Goal: Information Seeking & Learning: Learn about a topic

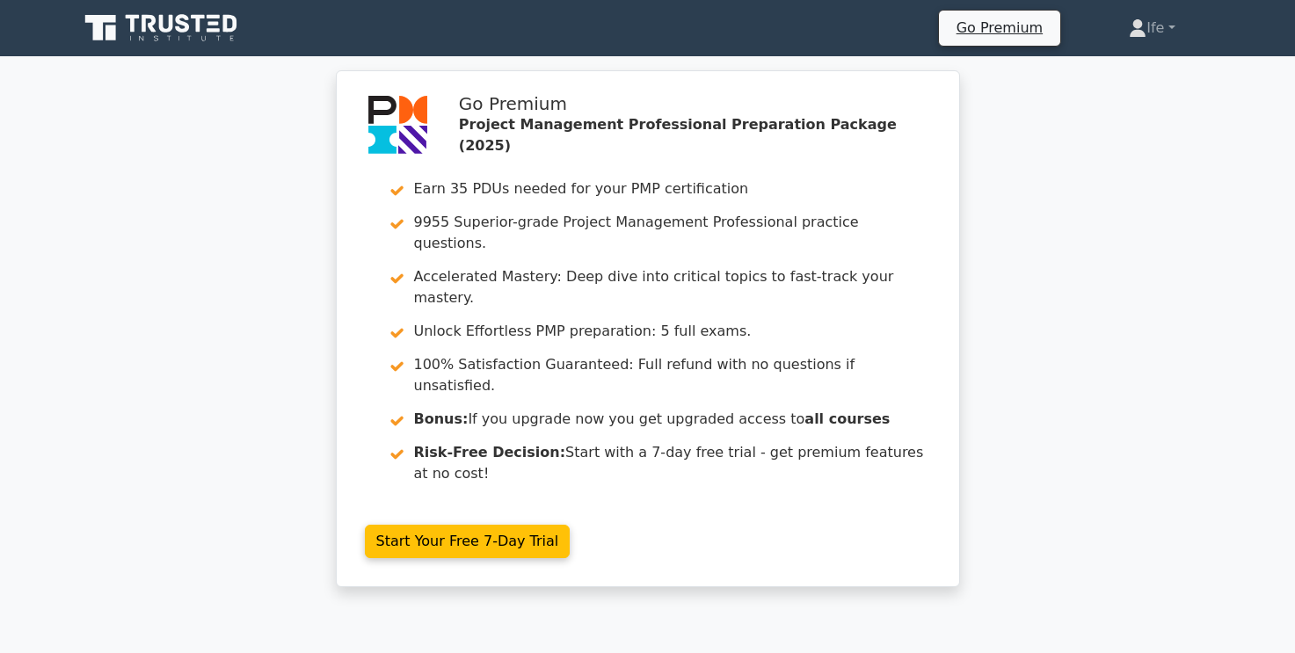
scroll to position [53409, 0]
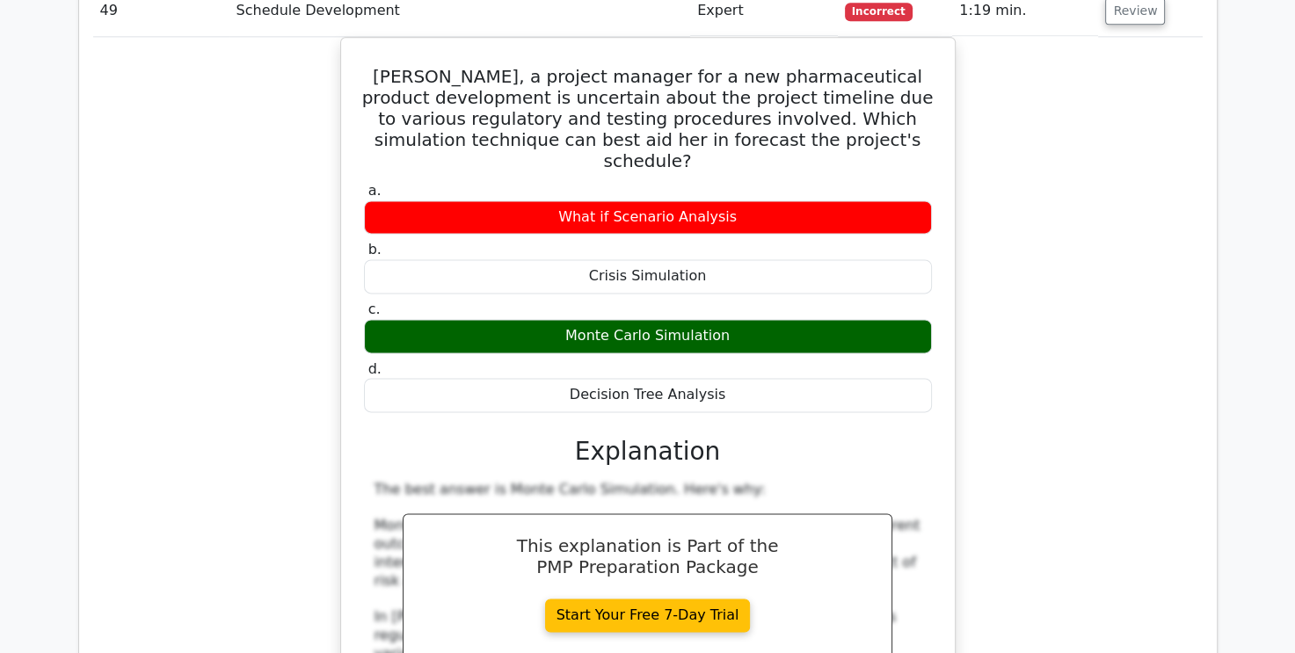
scroll to position [54200, 0]
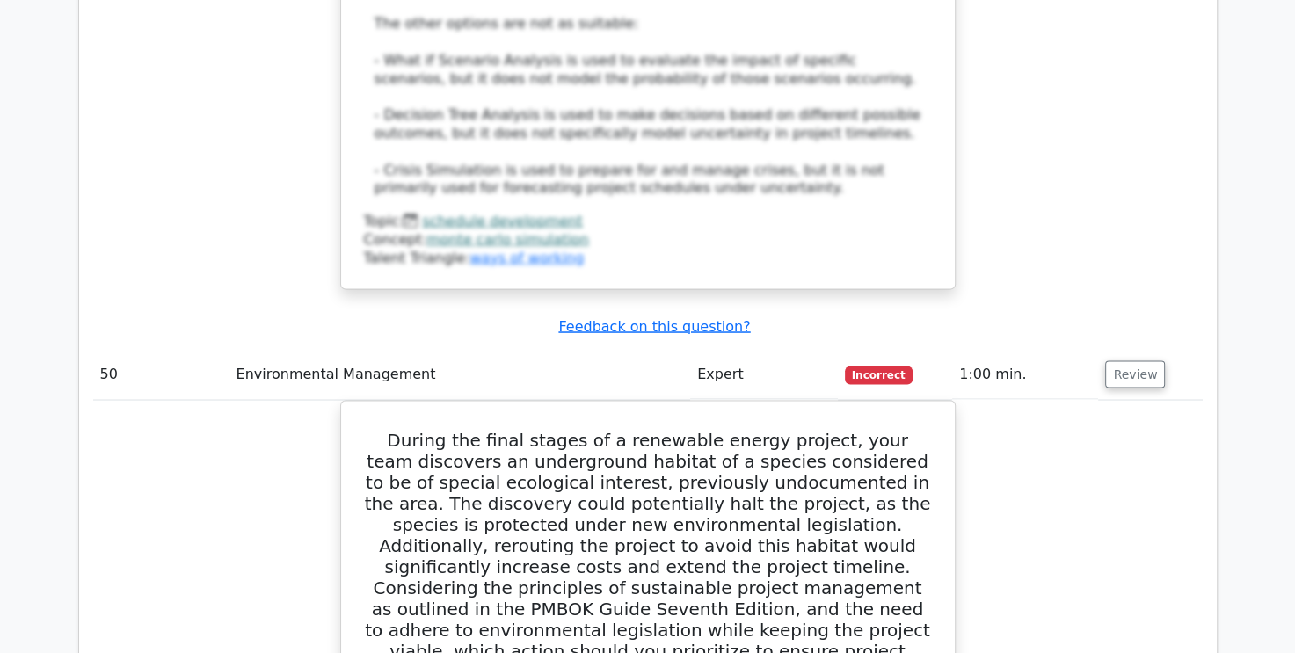
scroll to position [55079, 0]
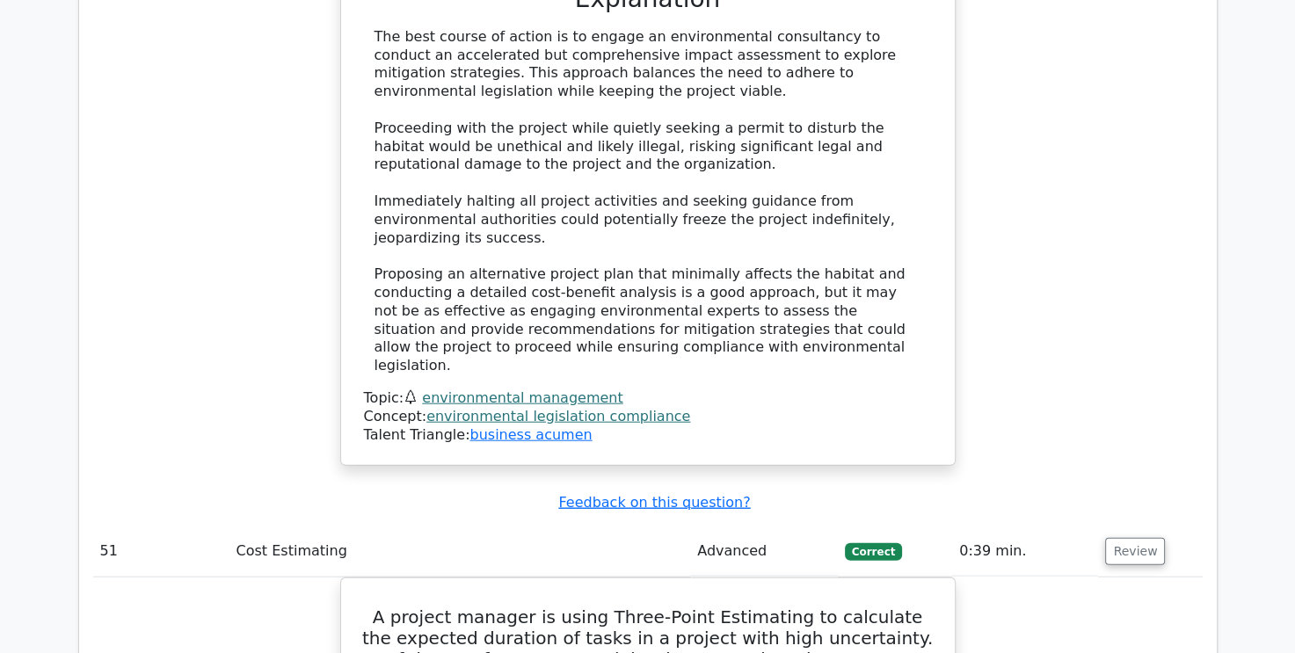
scroll to position [56046, 0]
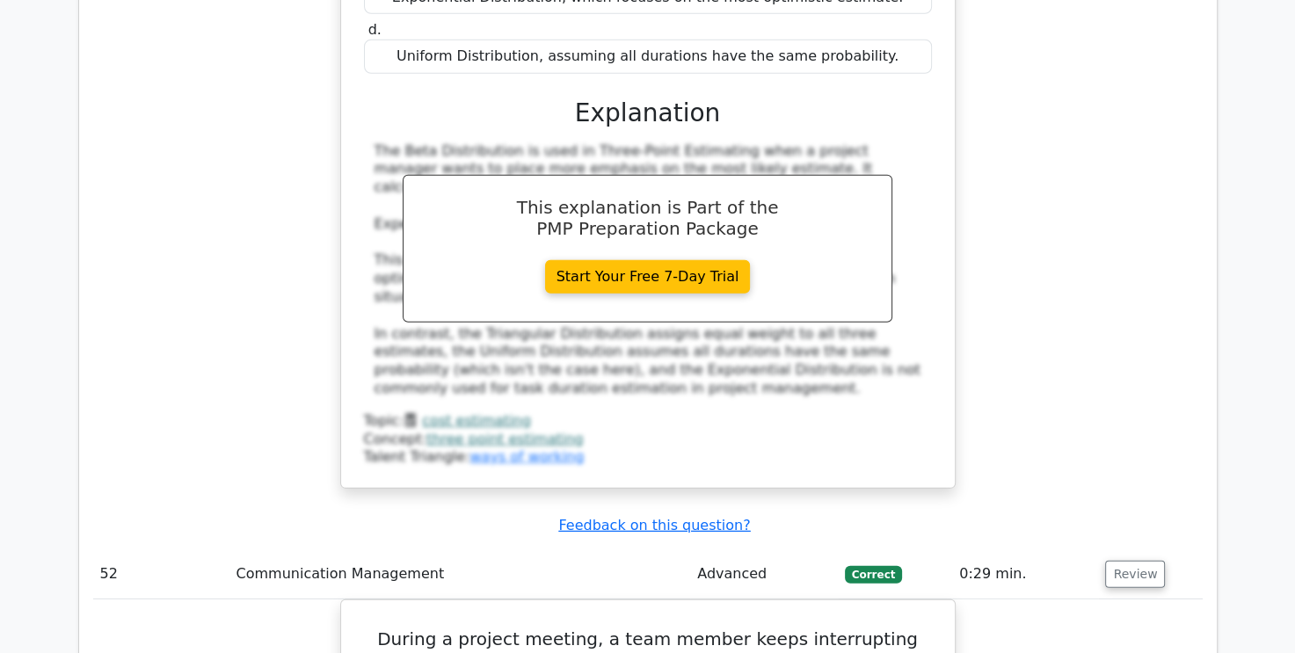
scroll to position [57101, 0]
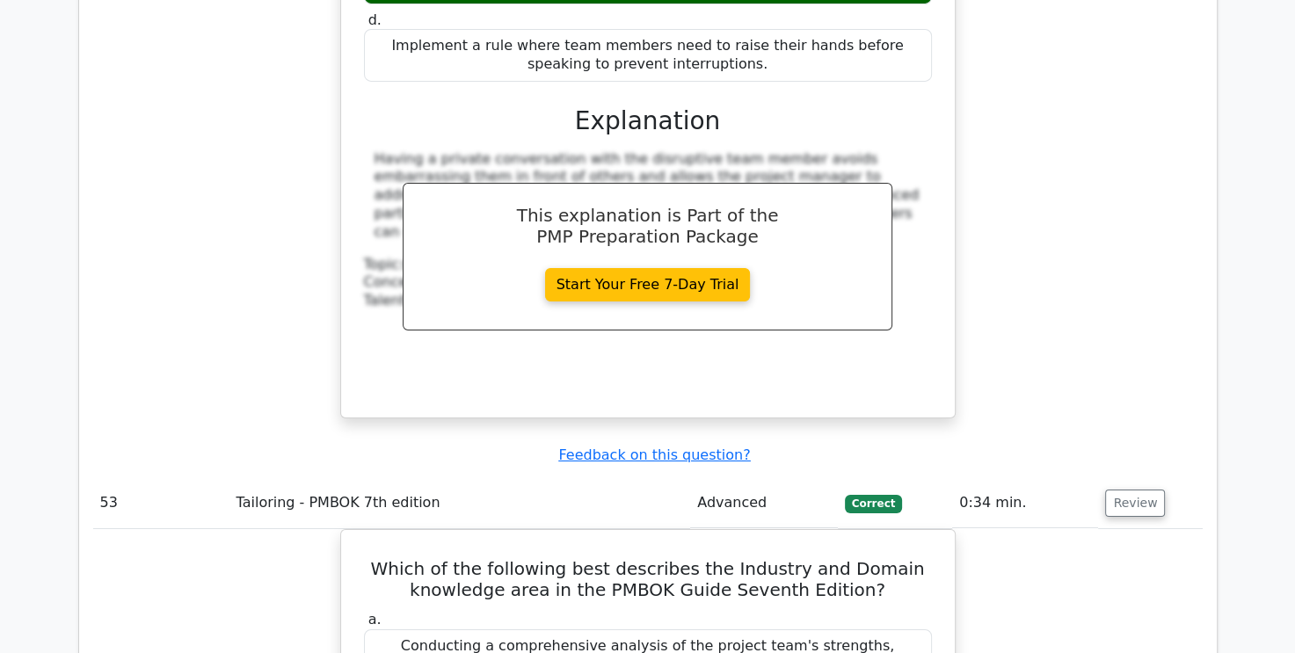
scroll to position [57892, 0]
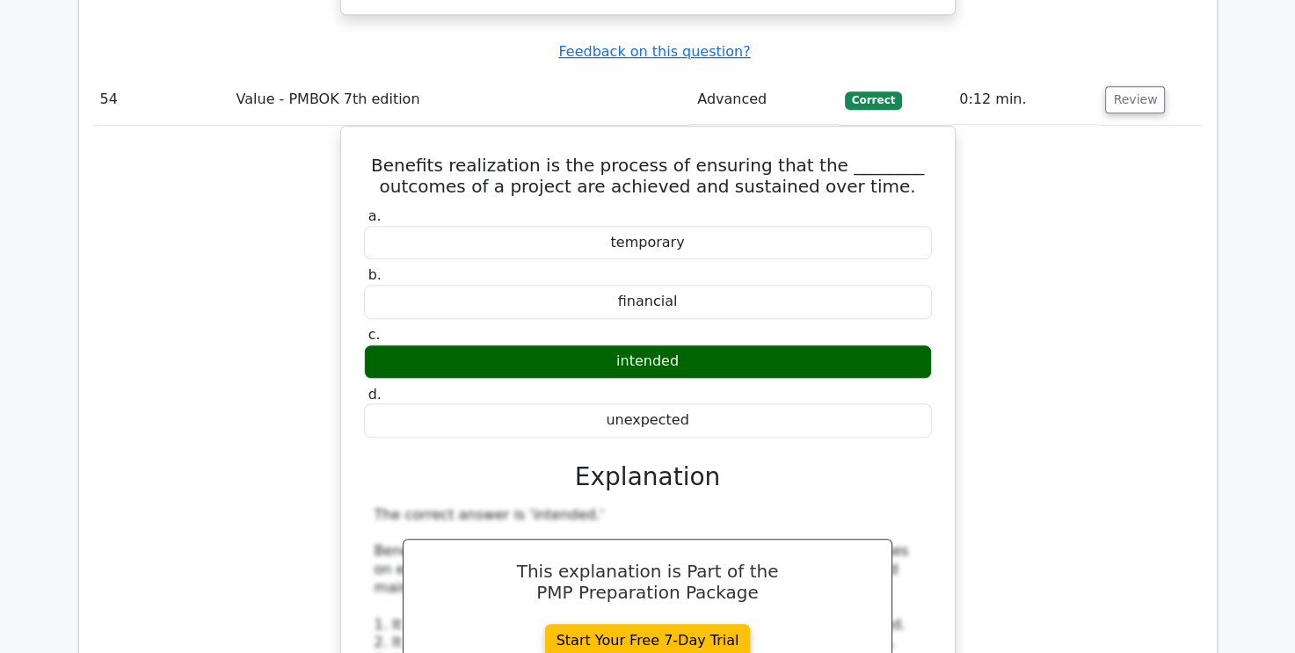
scroll to position [59211, 0]
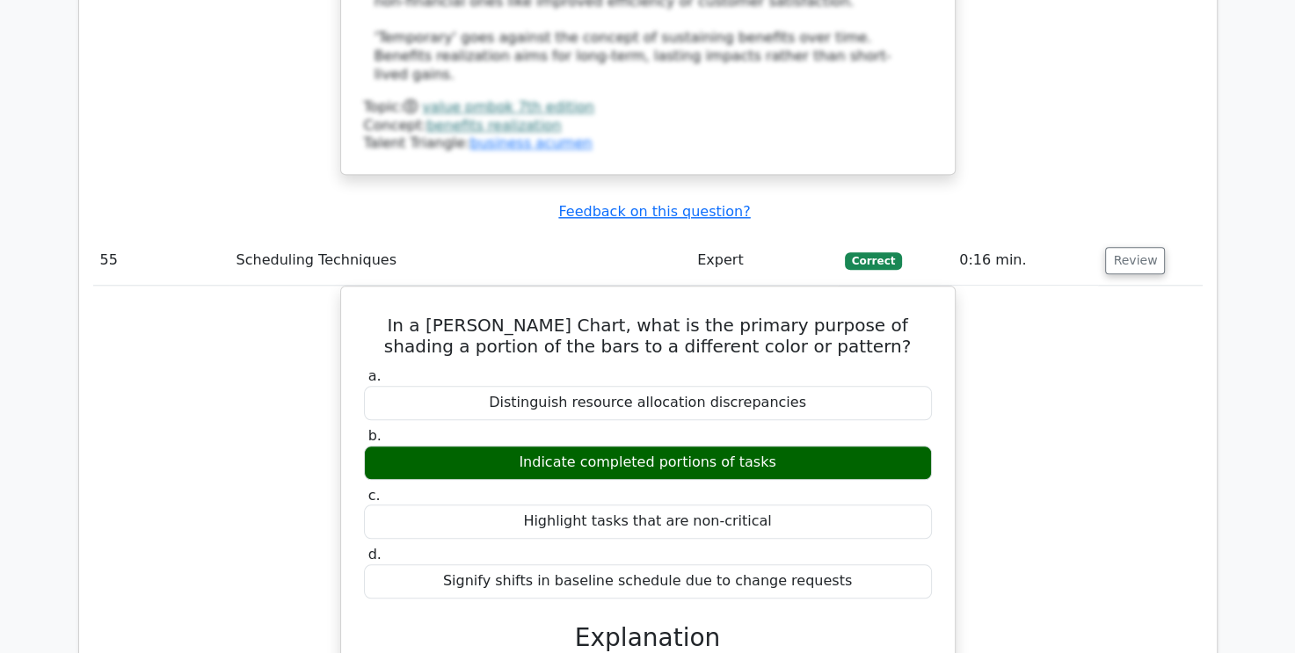
scroll to position [60090, 0]
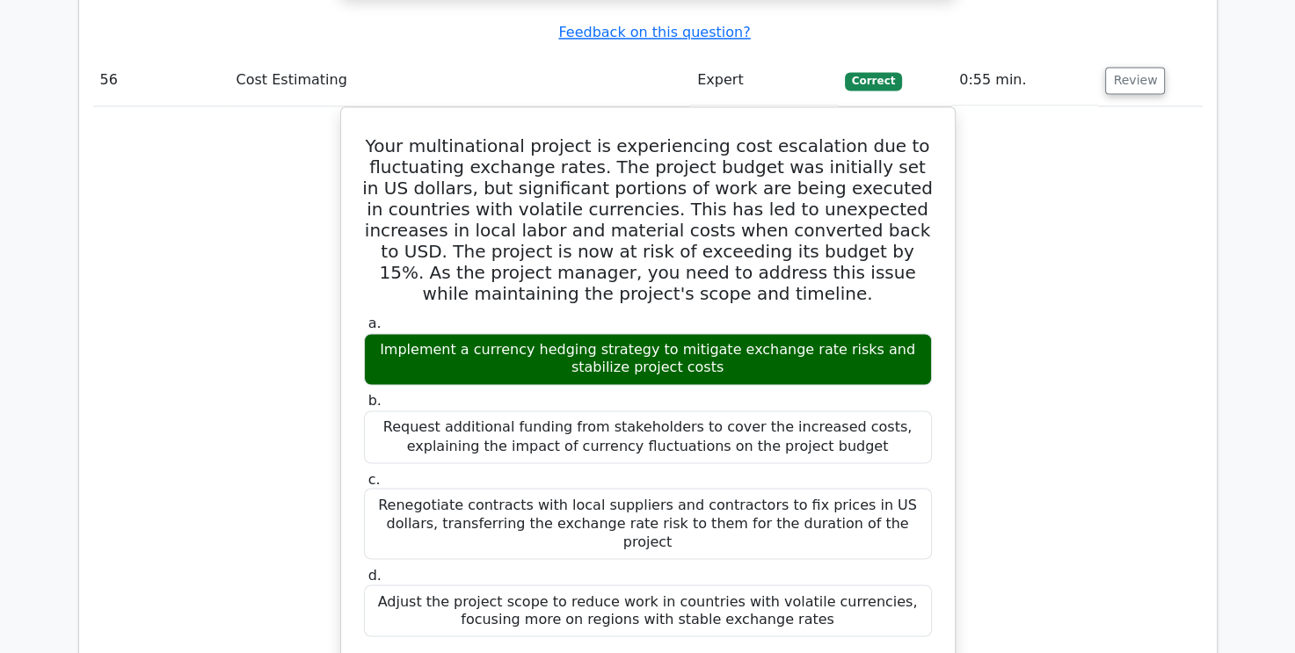
scroll to position [61320, 0]
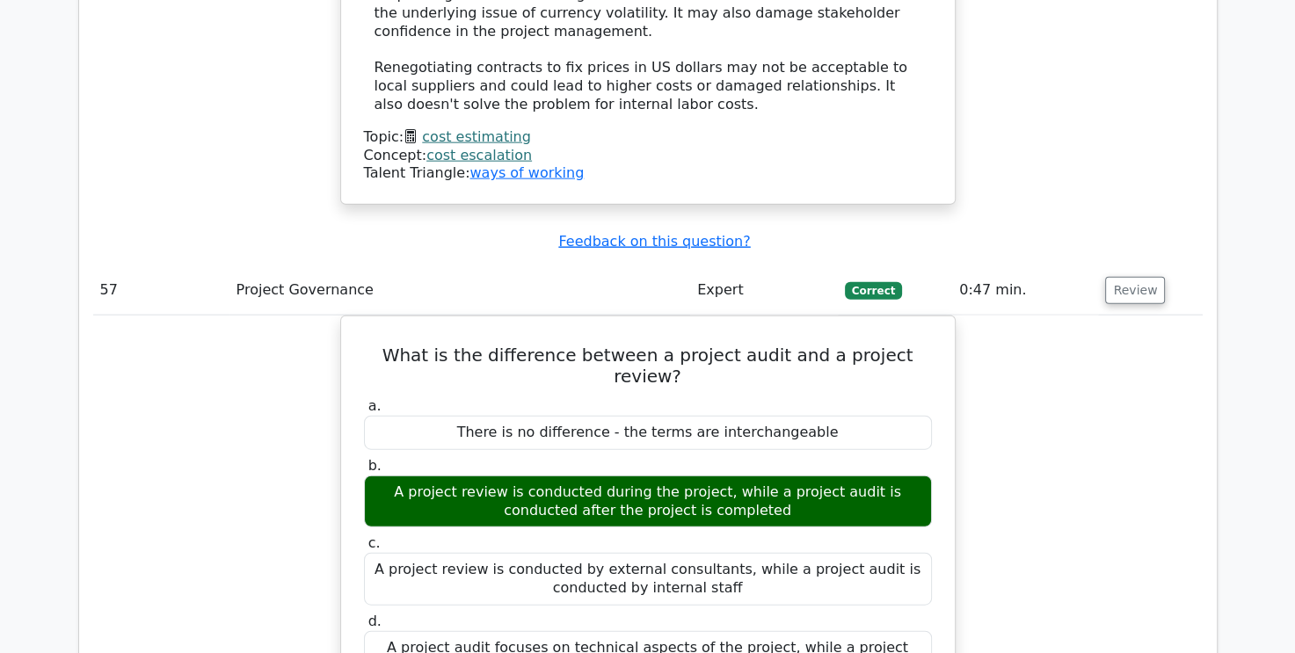
scroll to position [62375, 0]
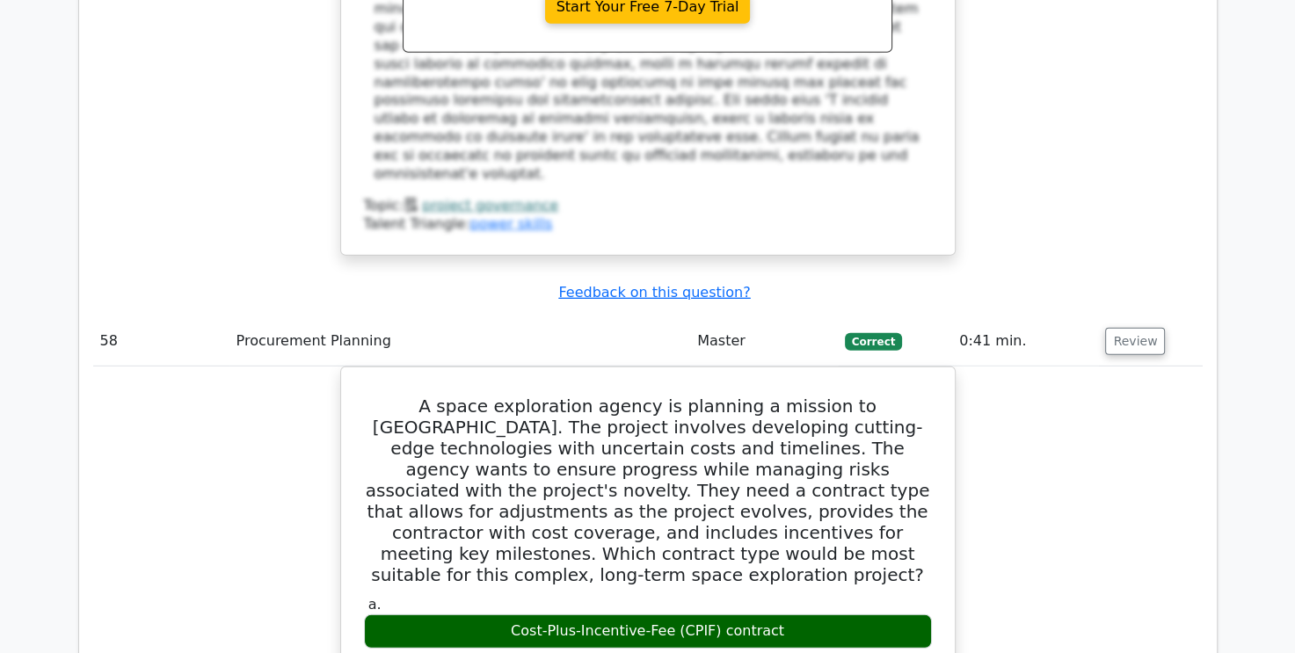
scroll to position [63254, 0]
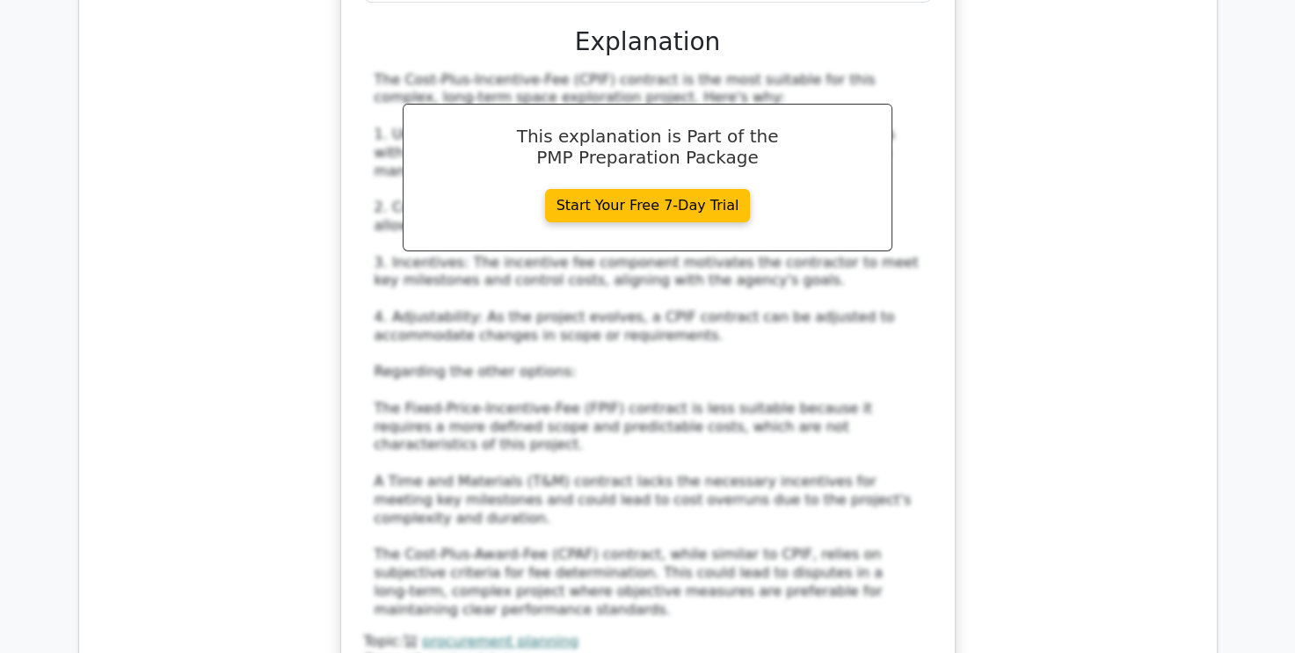
scroll to position [64133, 0]
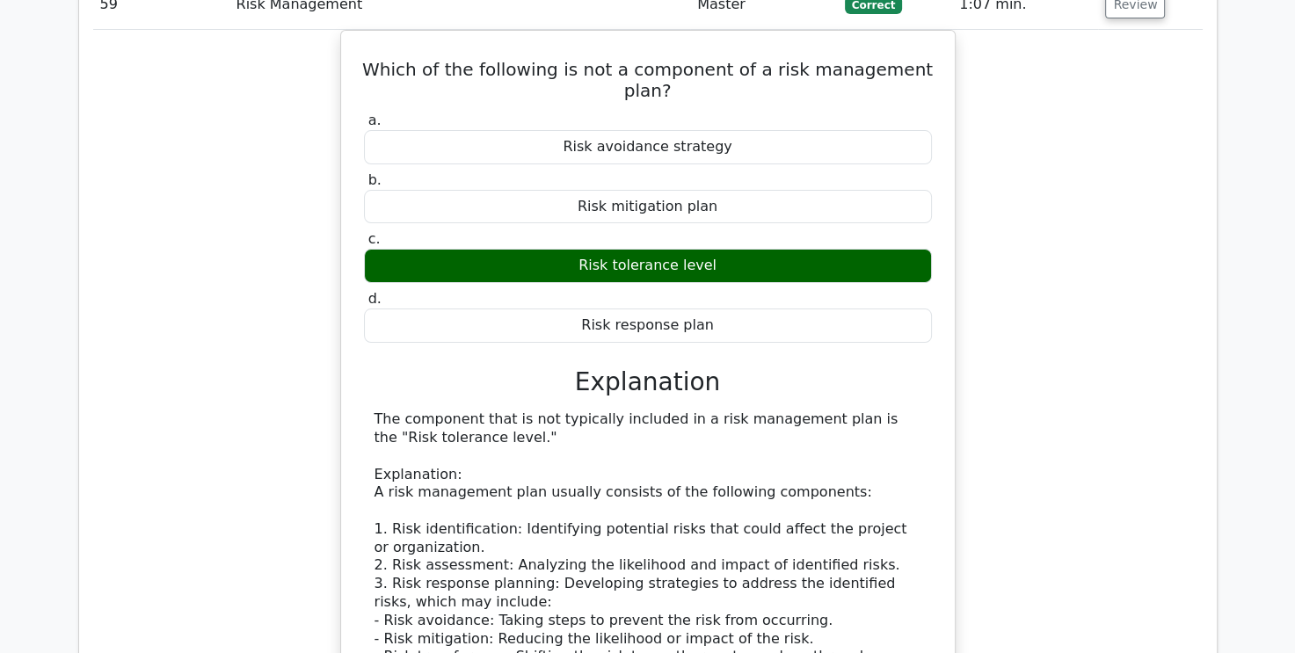
scroll to position [64925, 0]
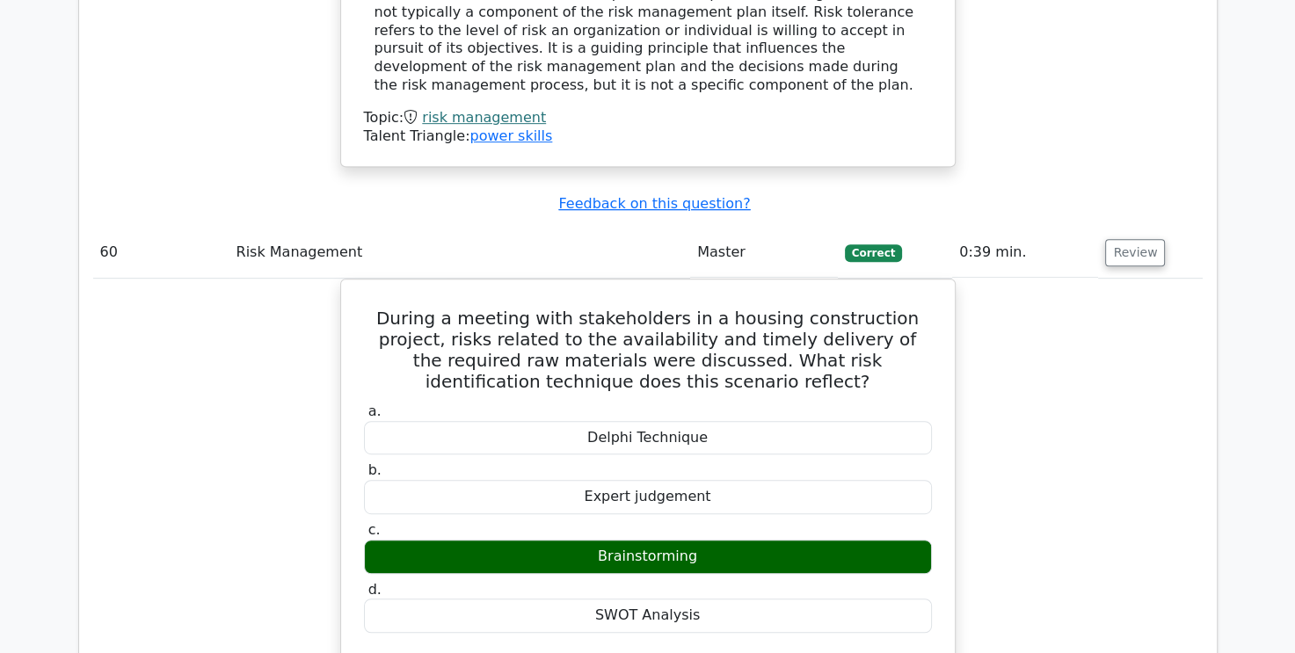
scroll to position [65892, 0]
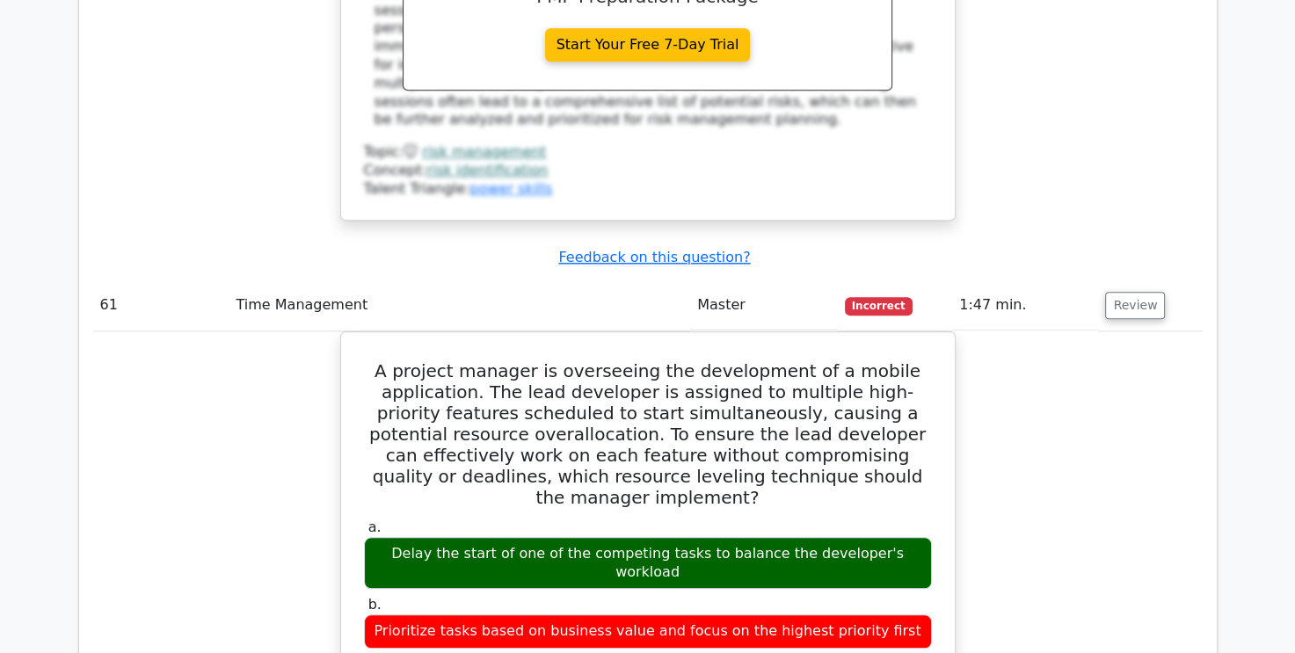
scroll to position [66507, 0]
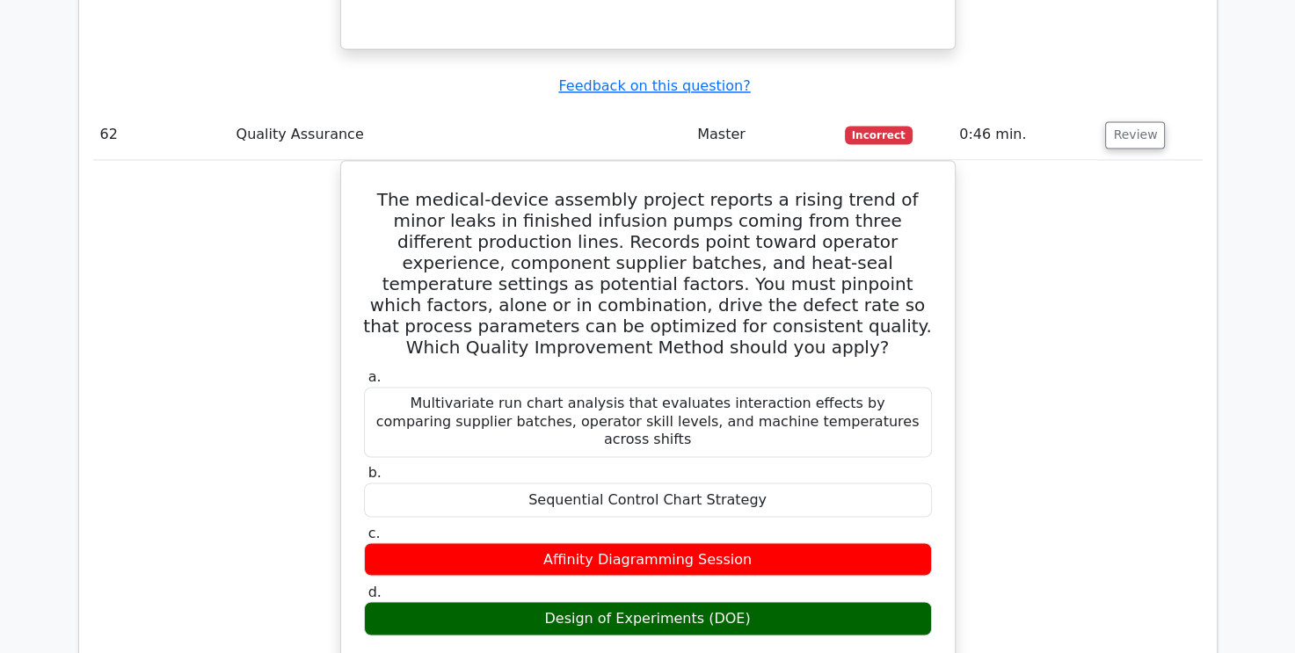
scroll to position [67562, 0]
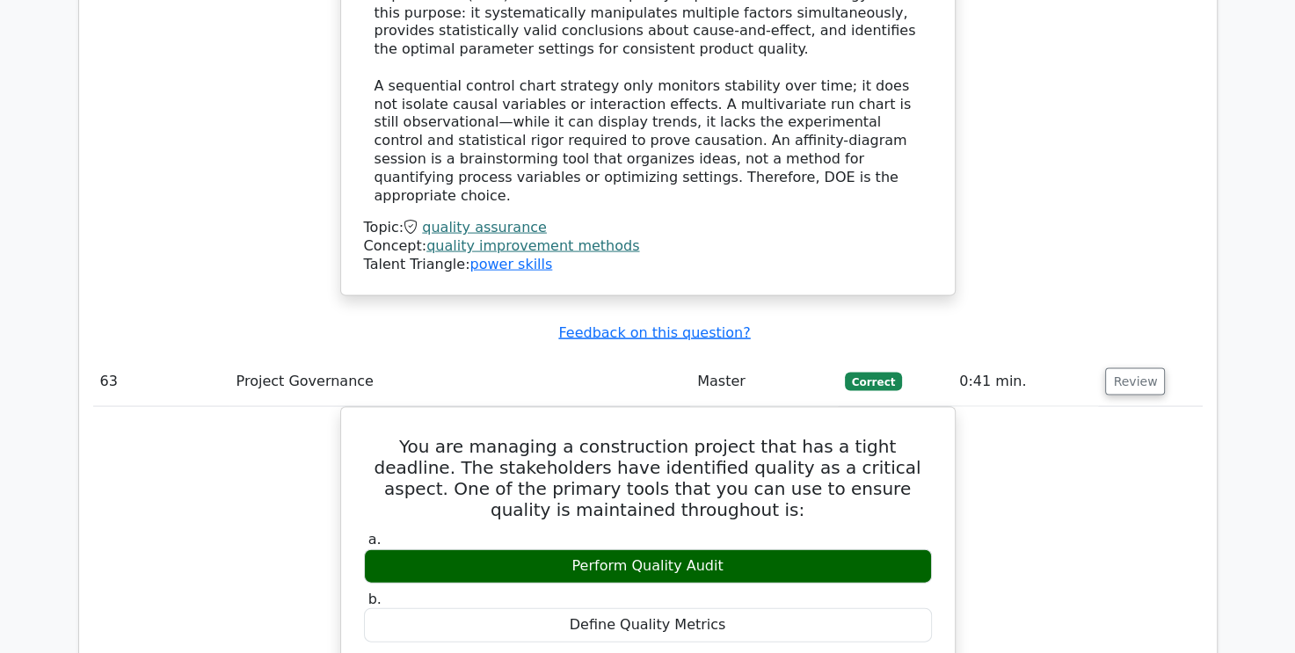
scroll to position [68441, 0]
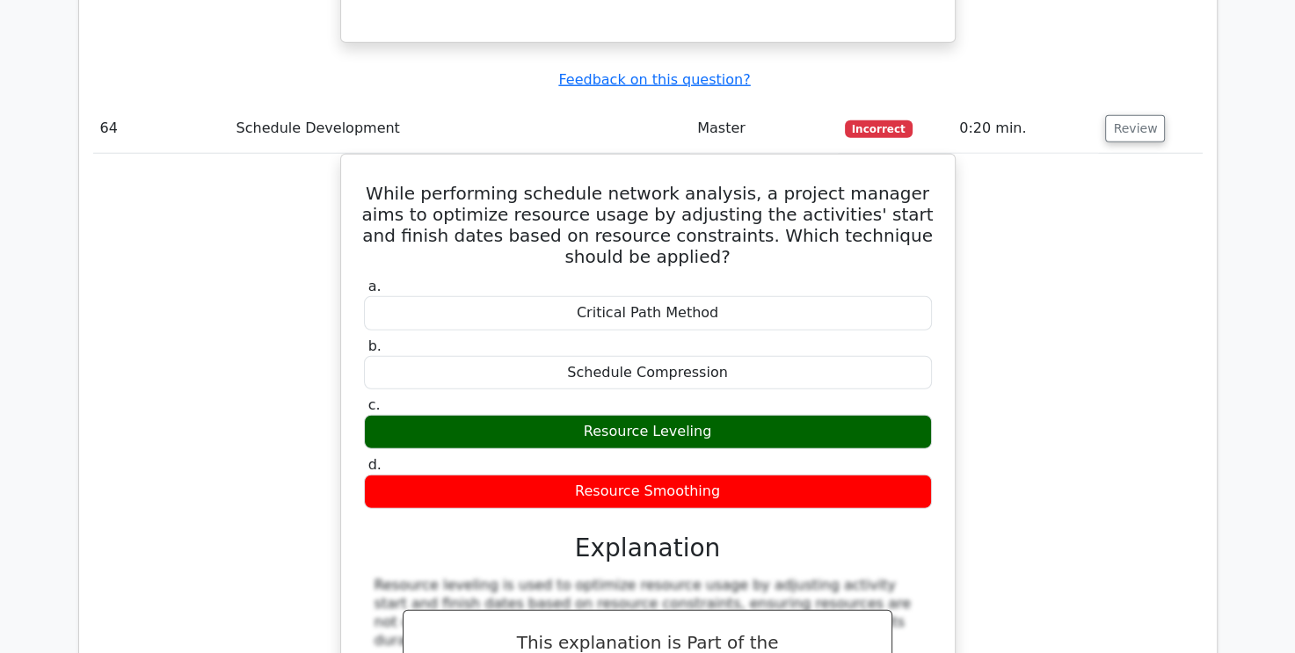
scroll to position [69408, 0]
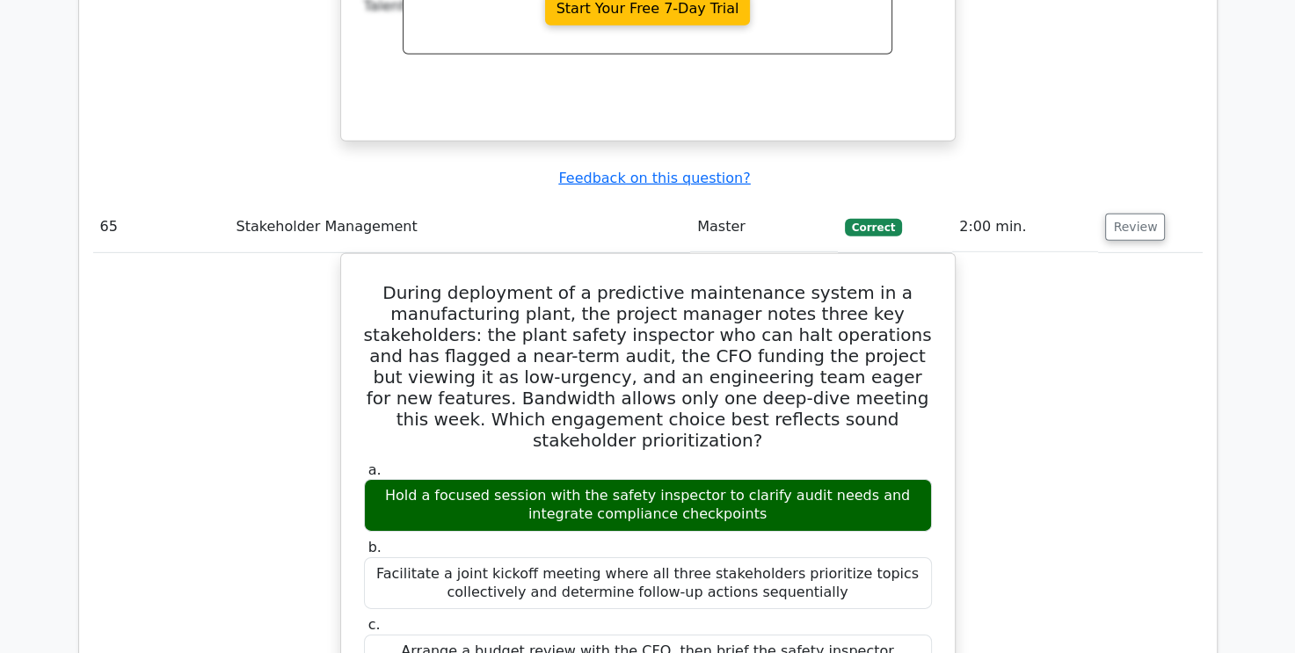
scroll to position [70111, 0]
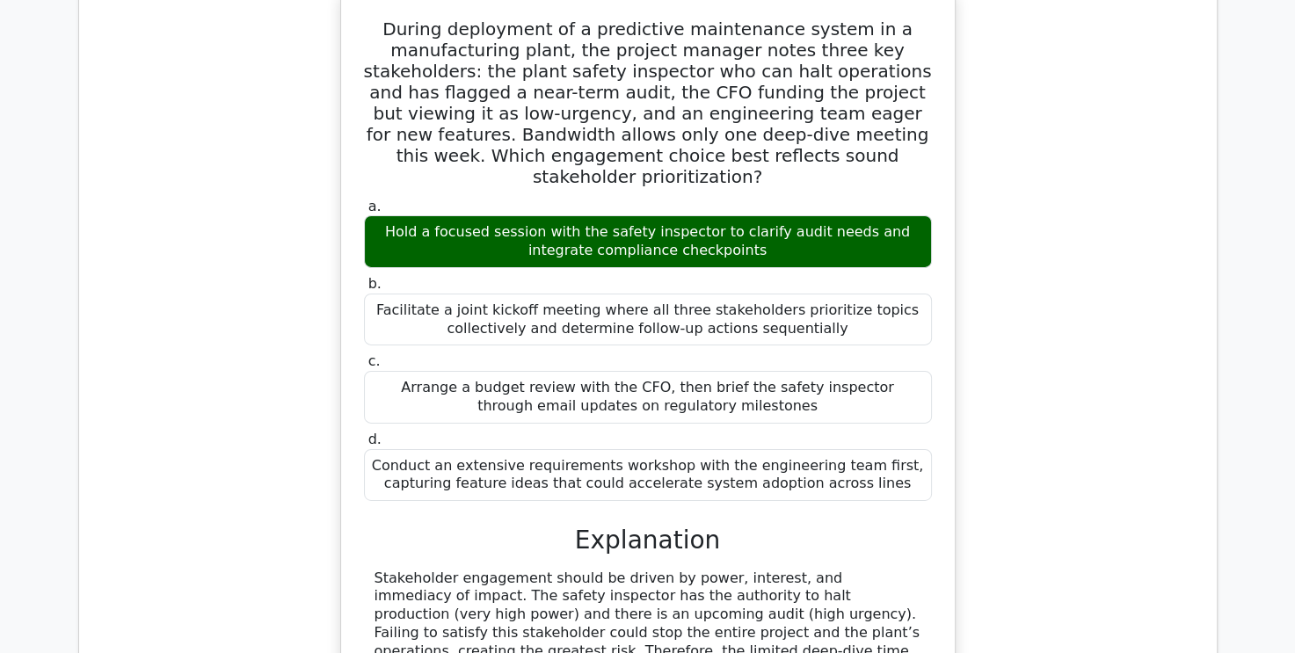
scroll to position [70375, 0]
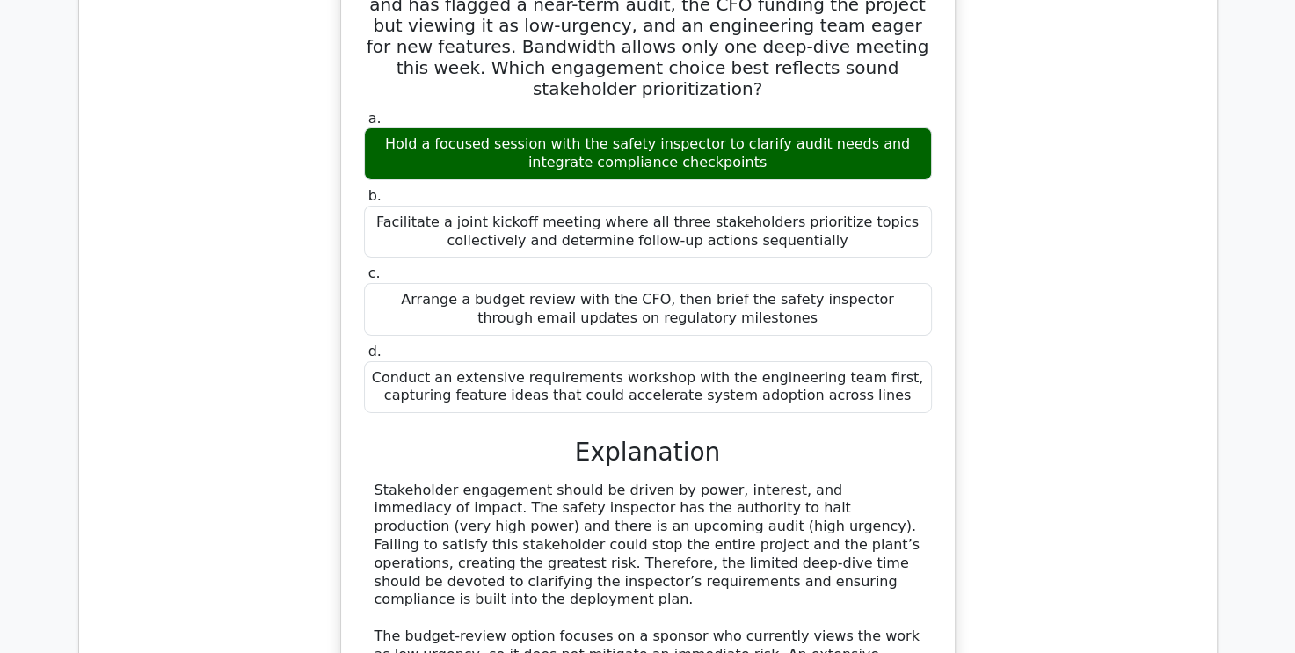
drag, startPoint x: 556, startPoint y: 147, endPoint x: 844, endPoint y: 164, distance: 288.0
copy h5 "project management performance indicators is used to measure the progress of pr…"
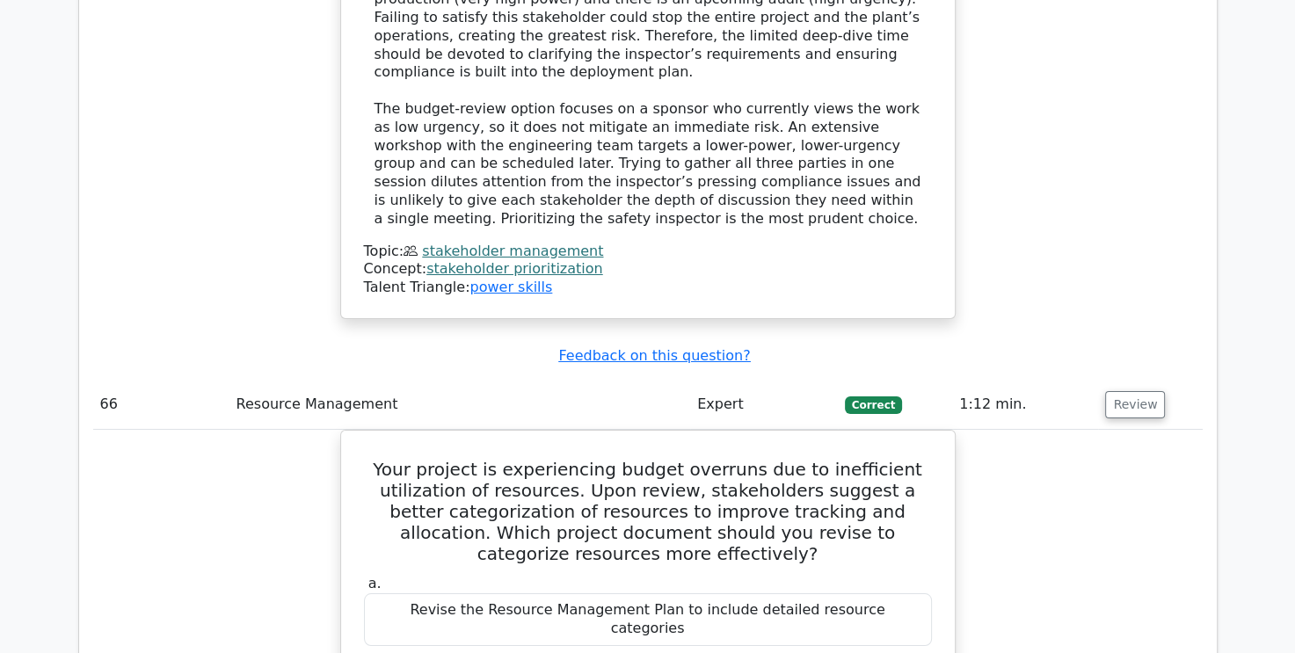
scroll to position [71078, 0]
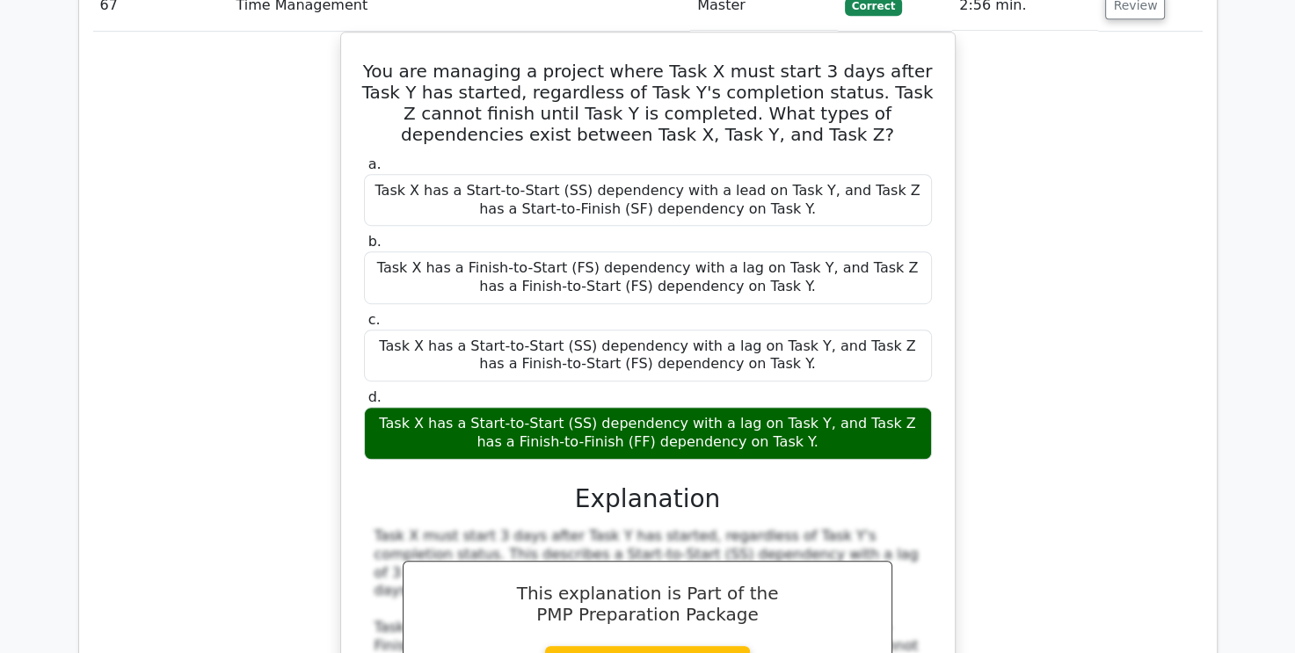
scroll to position [72397, 0]
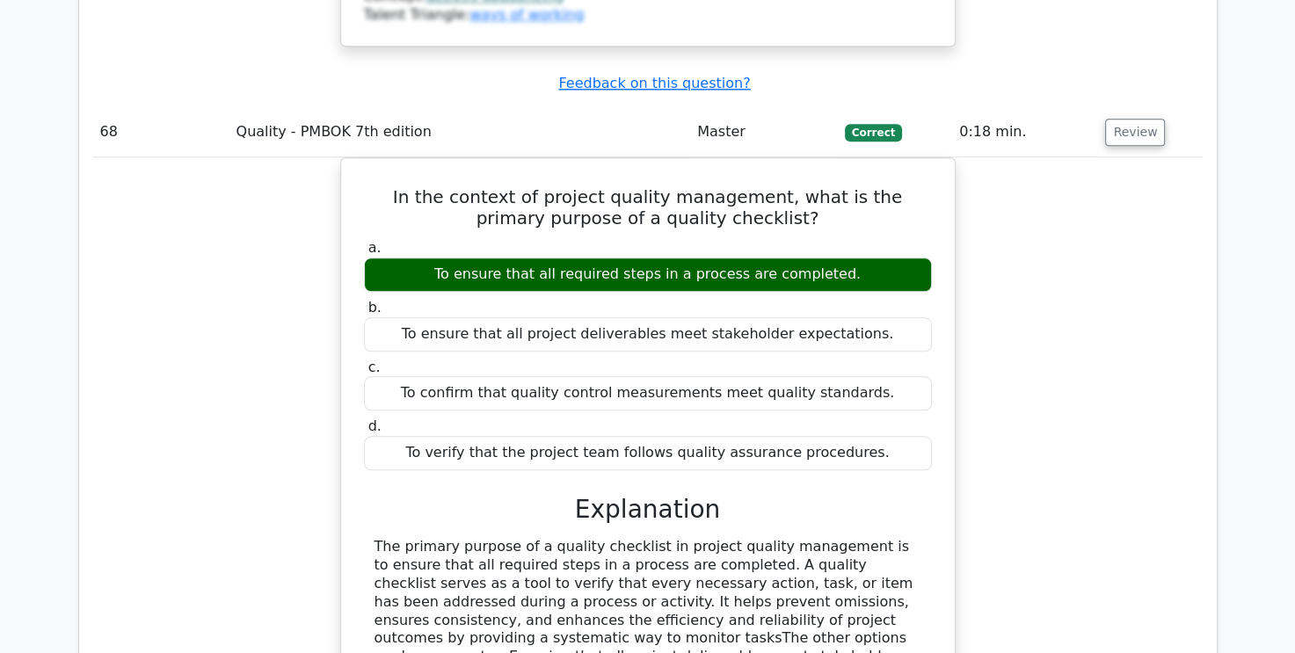
scroll to position [73188, 0]
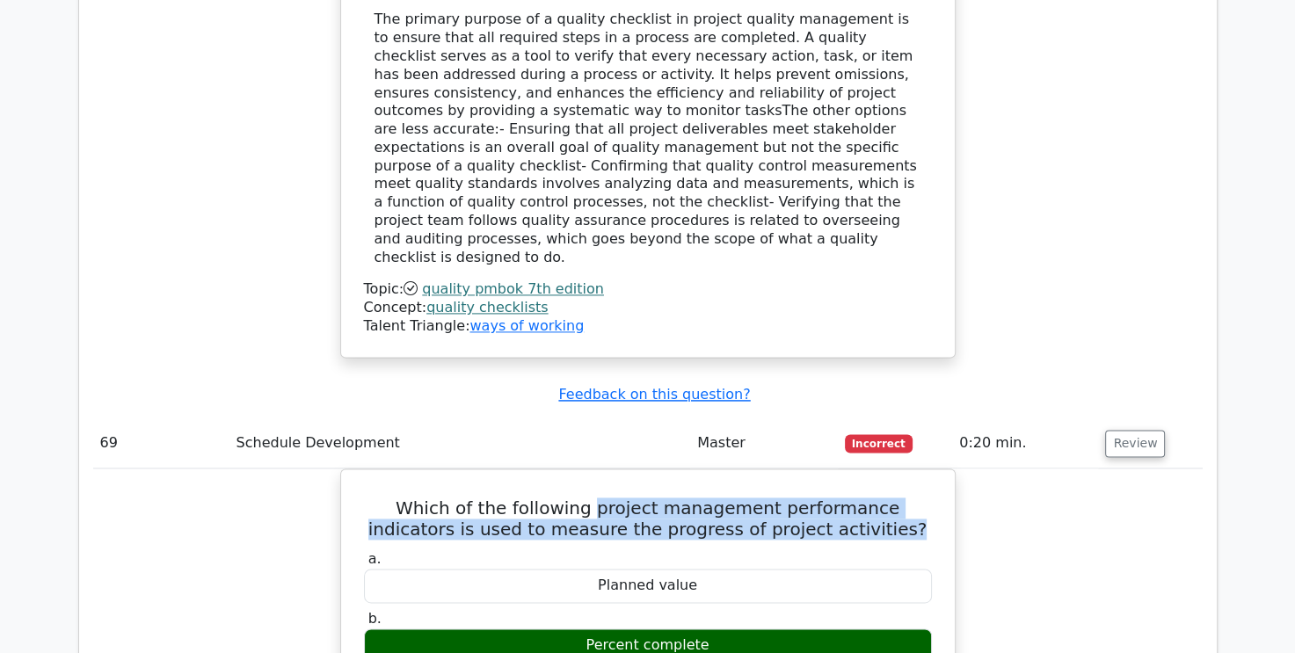
scroll to position [73891, 0]
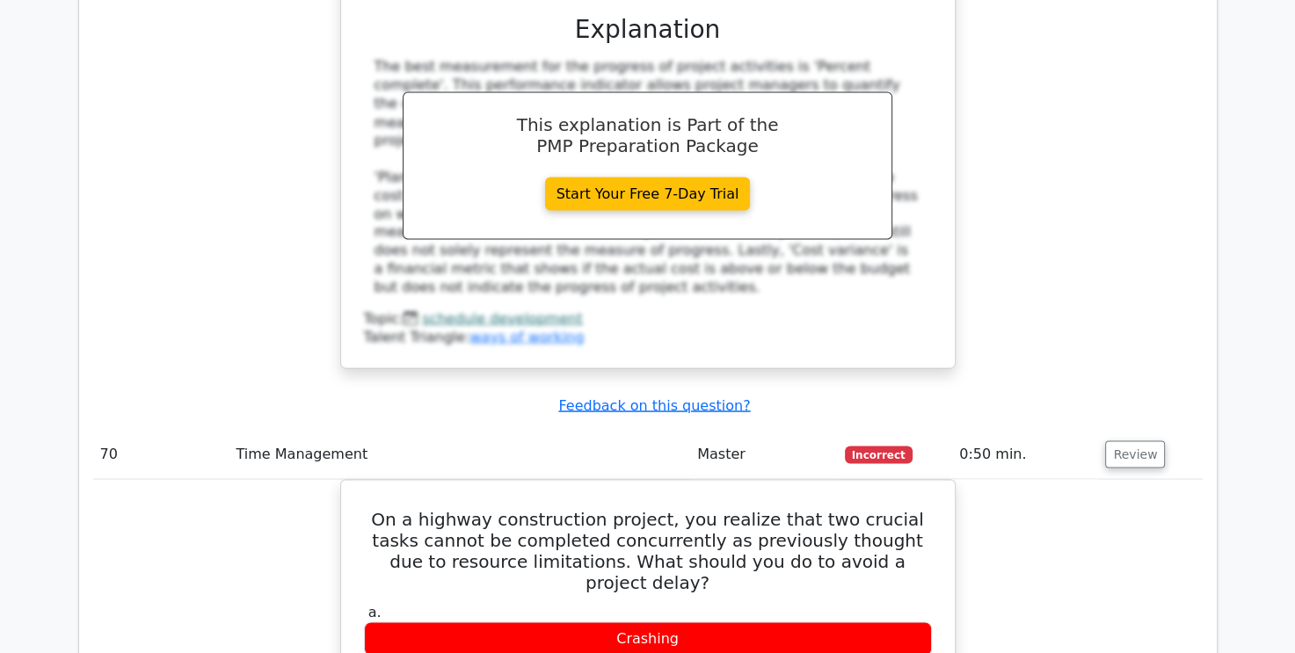
scroll to position [74770, 0]
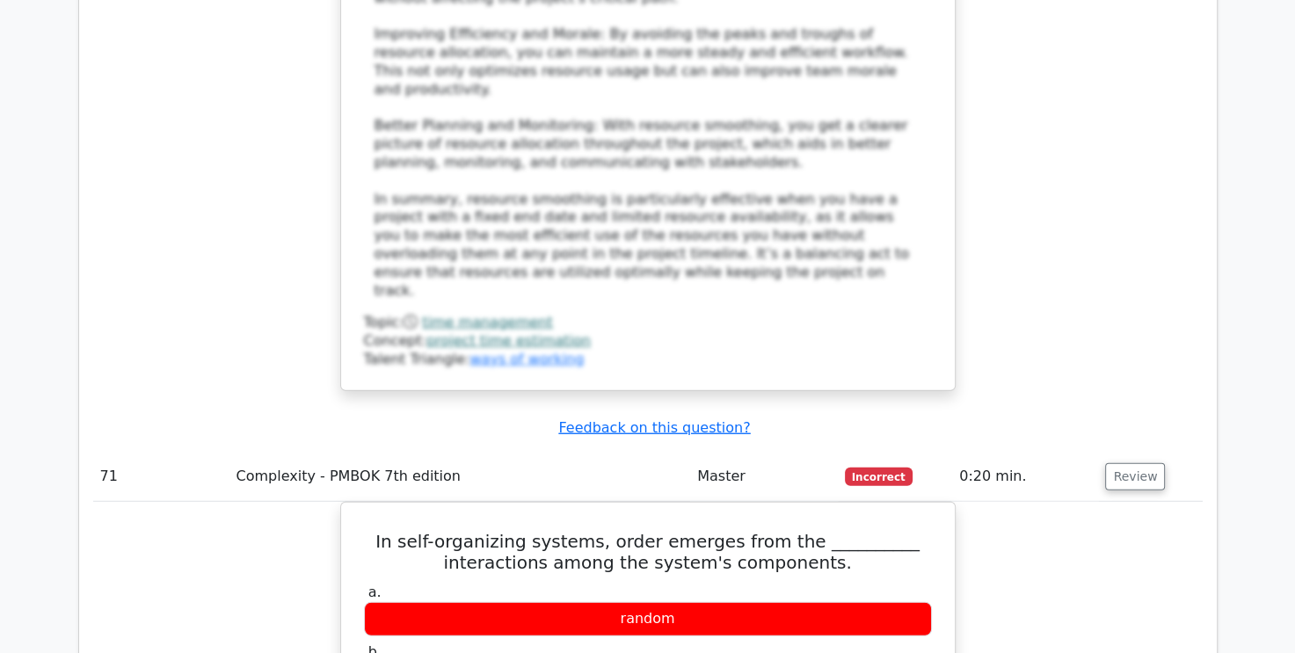
scroll to position [75825, 0]
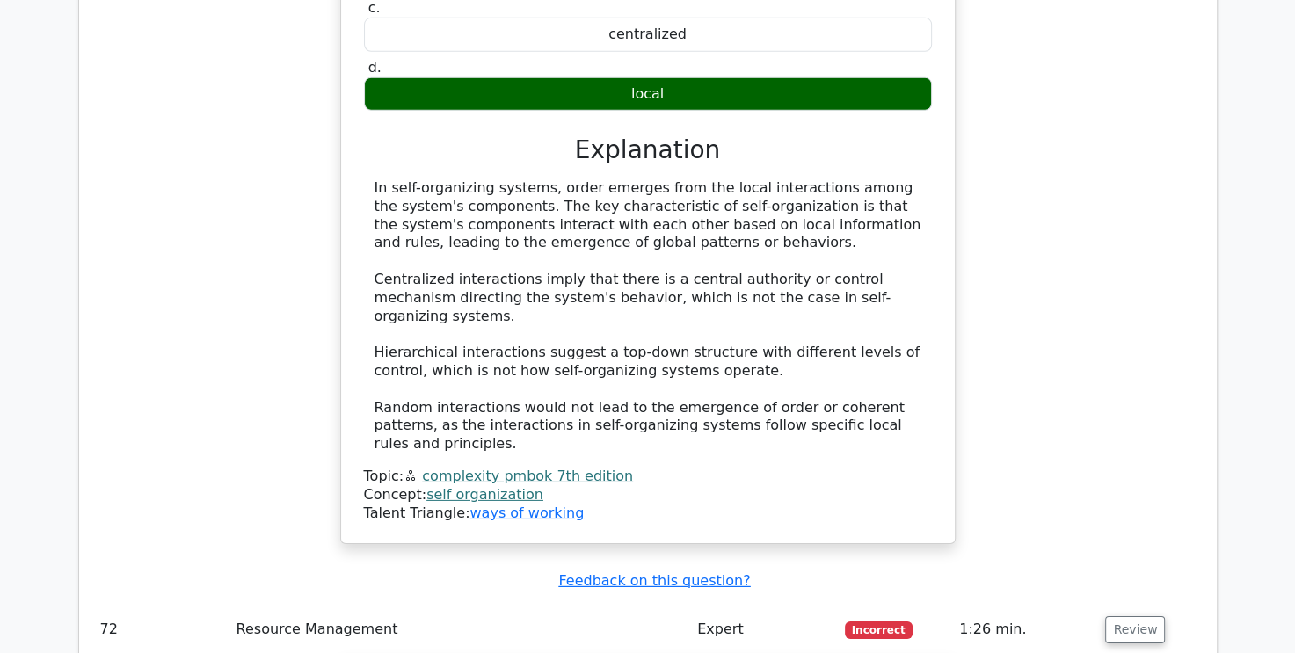
scroll to position [76705, 0]
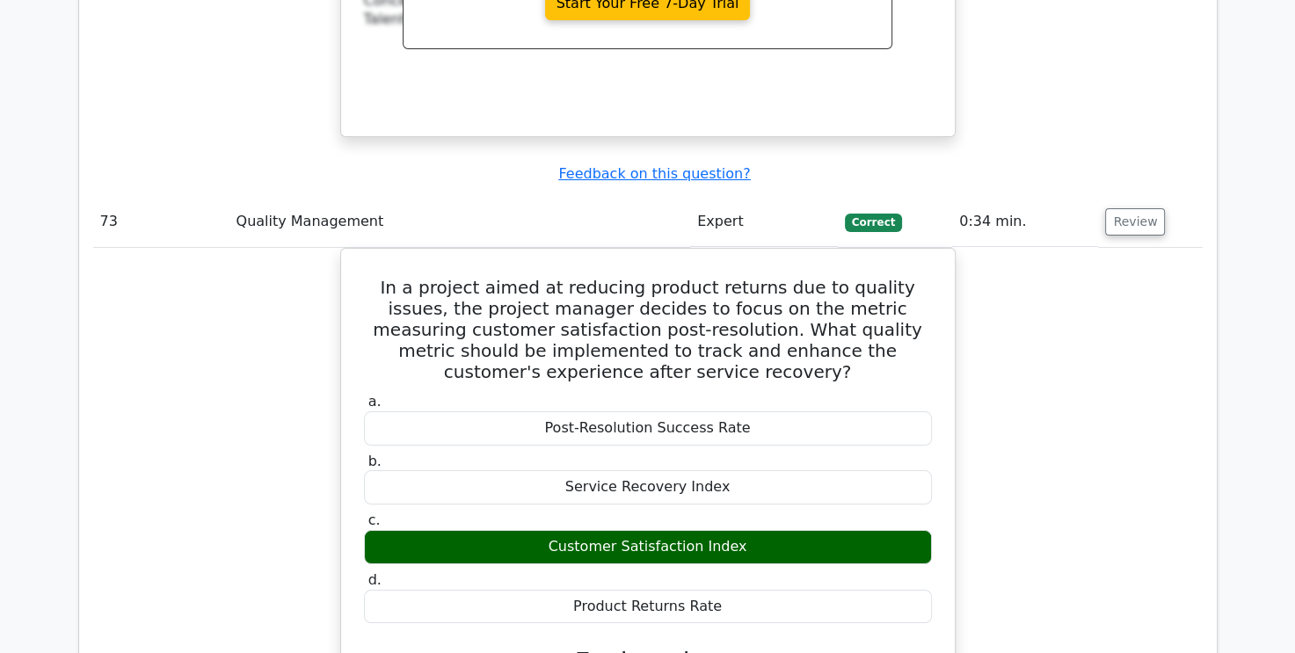
scroll to position [77847, 0]
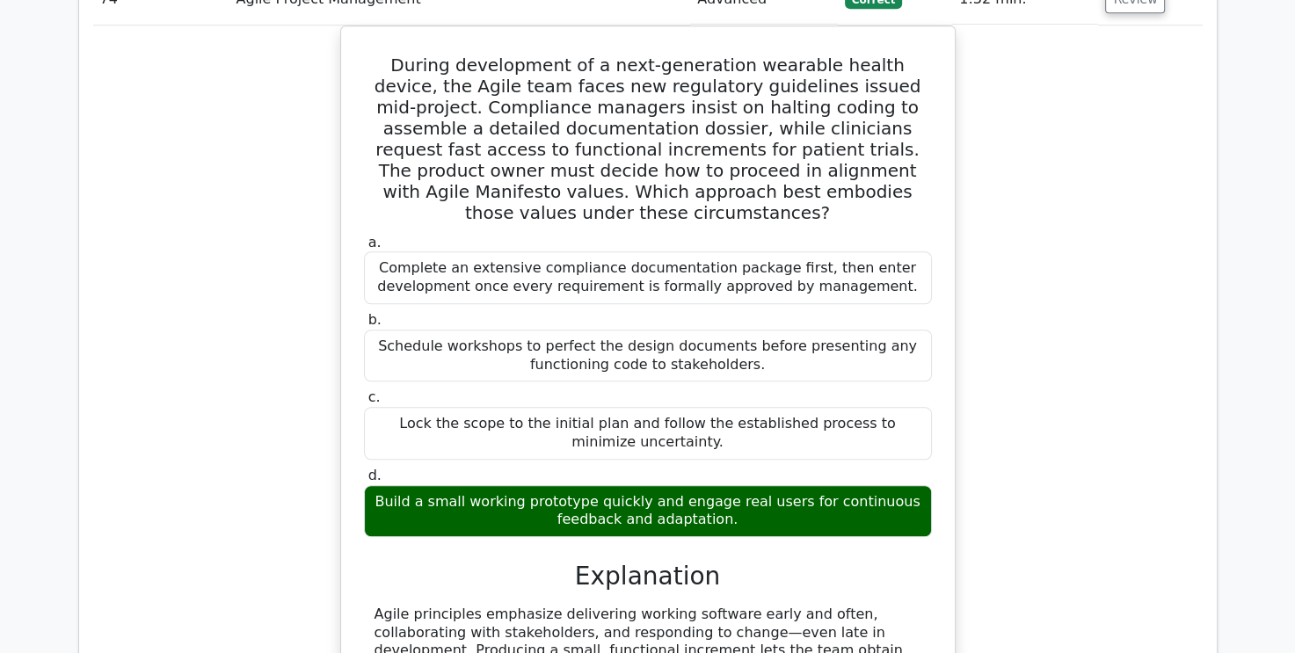
scroll to position [78990, 0]
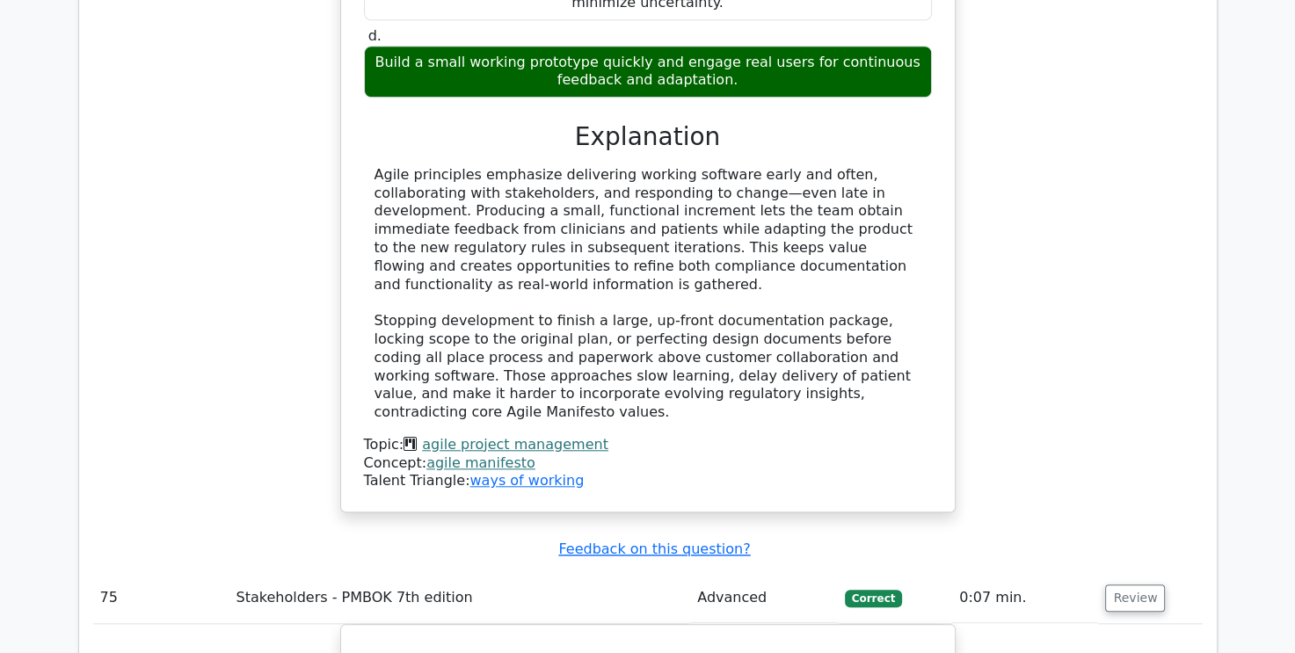
scroll to position [79166, 0]
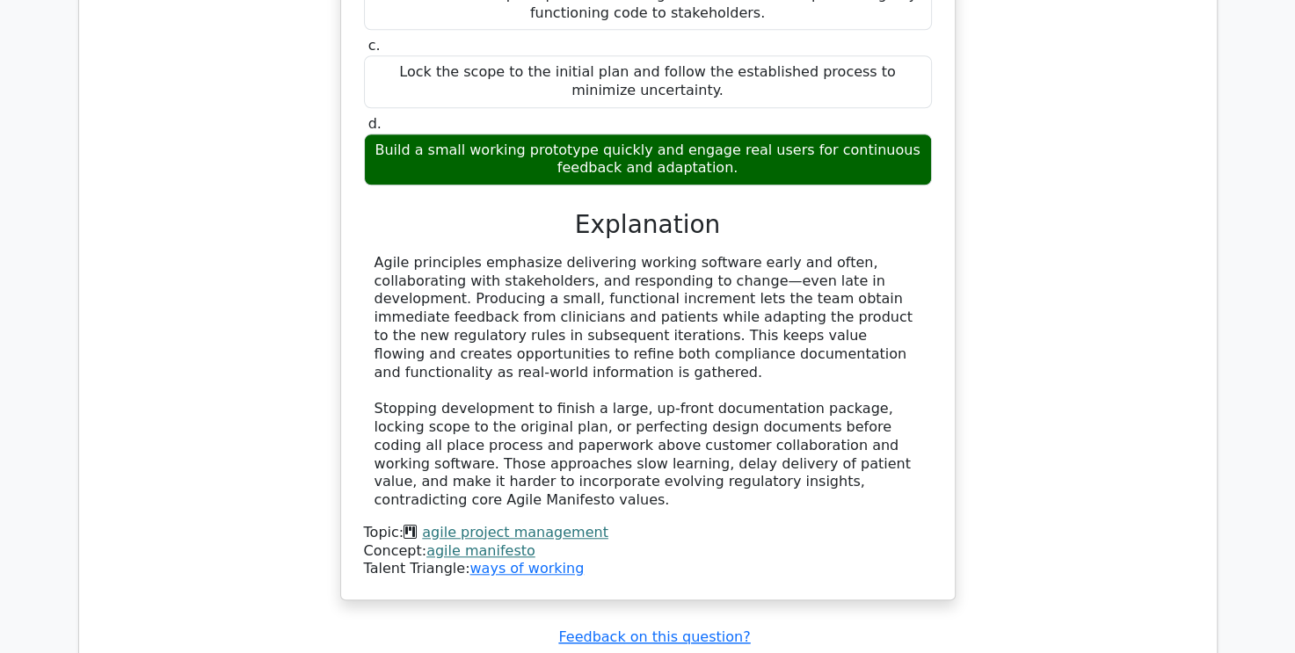
drag, startPoint x: 389, startPoint y: 66, endPoint x: 733, endPoint y: 134, distance: 351.2
drag, startPoint x: 385, startPoint y: 64, endPoint x: 807, endPoint y: 142, distance: 429.0
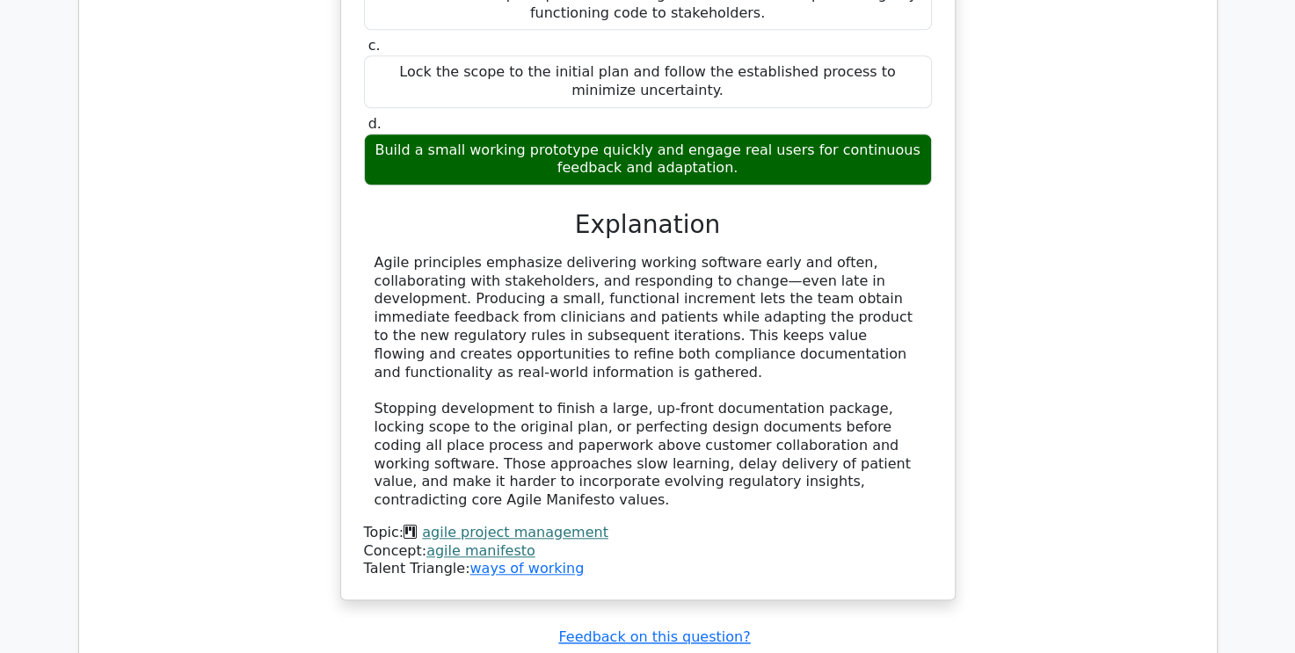
copy h5 "You are managing a smart city infrastructure project with an initial budget of …"
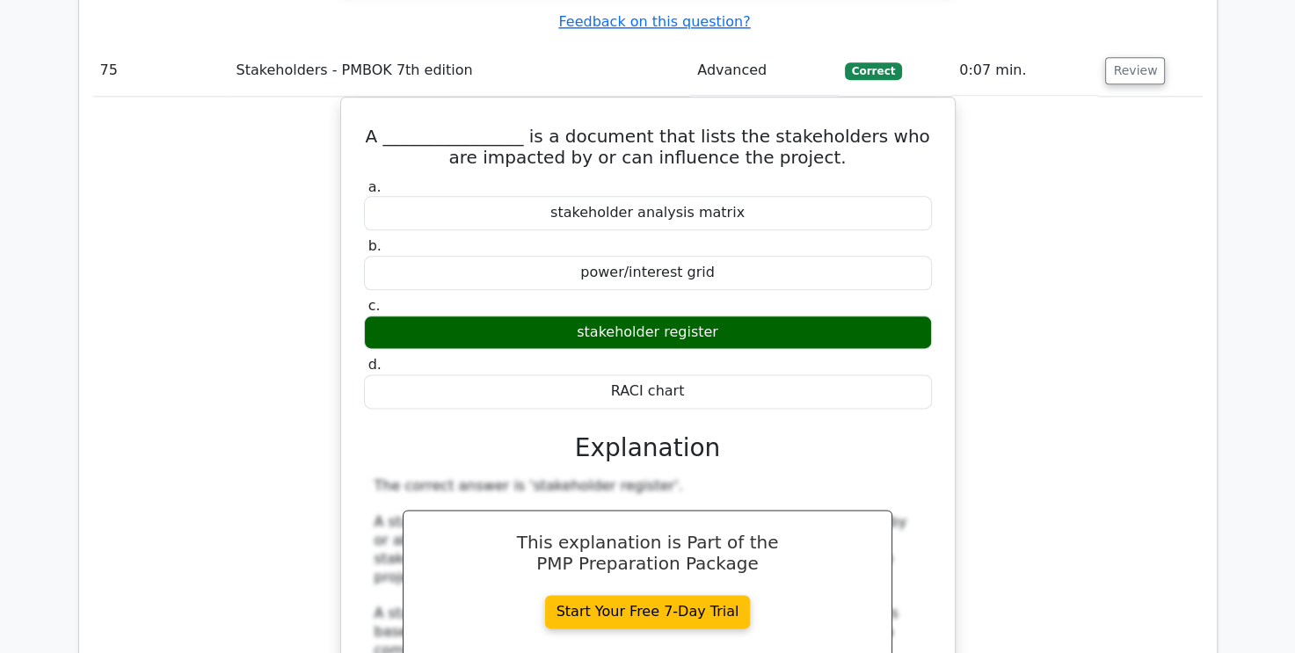
scroll to position [79869, 0]
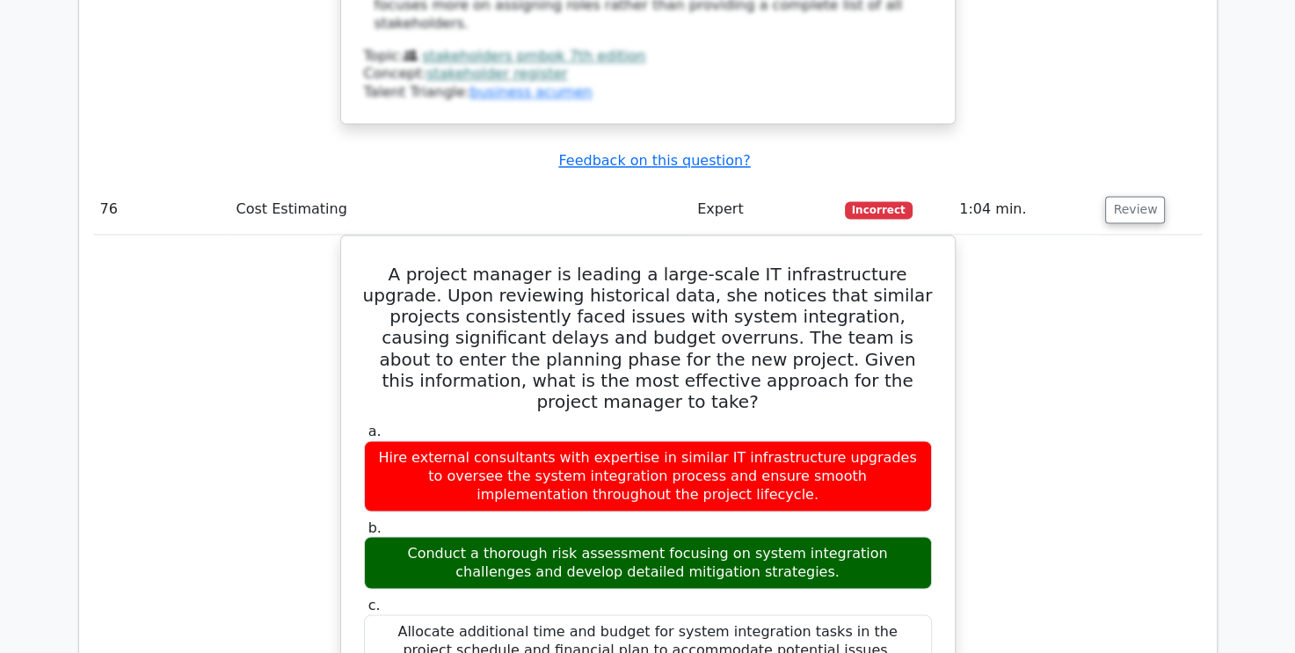
scroll to position [80748, 0]
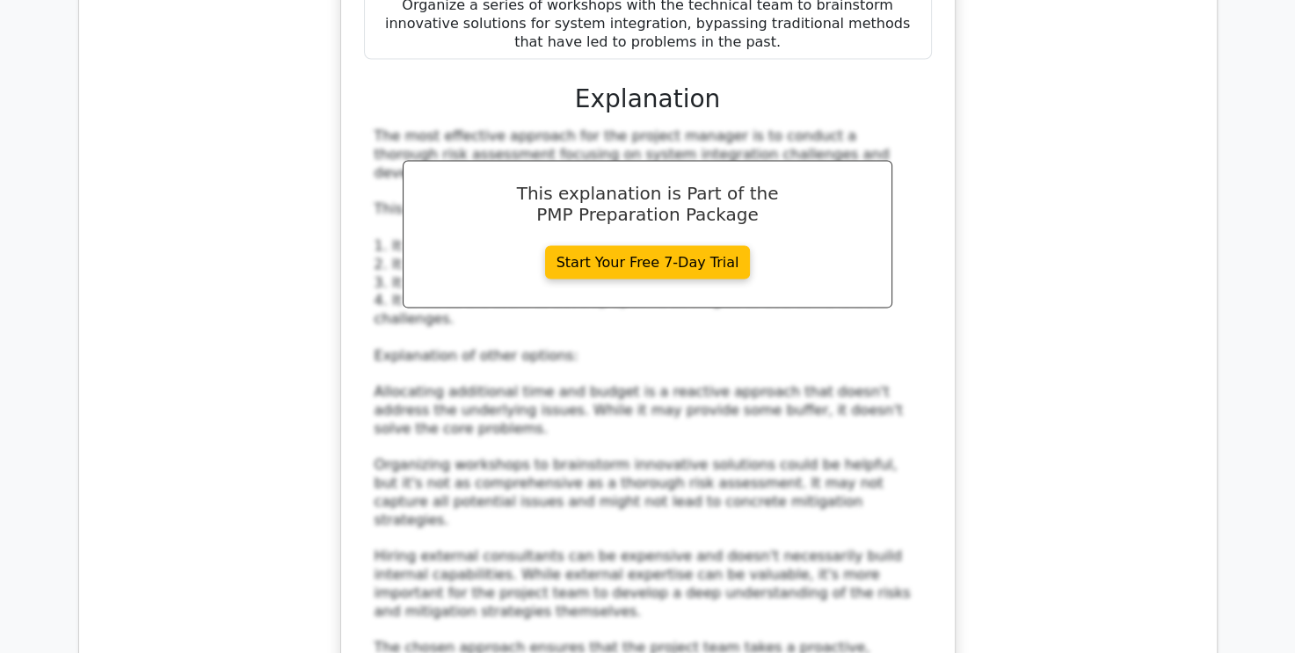
scroll to position [81364, 0]
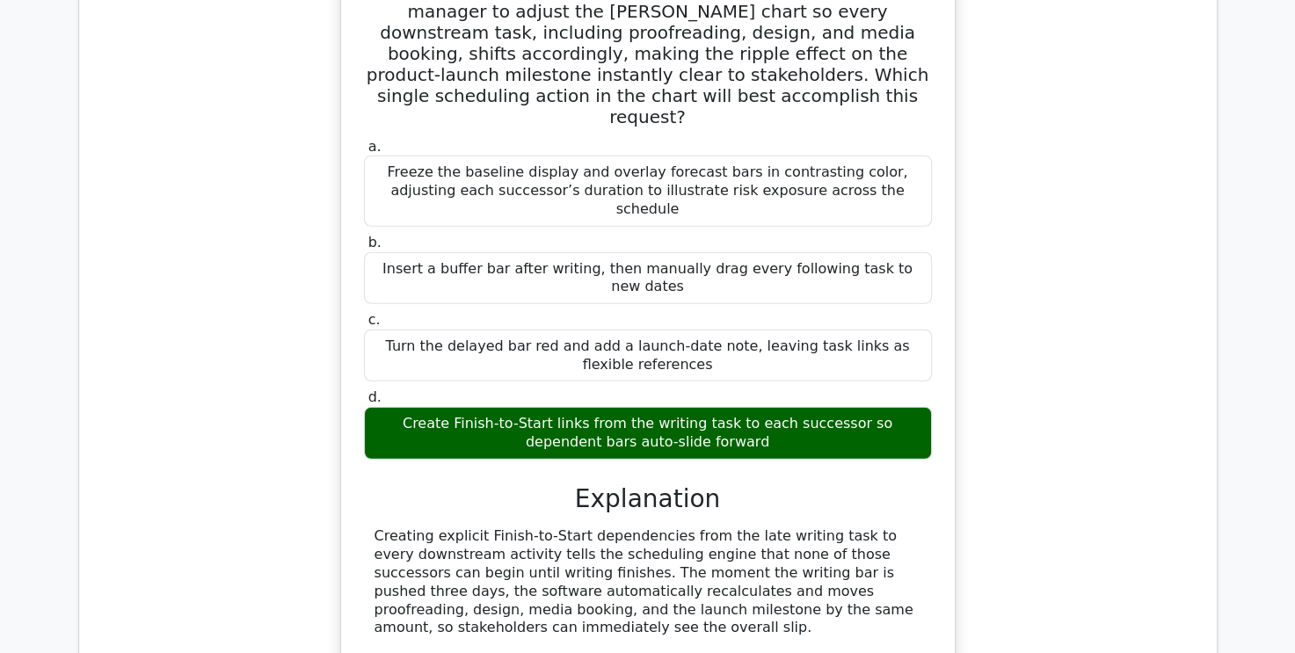
scroll to position [82331, 0]
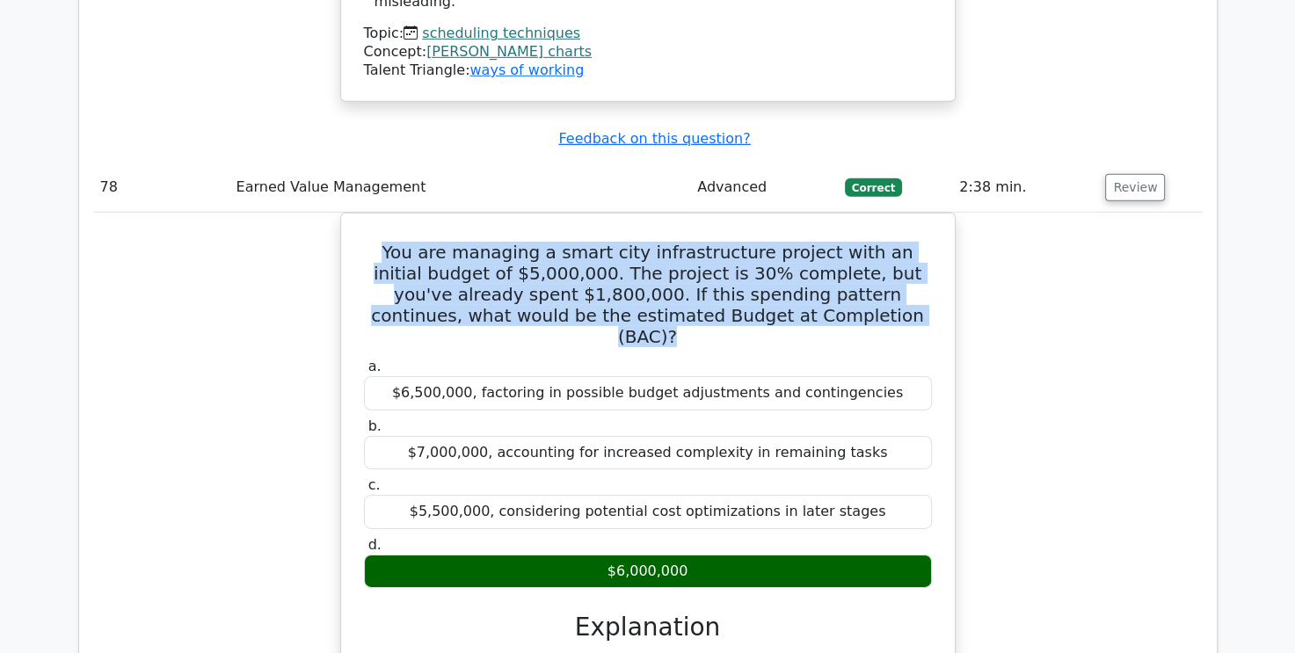
scroll to position [83210, 0]
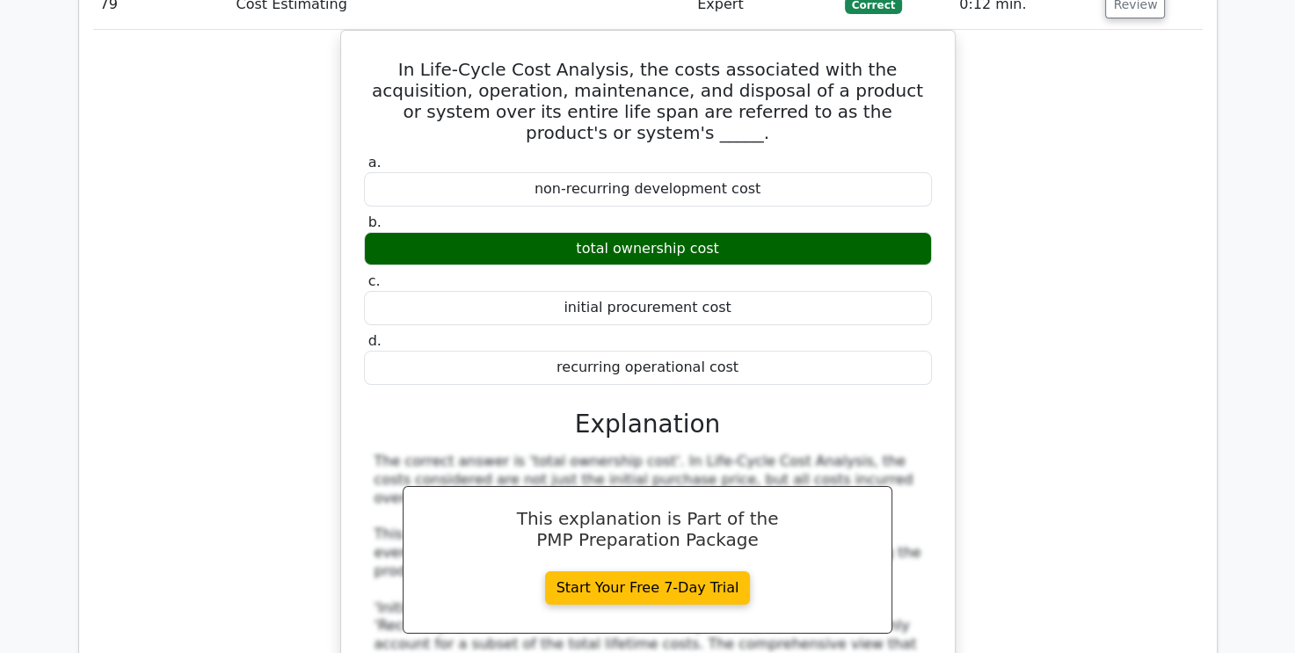
scroll to position [84528, 0]
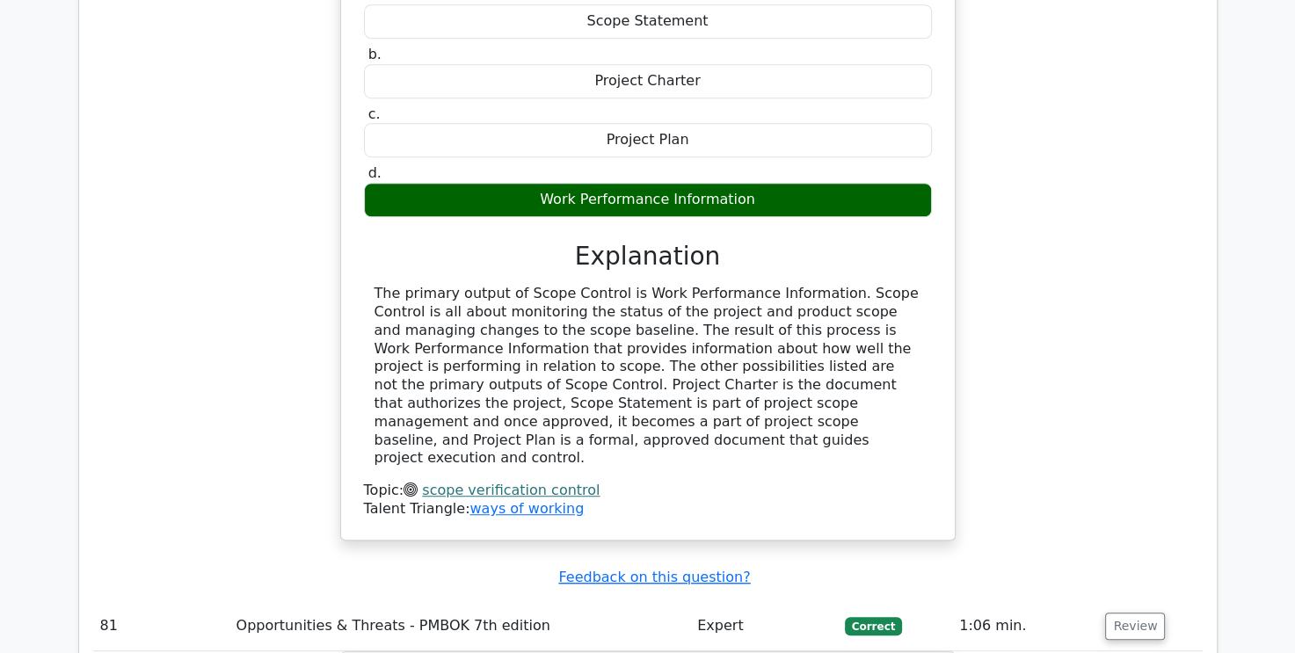
scroll to position [85320, 0]
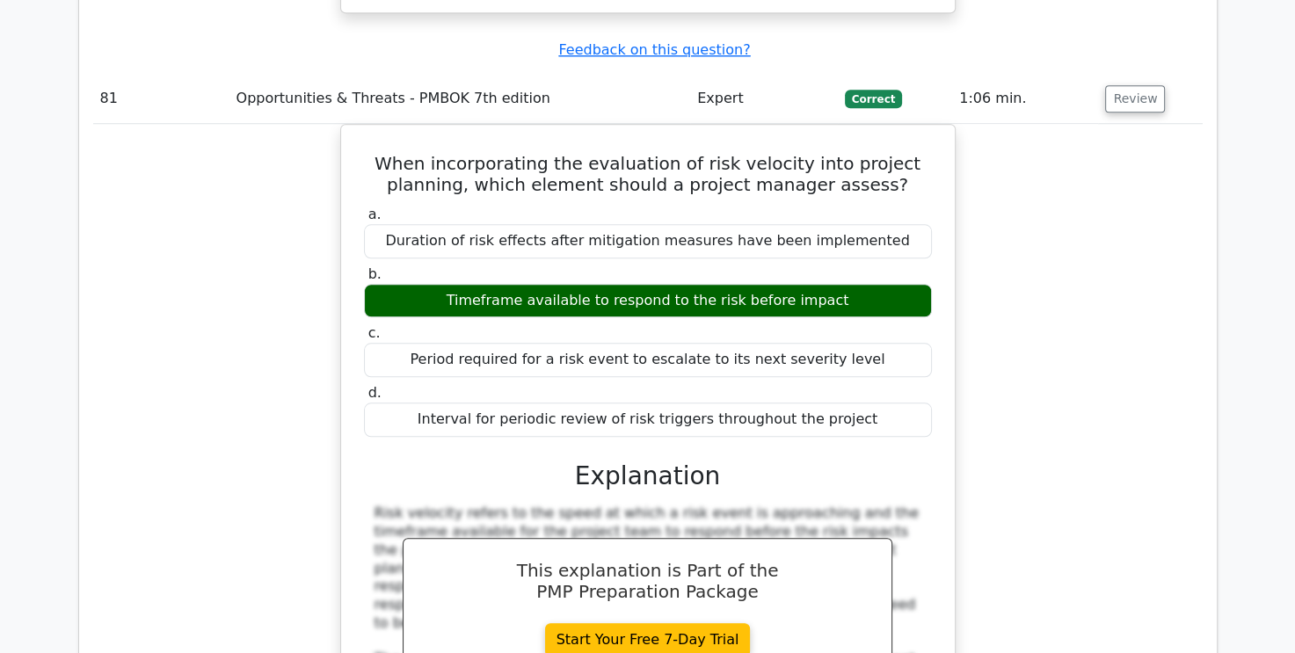
scroll to position [86111, 0]
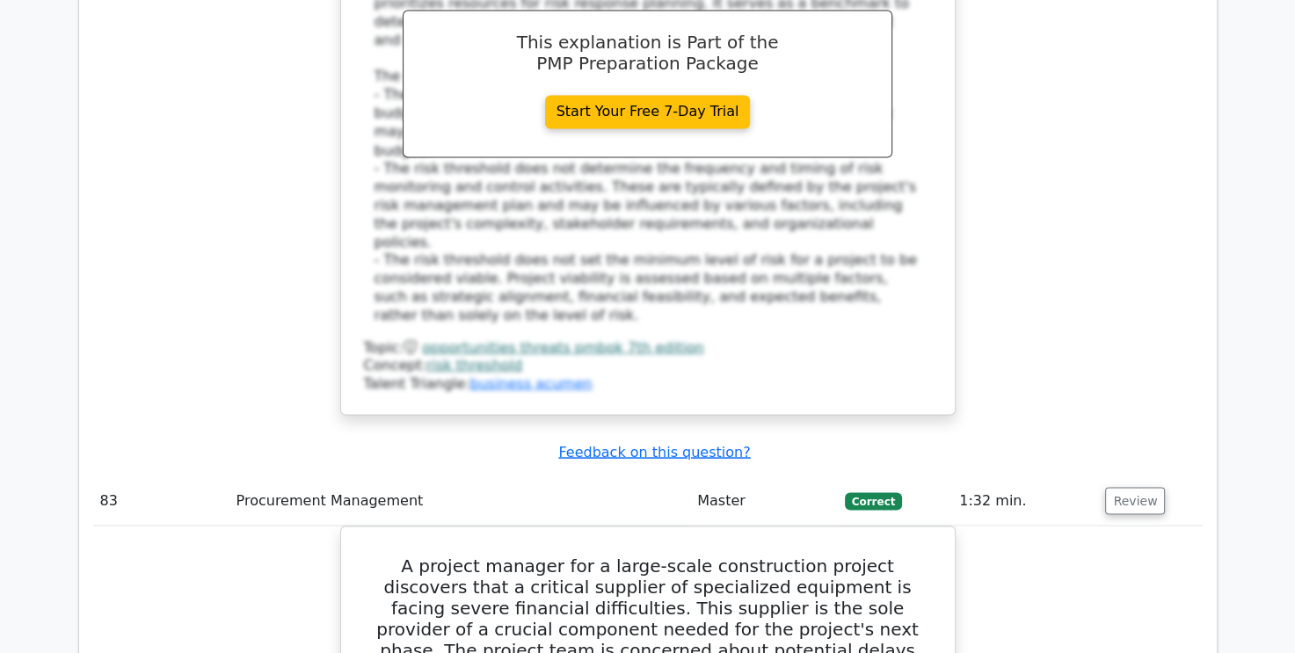
scroll to position [87342, 0]
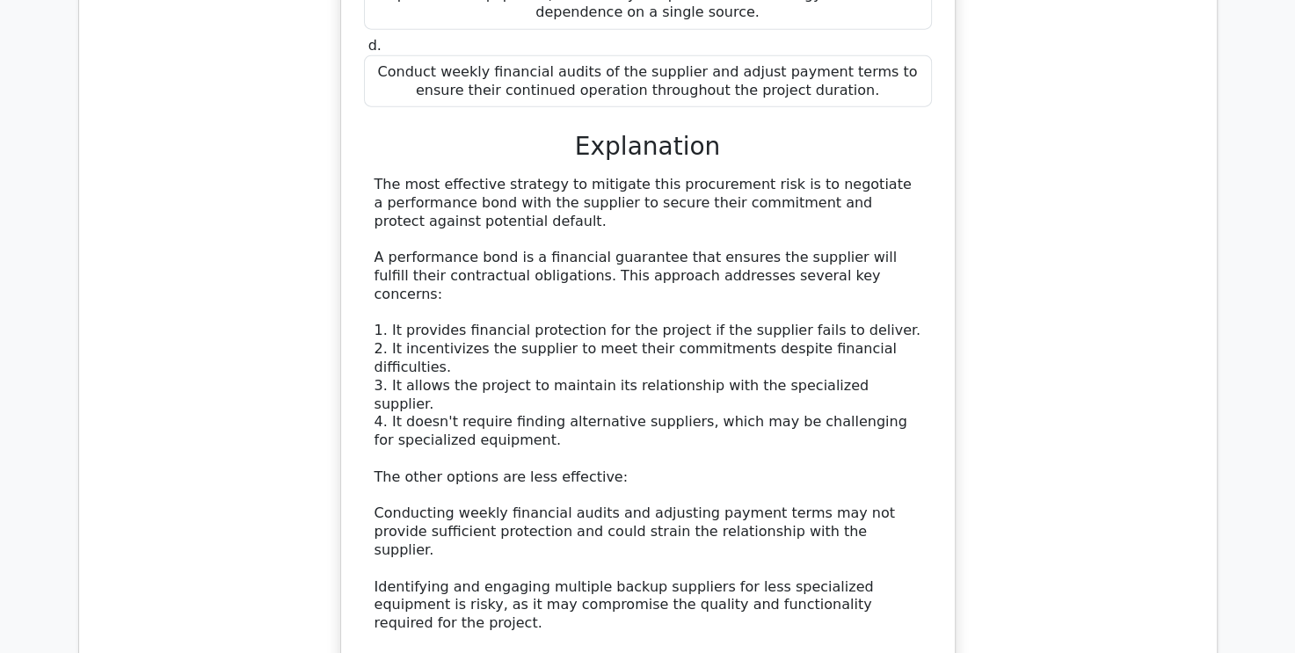
scroll to position [88045, 0]
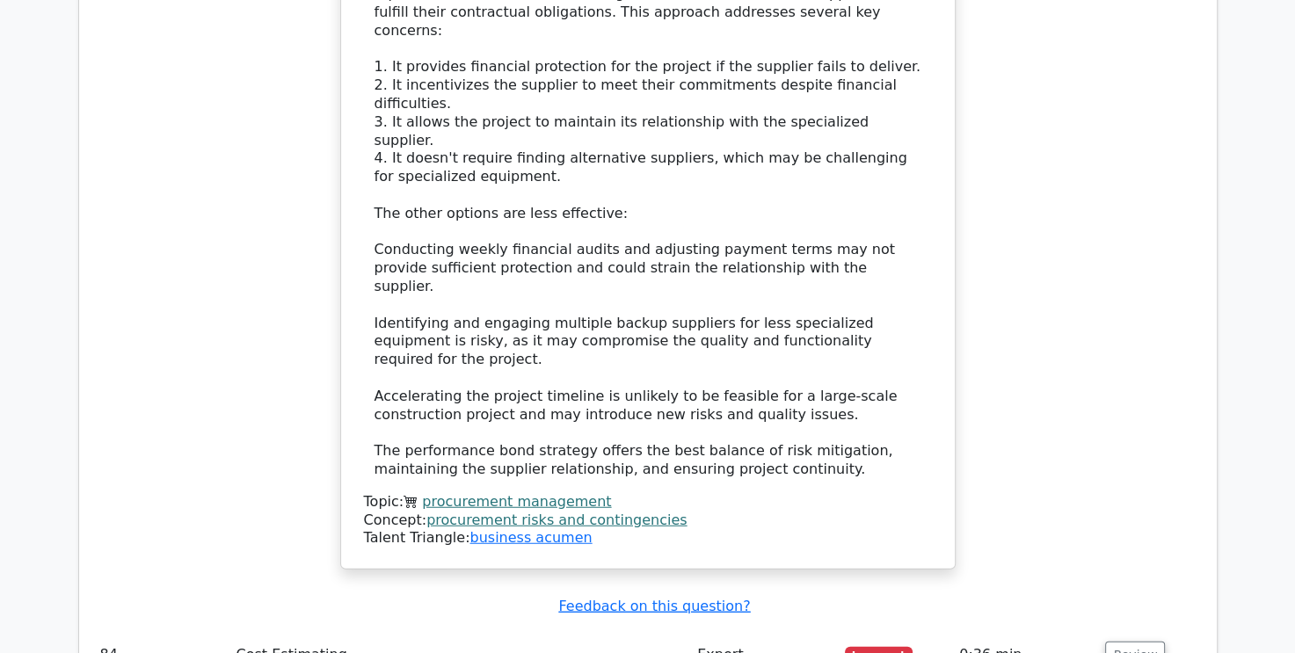
scroll to position [88836, 0]
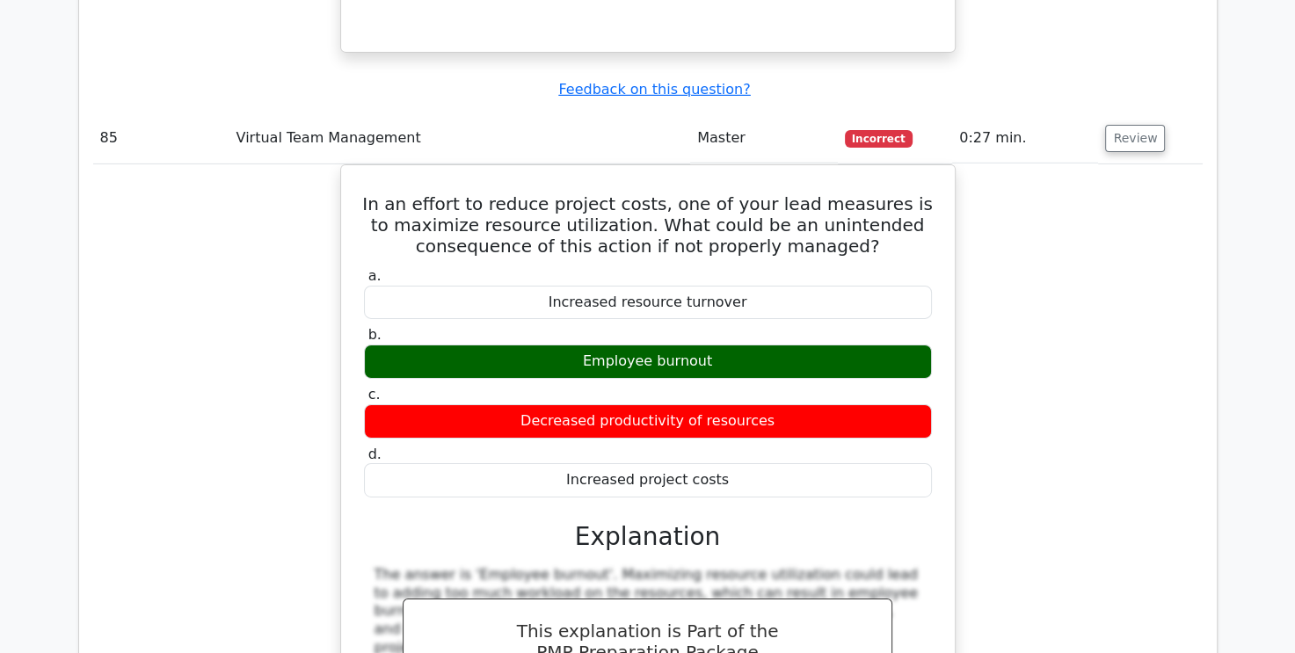
scroll to position [89979, 0]
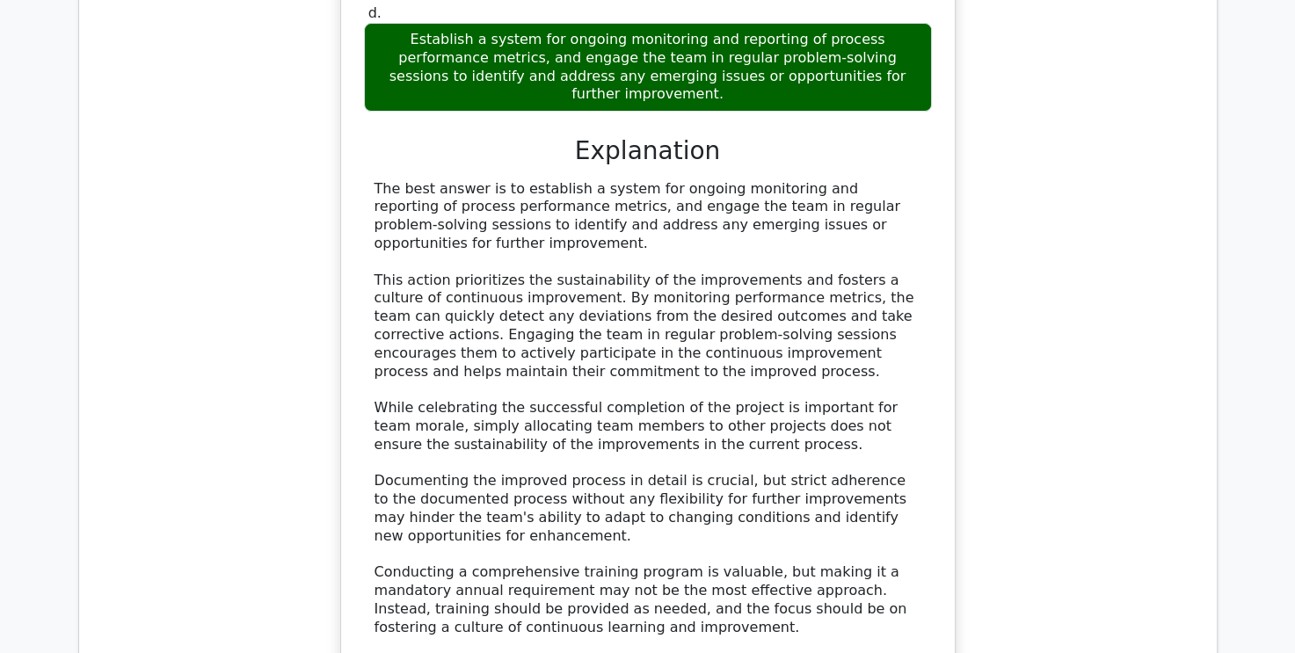
scroll to position [91385, 0]
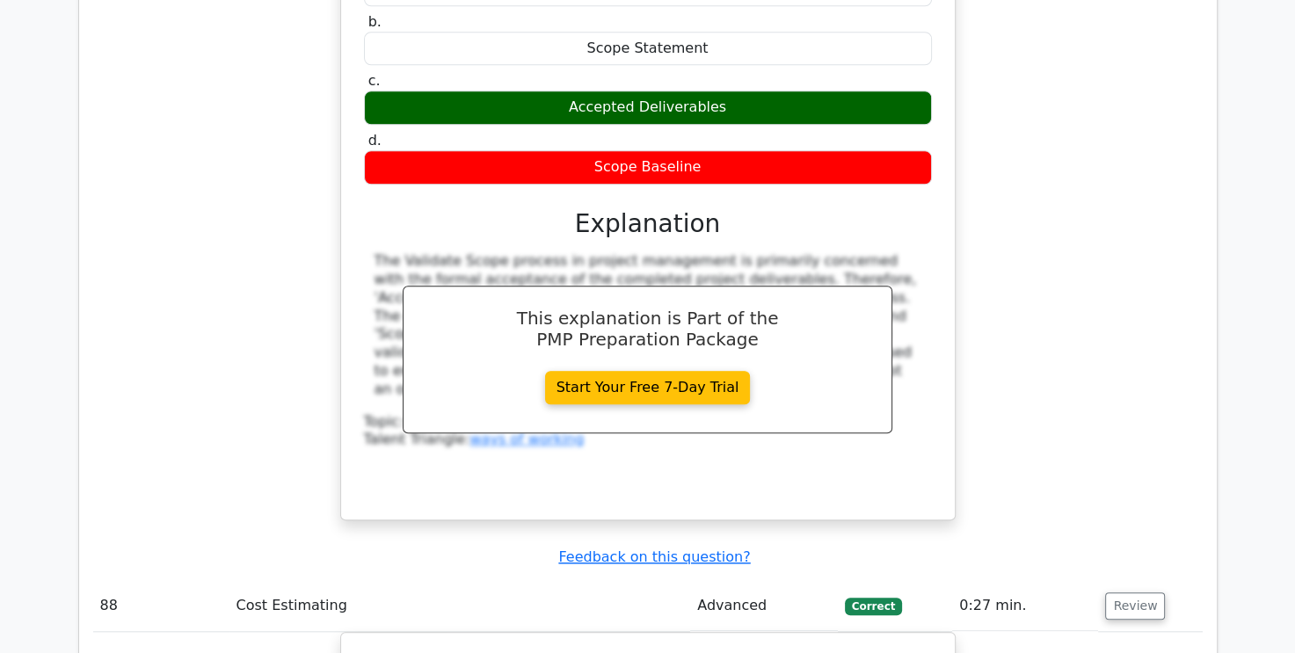
scroll to position [92352, 0]
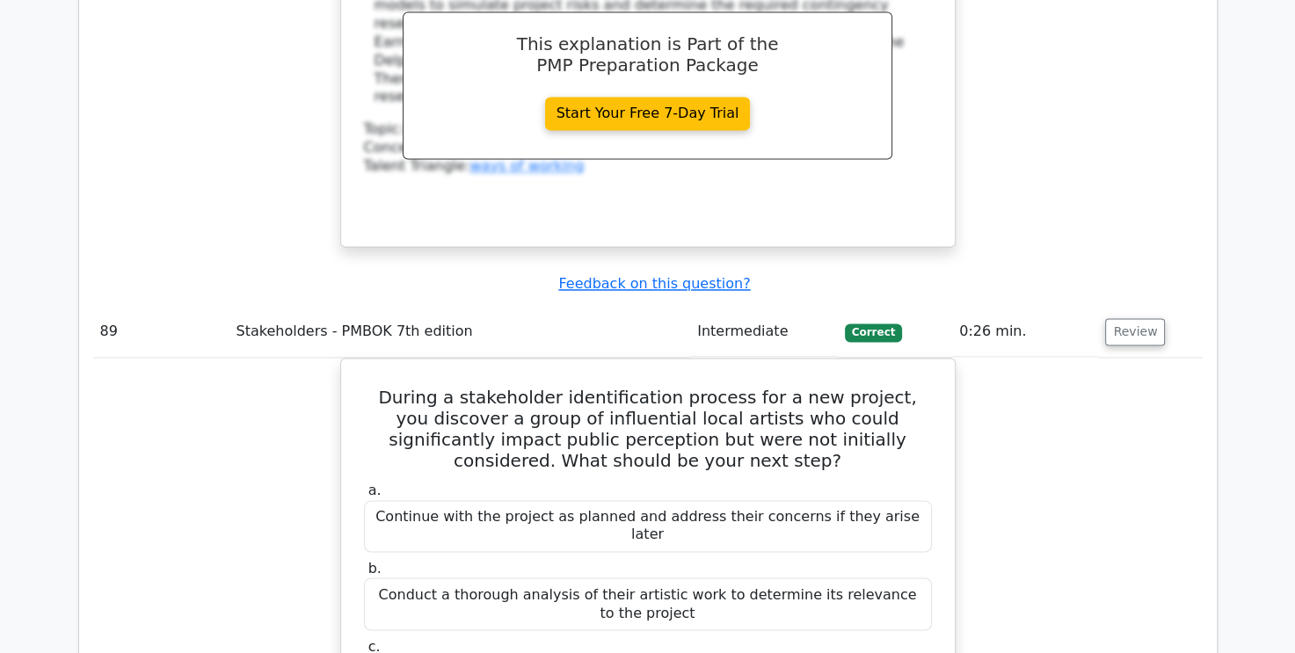
scroll to position [93231, 0]
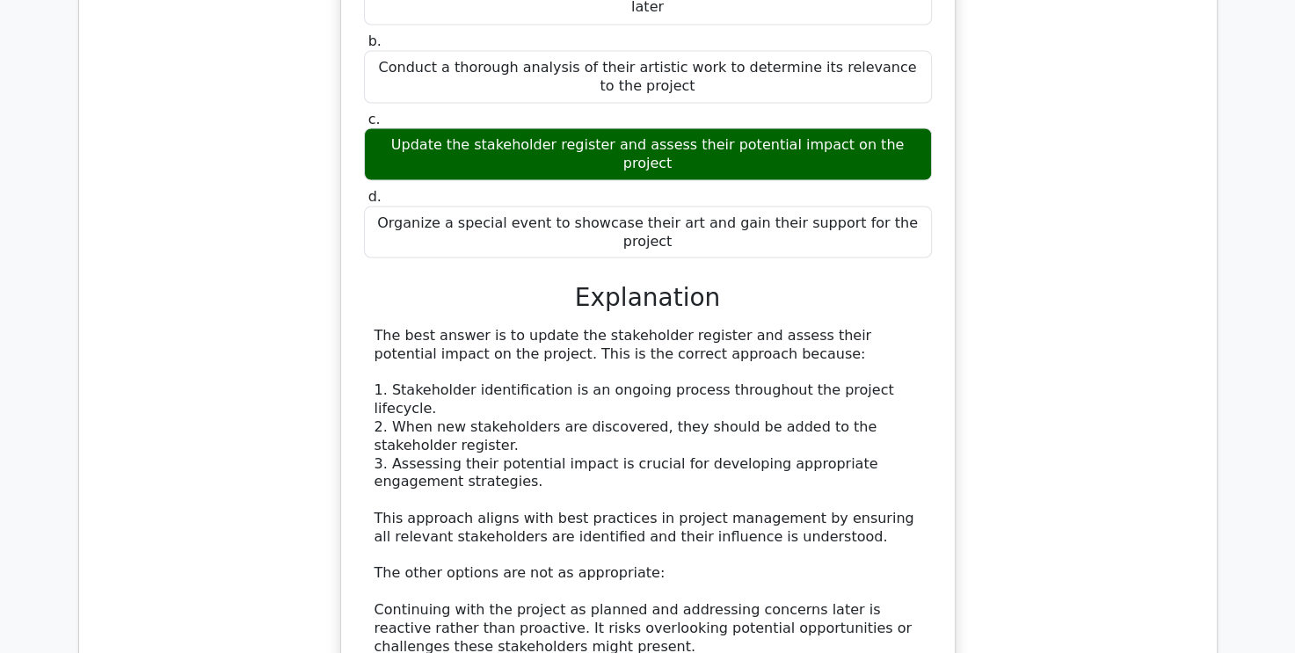
scroll to position [94111, 0]
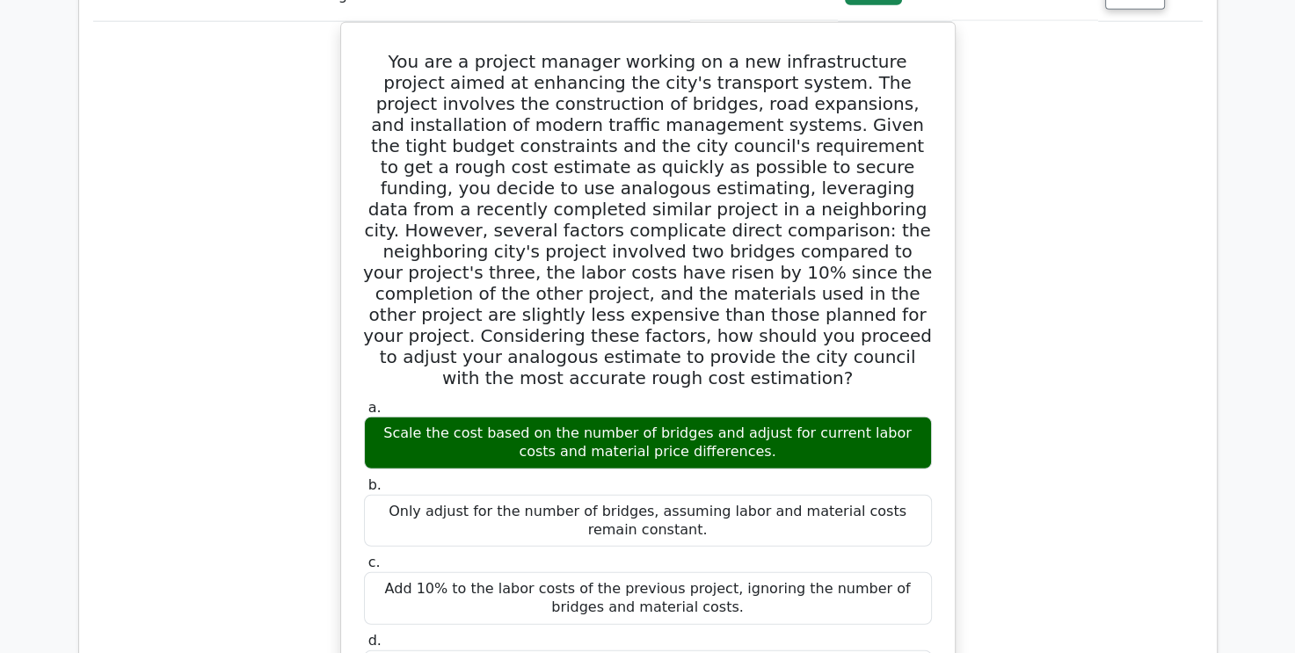
scroll to position [94990, 0]
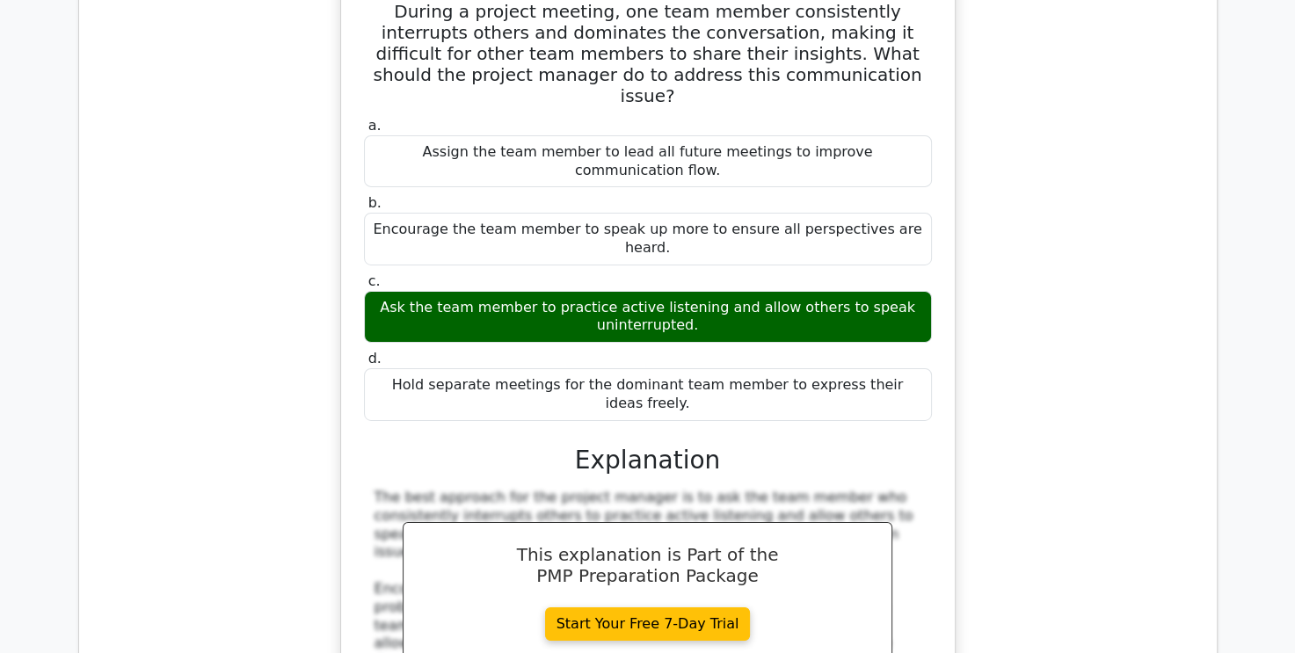
scroll to position [96484, 0]
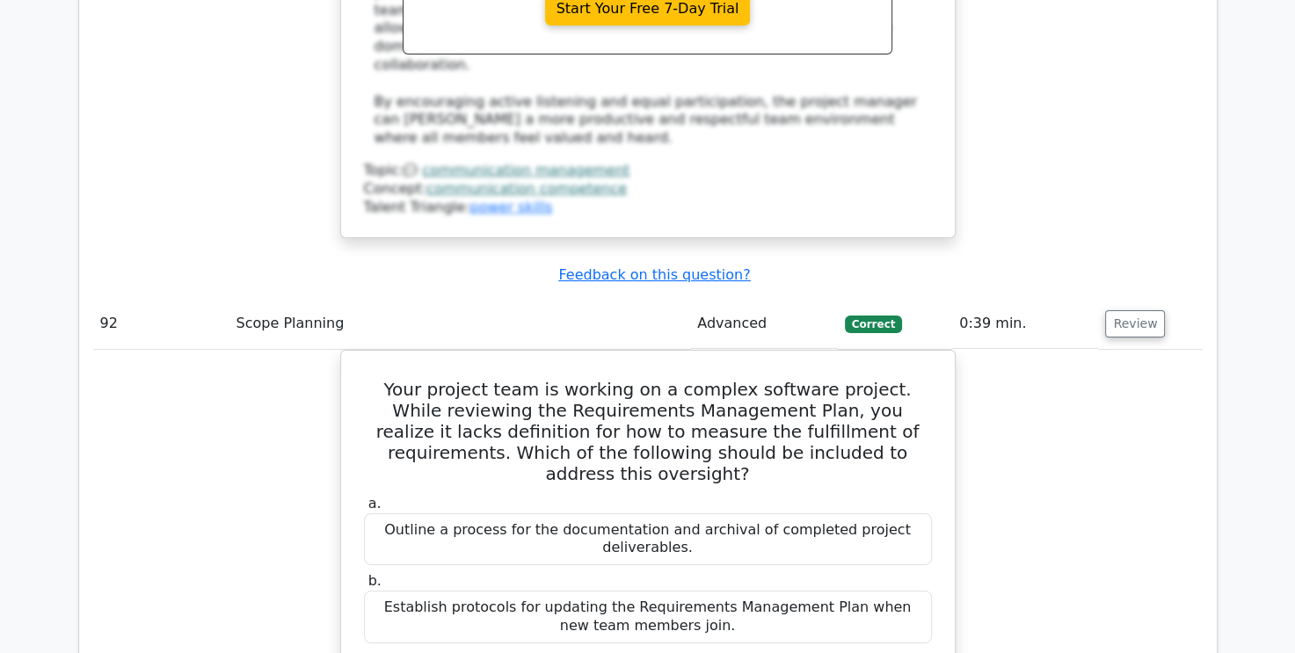
scroll to position [97187, 0]
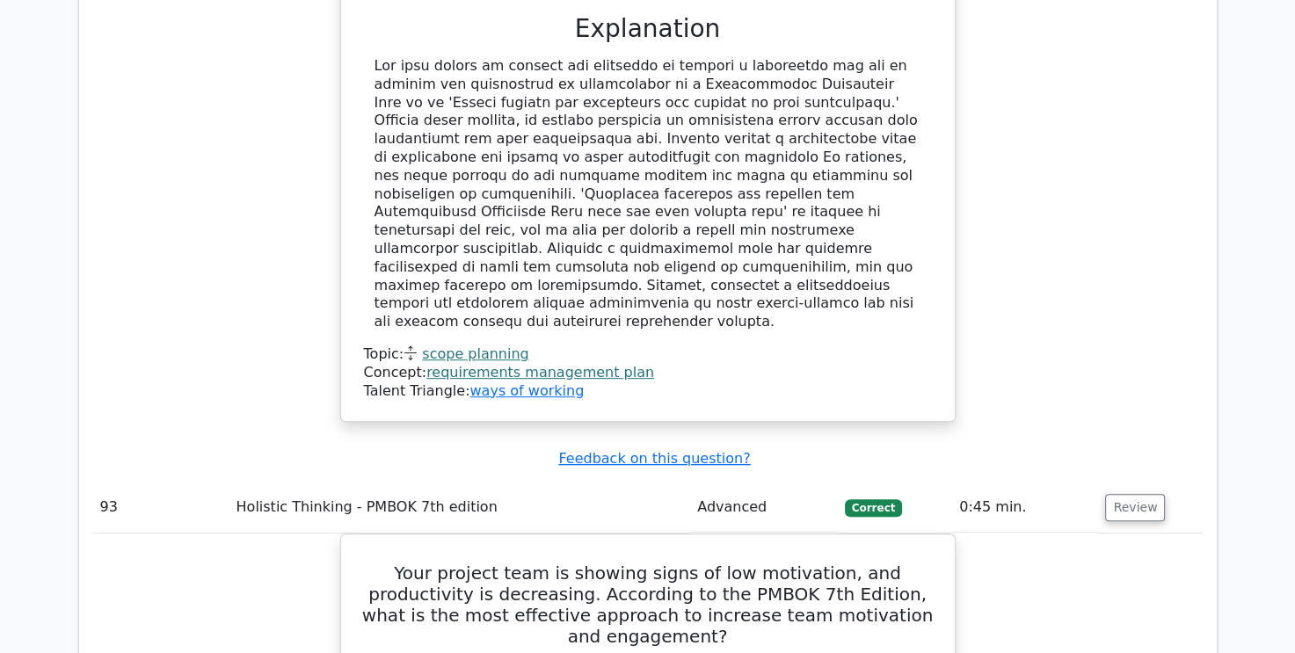
scroll to position [98154, 0]
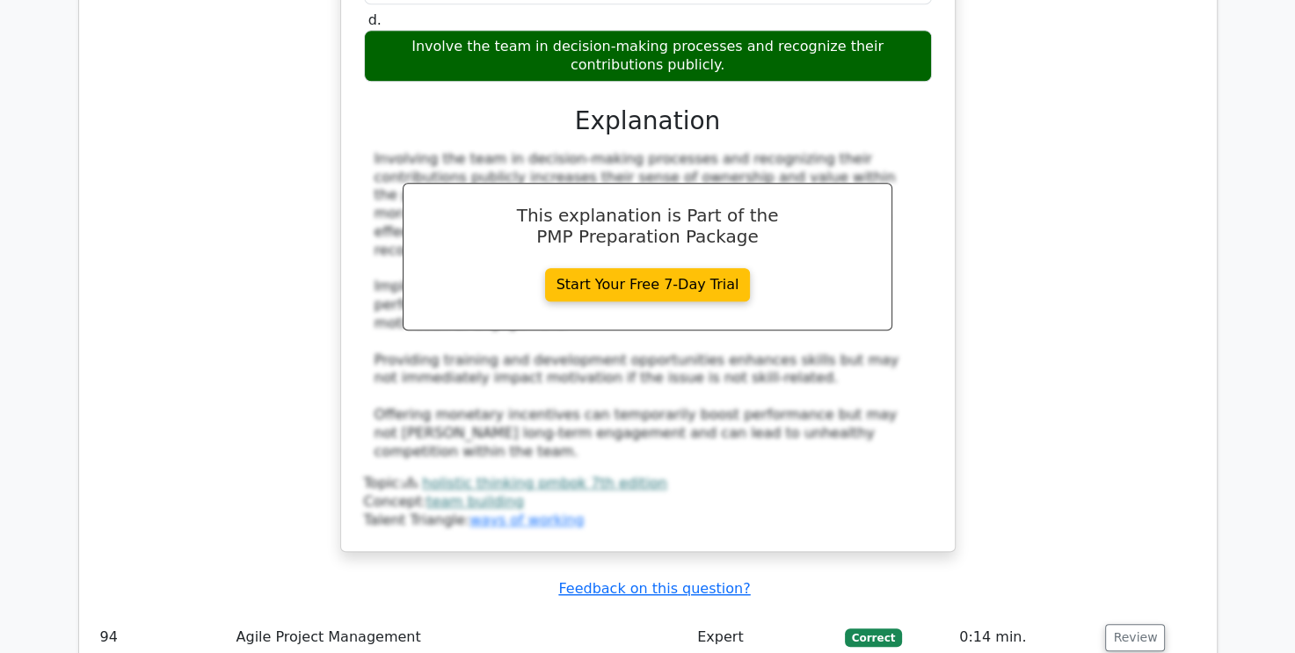
scroll to position [99121, 0]
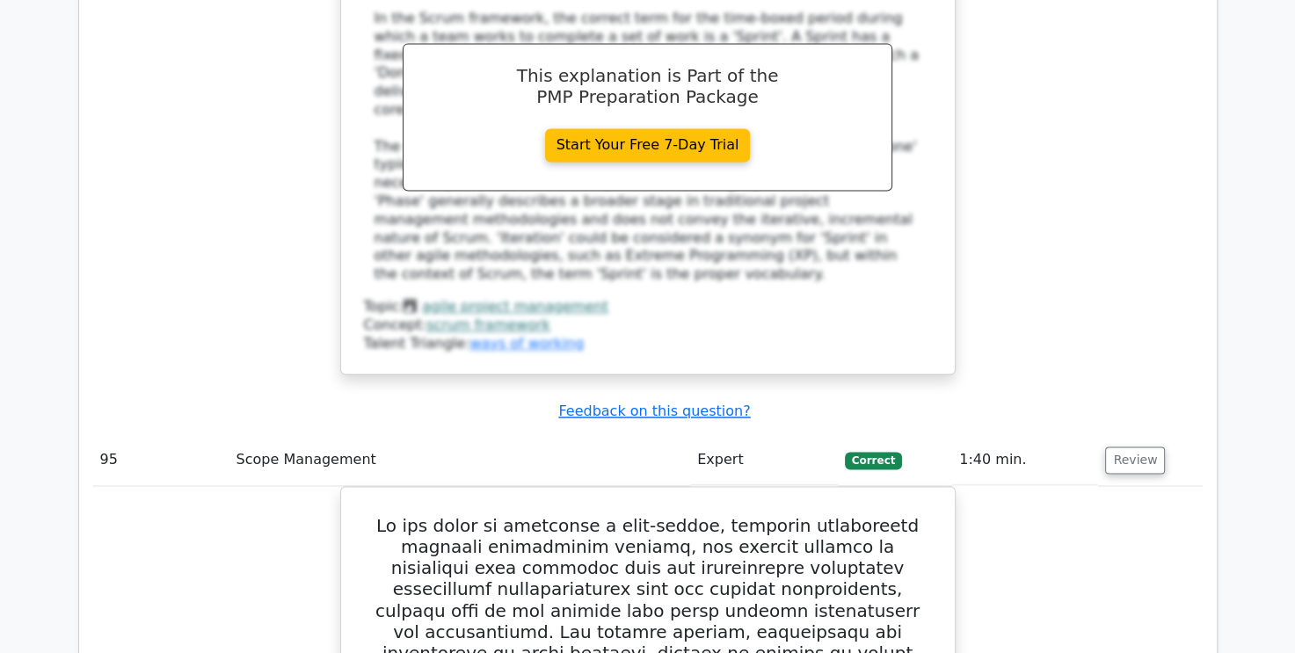
scroll to position [99913, 0]
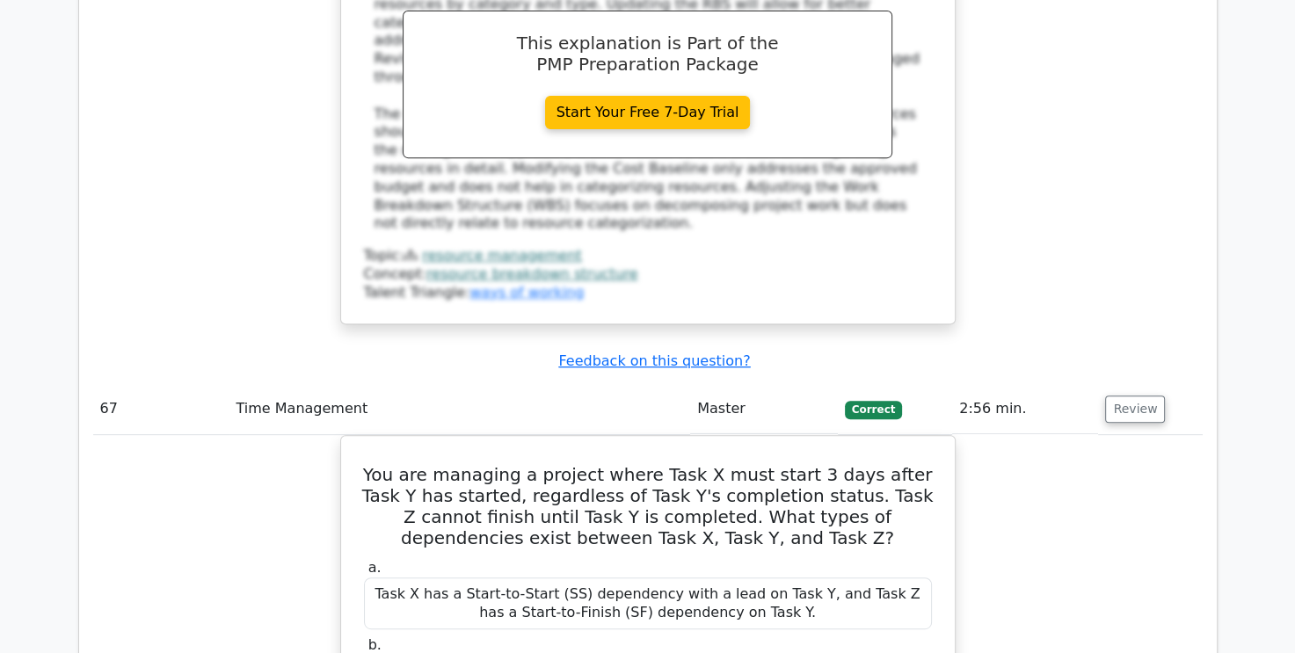
scroll to position [101248, 0]
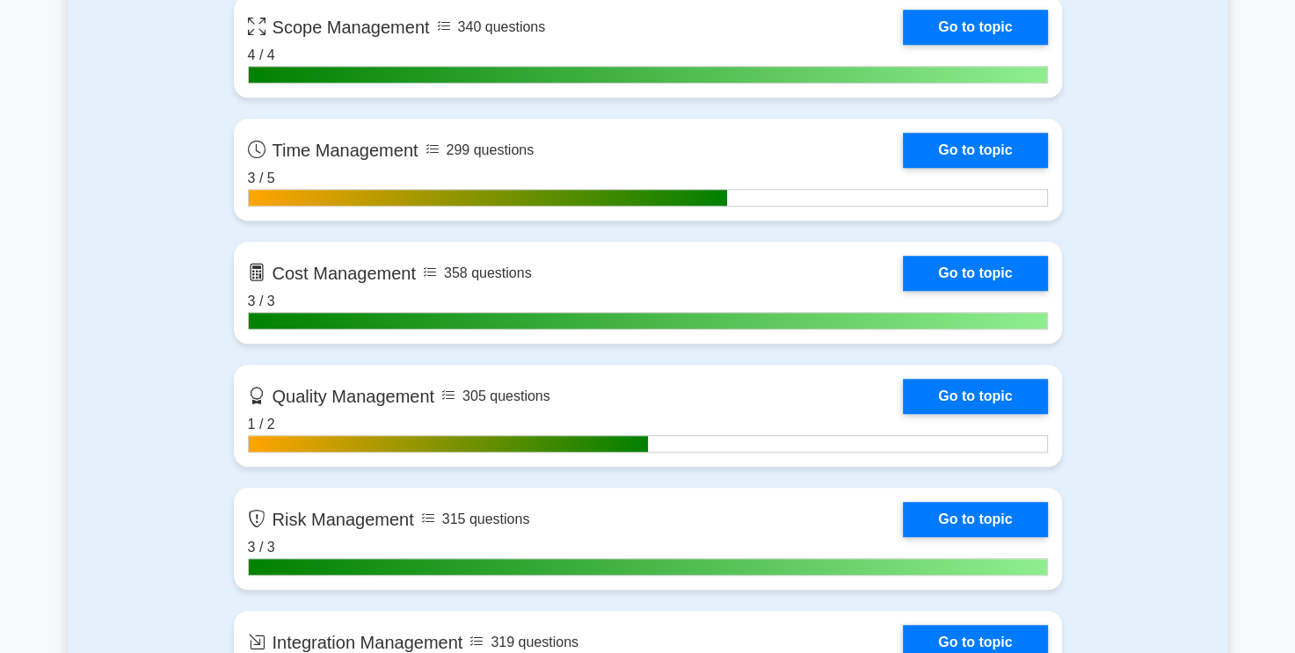
scroll to position [1231, 0]
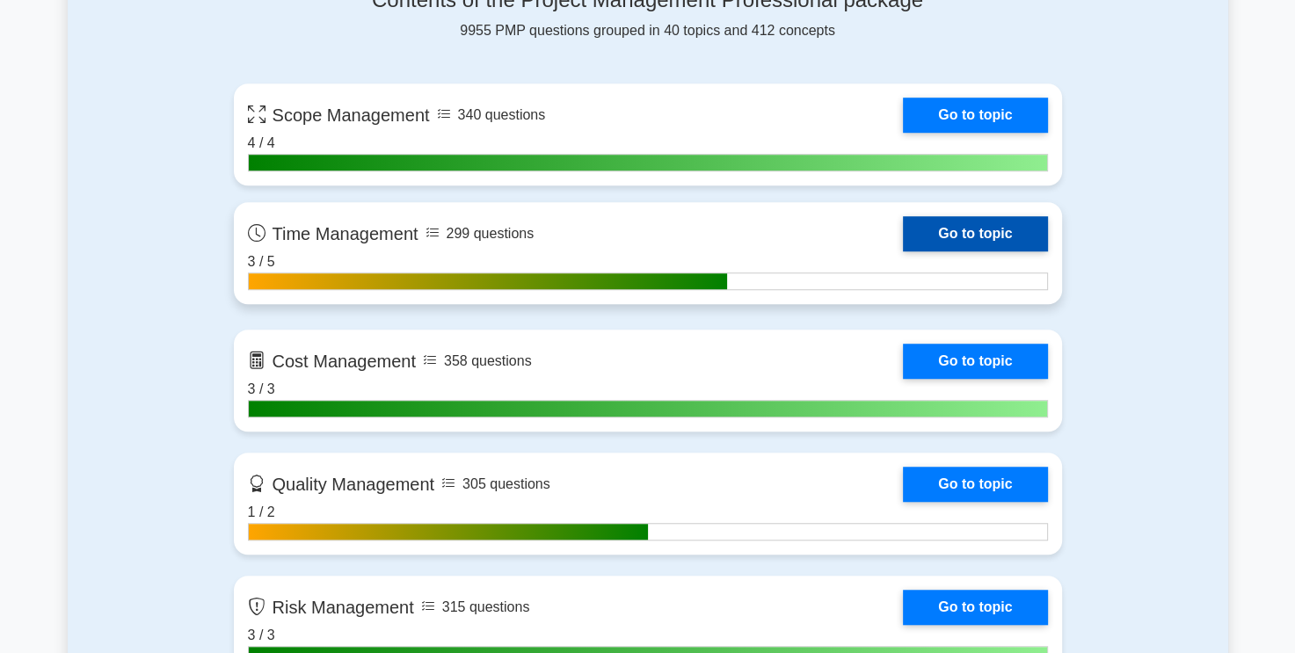
click at [980, 223] on link "Go to topic" at bounding box center [975, 233] width 144 height 35
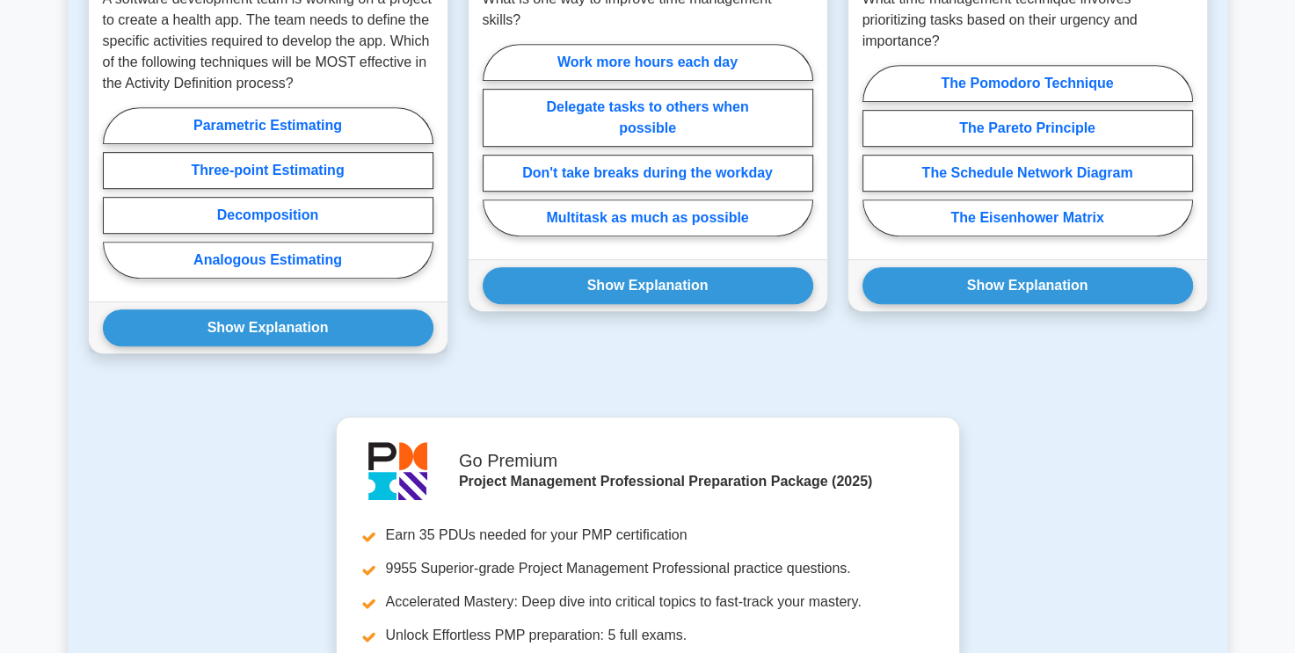
scroll to position [791, 0]
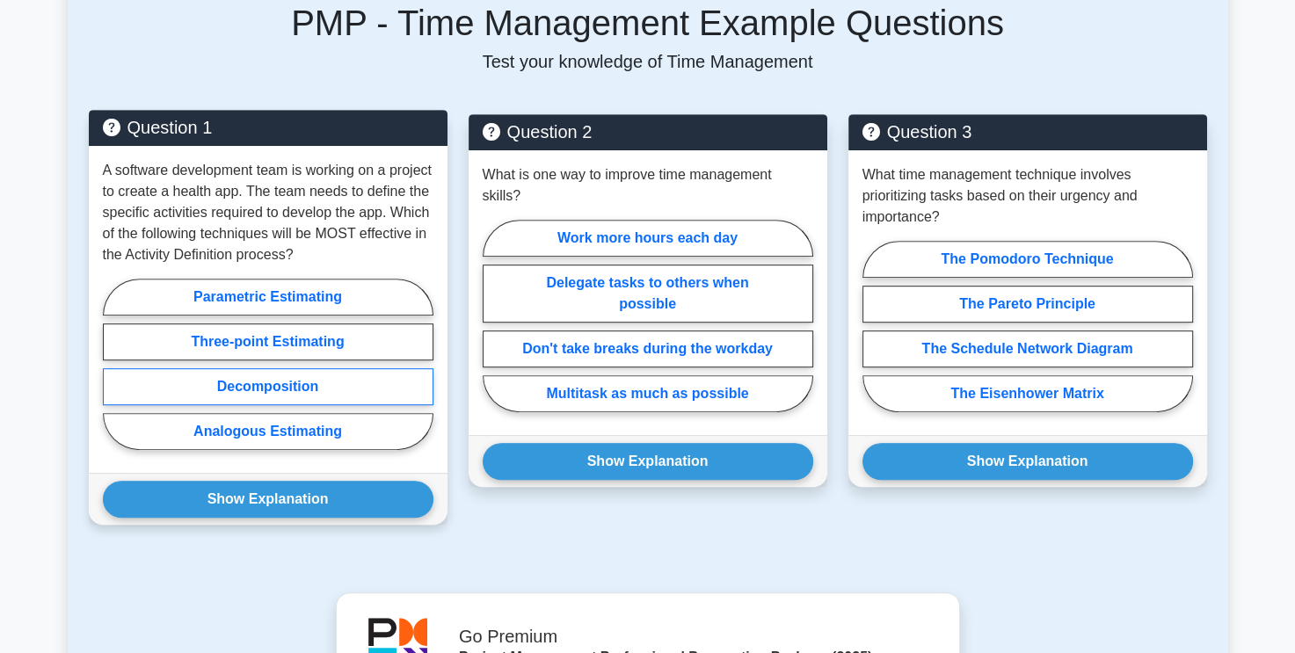
click at [326, 384] on label "Decomposition" at bounding box center [268, 386] width 331 height 37
click at [114, 375] on input "Decomposition" at bounding box center [108, 369] width 11 height 11
radio input "true"
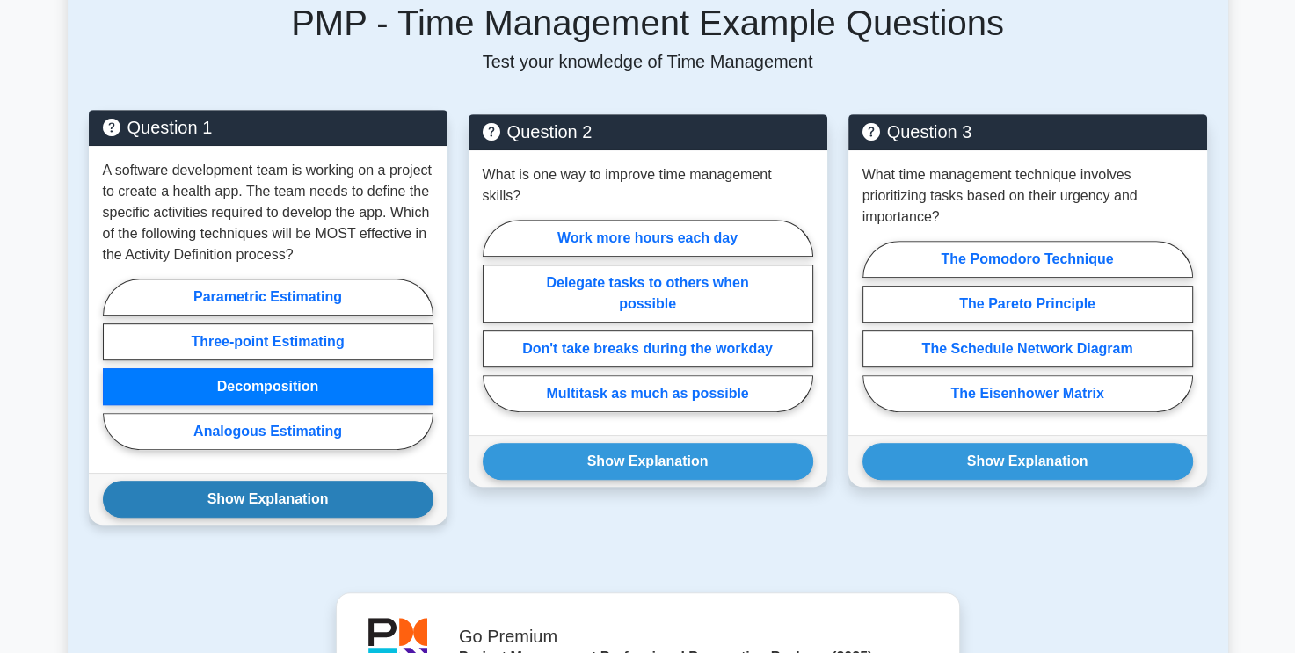
click at [301, 505] on button "Show Explanation" at bounding box center [268, 499] width 331 height 37
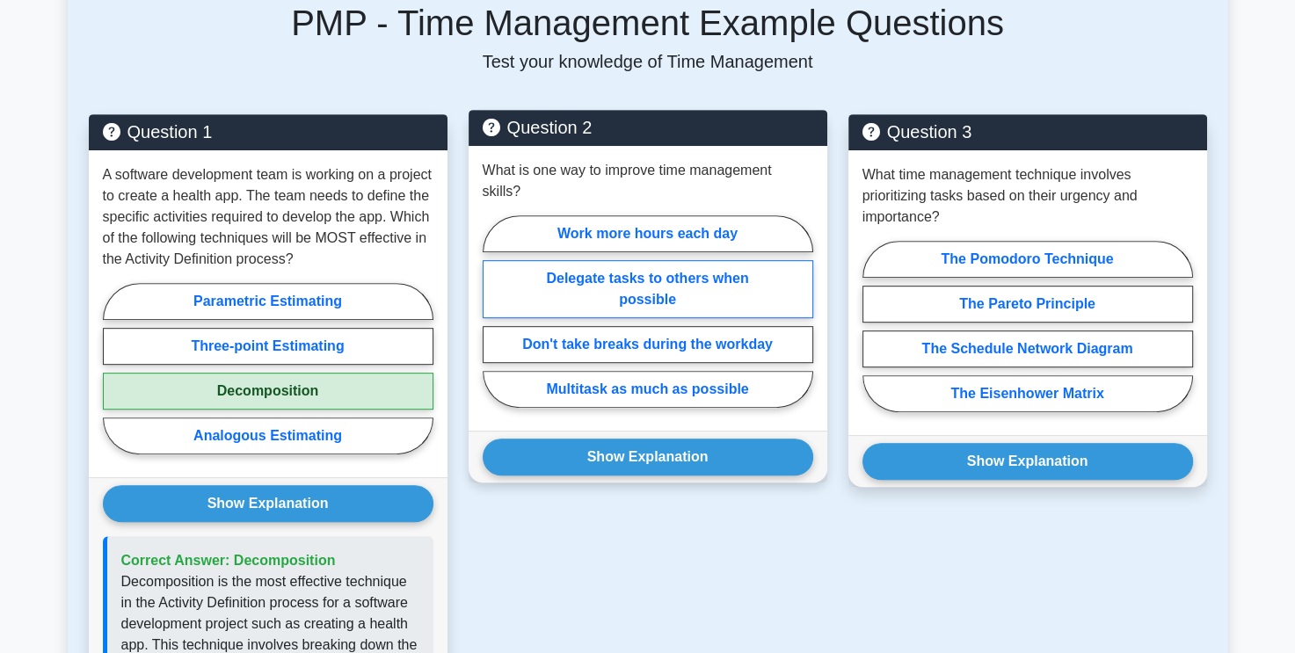
click at [723, 260] on label "Delegate tasks to others when possible" at bounding box center [648, 289] width 331 height 58
click at [494, 311] on input "Delegate tasks to others when possible" at bounding box center [488, 316] width 11 height 11
radio input "true"
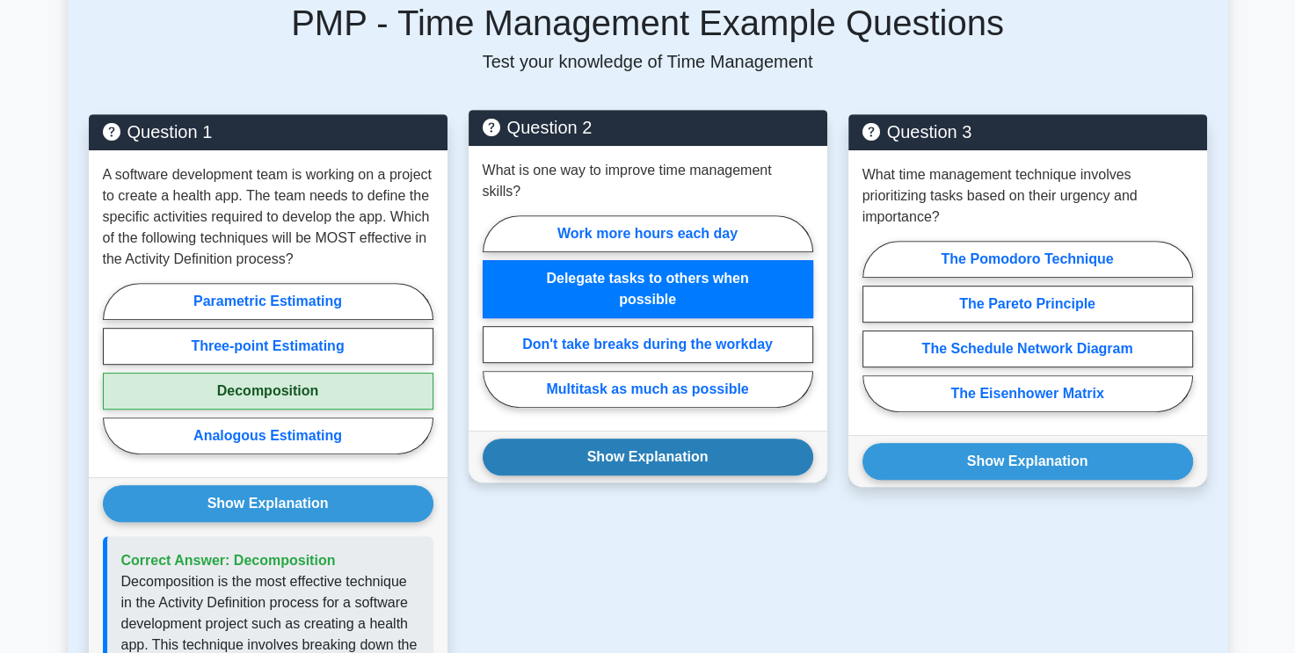
click at [686, 446] on button "Show Explanation" at bounding box center [648, 457] width 331 height 37
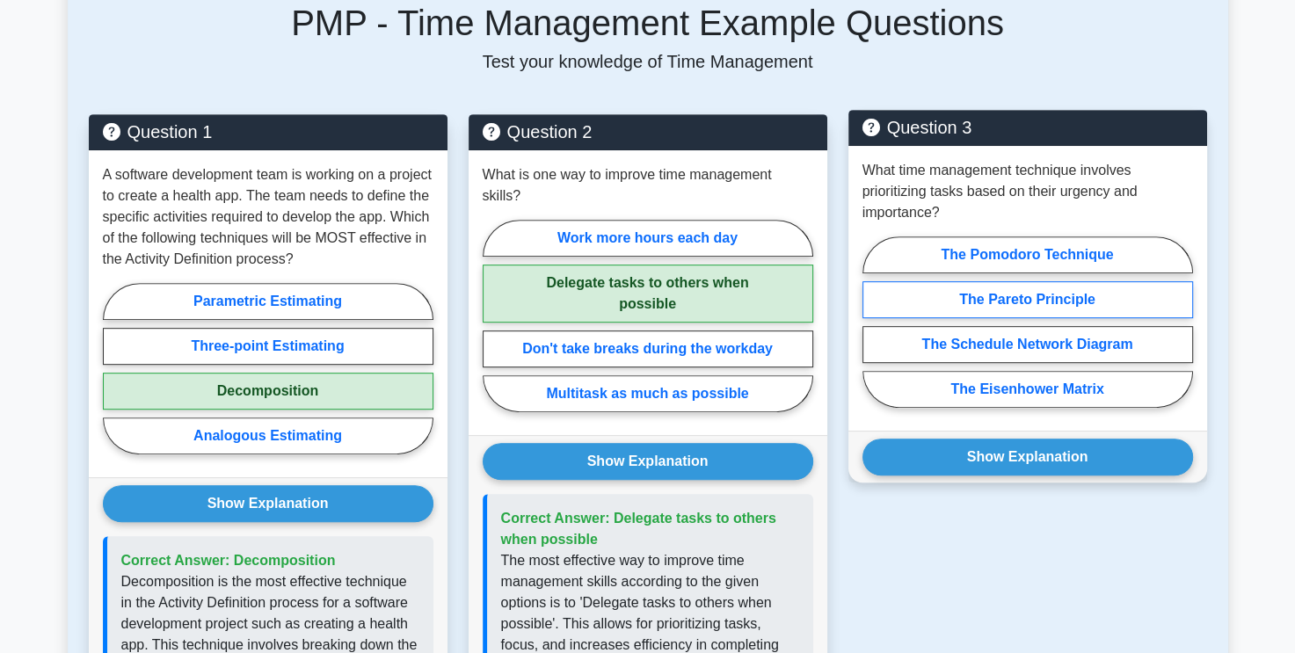
click at [1105, 294] on label "The Pareto Principle" at bounding box center [1027, 299] width 331 height 37
click at [874, 322] on input "The Pareto Principle" at bounding box center [867, 327] width 11 height 11
radio input "true"
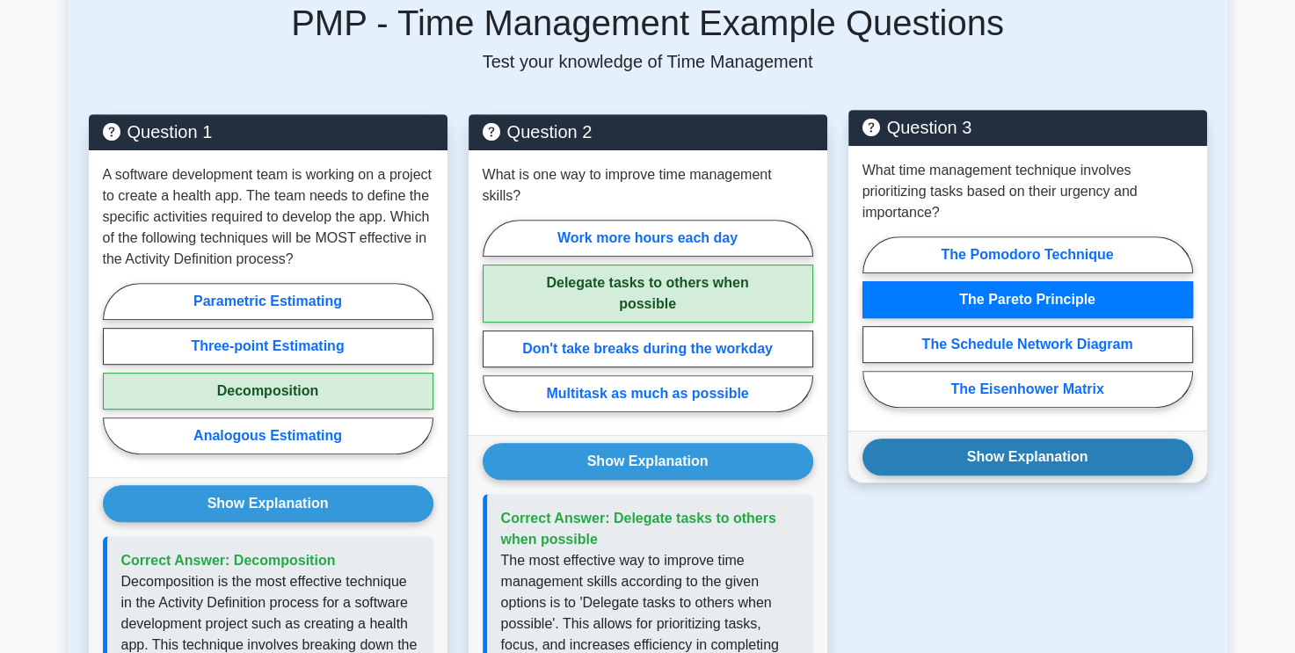
click at [1086, 461] on button "Show Explanation" at bounding box center [1027, 457] width 331 height 37
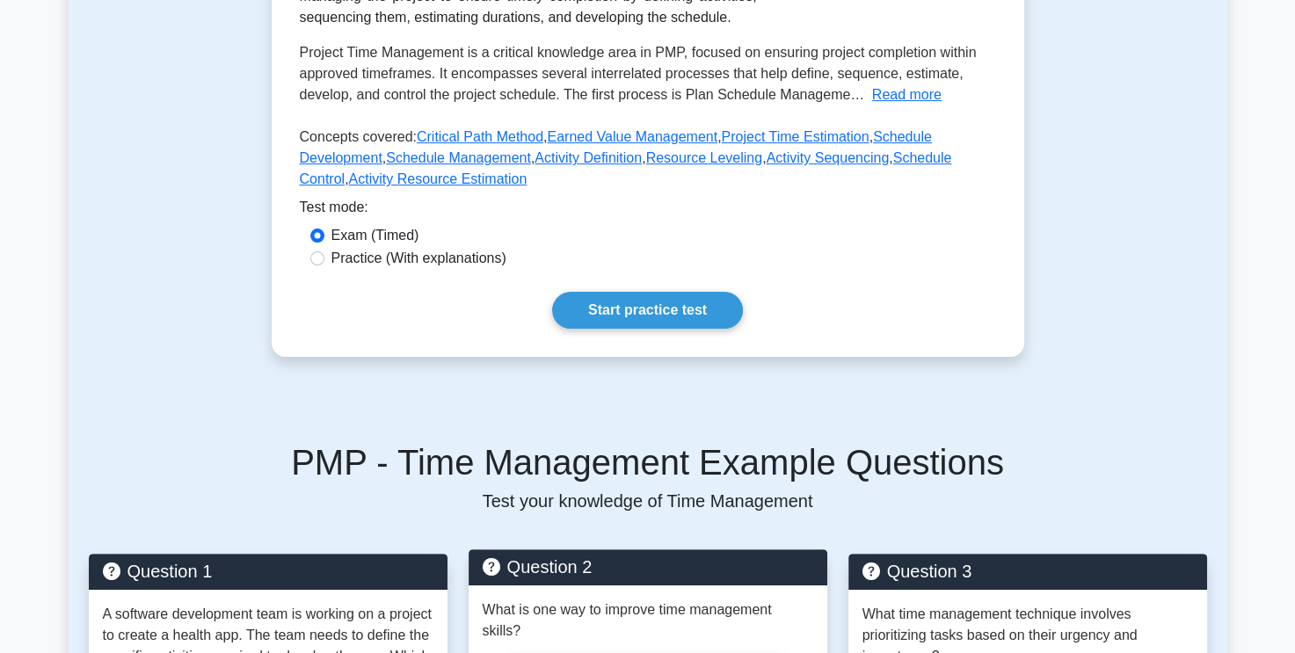
scroll to position [0, 0]
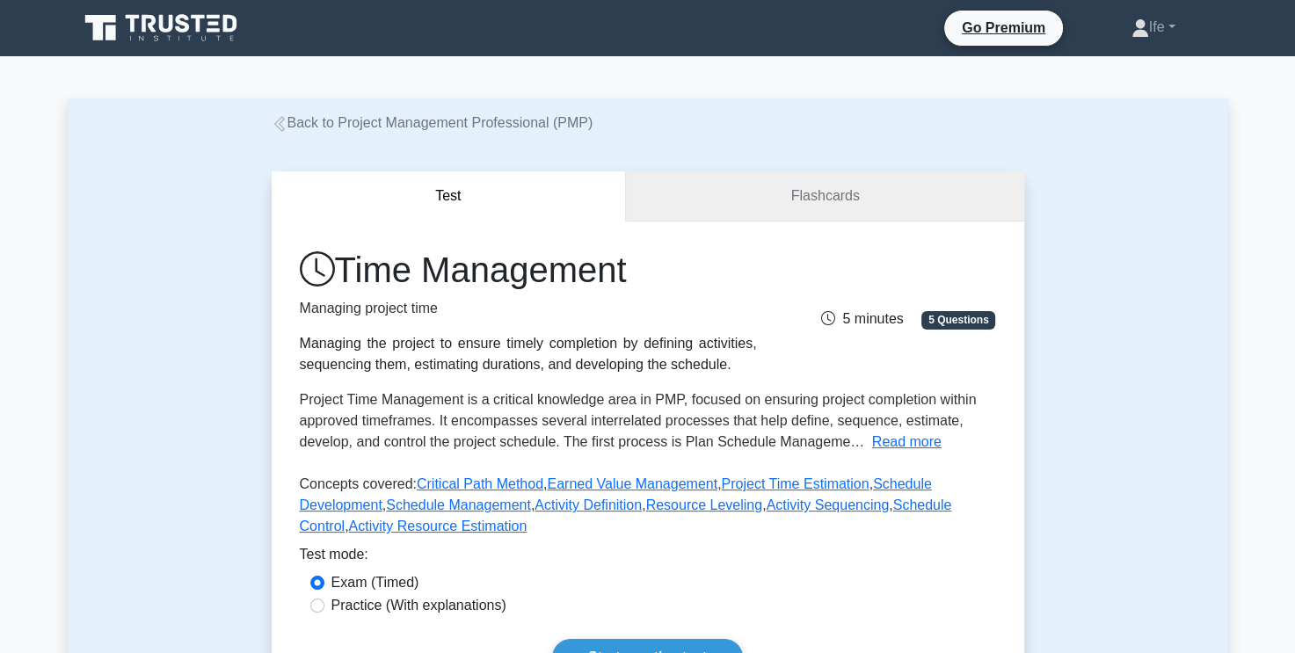
click at [796, 195] on link "Flashcards" at bounding box center [824, 196] width 397 height 50
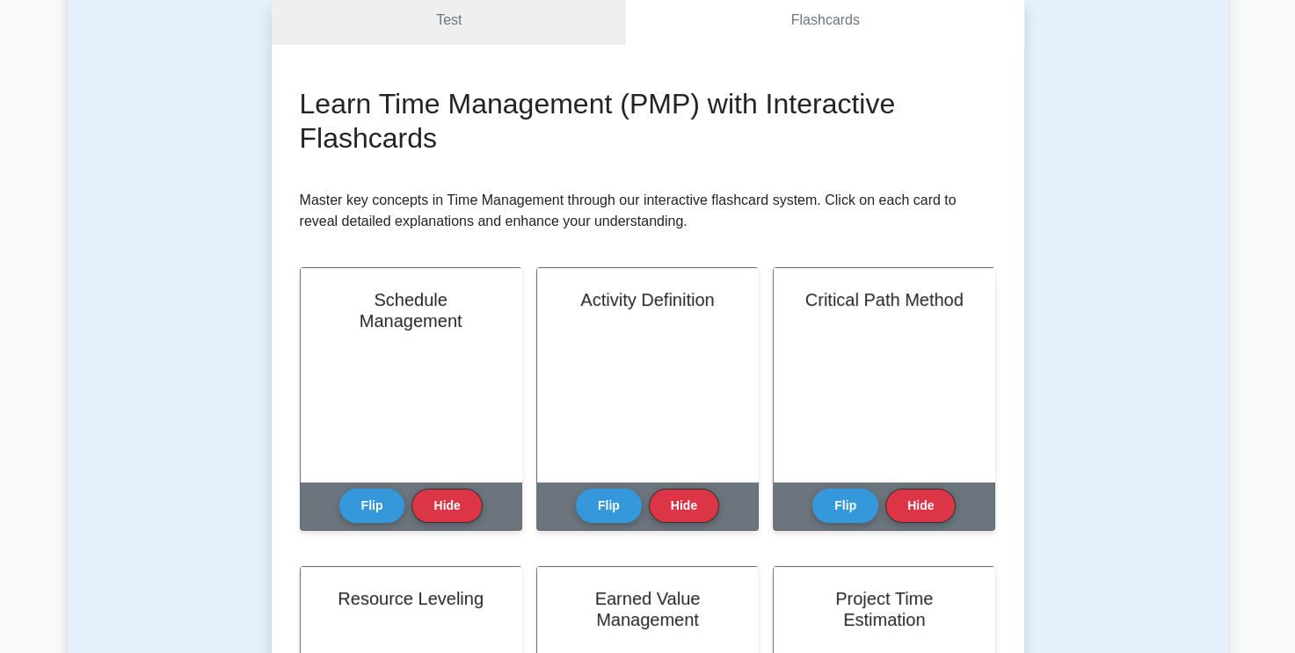
scroll to position [264, 0]
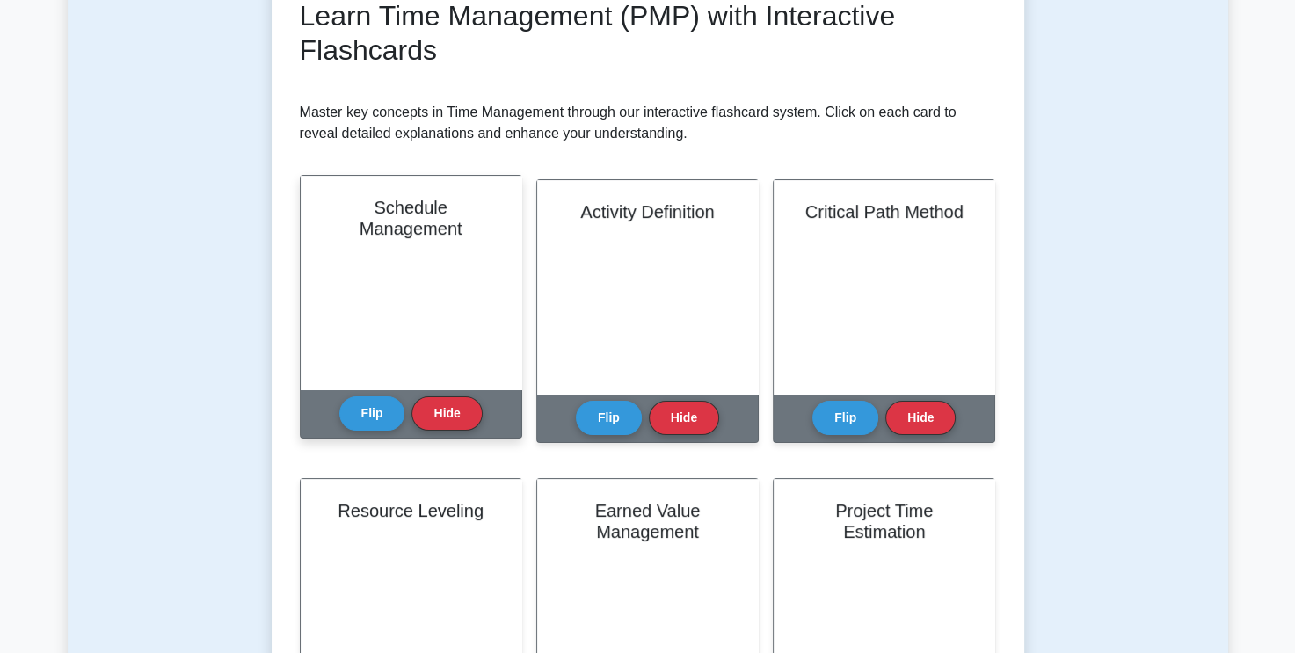
click at [418, 258] on div "Schedule Management" at bounding box center [411, 283] width 221 height 214
click at [389, 425] on button "Flip" at bounding box center [372, 413] width 66 height 34
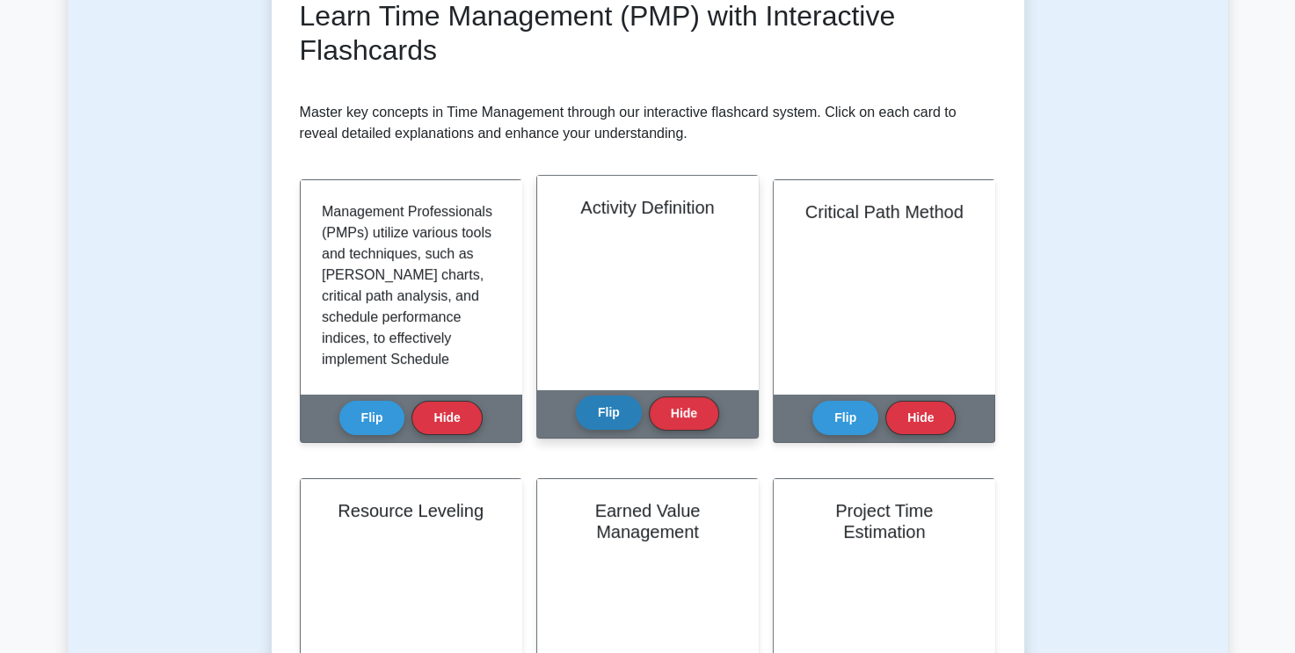
click at [602, 418] on button "Flip" at bounding box center [609, 413] width 66 height 34
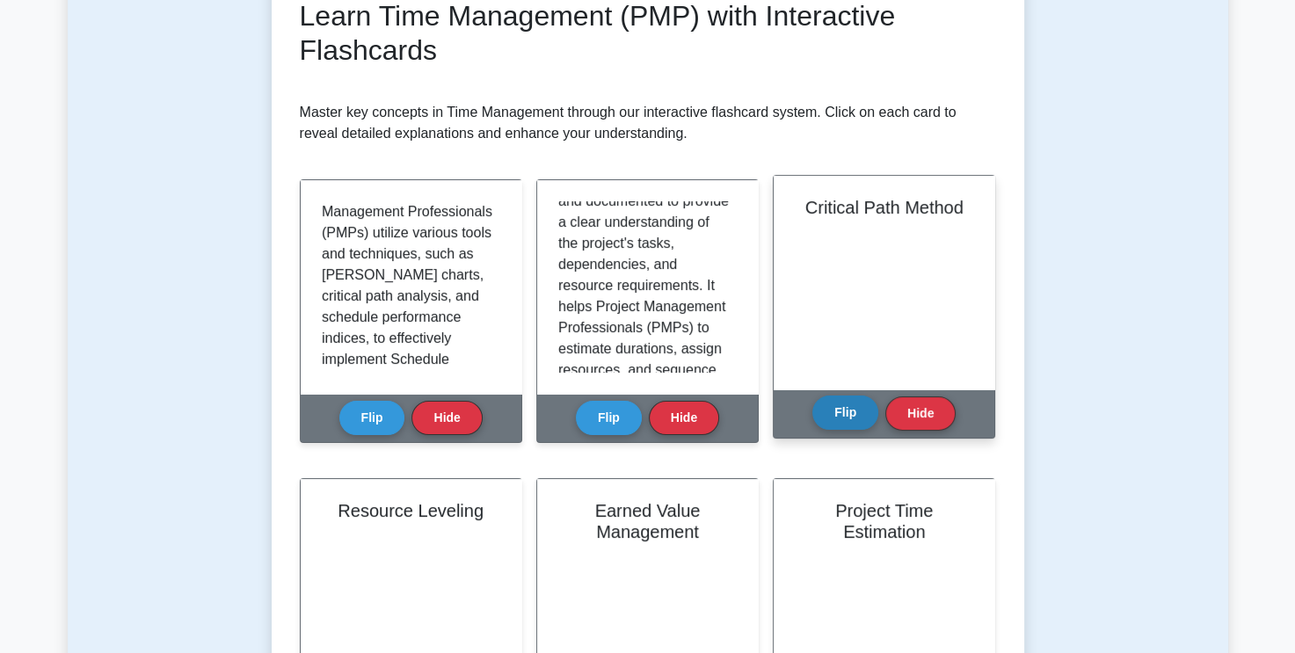
click at [848, 406] on button "Flip" at bounding box center [845, 413] width 66 height 34
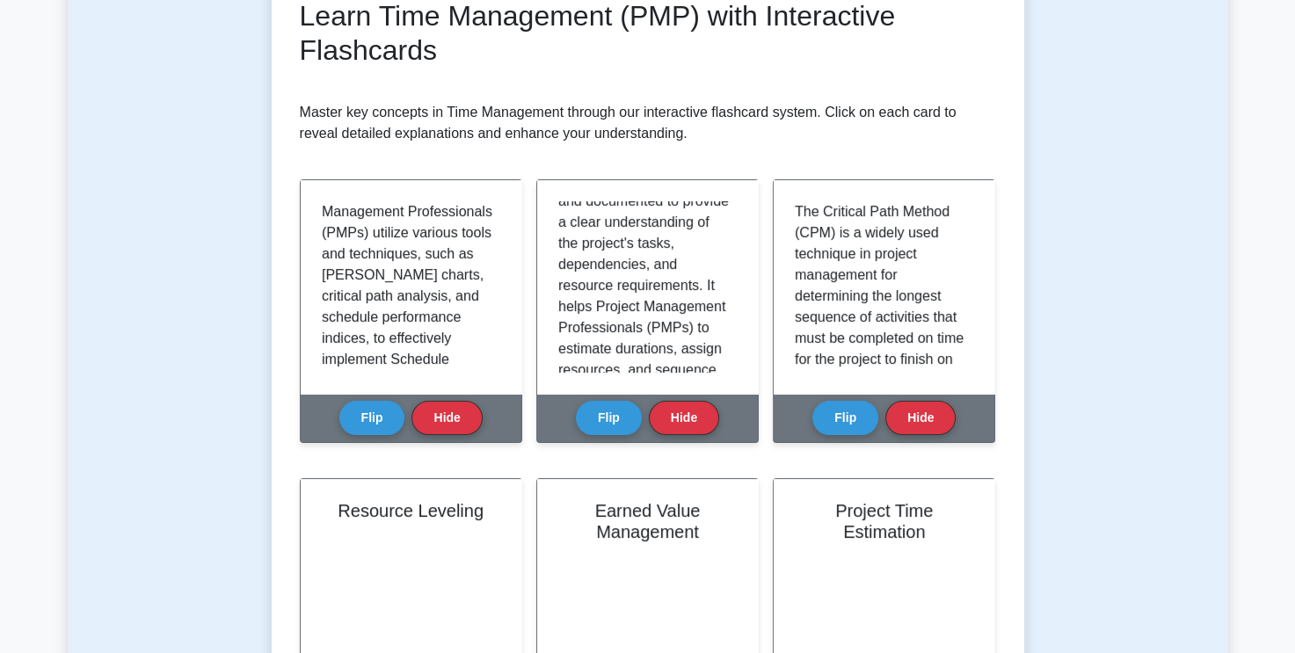
scroll to position [440, 0]
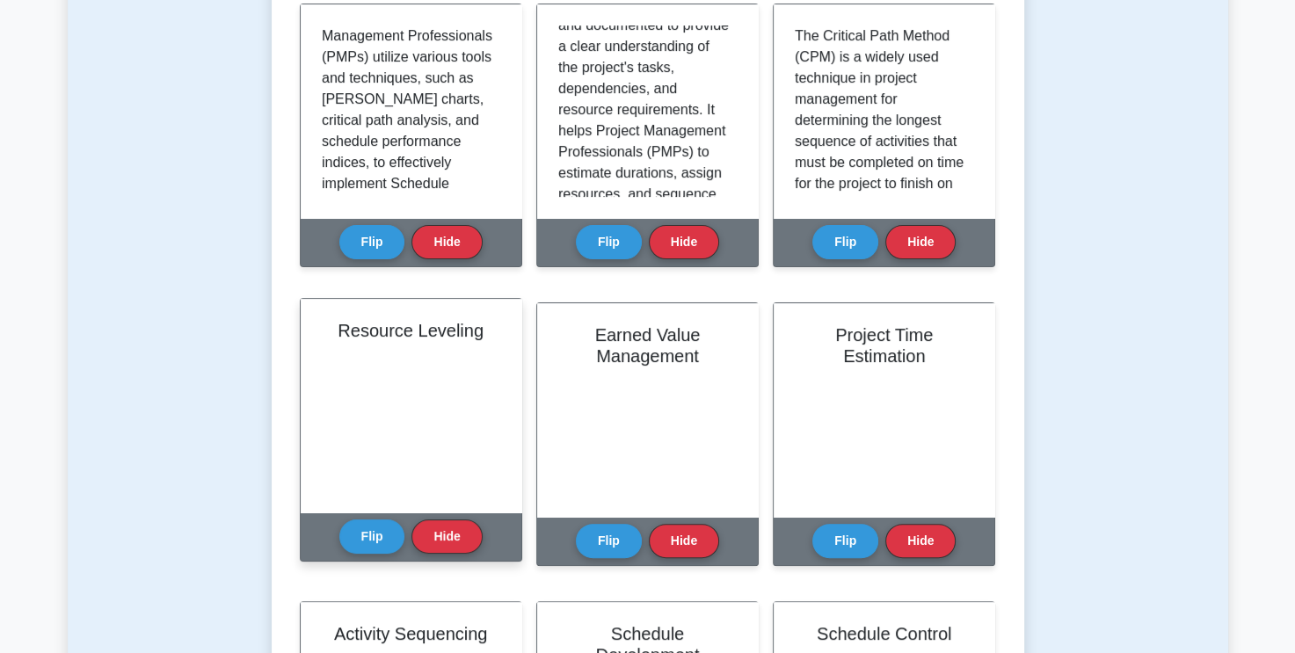
click at [422, 396] on div "Resource Leveling" at bounding box center [411, 406] width 221 height 214
click at [354, 527] on button "Flip" at bounding box center [372, 536] width 66 height 34
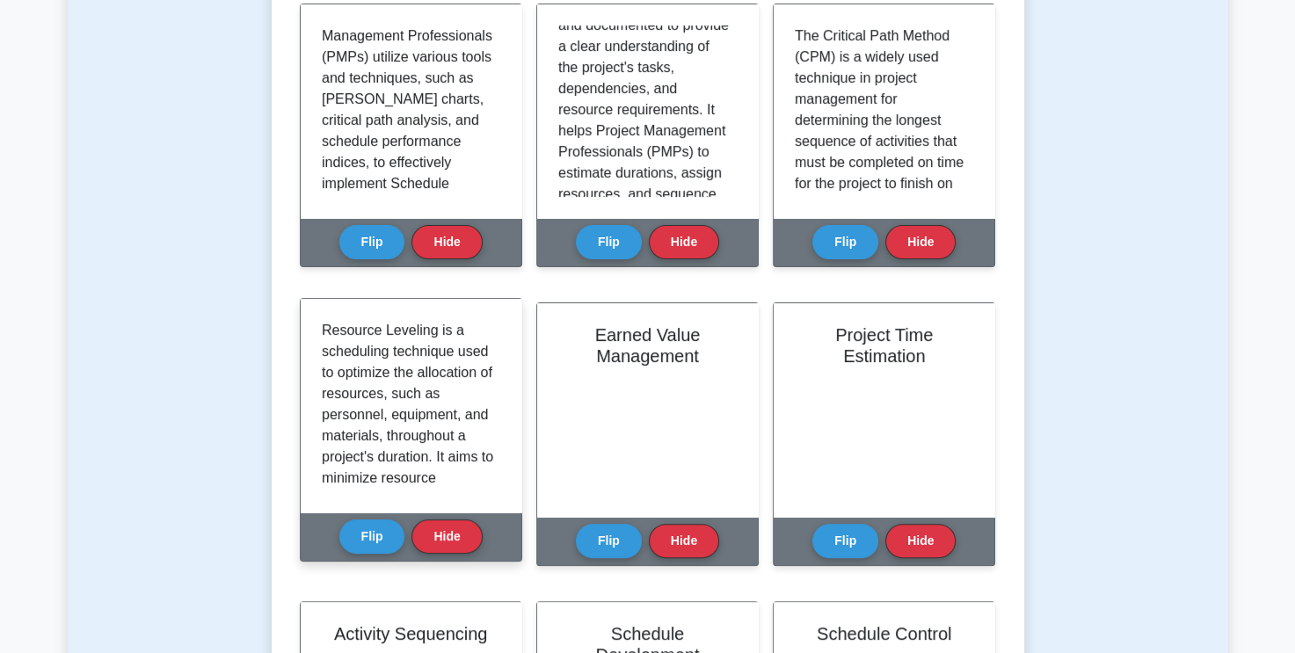
scroll to position [527, 0]
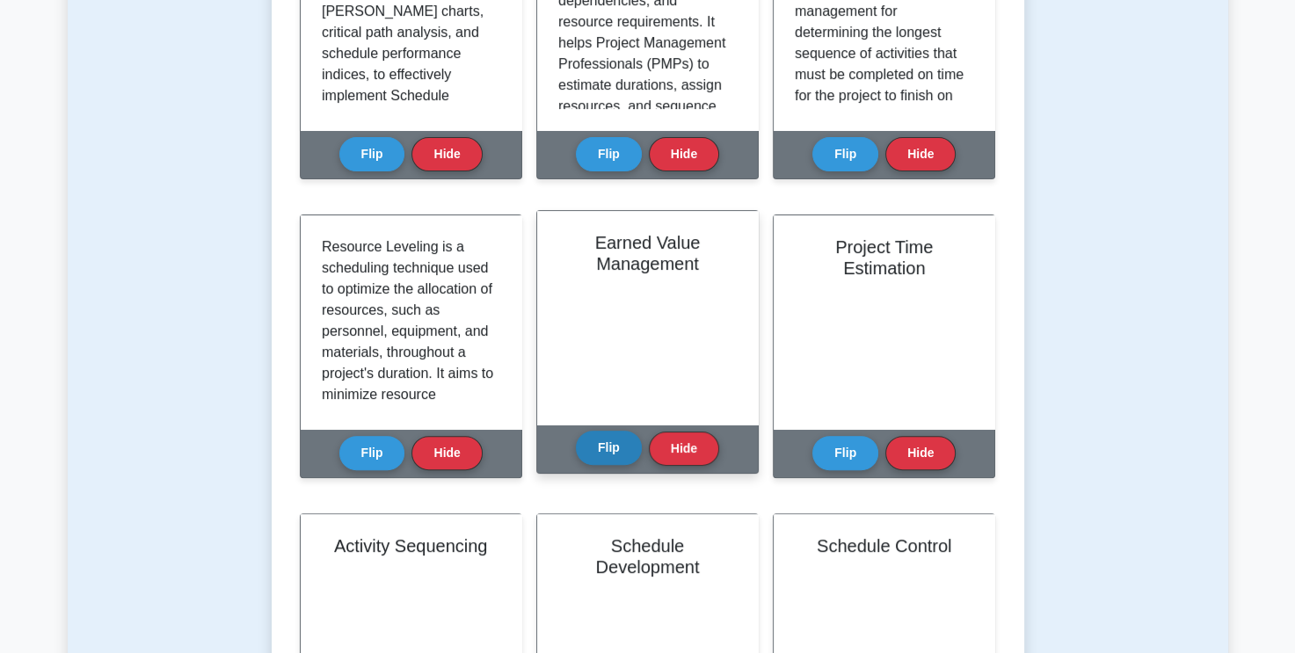
click at [598, 440] on button "Flip" at bounding box center [609, 448] width 66 height 34
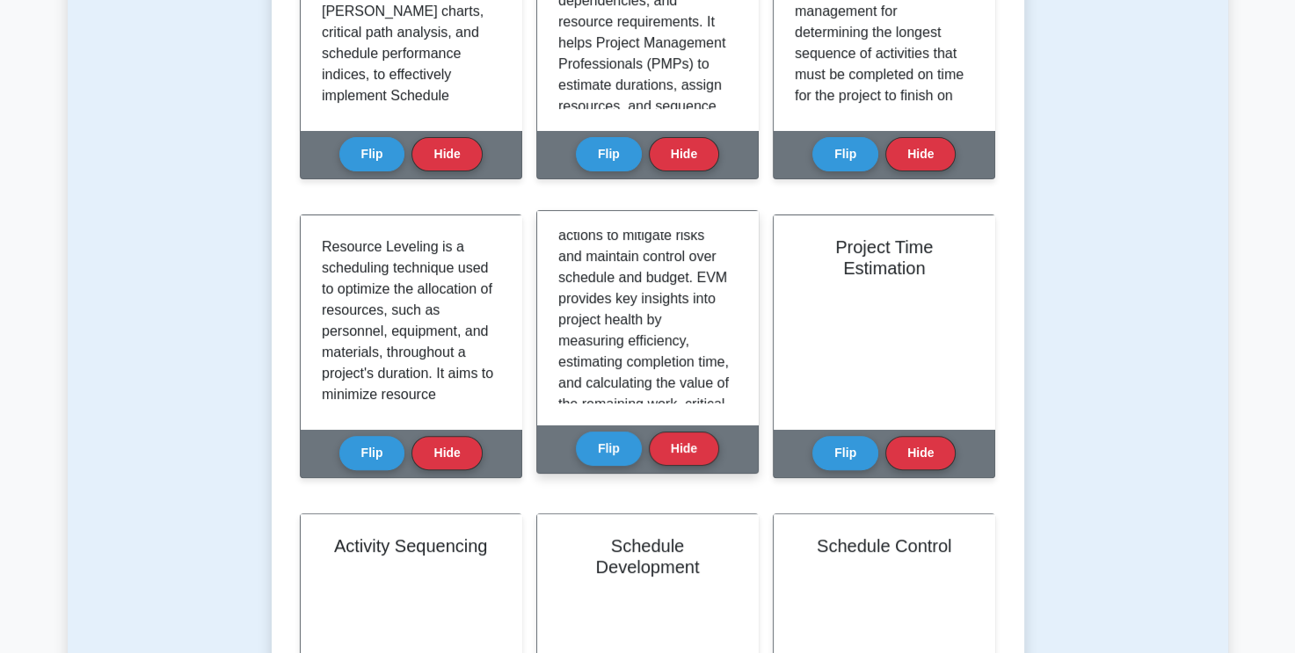
scroll to position [475, 0]
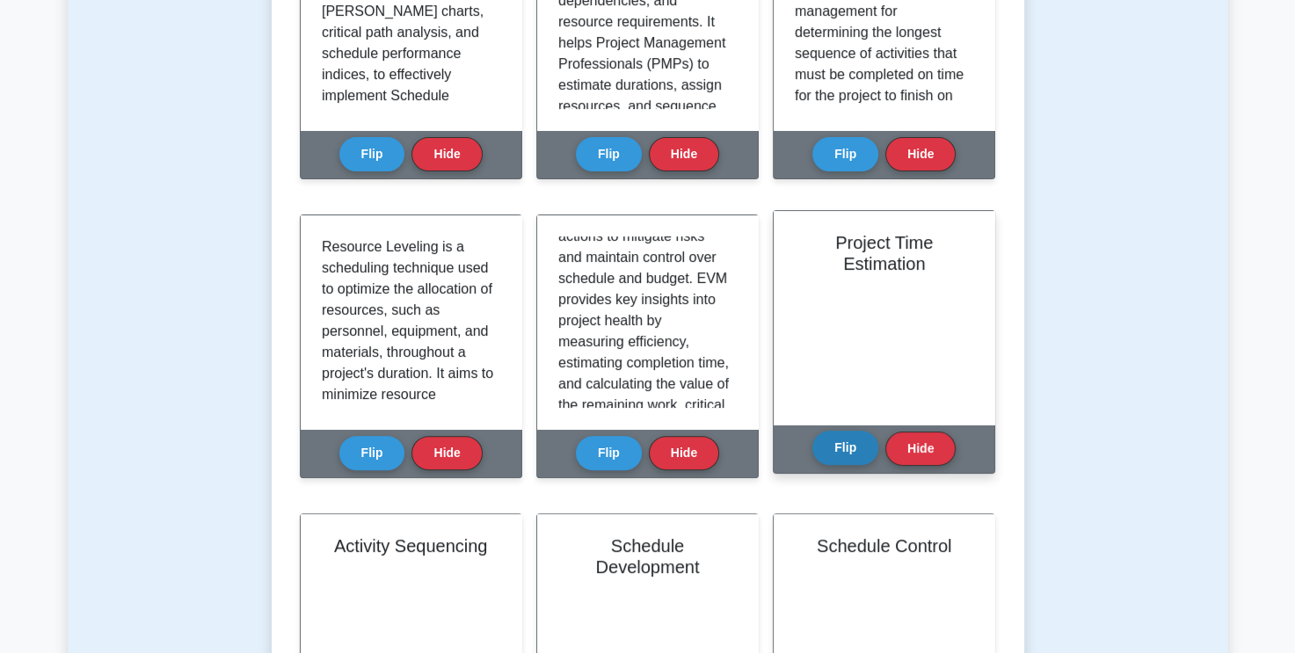
click at [849, 455] on button "Flip" at bounding box center [845, 448] width 66 height 34
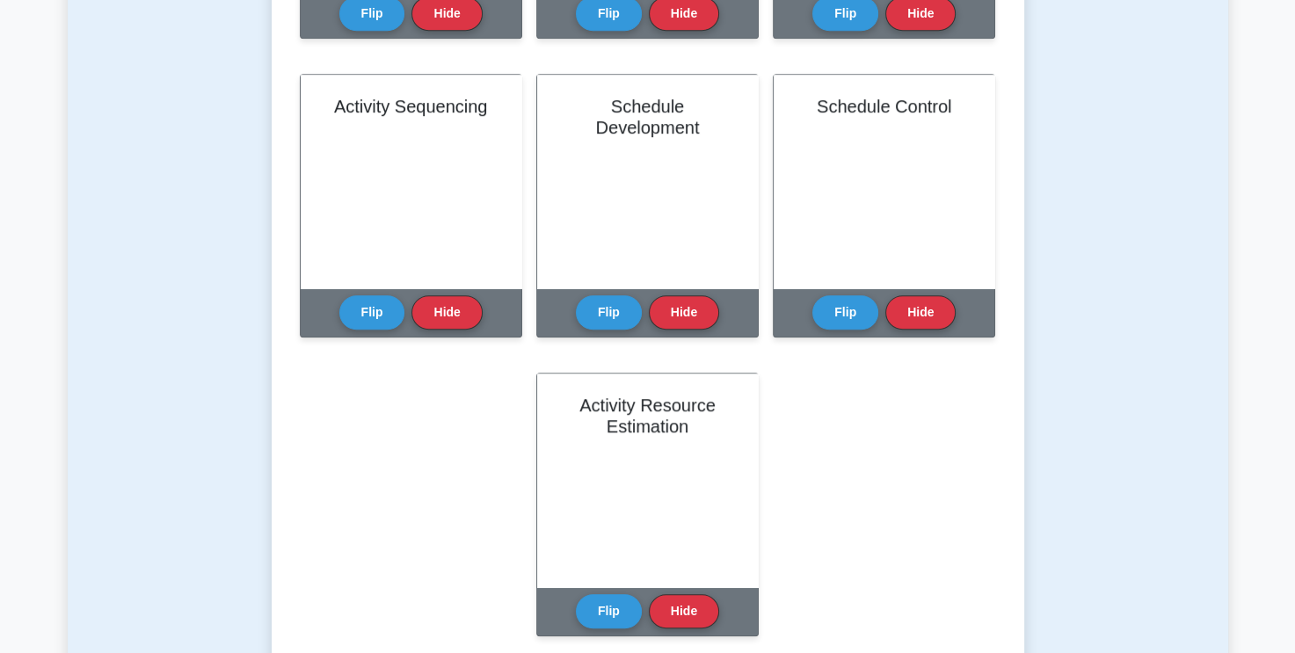
scroll to position [791, 0]
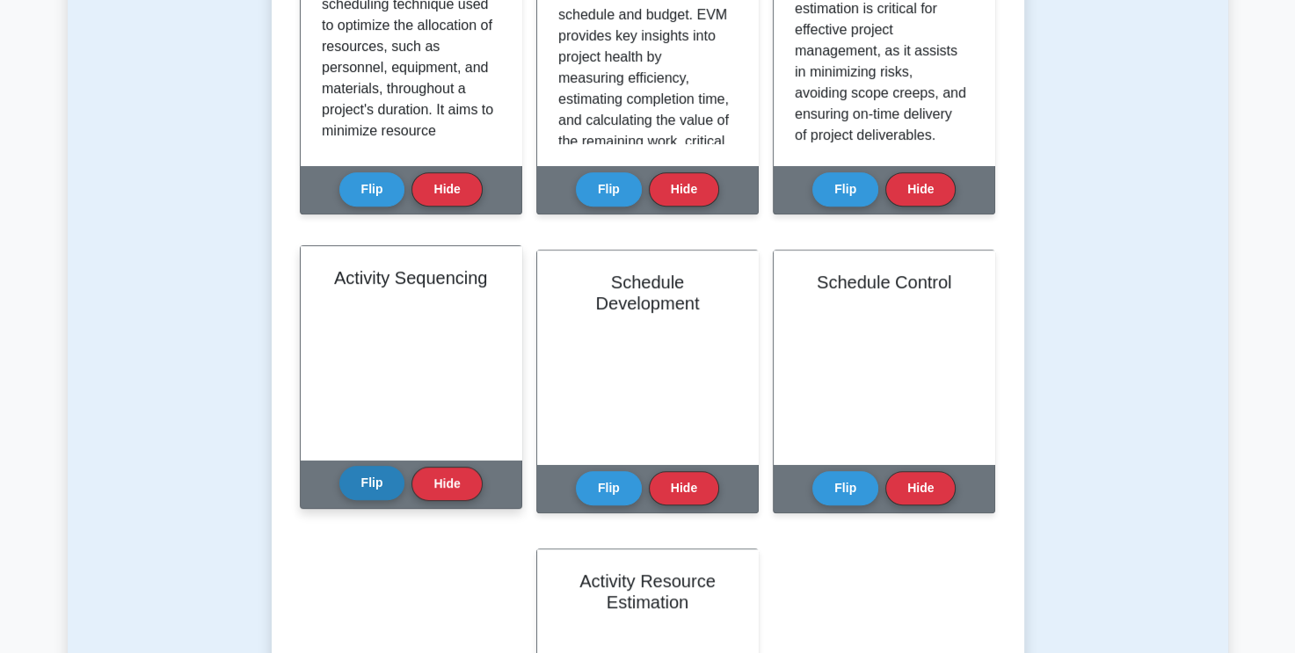
click at [367, 484] on button "Flip" at bounding box center [372, 483] width 66 height 34
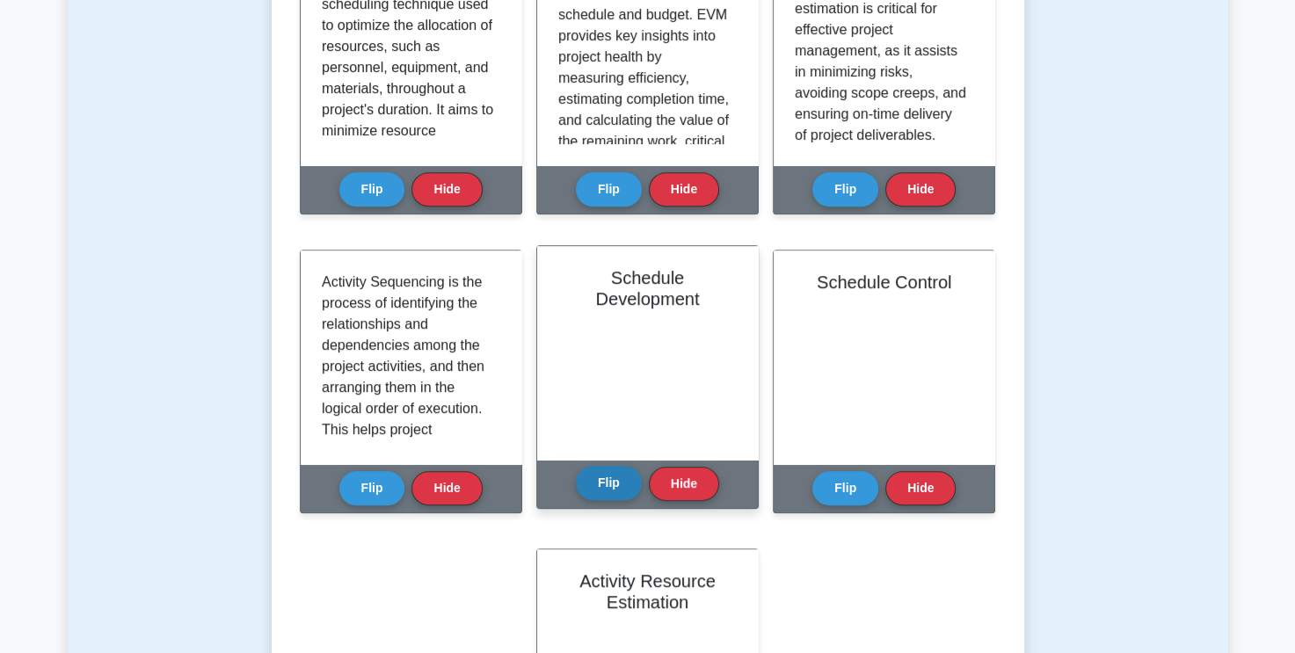
click at [613, 483] on button "Flip" at bounding box center [609, 483] width 66 height 34
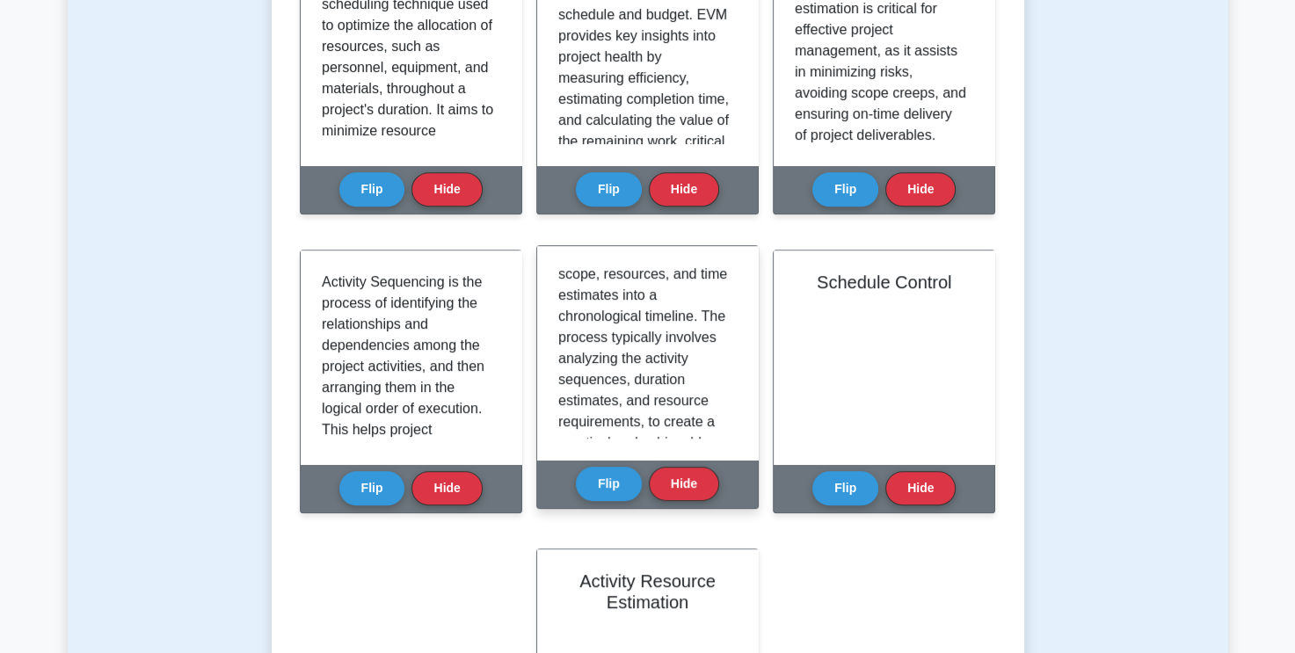
scroll to position [176, 0]
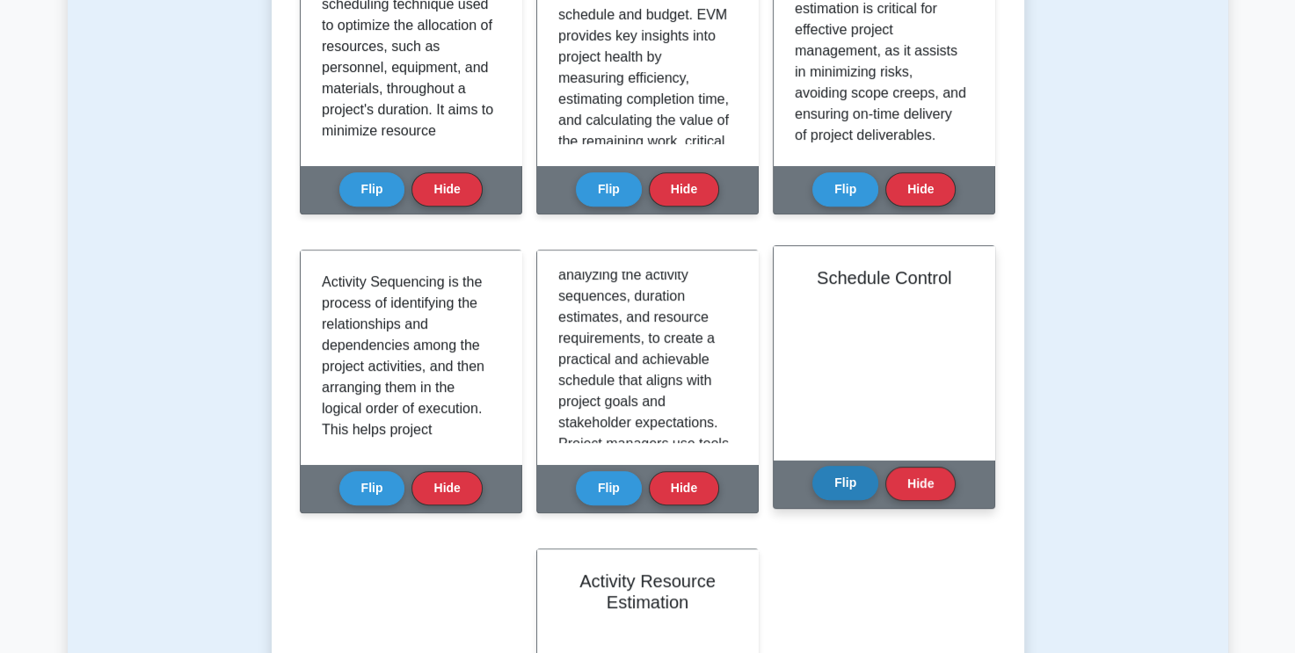
click at [848, 484] on button "Flip" at bounding box center [845, 483] width 66 height 34
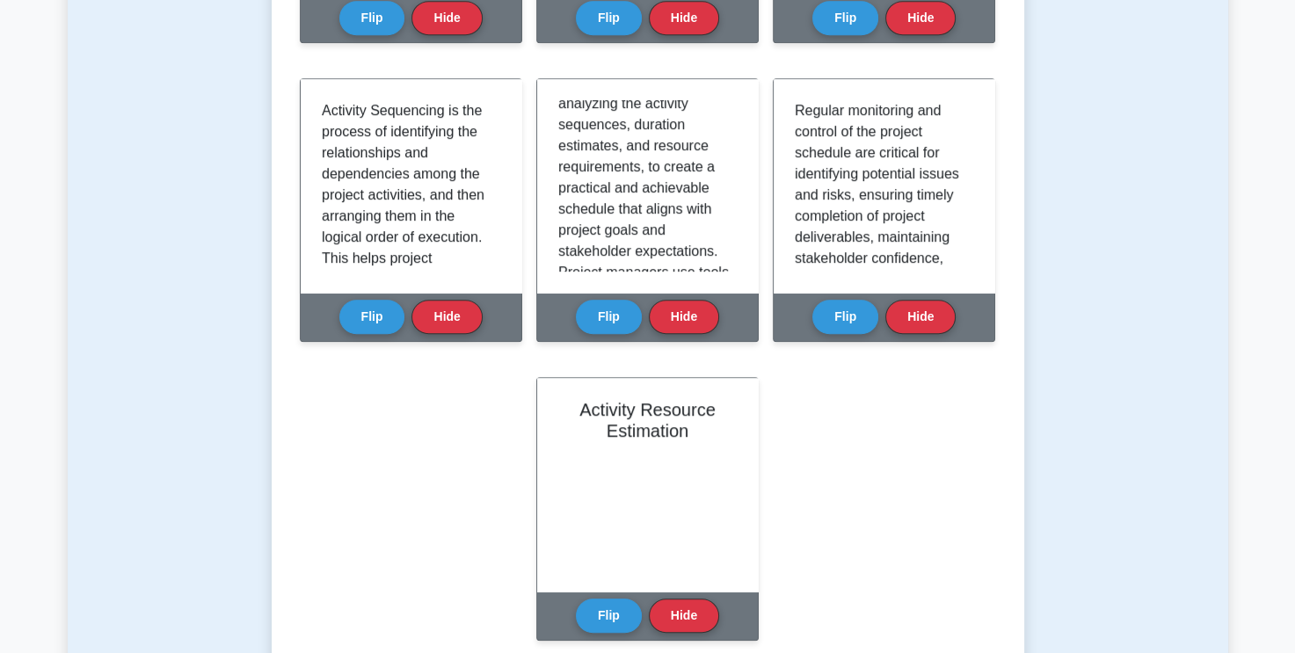
scroll to position [1143, 0]
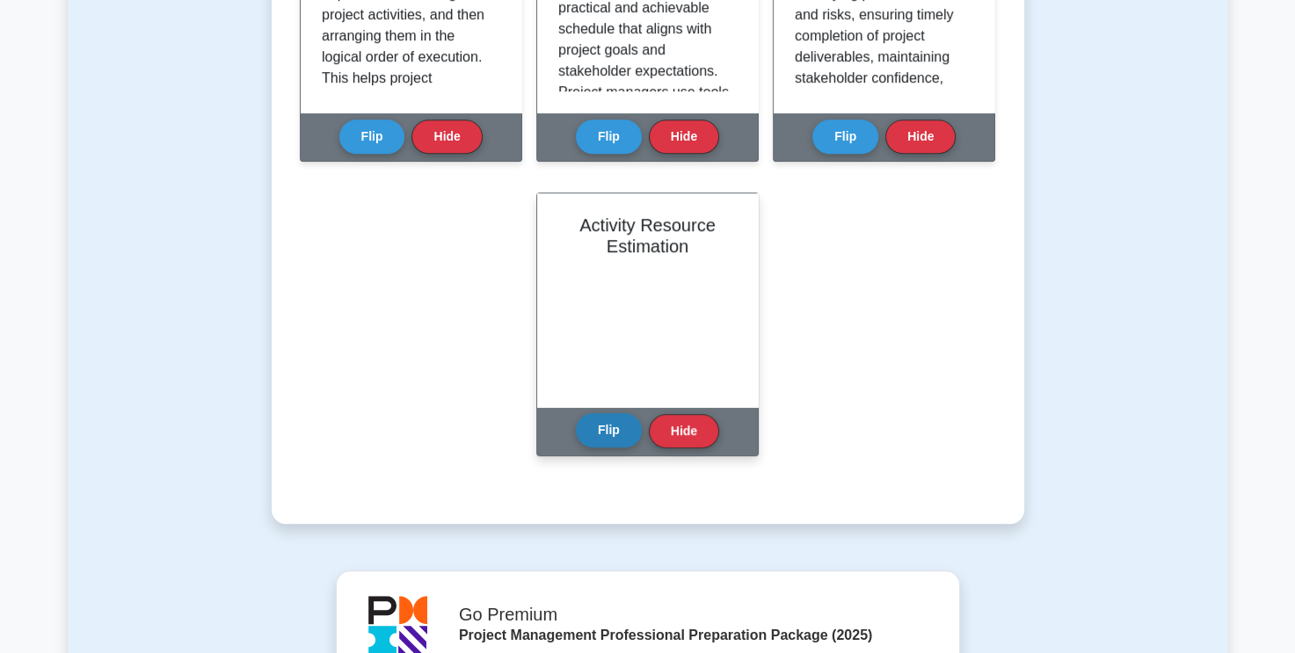
click at [609, 424] on button "Flip" at bounding box center [609, 430] width 66 height 34
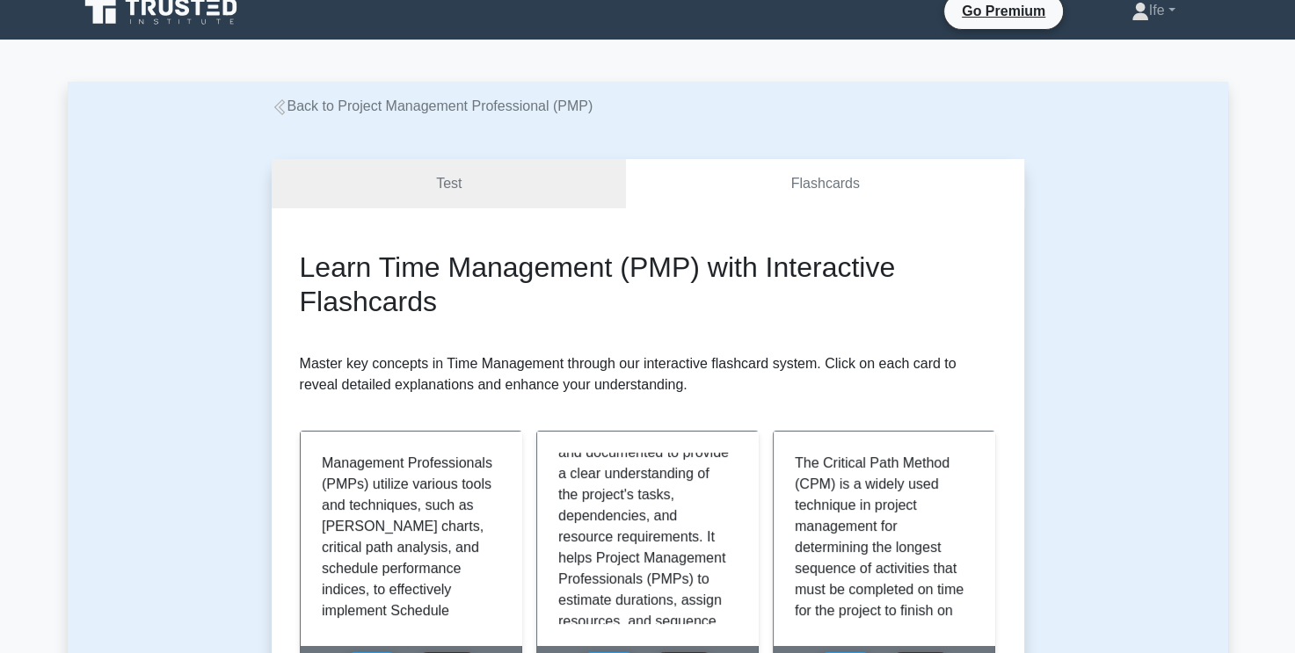
scroll to position [0, 0]
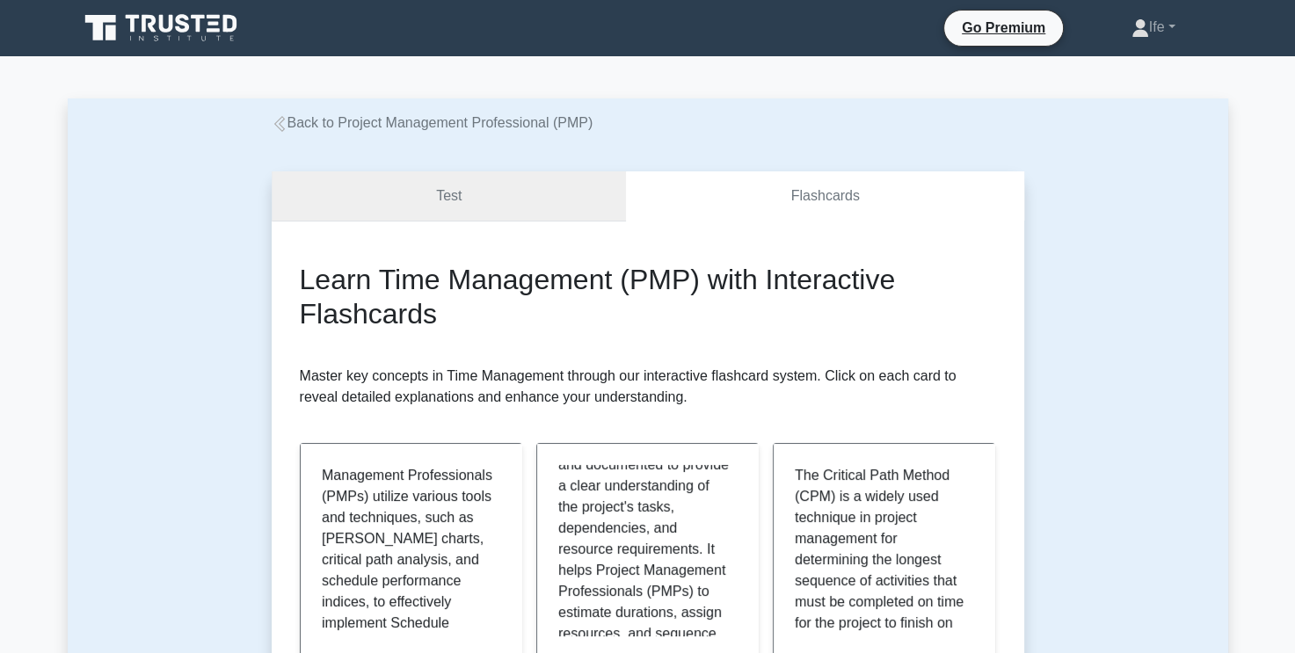
click at [433, 198] on link "Test" at bounding box center [449, 196] width 355 height 50
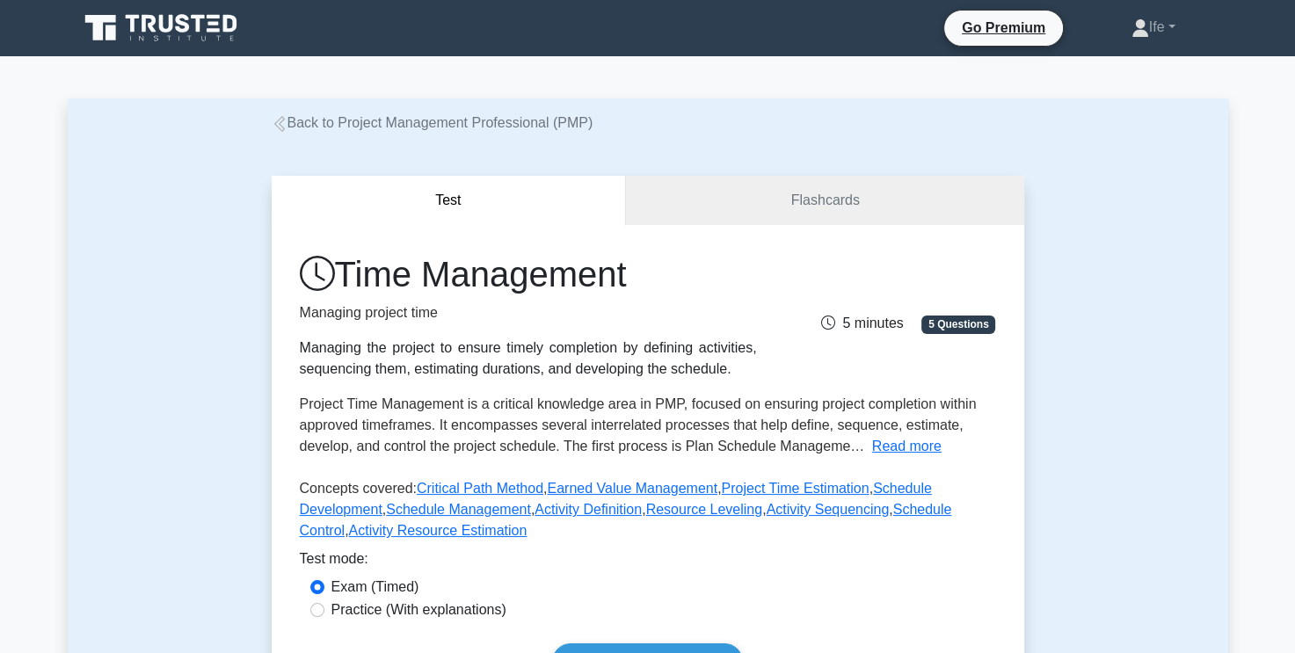
scroll to position [88, 0]
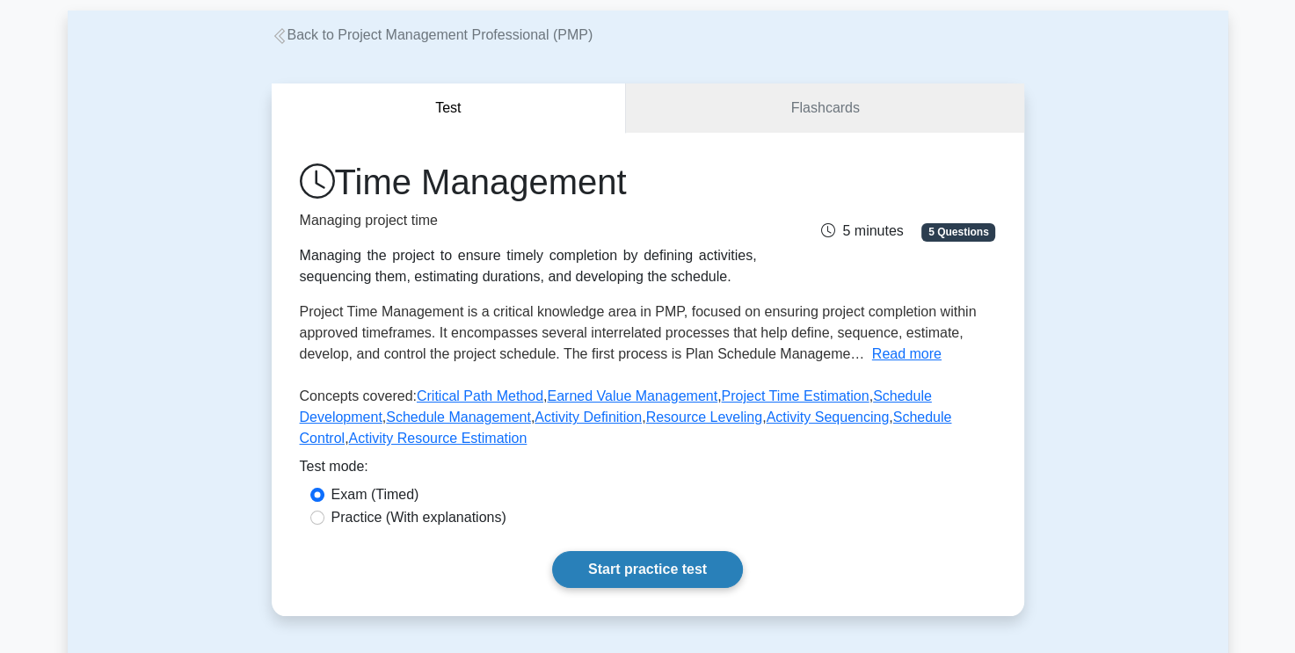
click at [658, 566] on link "Start practice test" at bounding box center [647, 569] width 191 height 37
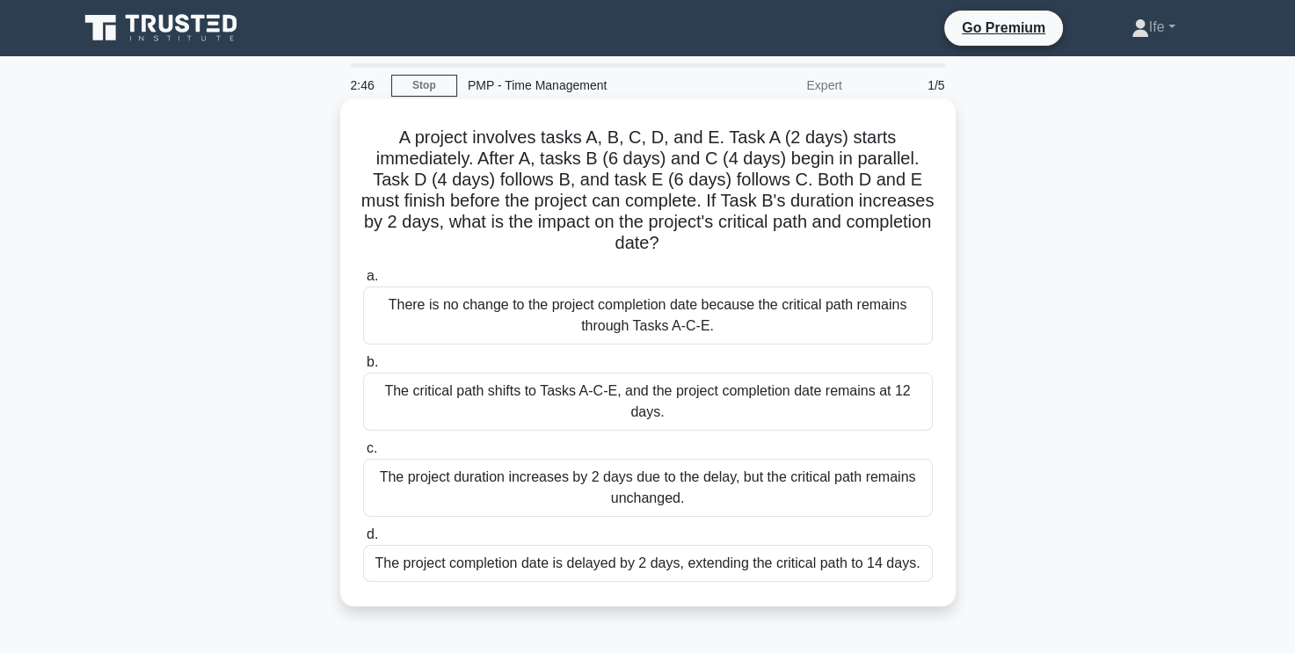
scroll to position [88, 0]
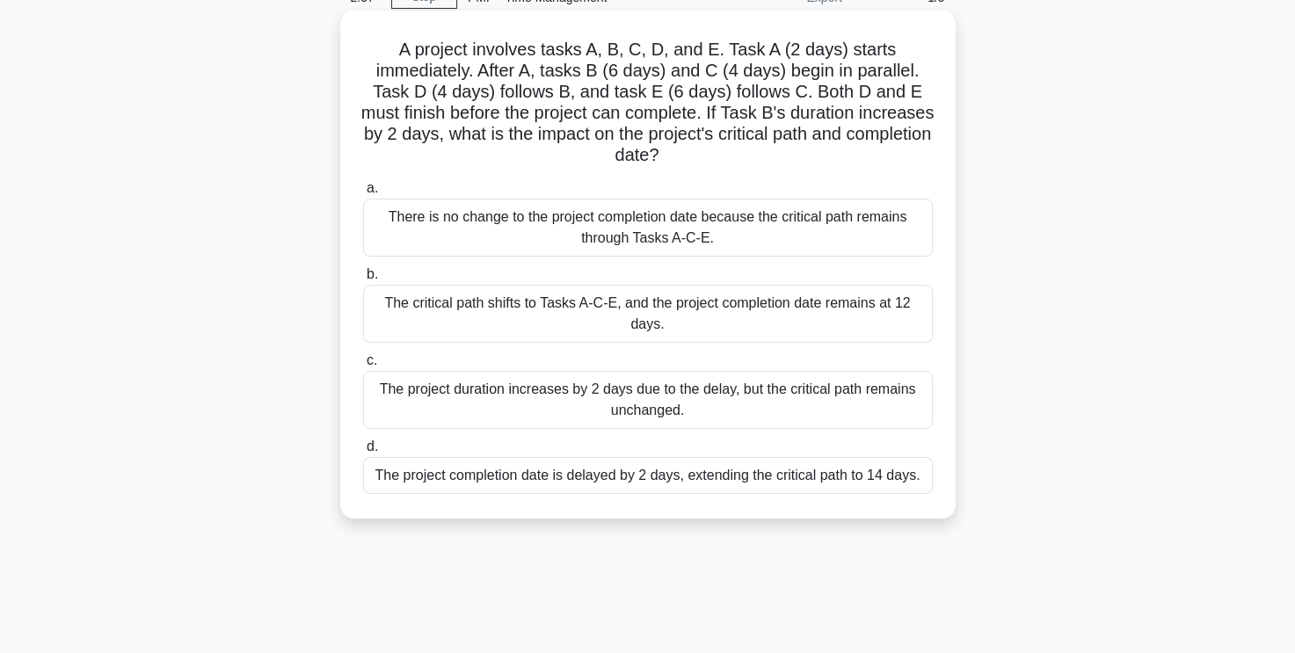
click at [706, 477] on div "The project completion date is delayed by 2 days, extending the critical path t…" at bounding box center [648, 475] width 570 height 37
click at [363, 453] on input "d. The project completion date is delayed by 2 days, extending the critical pat…" at bounding box center [363, 446] width 0 height 11
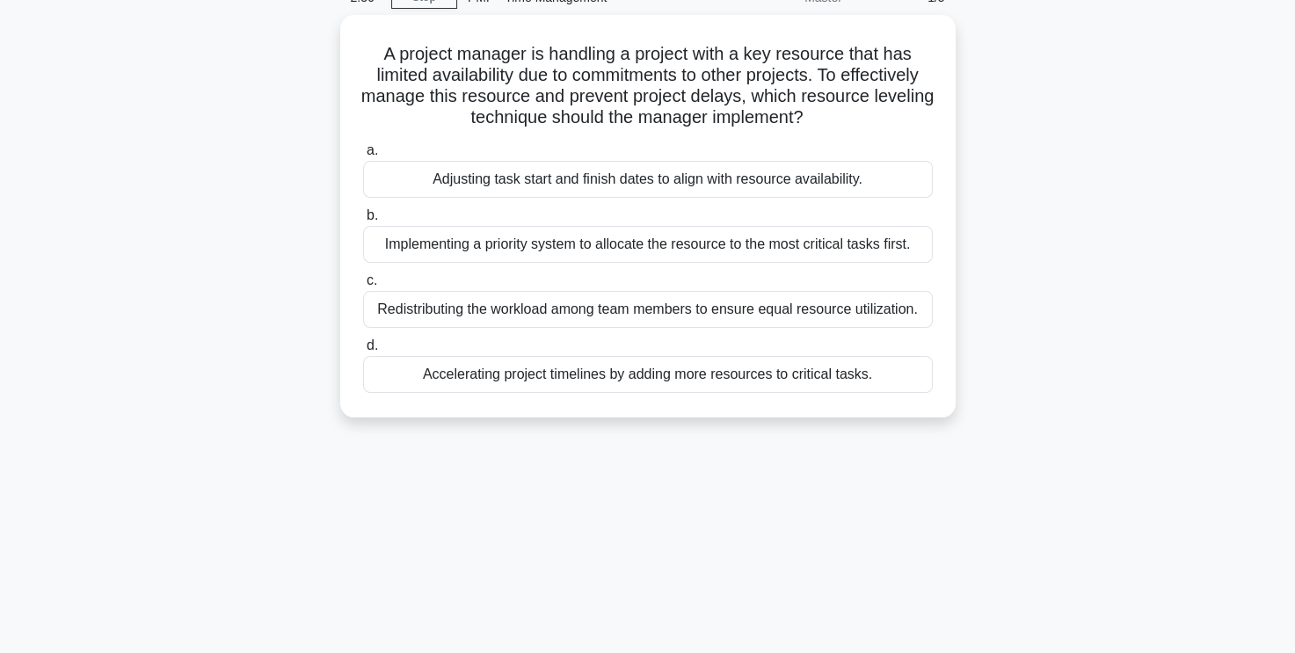
scroll to position [0, 0]
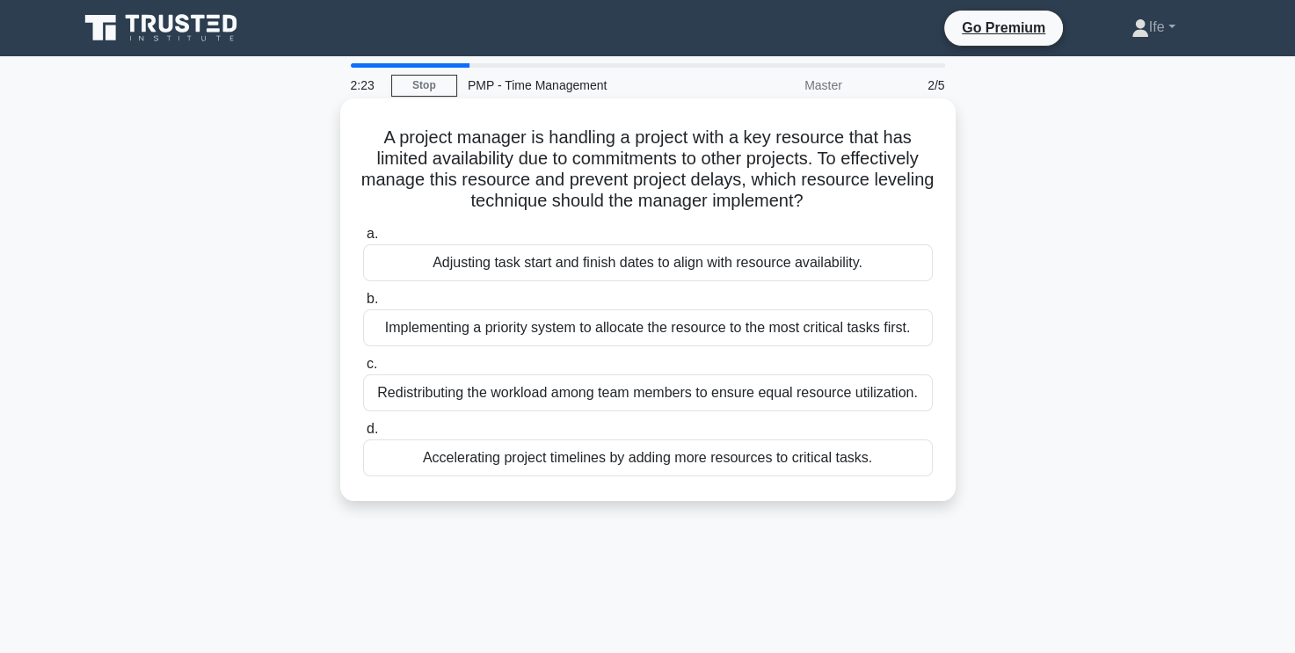
click at [711, 270] on div "Adjusting task start and finish dates to align with resource availability." at bounding box center [648, 262] width 570 height 37
click at [363, 240] on input "a. Adjusting task start and finish dates to align with resource availability." at bounding box center [363, 234] width 0 height 11
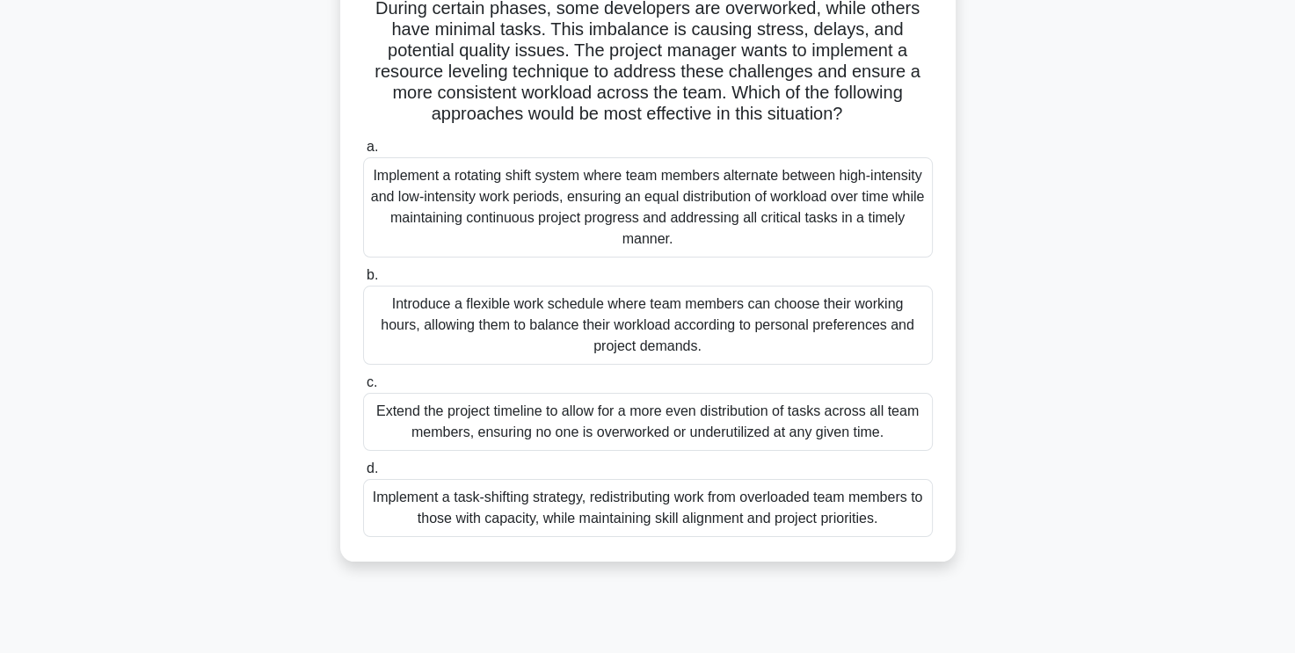
scroll to position [88, 0]
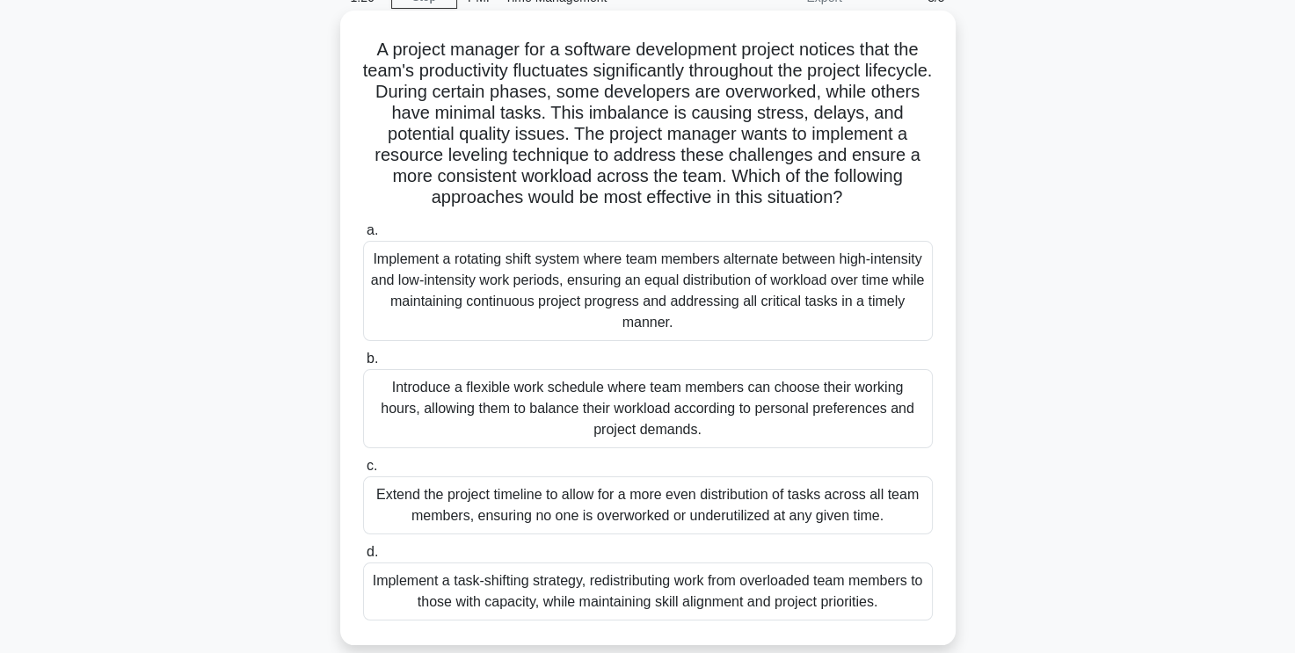
click at [766, 279] on div "Implement a rotating shift system where team members alternate between high-int…" at bounding box center [648, 291] width 570 height 100
click at [363, 236] on input "a. Implement a rotating shift system where team members alternate between high-…" at bounding box center [363, 230] width 0 height 11
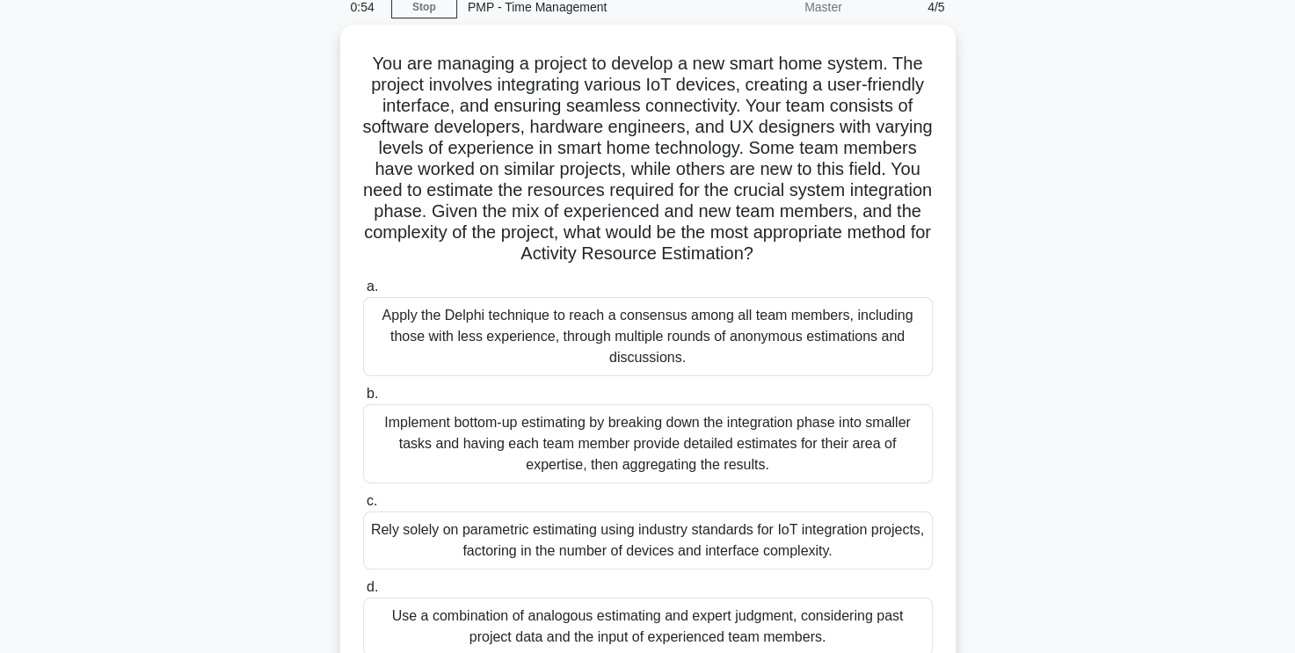
scroll to position [80, 0]
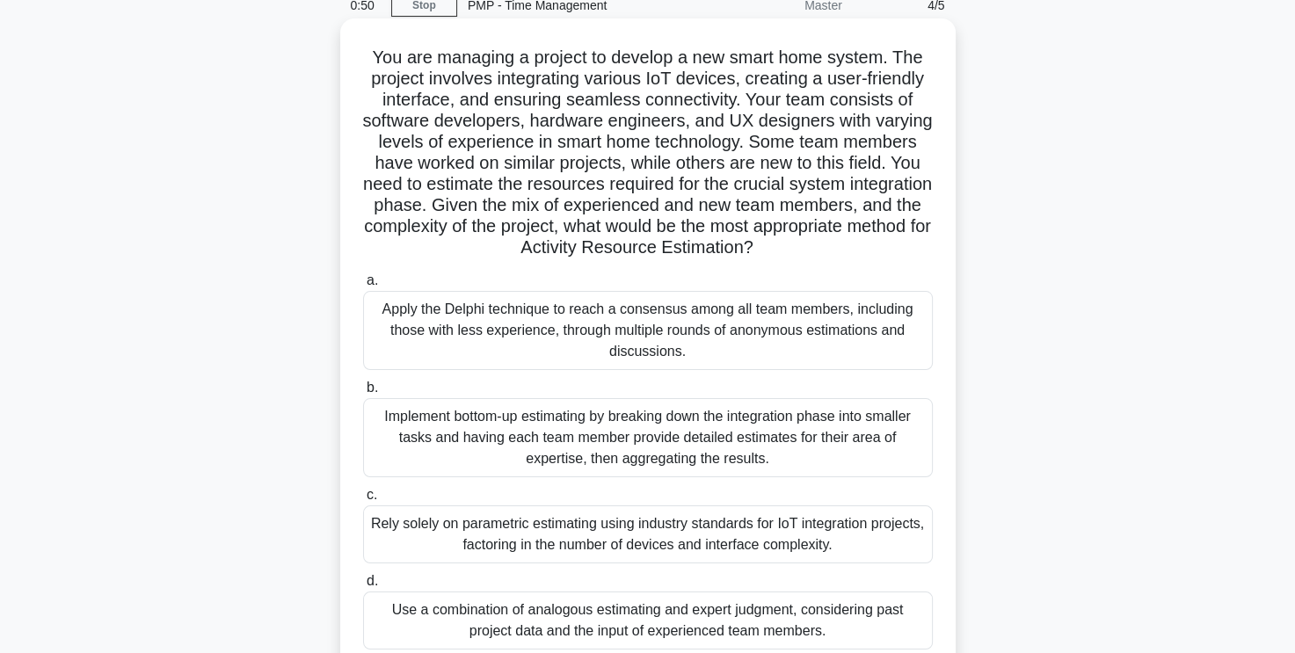
click at [805, 618] on div "Use a combination of analogous estimating and expert judgment, considering past…" at bounding box center [648, 621] width 570 height 58
click at [363, 587] on input "d. Use a combination of analogous estimating and expert judgment, considering p…" at bounding box center [363, 581] width 0 height 11
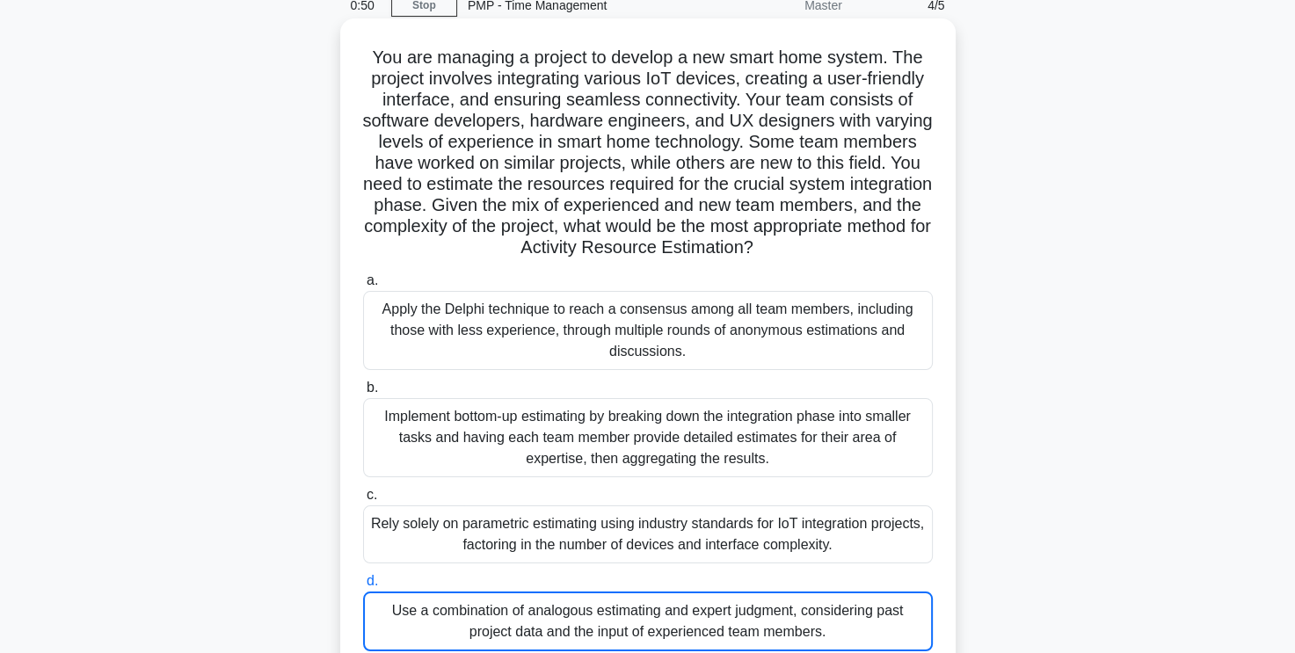
scroll to position [0, 0]
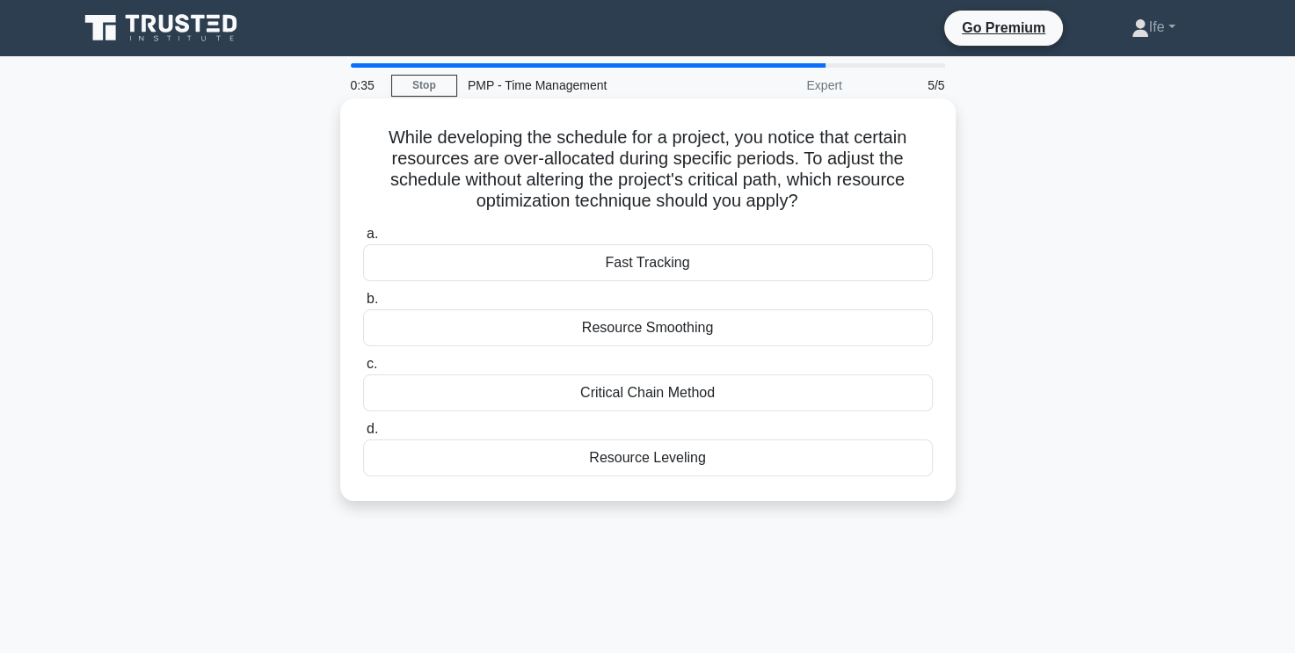
click at [749, 327] on div "Resource Smoothing" at bounding box center [648, 327] width 570 height 37
click at [363, 305] on input "b. Resource Smoothing" at bounding box center [363, 299] width 0 height 11
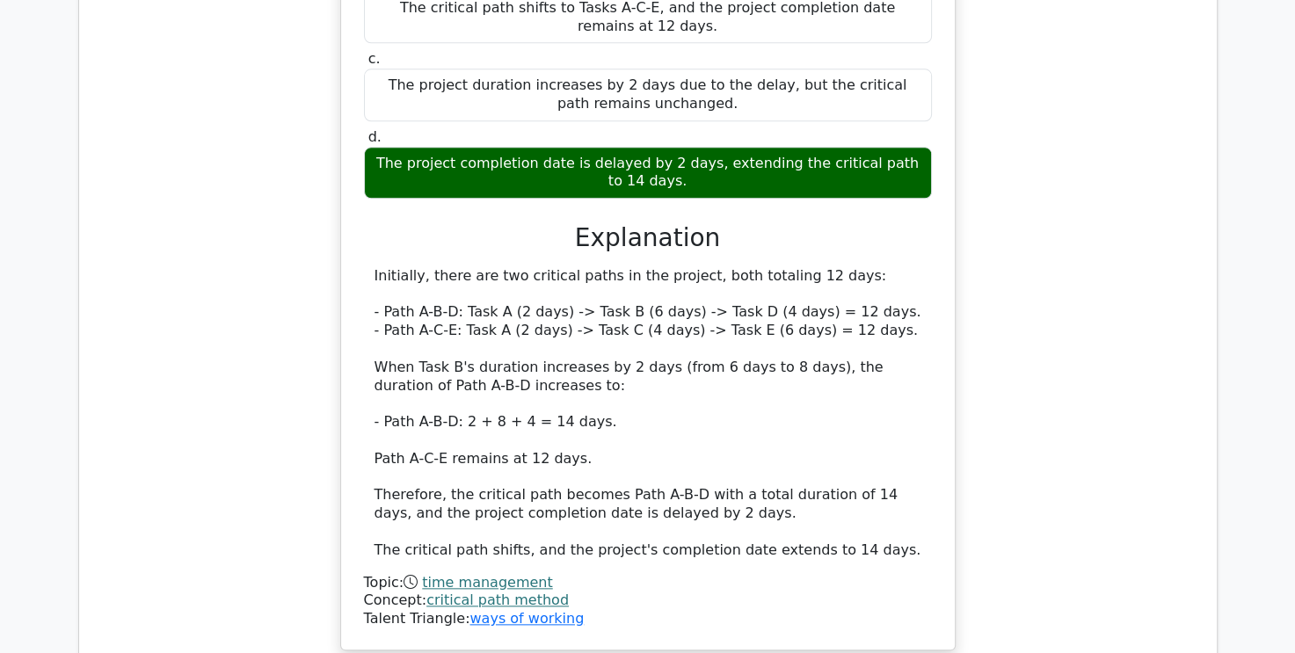
scroll to position [2022, 0]
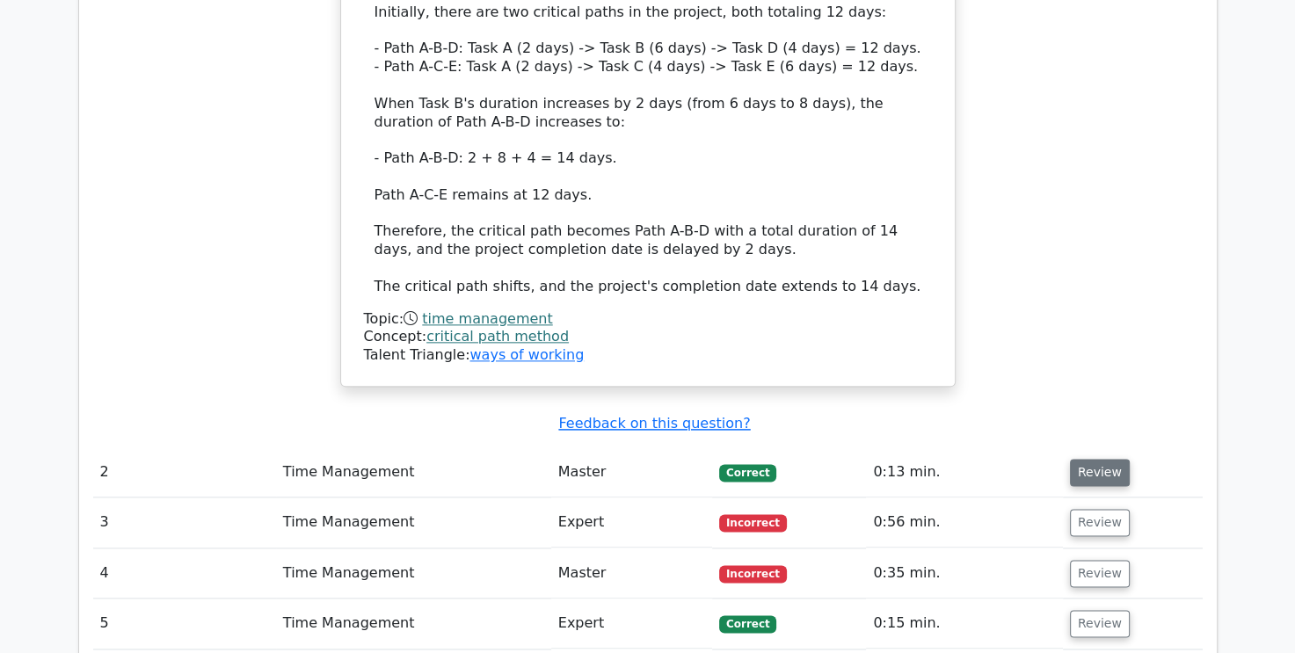
click at [1089, 459] on button "Review" at bounding box center [1100, 472] width 60 height 27
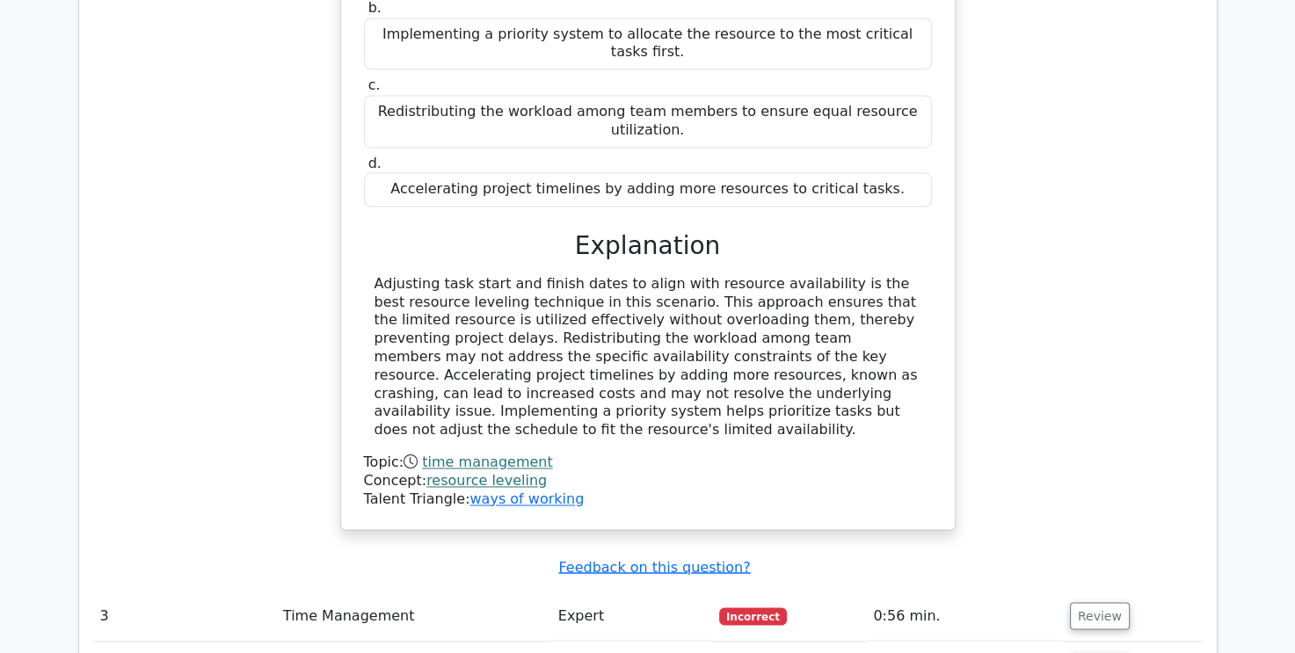
scroll to position [2901, 0]
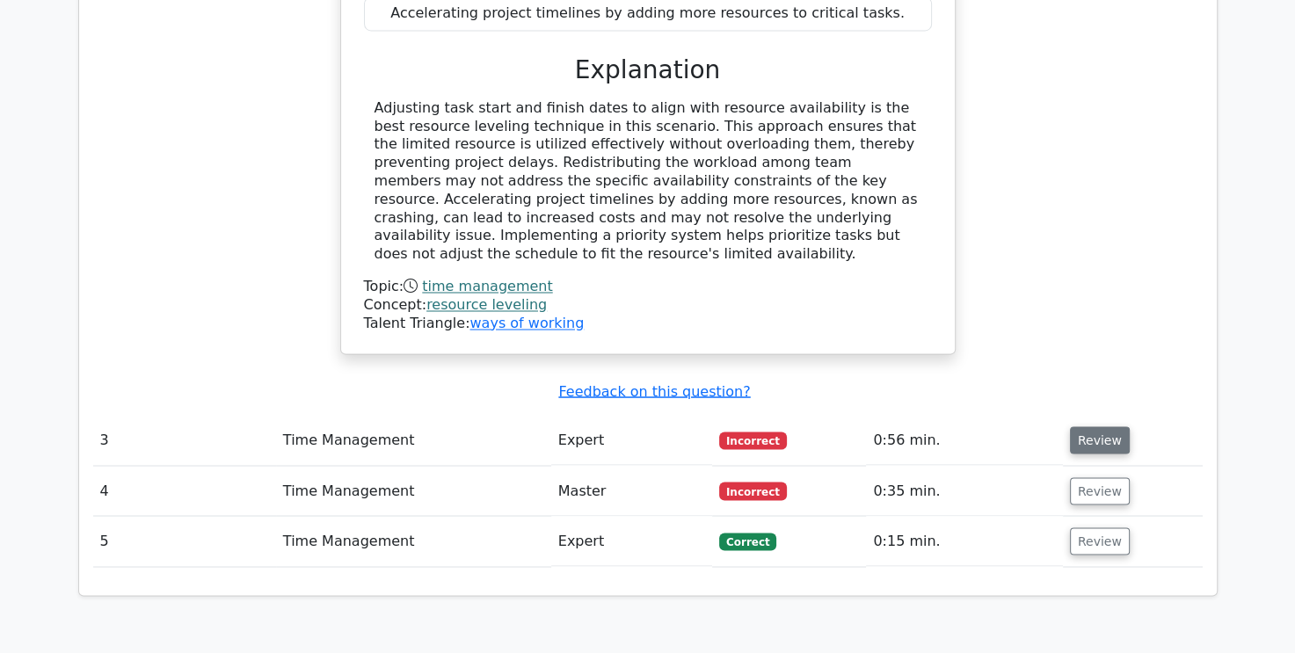
click at [1094, 426] on button "Review" at bounding box center [1100, 439] width 60 height 27
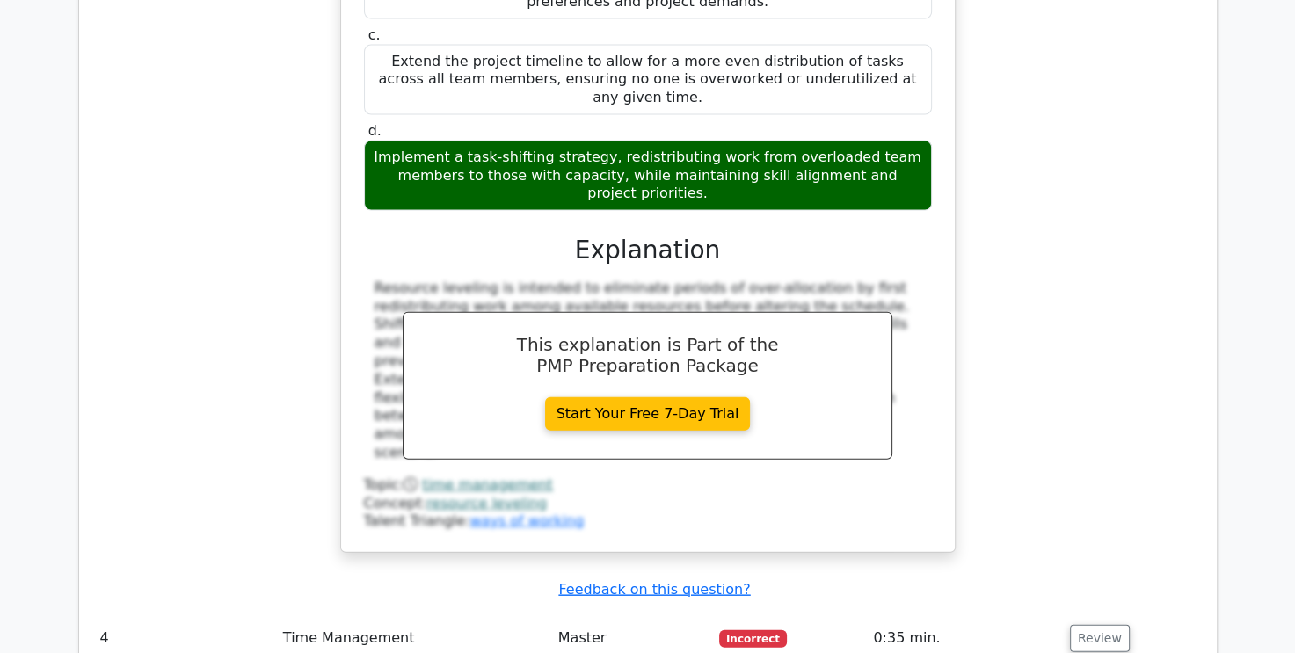
scroll to position [3868, 0]
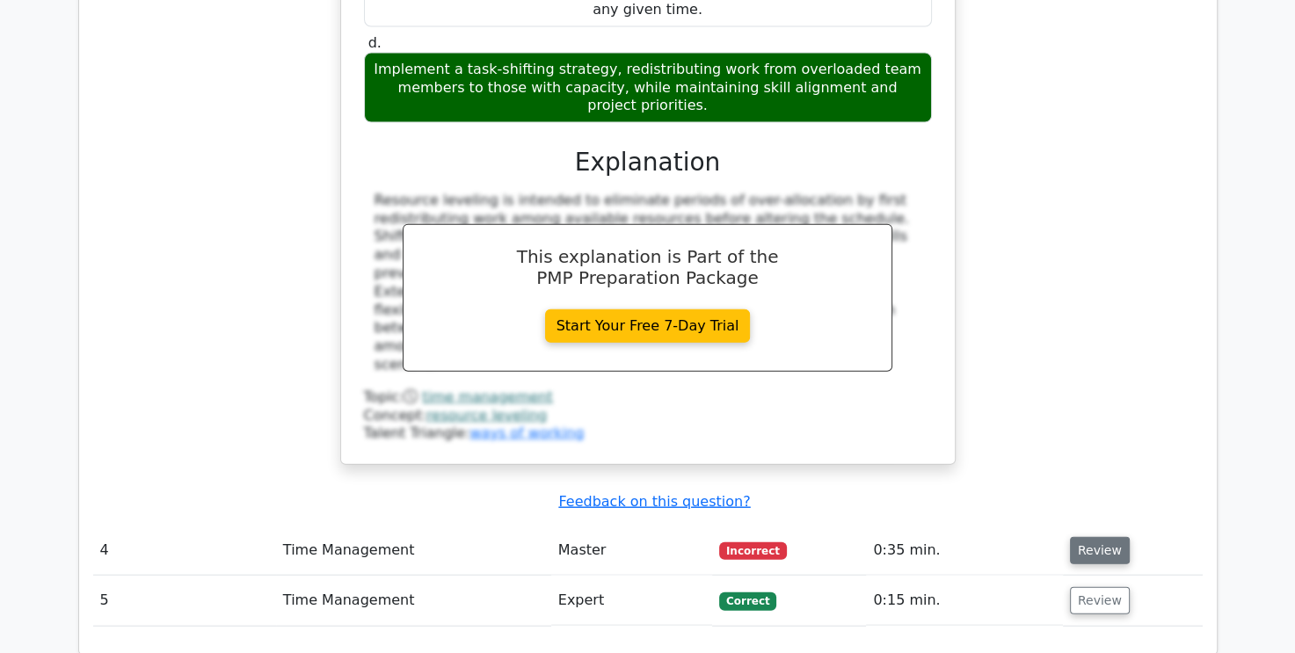
click at [1088, 537] on button "Review" at bounding box center [1100, 550] width 60 height 27
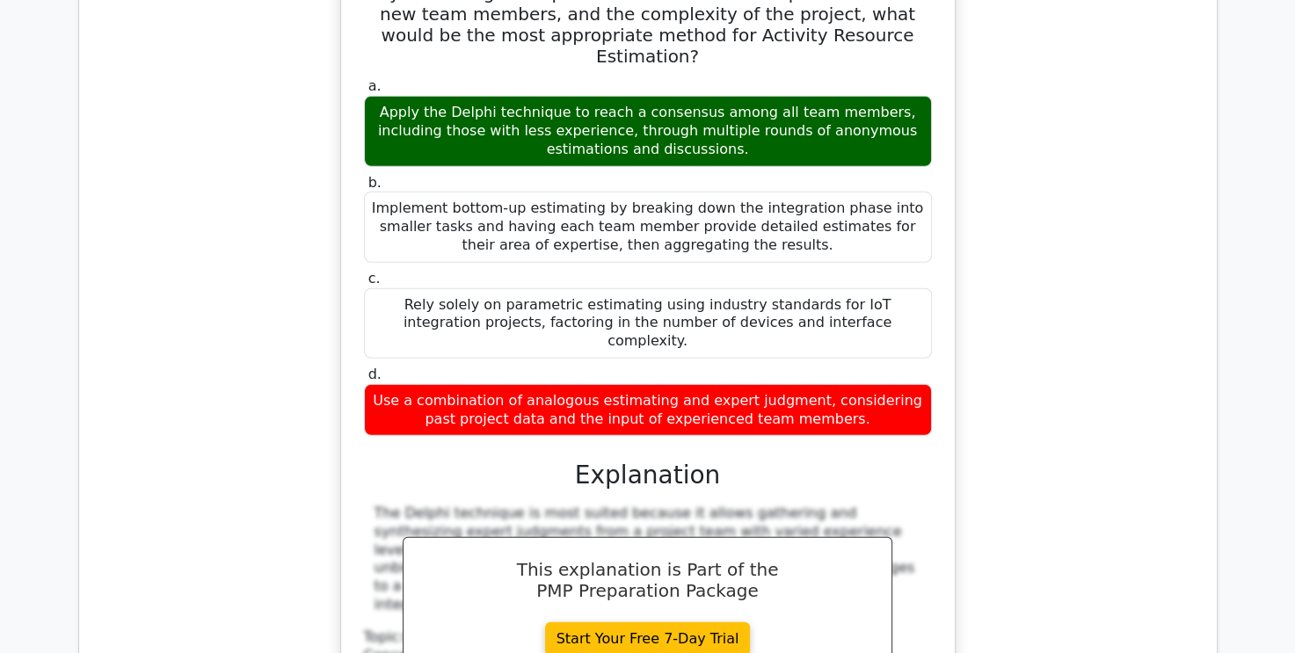
scroll to position [4835, 0]
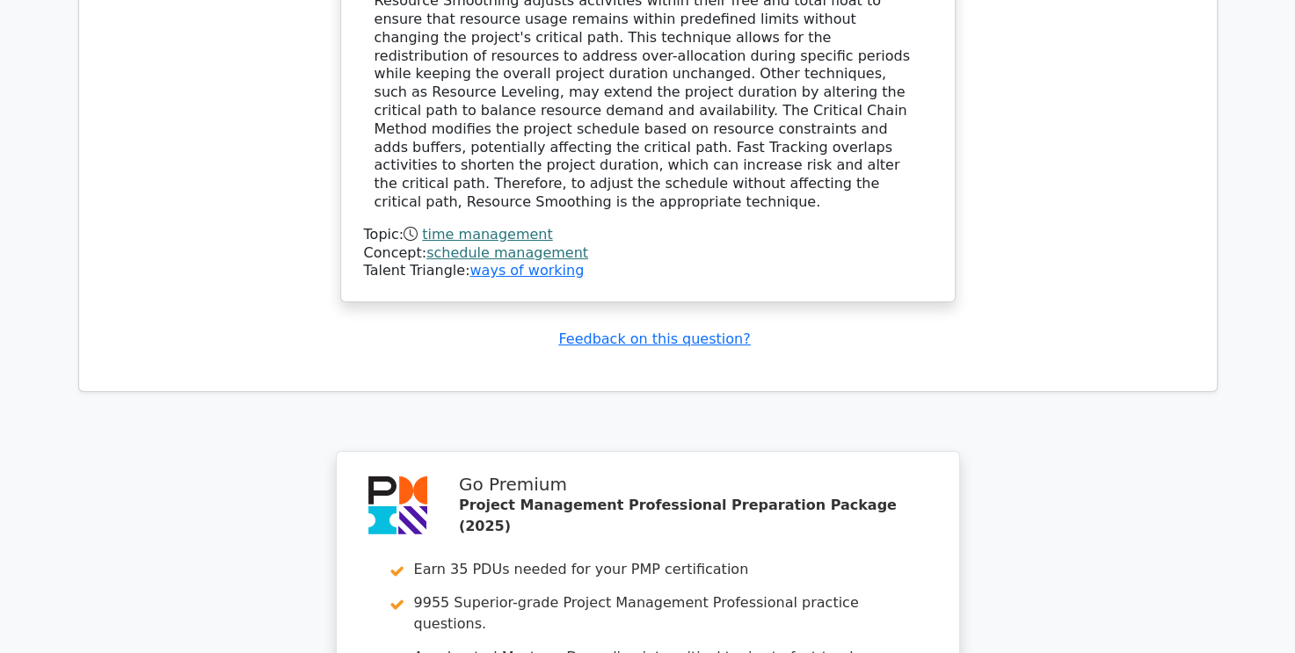
scroll to position [6275, 0]
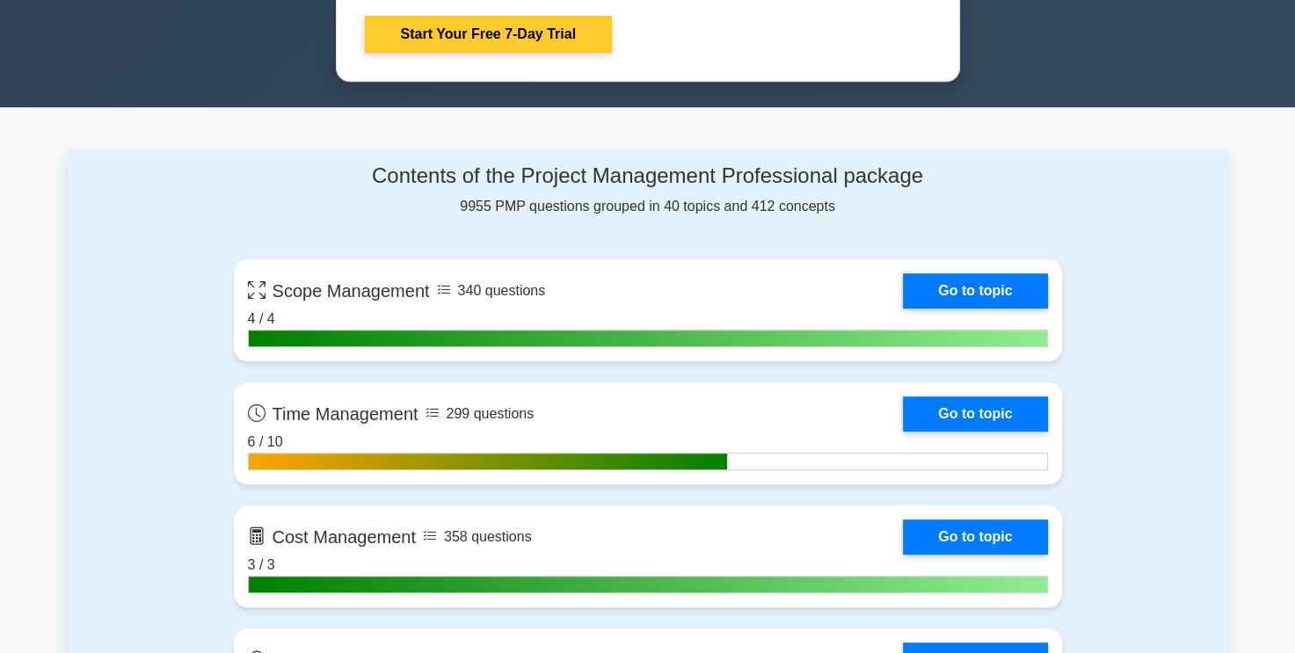
scroll to position [1143, 0]
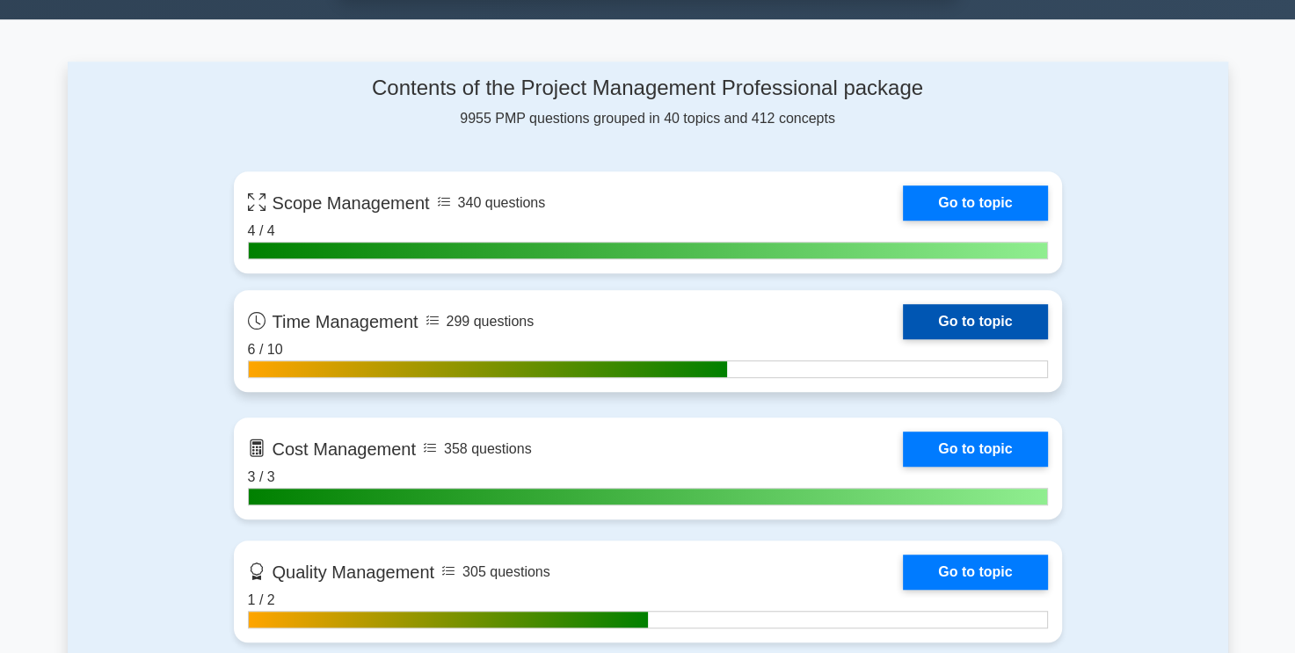
click at [963, 312] on link "Go to topic" at bounding box center [975, 321] width 144 height 35
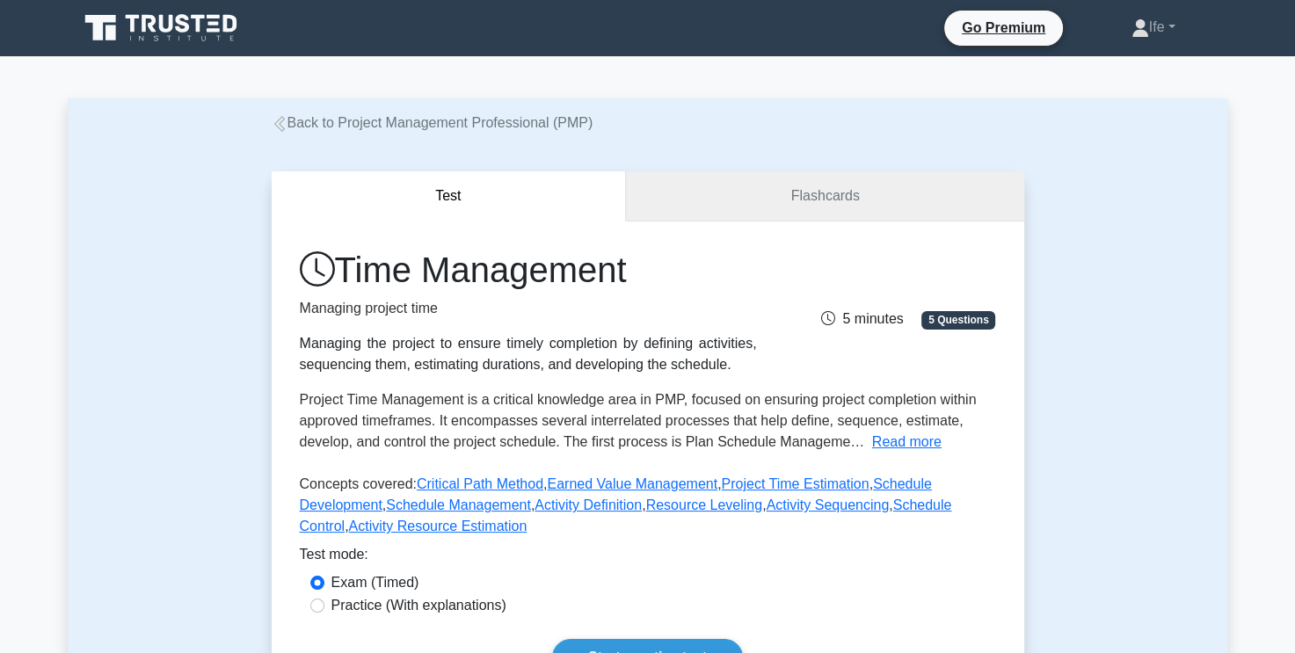
scroll to position [264, 0]
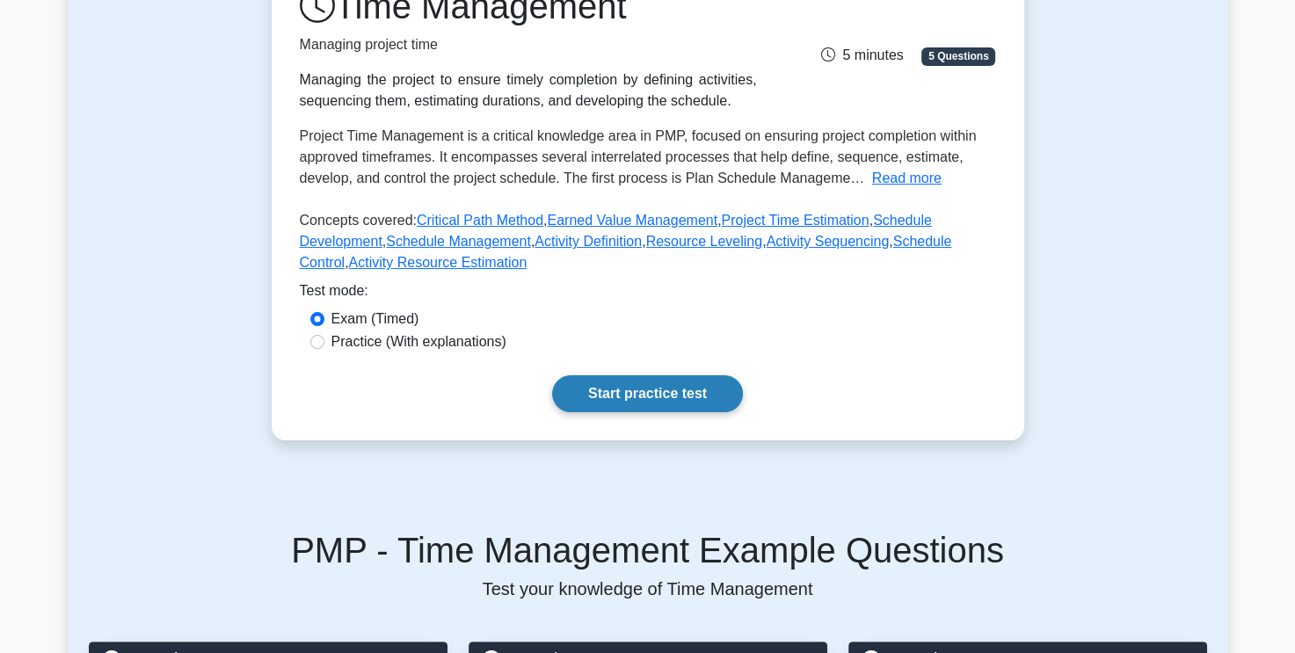
click at [650, 386] on link "Start practice test" at bounding box center [647, 393] width 191 height 37
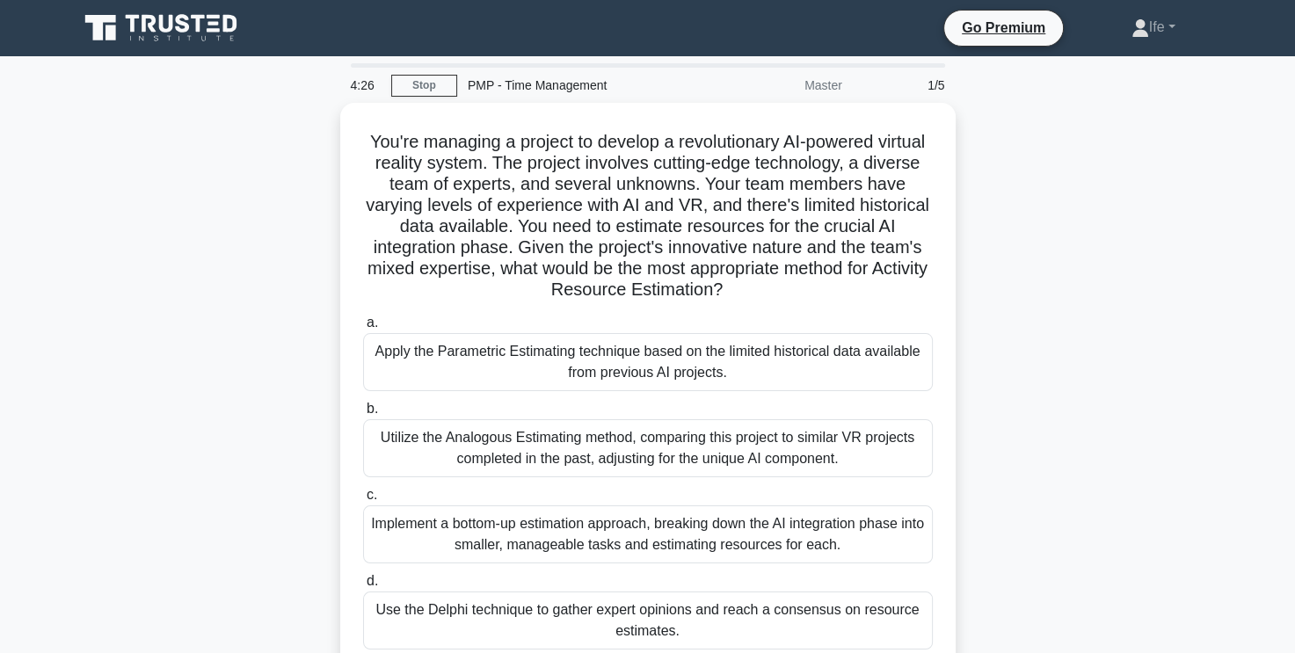
scroll to position [88, 0]
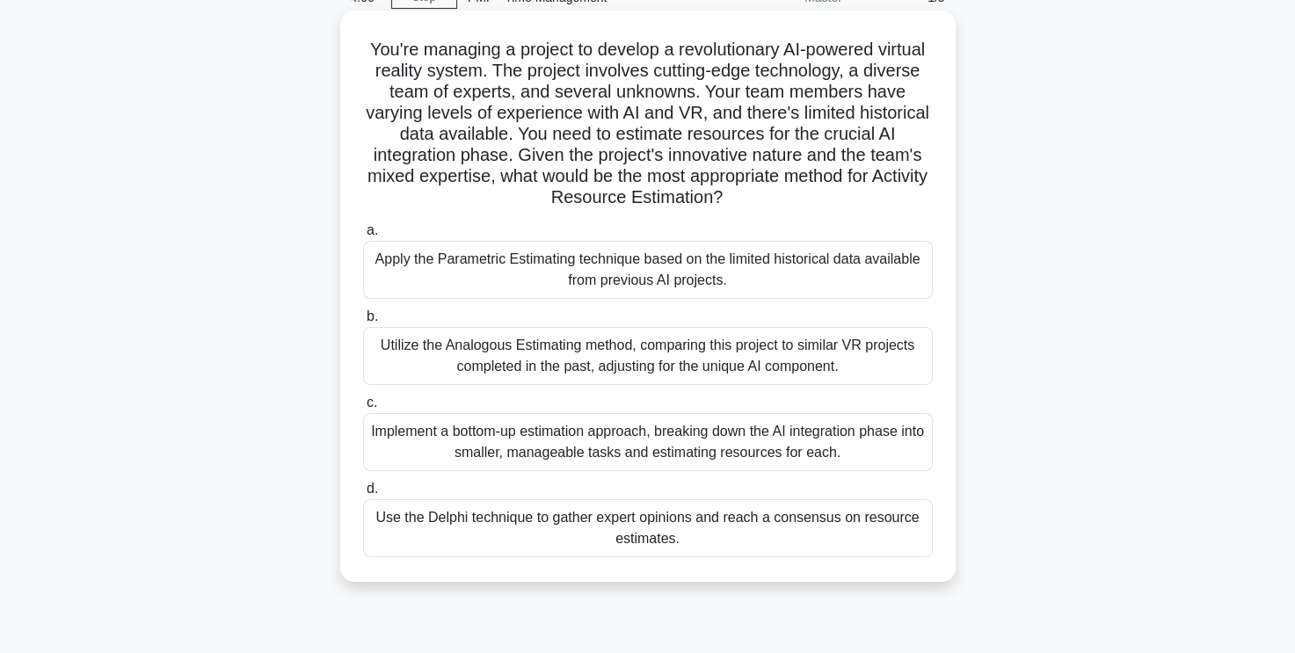
click at [734, 365] on div "Utilize the Analogous Estimating method, comparing this project to similar VR p…" at bounding box center [648, 356] width 570 height 58
click at [363, 323] on input "b. Utilize the Analogous Estimating method, comparing this project to similar V…" at bounding box center [363, 316] width 0 height 11
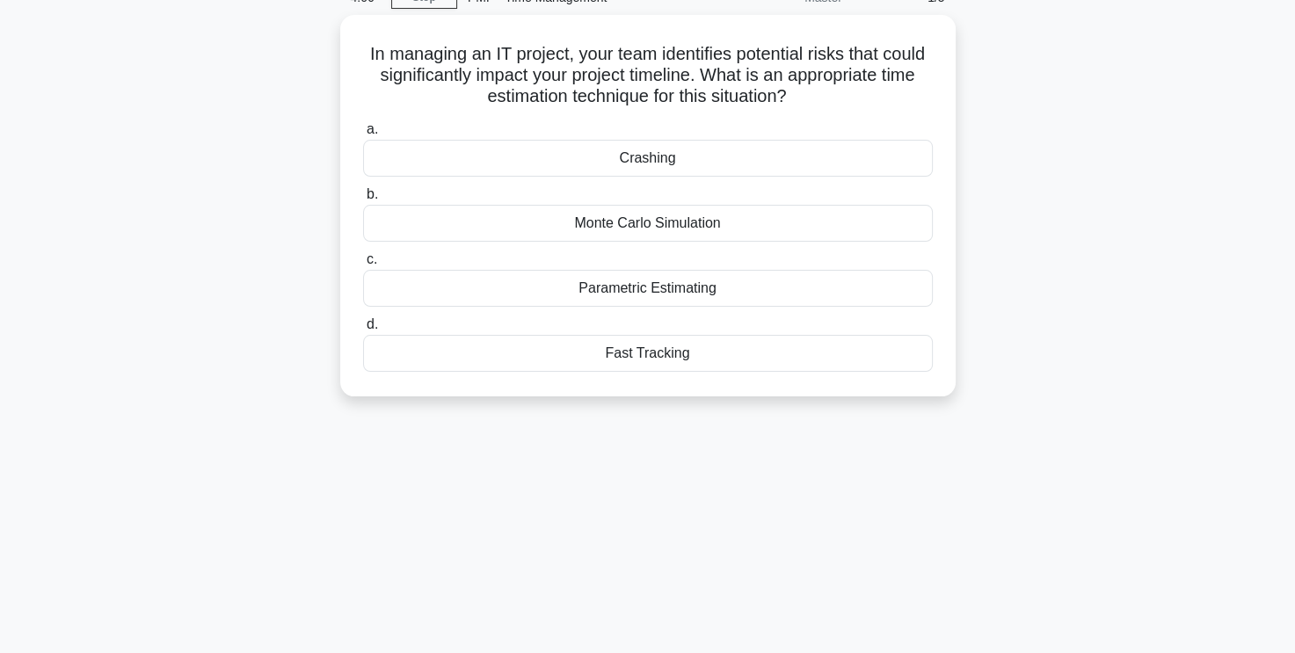
scroll to position [0, 0]
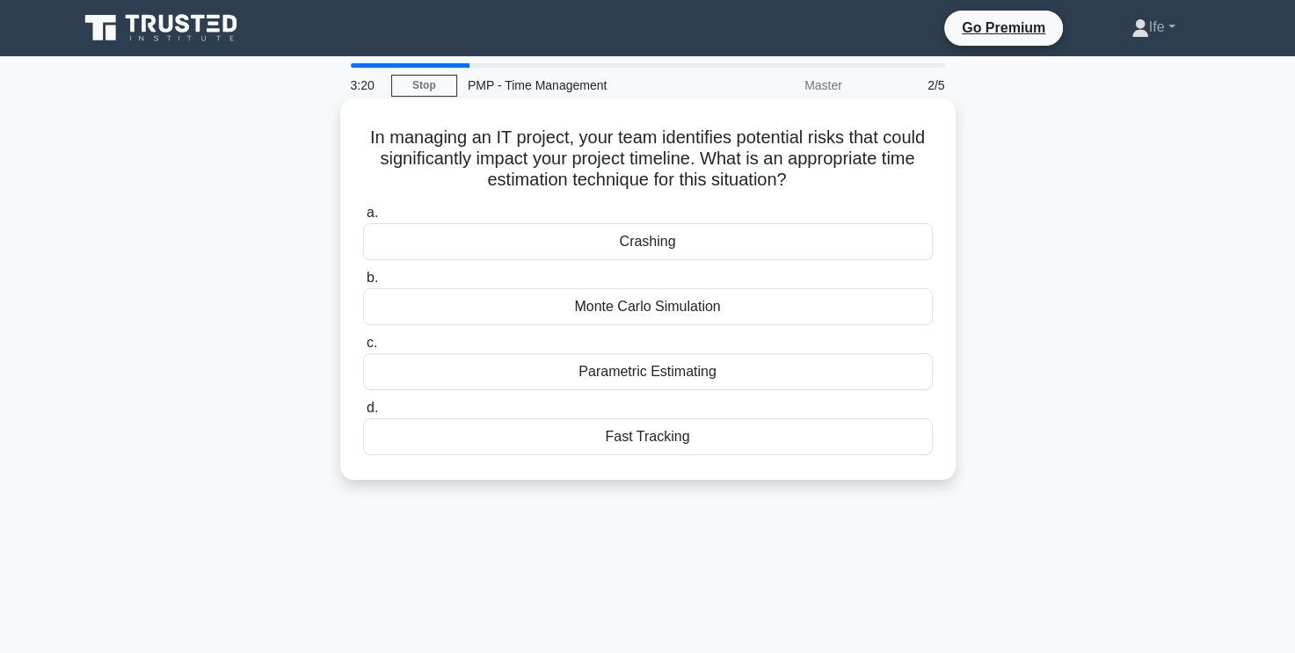
click at [711, 315] on div "Monte Carlo Simulation" at bounding box center [648, 306] width 570 height 37
click at [363, 284] on input "b. Monte Carlo Simulation" at bounding box center [363, 278] width 0 height 11
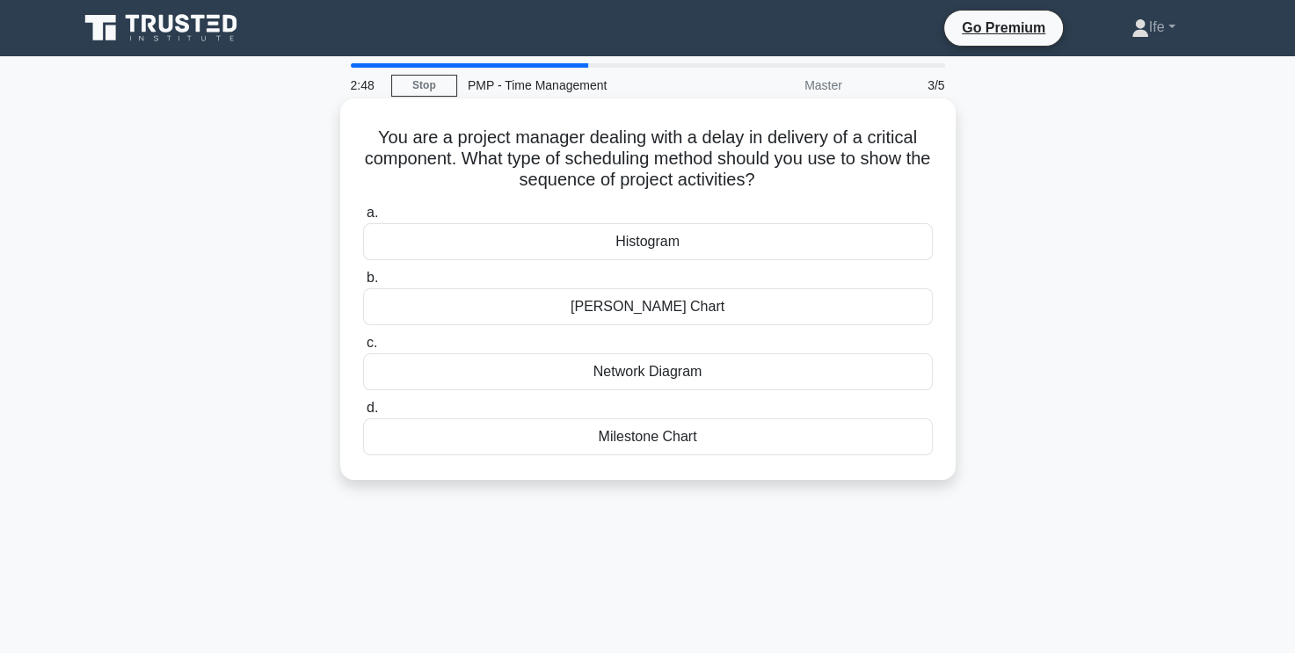
click at [700, 374] on div "Network Diagram" at bounding box center [648, 371] width 570 height 37
click at [363, 349] on input "c. Network Diagram" at bounding box center [363, 343] width 0 height 11
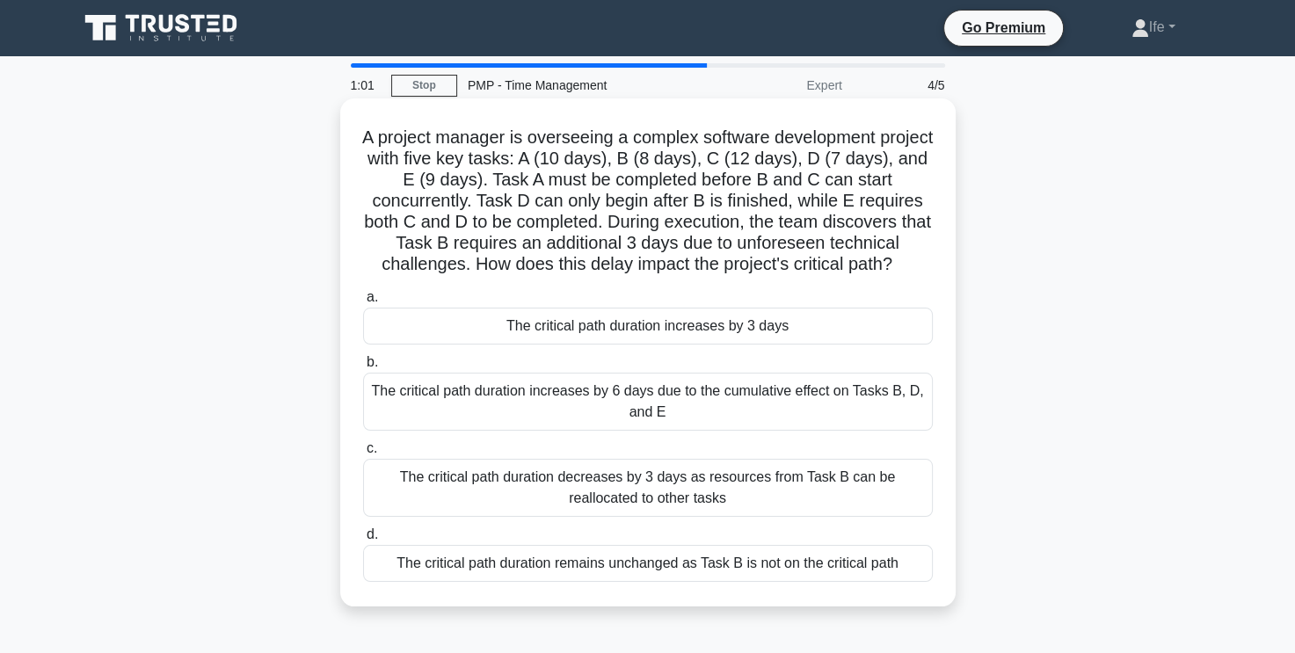
click at [637, 345] on div "The critical path duration increases by 3 days" at bounding box center [648, 326] width 570 height 37
click at [363, 303] on input "a. The critical path duration increases by 3 days" at bounding box center [363, 297] width 0 height 11
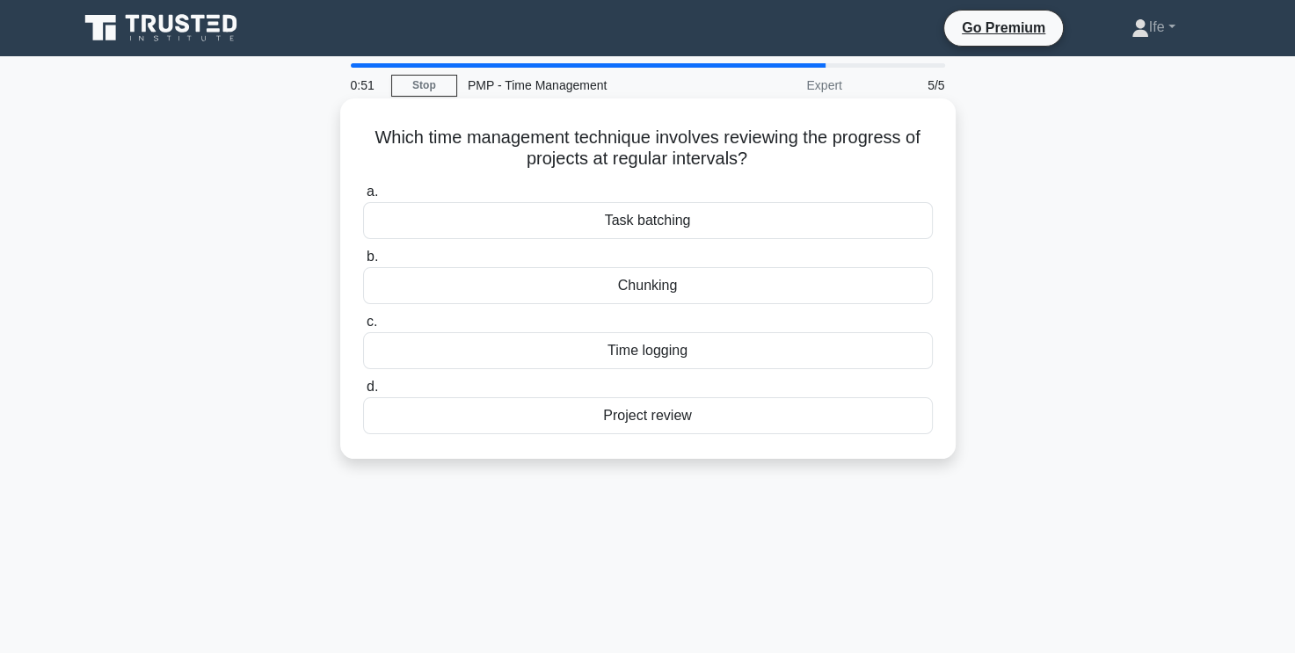
click at [699, 415] on div "Project review" at bounding box center [648, 415] width 570 height 37
click at [363, 393] on input "d. Project review" at bounding box center [363, 387] width 0 height 11
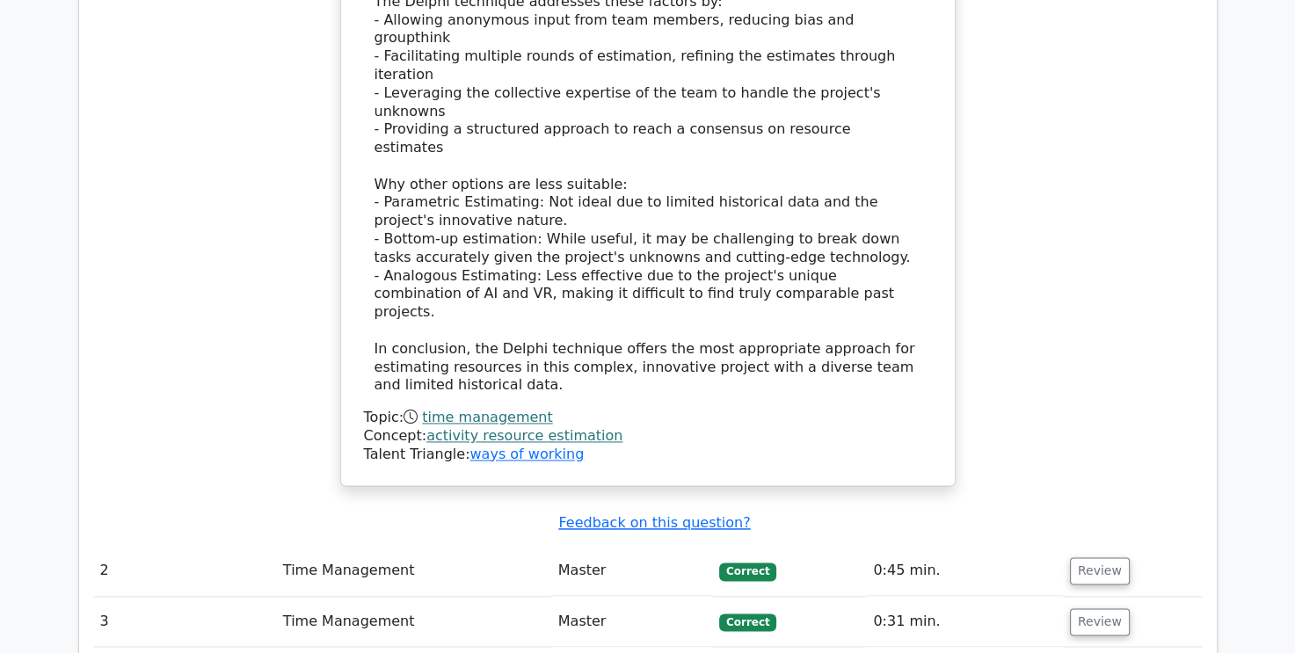
scroll to position [2549, 0]
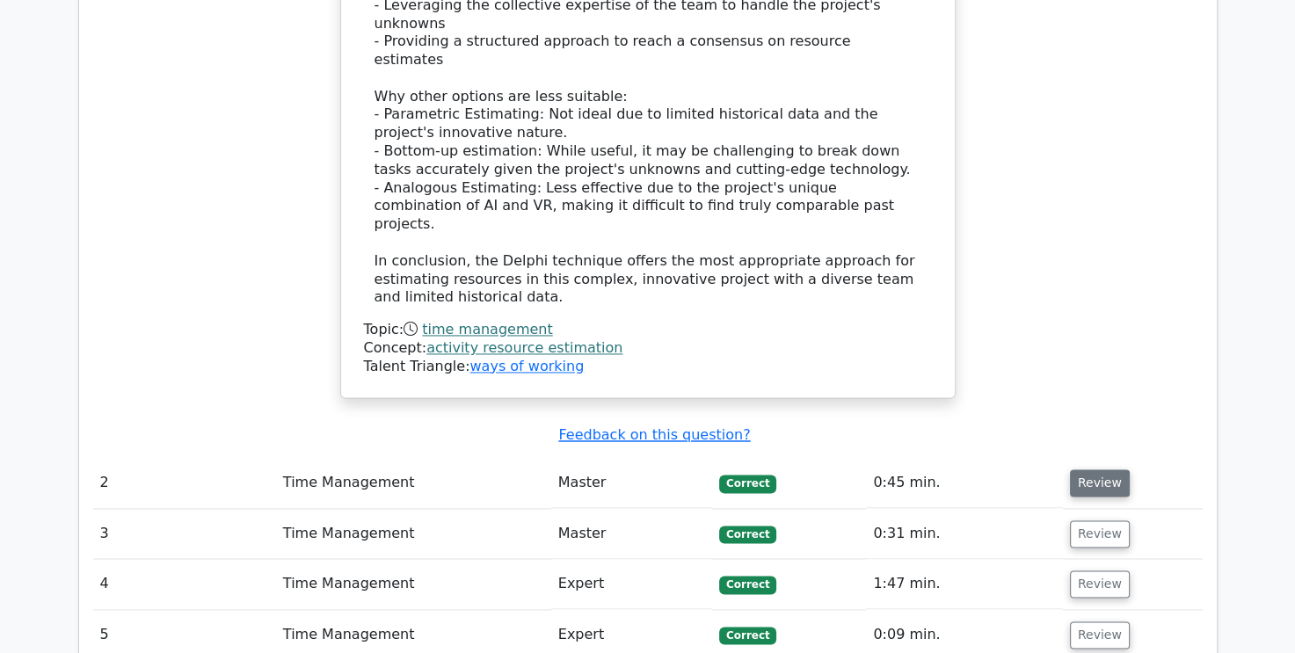
click at [1070, 469] on button "Review" at bounding box center [1100, 482] width 60 height 27
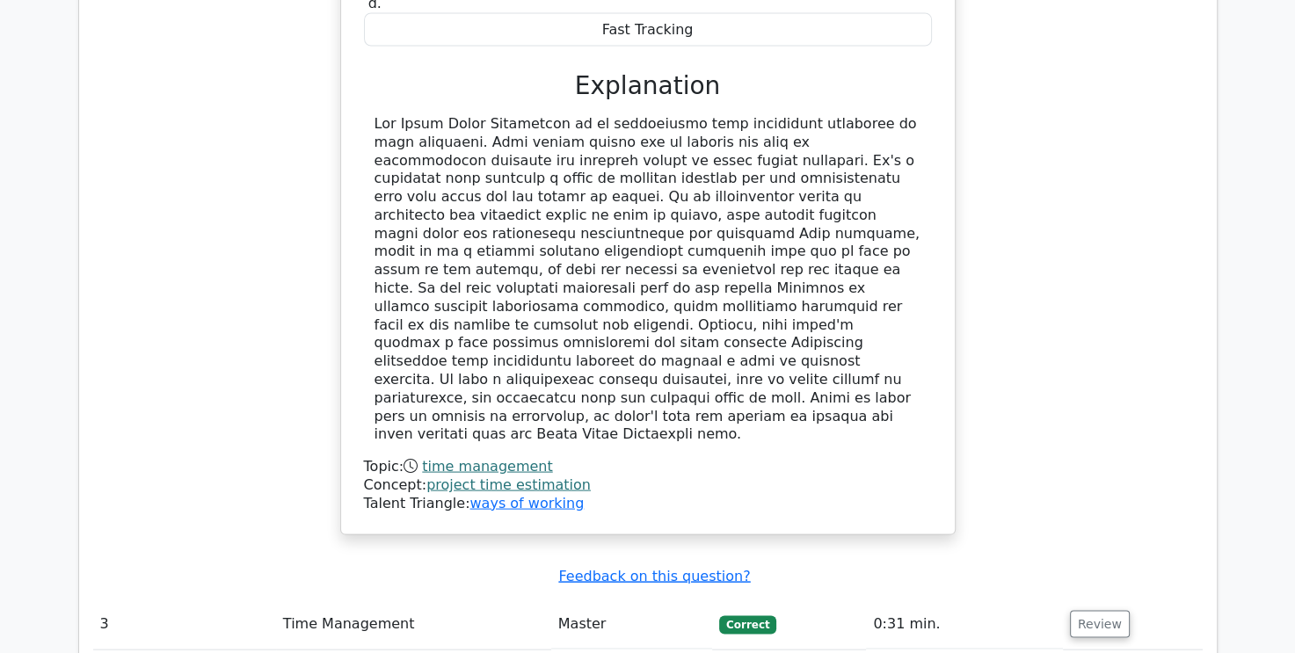
scroll to position [3428, 0]
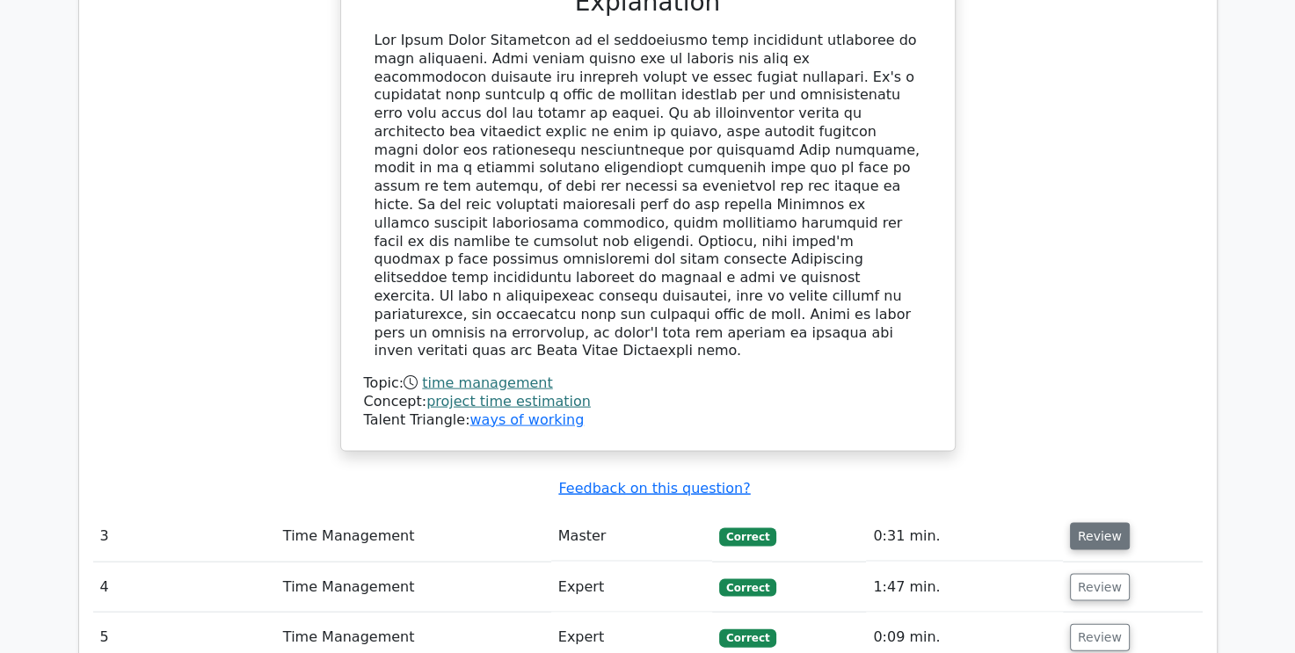
click at [1101, 523] on button "Review" at bounding box center [1100, 536] width 60 height 27
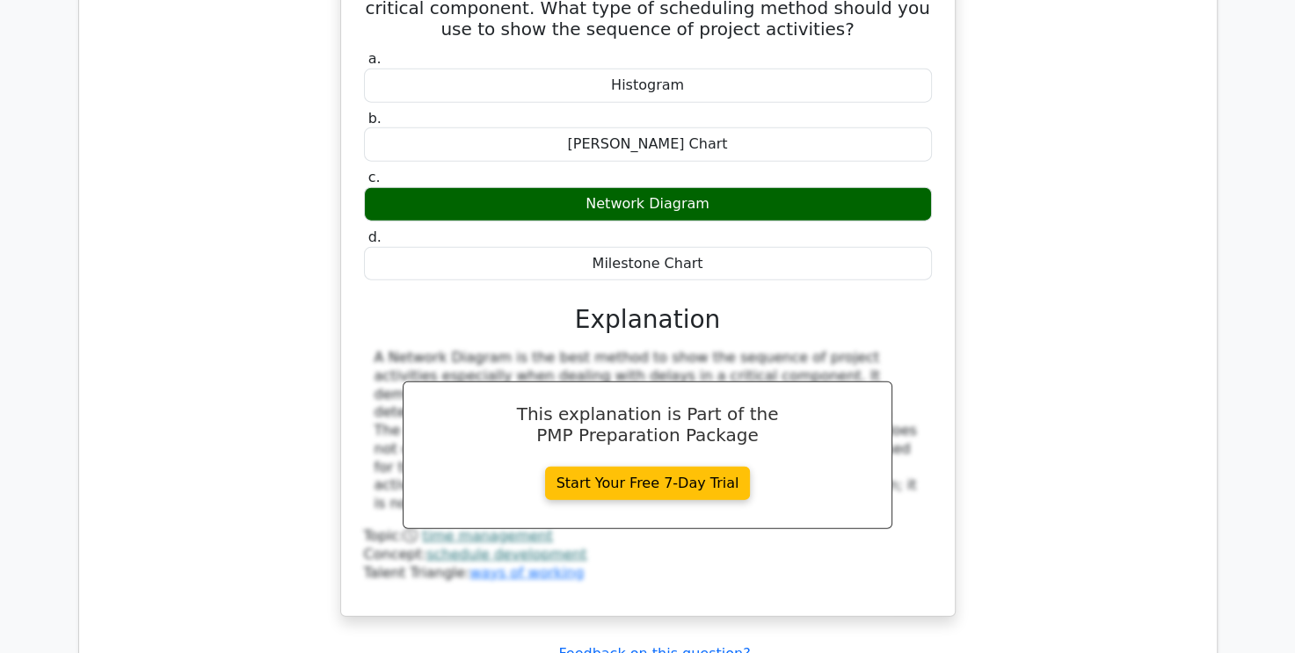
scroll to position [4132, 0]
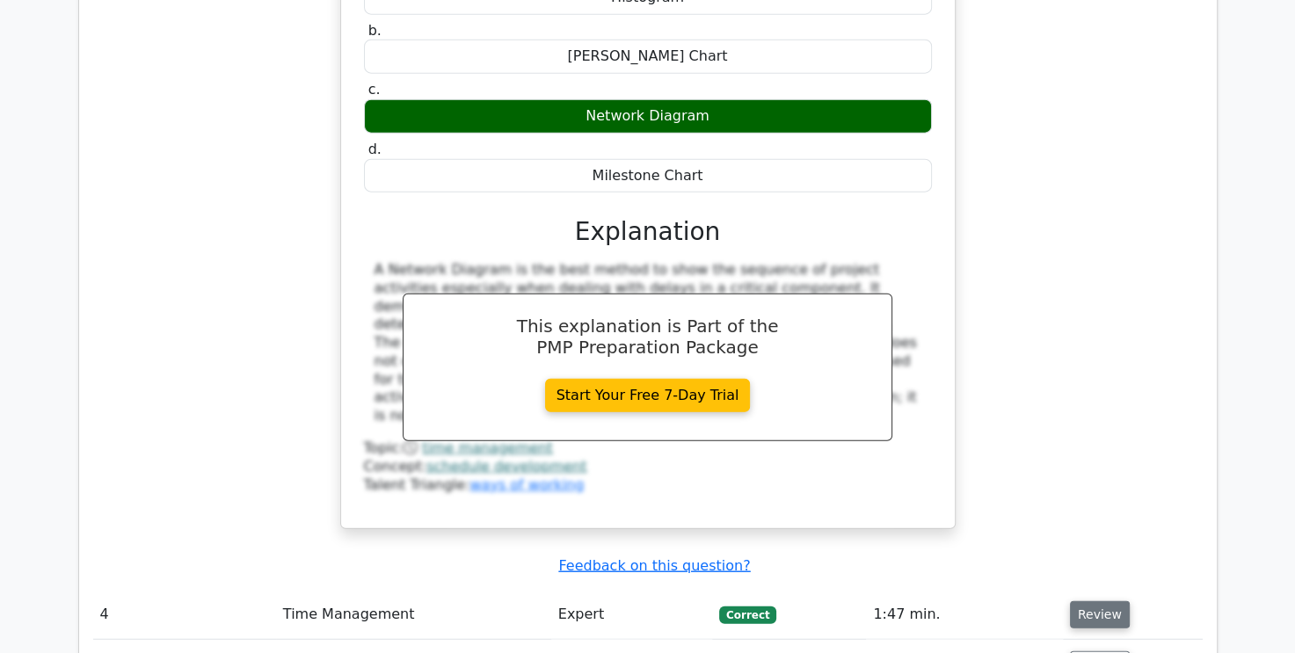
click at [1096, 601] on button "Review" at bounding box center [1100, 614] width 60 height 27
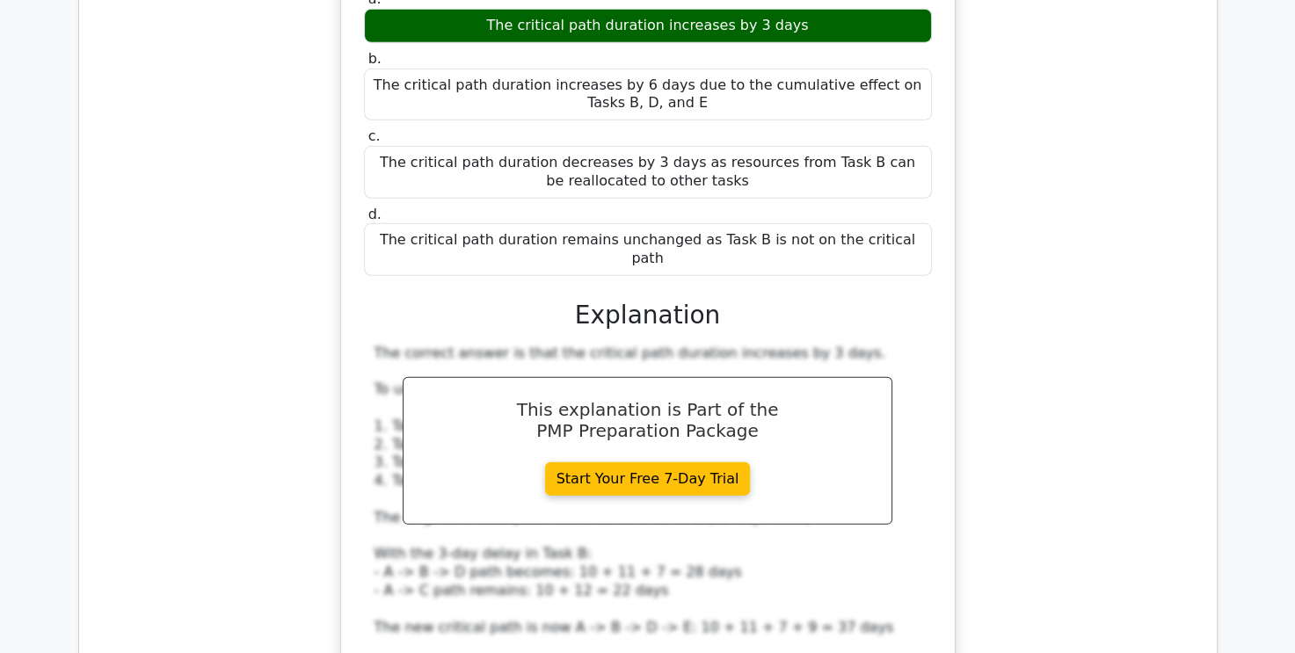
scroll to position [5187, 0]
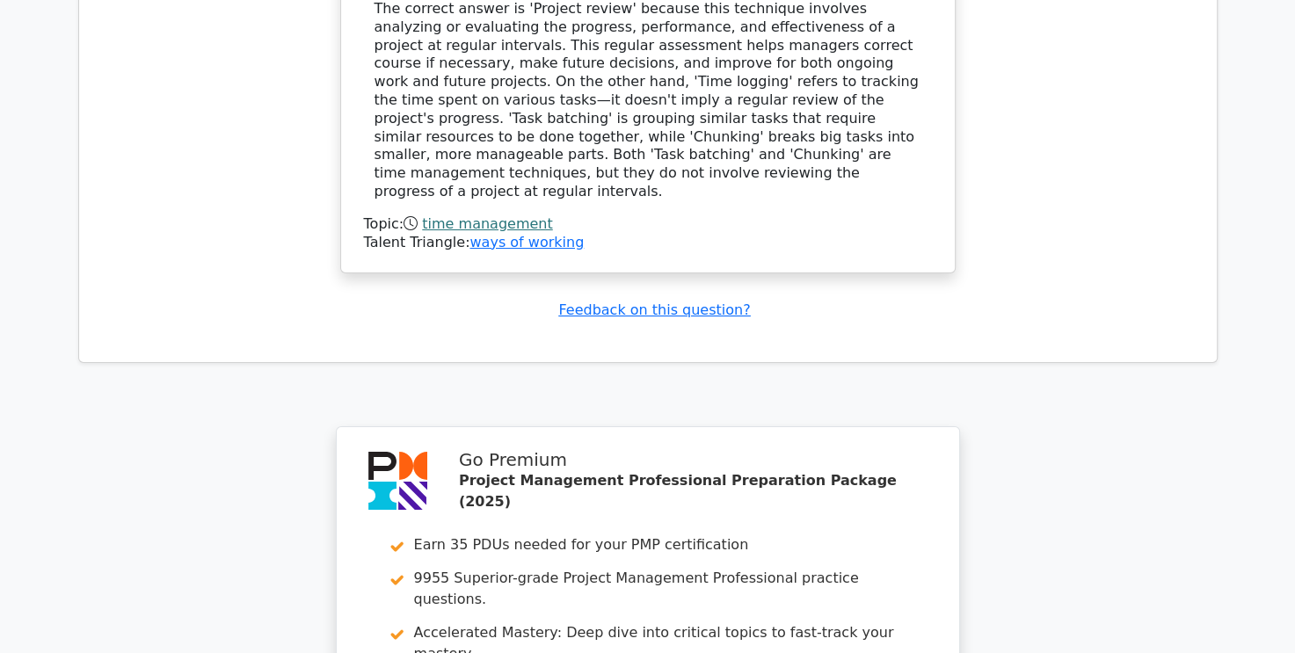
scroll to position [6587, 0]
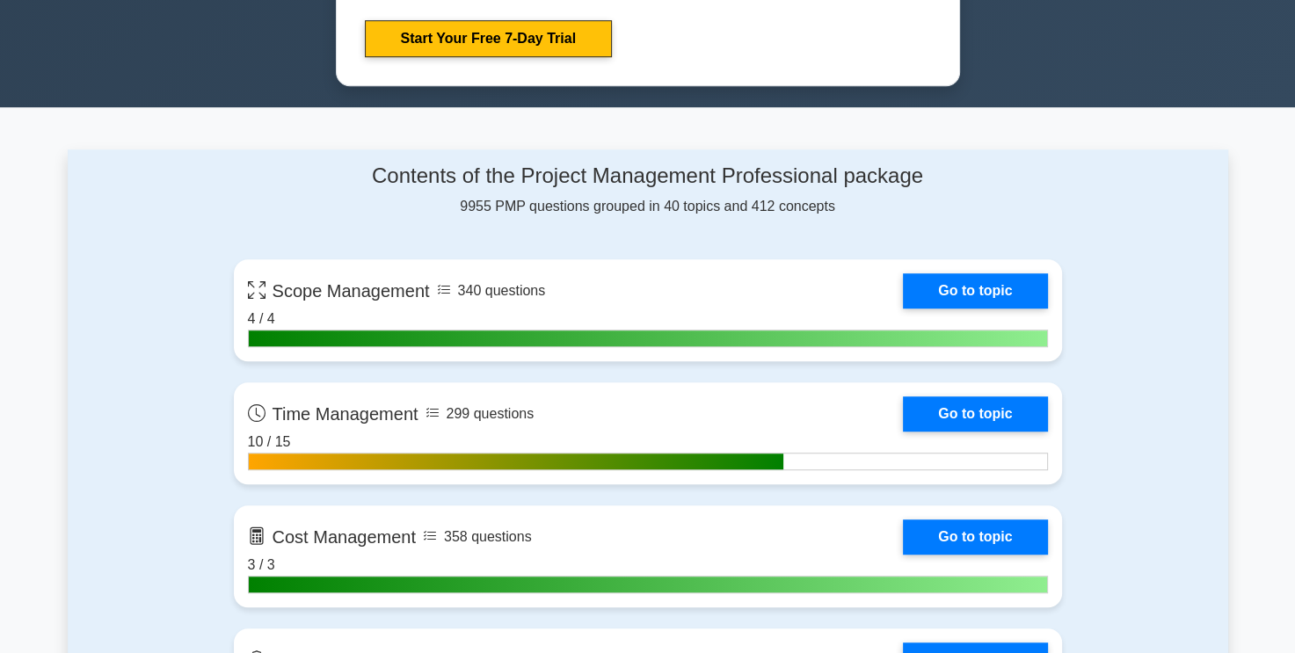
scroll to position [1231, 0]
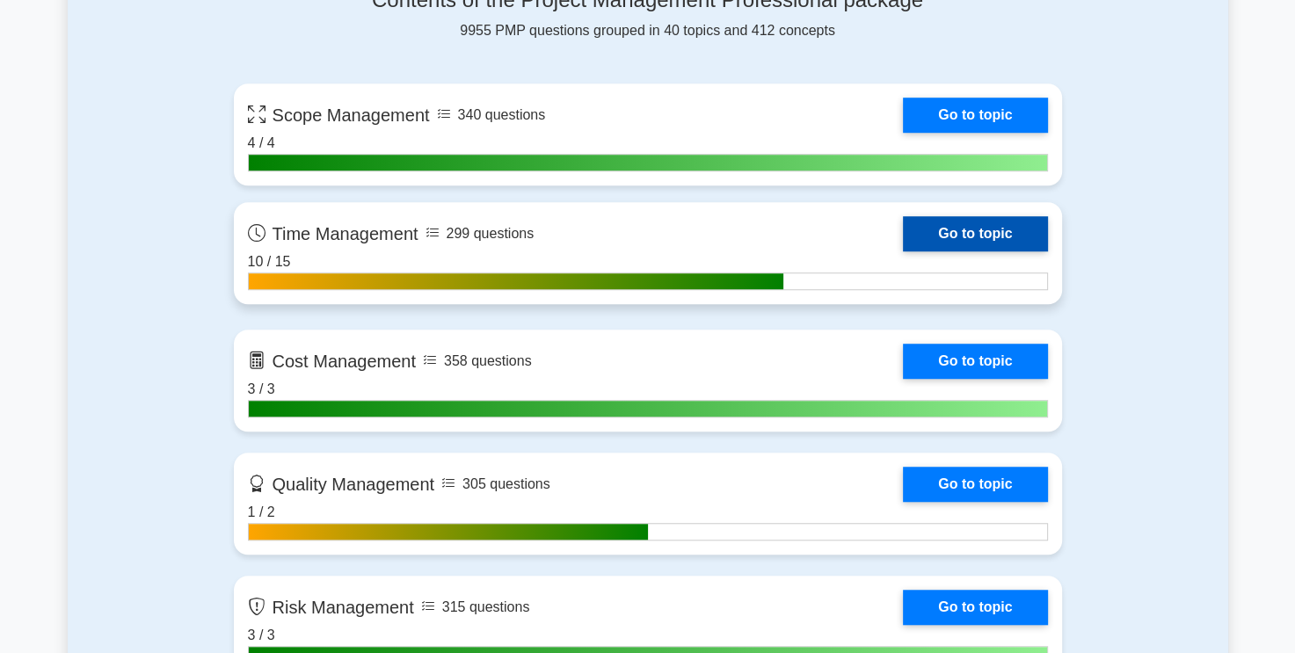
click at [960, 224] on link "Go to topic" at bounding box center [975, 233] width 144 height 35
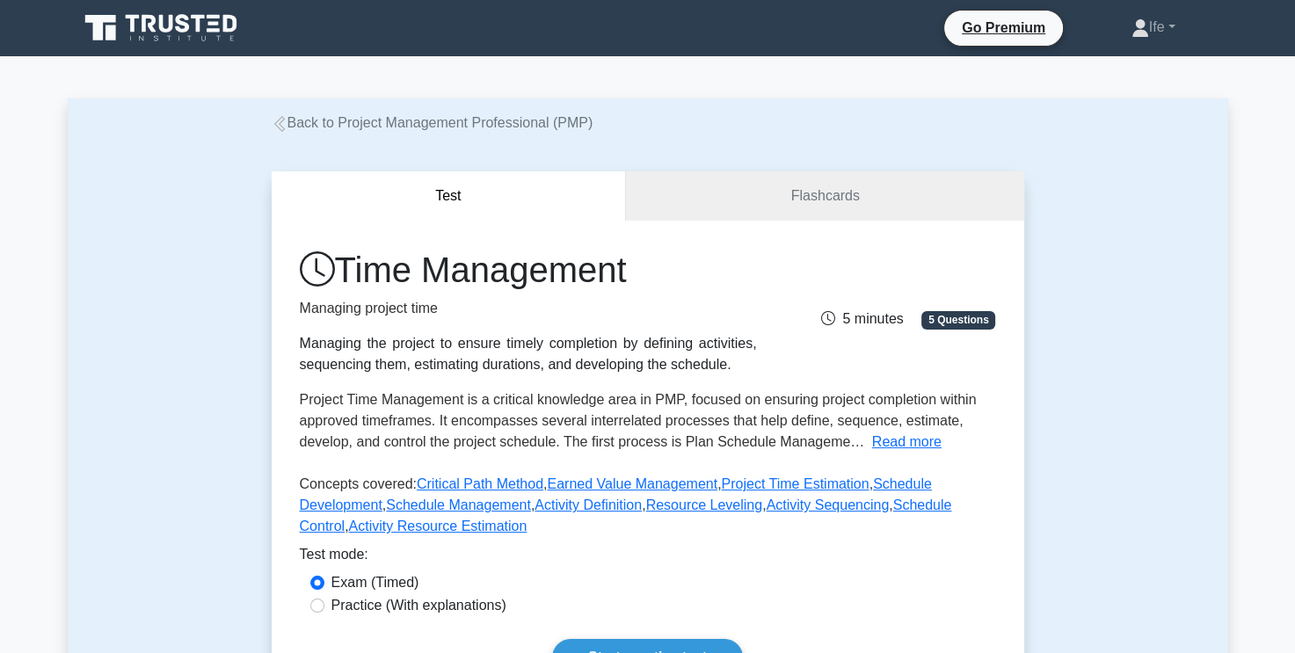
scroll to position [352, 0]
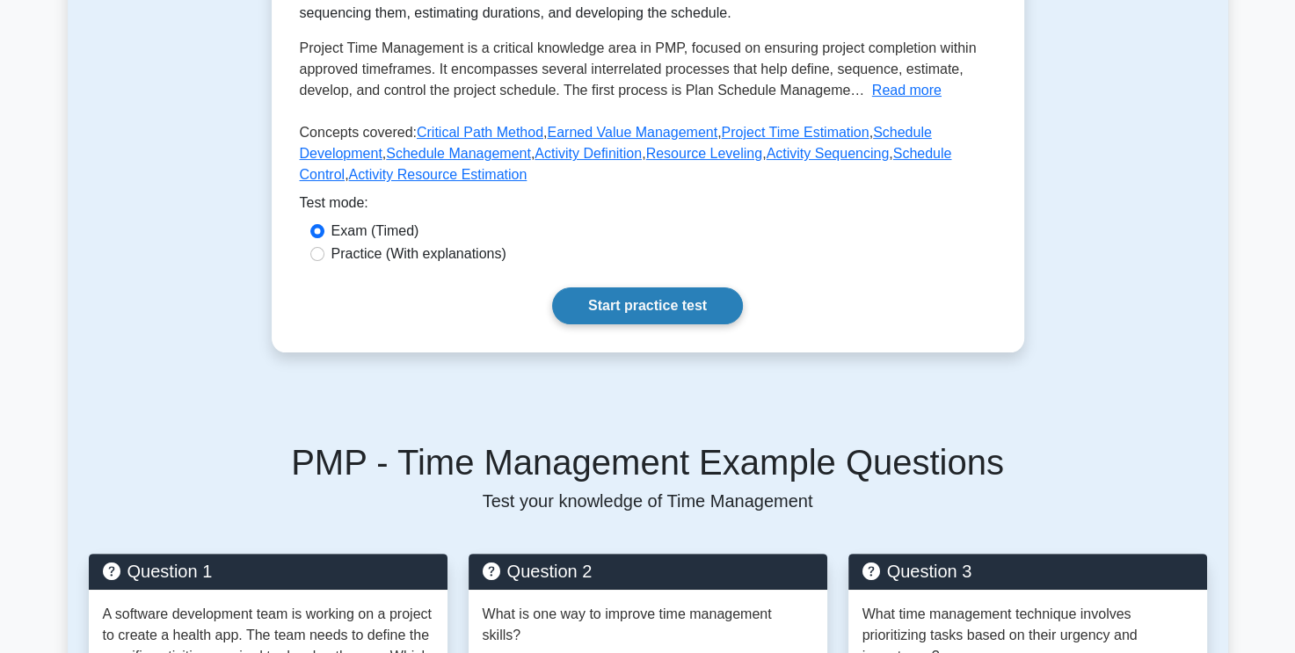
click at [686, 304] on link "Start practice test" at bounding box center [647, 305] width 191 height 37
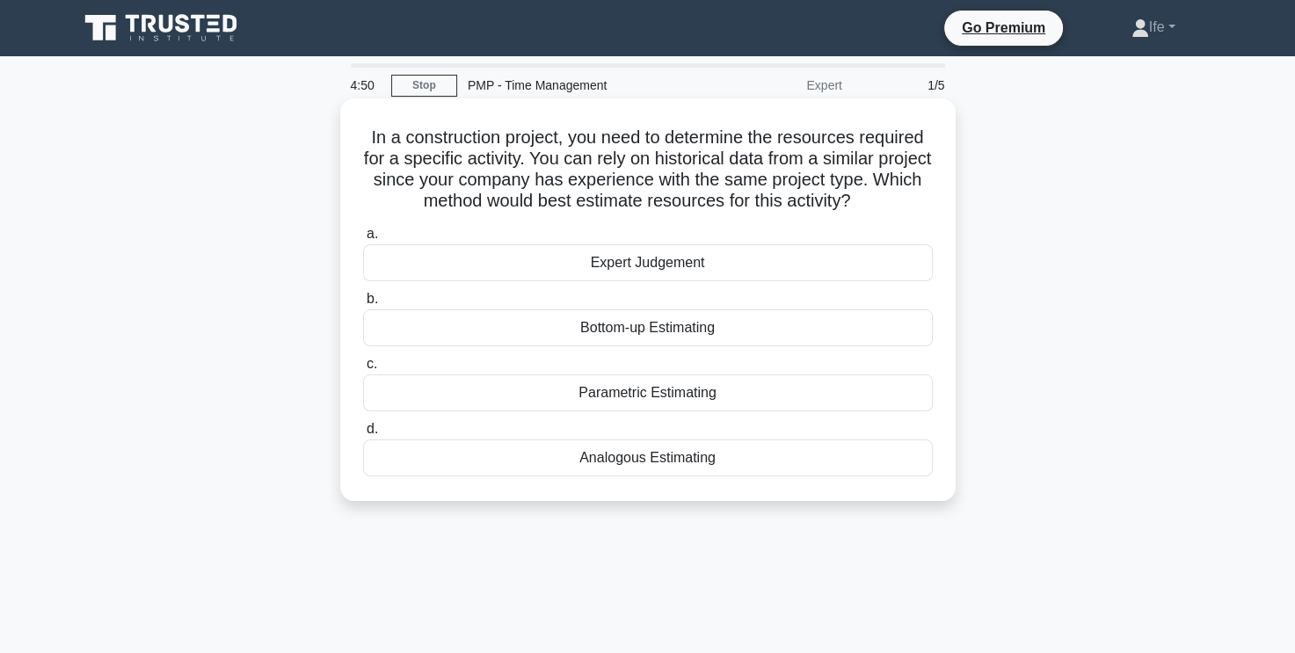
click at [708, 451] on div "Analogous Estimating" at bounding box center [648, 458] width 570 height 37
click at [363, 435] on input "d. Analogous Estimating" at bounding box center [363, 429] width 0 height 11
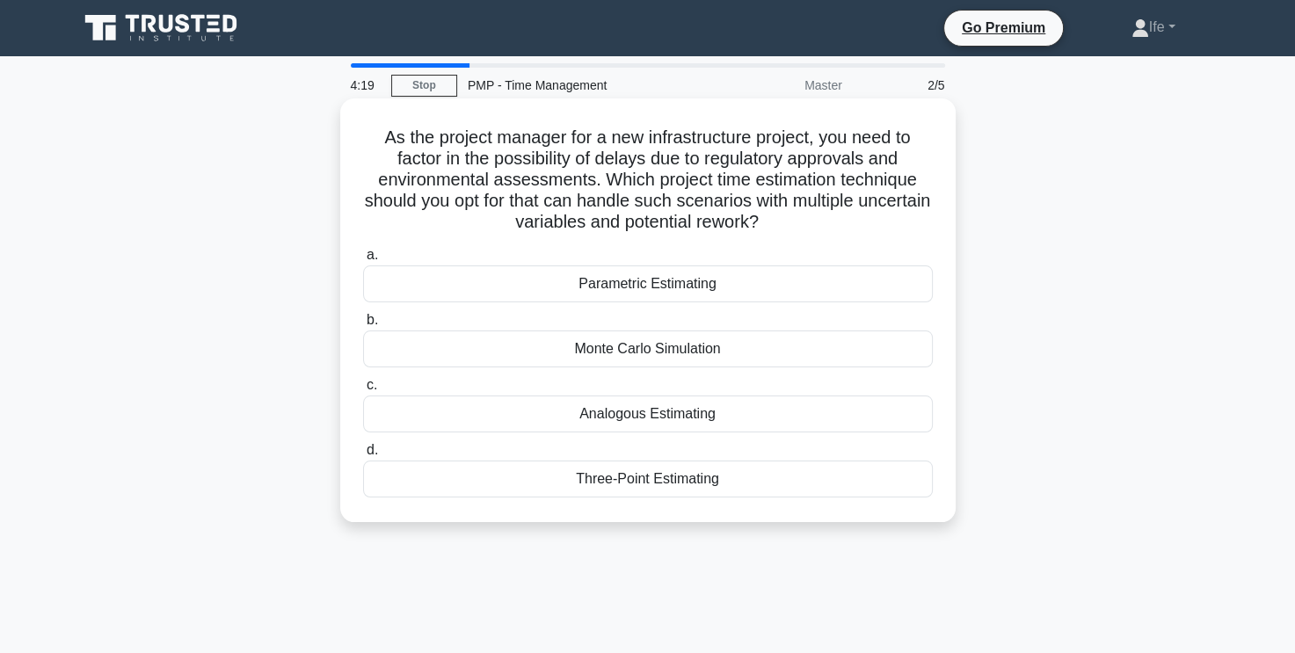
click at [731, 352] on div "Monte Carlo Simulation" at bounding box center [648, 349] width 570 height 37
click at [363, 326] on input "b. Monte Carlo Simulation" at bounding box center [363, 320] width 0 height 11
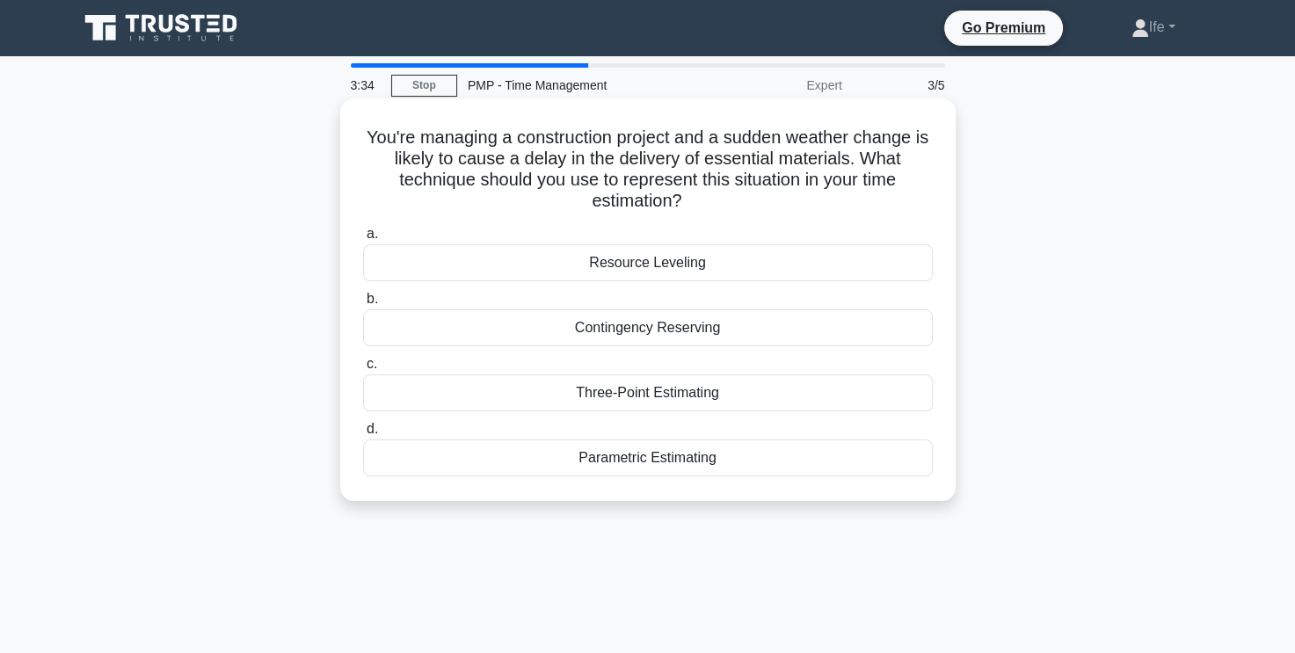
click at [752, 322] on div "Contingency Reserving" at bounding box center [648, 327] width 570 height 37
click at [363, 305] on input "b. Contingency Reserving" at bounding box center [363, 299] width 0 height 11
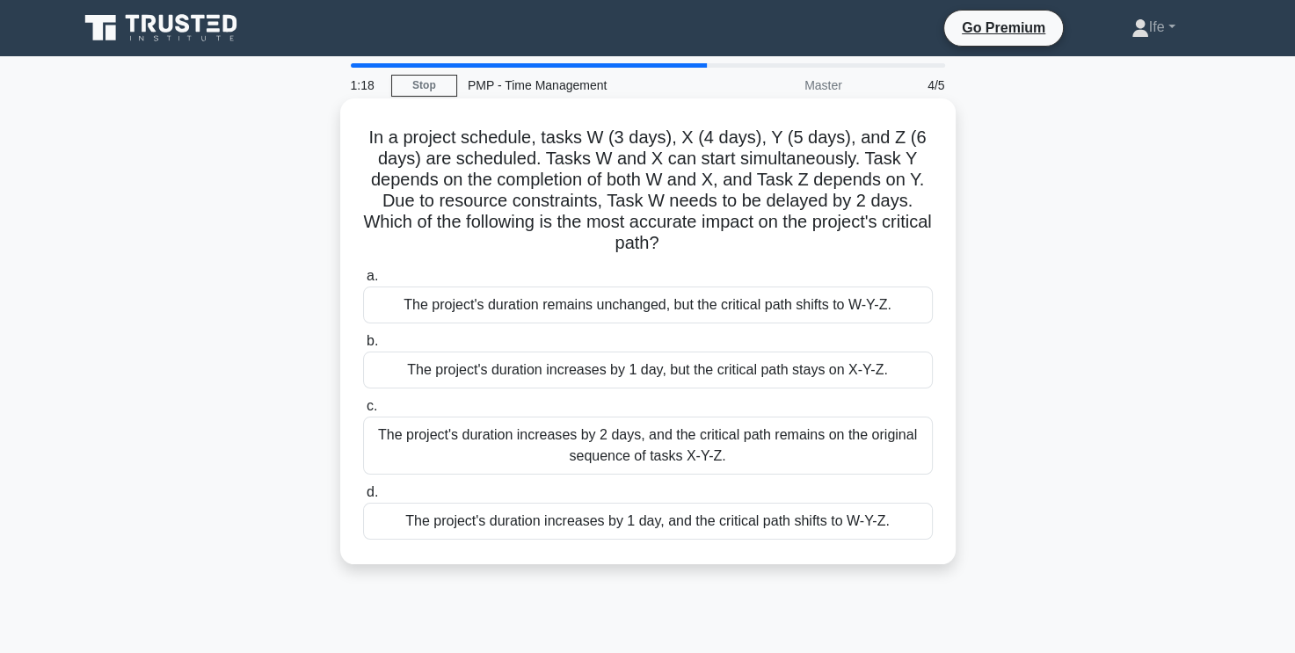
click at [680, 528] on div "The project's duration increases by 1 day, and the critical path shifts to W-Y-…" at bounding box center [648, 521] width 570 height 37
click at [363, 498] on input "d. The project's duration increases by 1 day, and the critical path shifts to W…" at bounding box center [363, 492] width 0 height 11
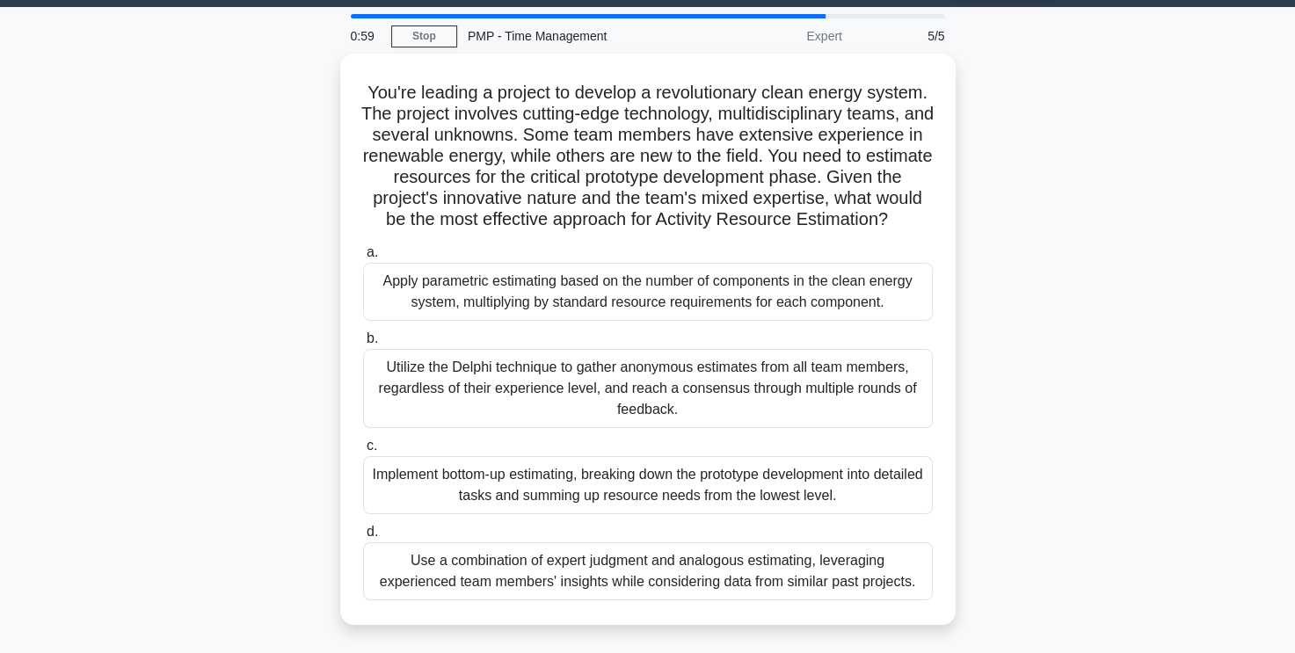
scroll to position [56, 0]
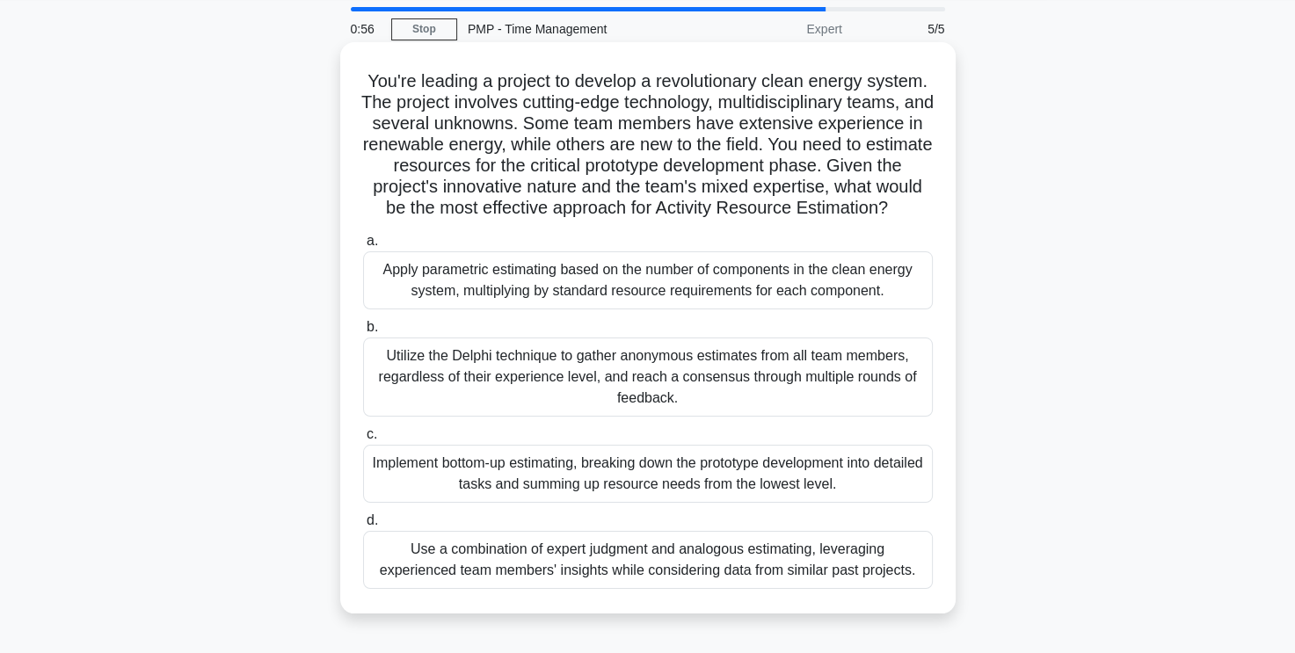
click at [796, 389] on div "Utilize the Delphi technique to gather anonymous estimates from all team member…" at bounding box center [648, 377] width 570 height 79
click at [363, 333] on input "b. Utilize the Delphi technique to gather anonymous estimates from all team mem…" at bounding box center [363, 327] width 0 height 11
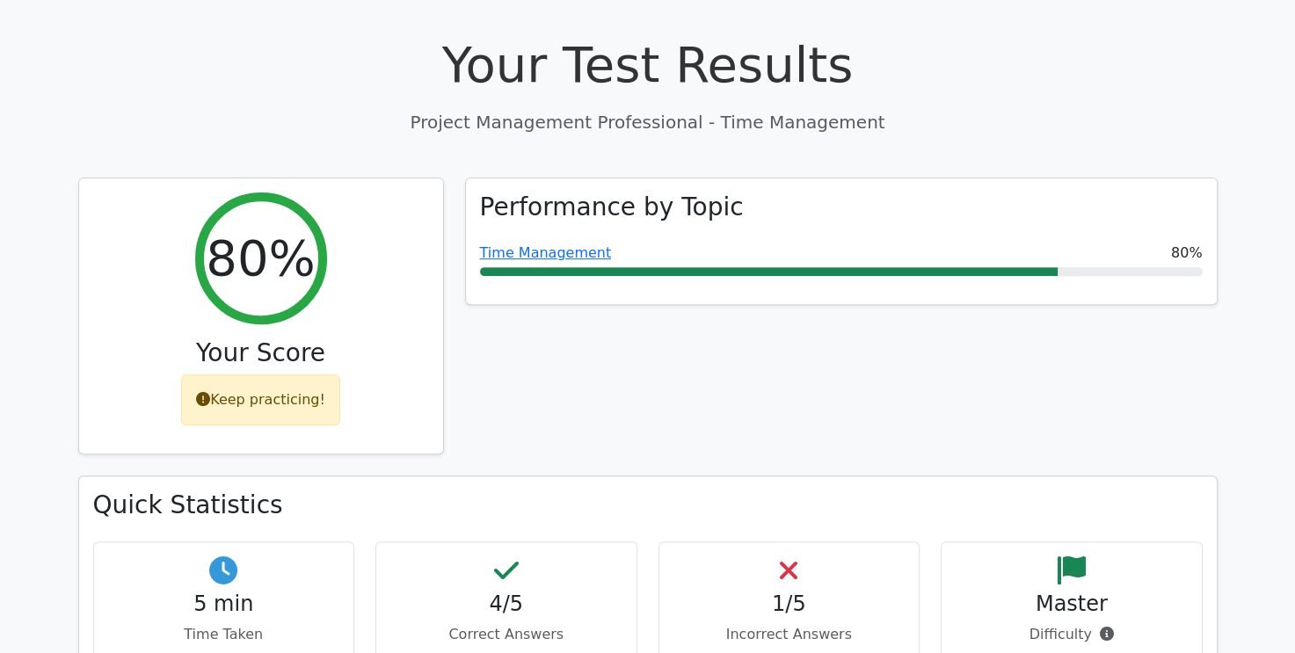
scroll to position [703, 0]
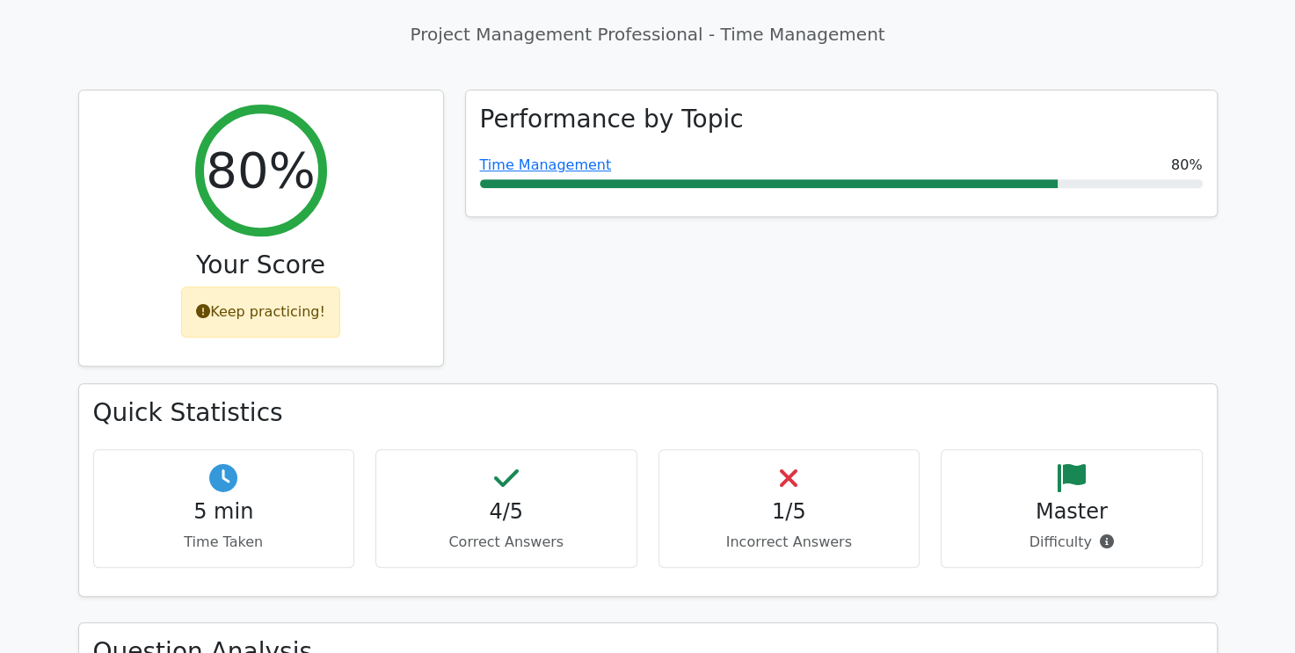
click at [816, 449] on div "1/5 Incorrect Answers" at bounding box center [789, 508] width 262 height 119
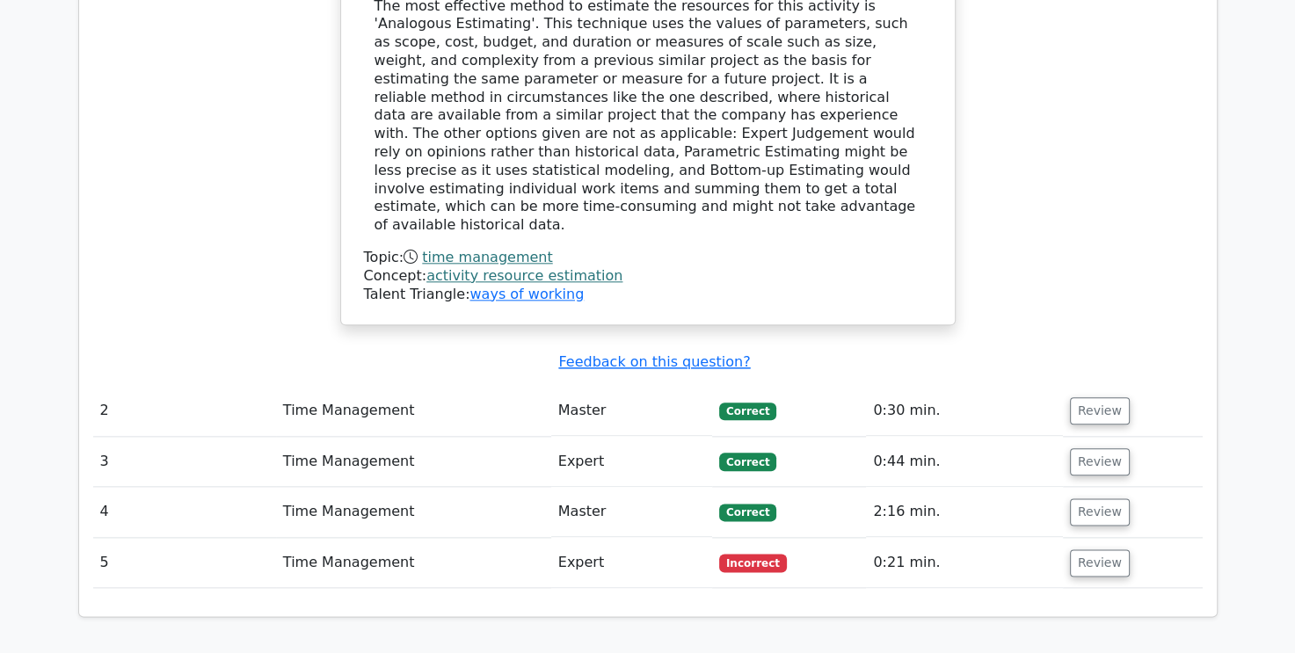
scroll to position [2022, 0]
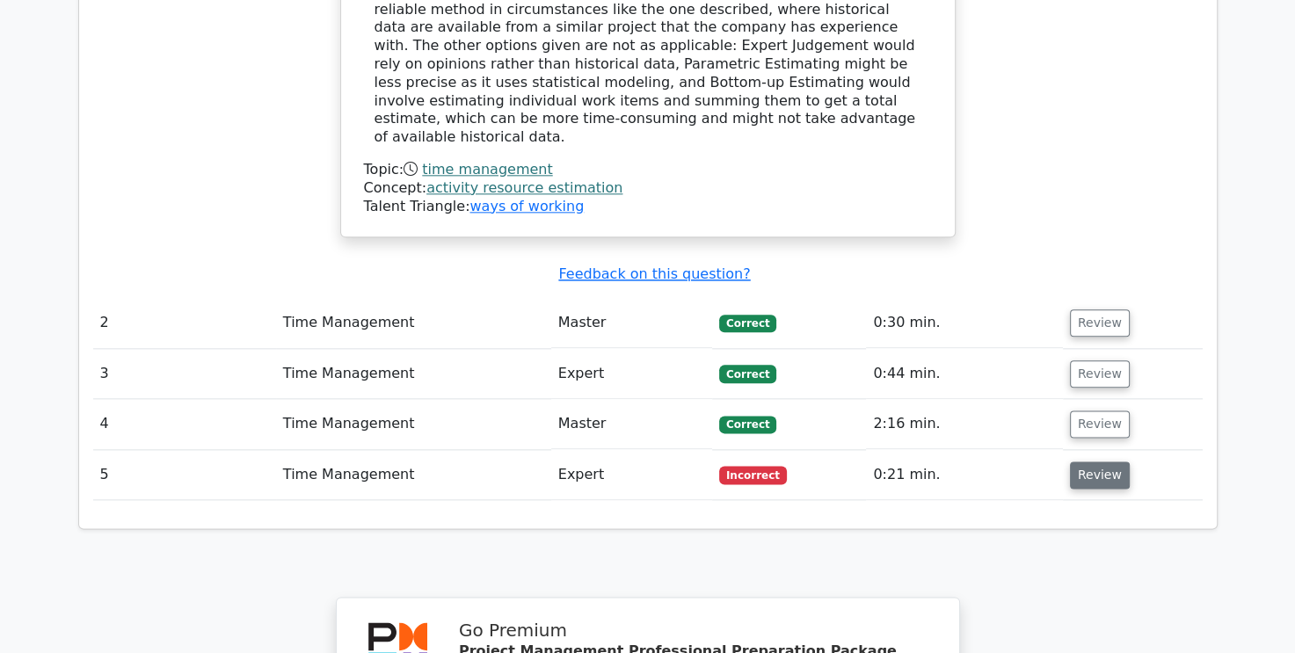
click at [1080, 462] on button "Review" at bounding box center [1100, 475] width 60 height 27
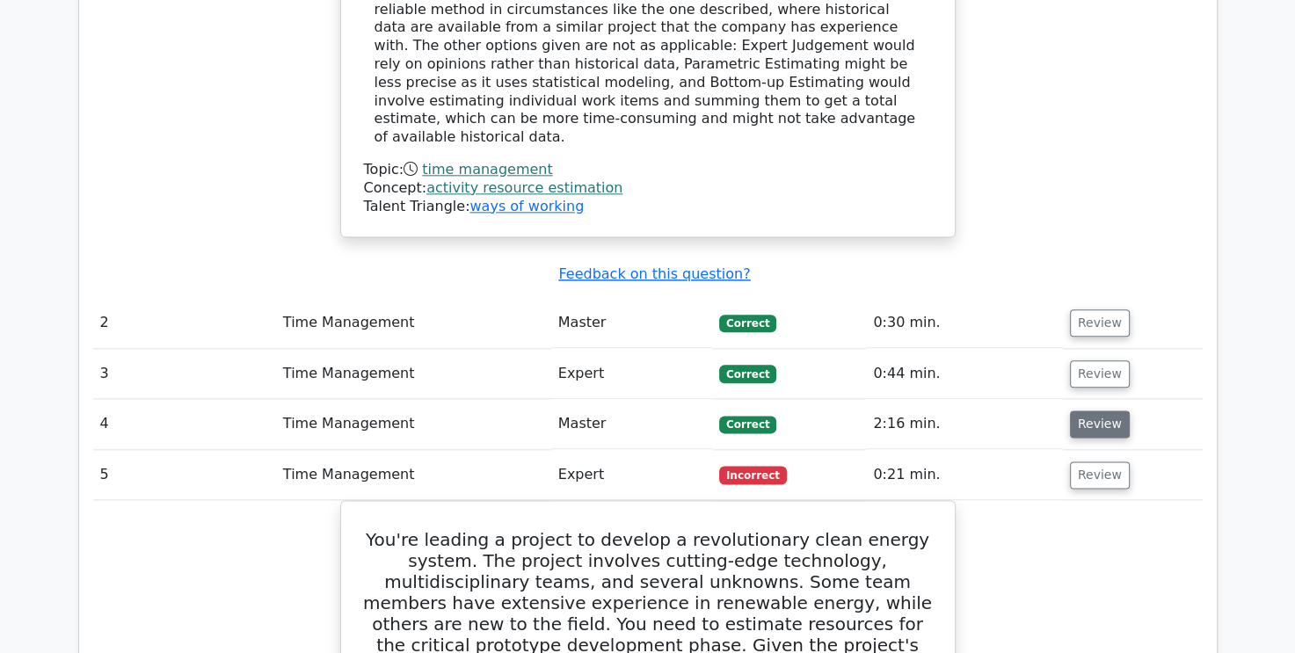
click at [1089, 411] on button "Review" at bounding box center [1100, 424] width 60 height 27
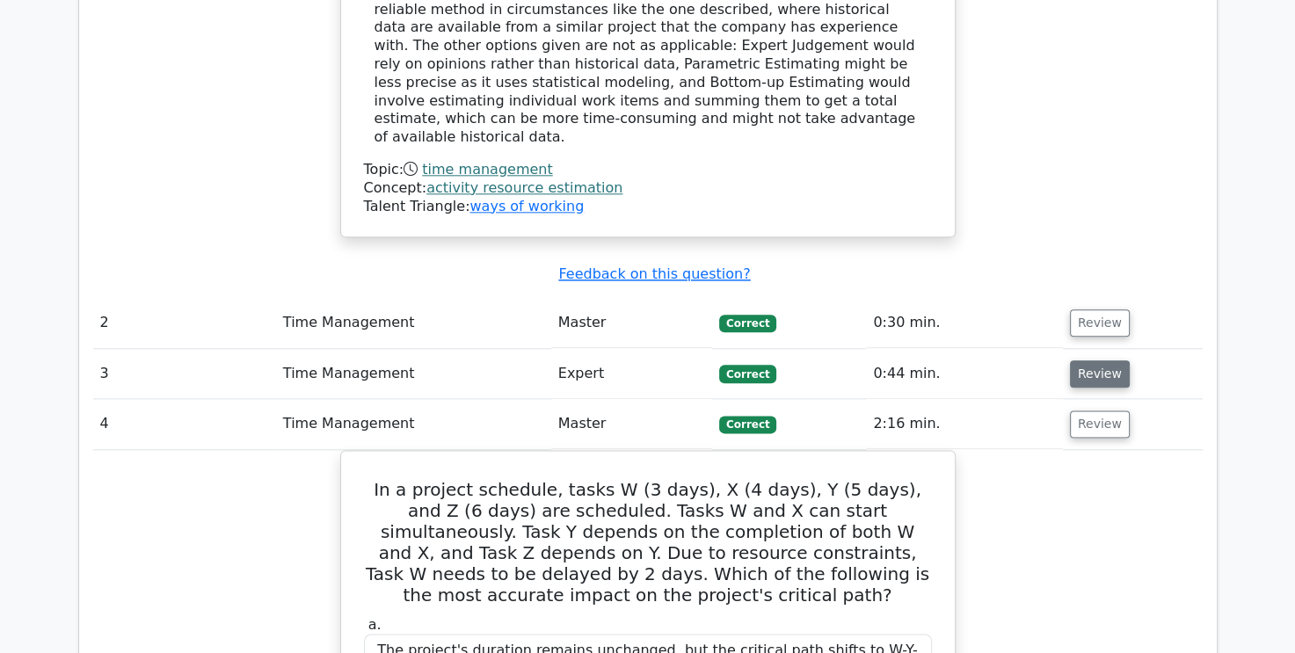
click at [1102, 360] on button "Review" at bounding box center [1100, 373] width 60 height 27
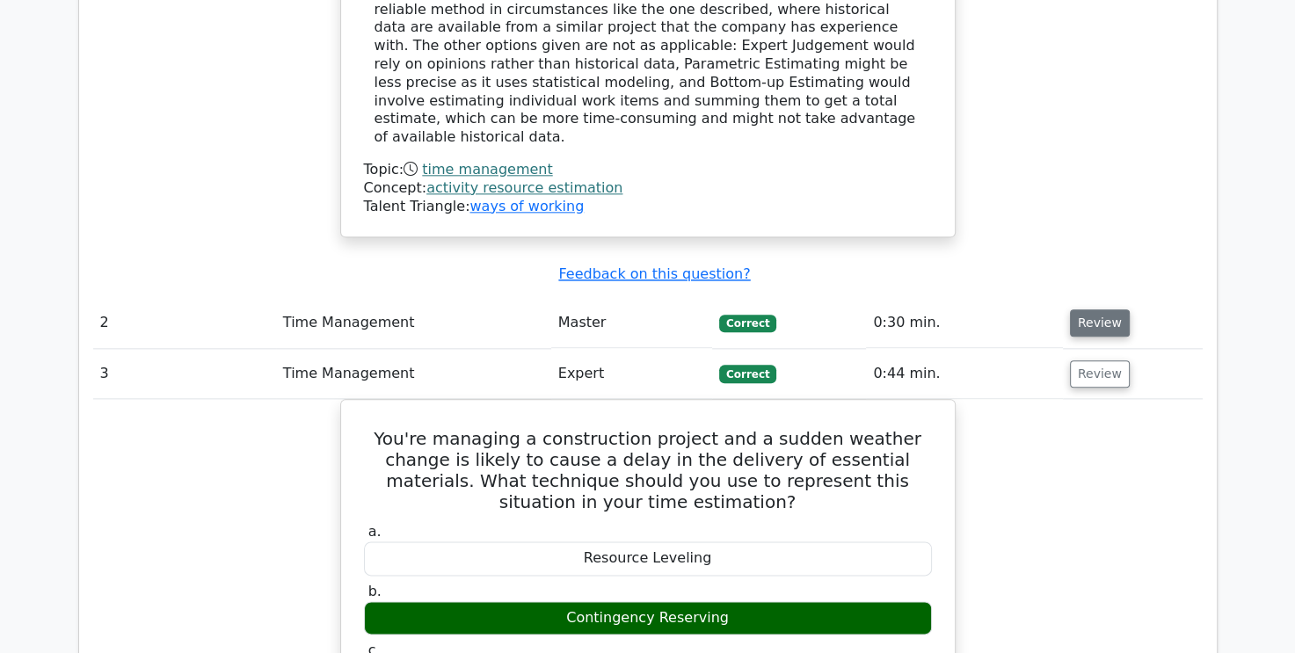
click at [1109, 309] on button "Review" at bounding box center [1100, 322] width 60 height 27
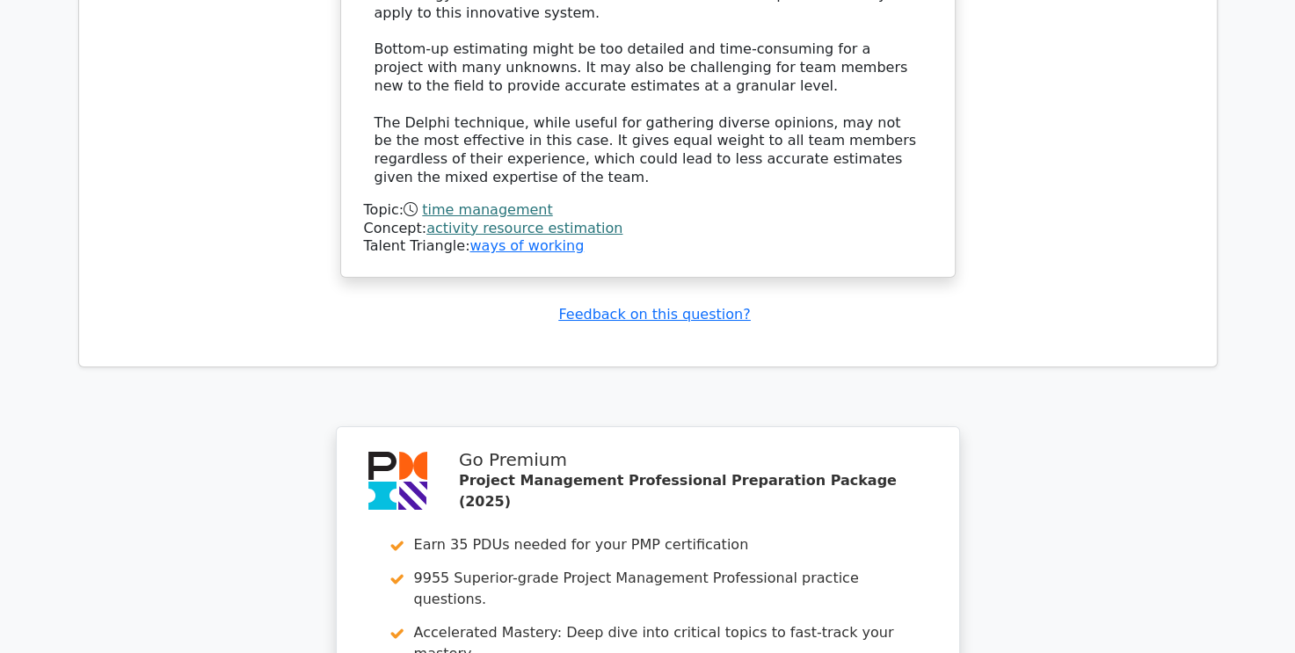
scroll to position [6329, 0]
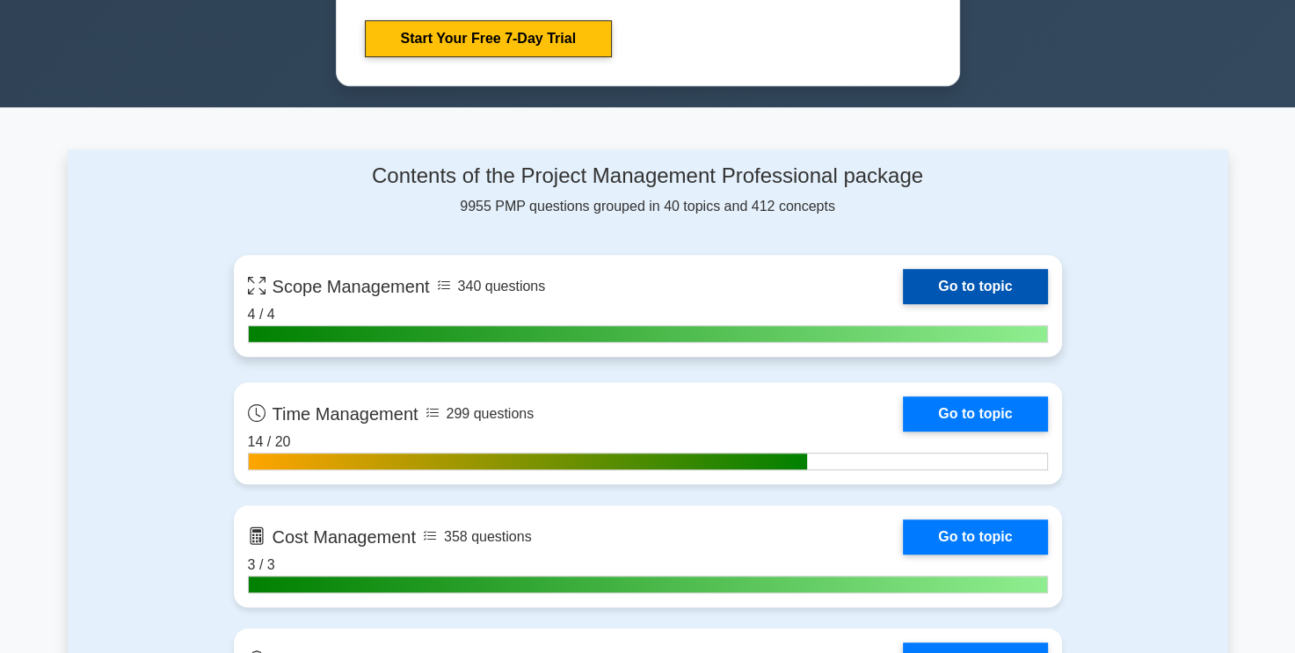
scroll to position [1319, 0]
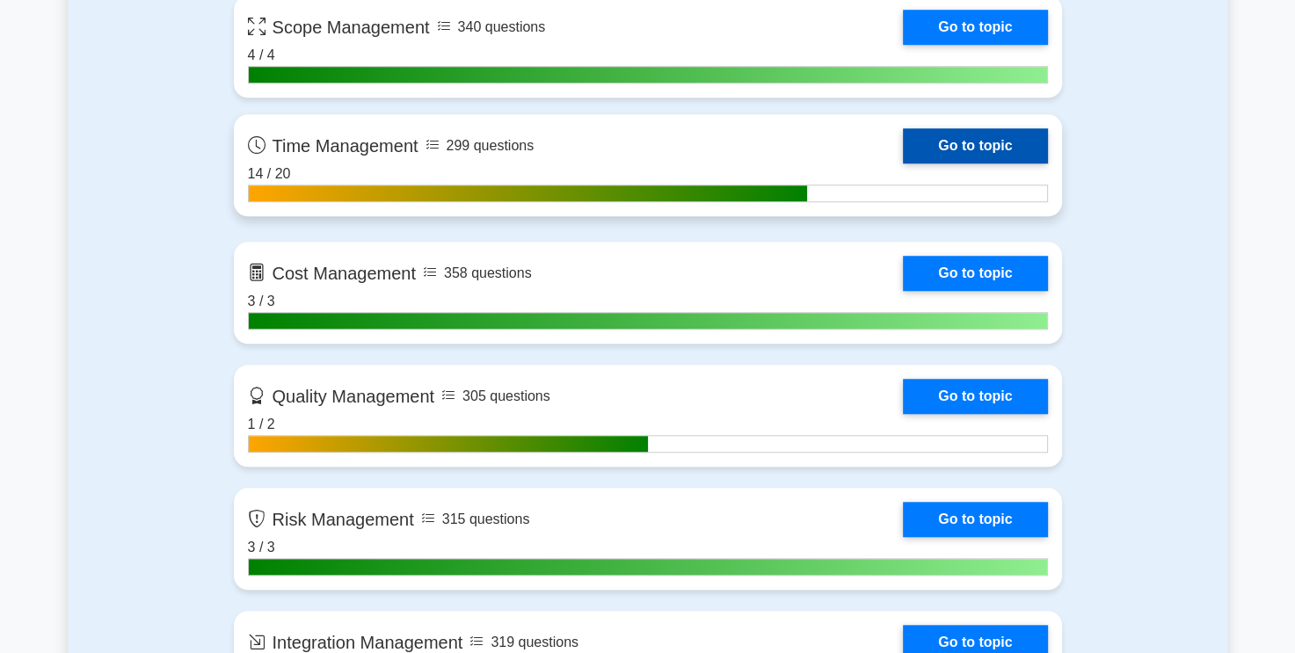
click at [1004, 150] on link "Go to topic" at bounding box center [975, 145] width 144 height 35
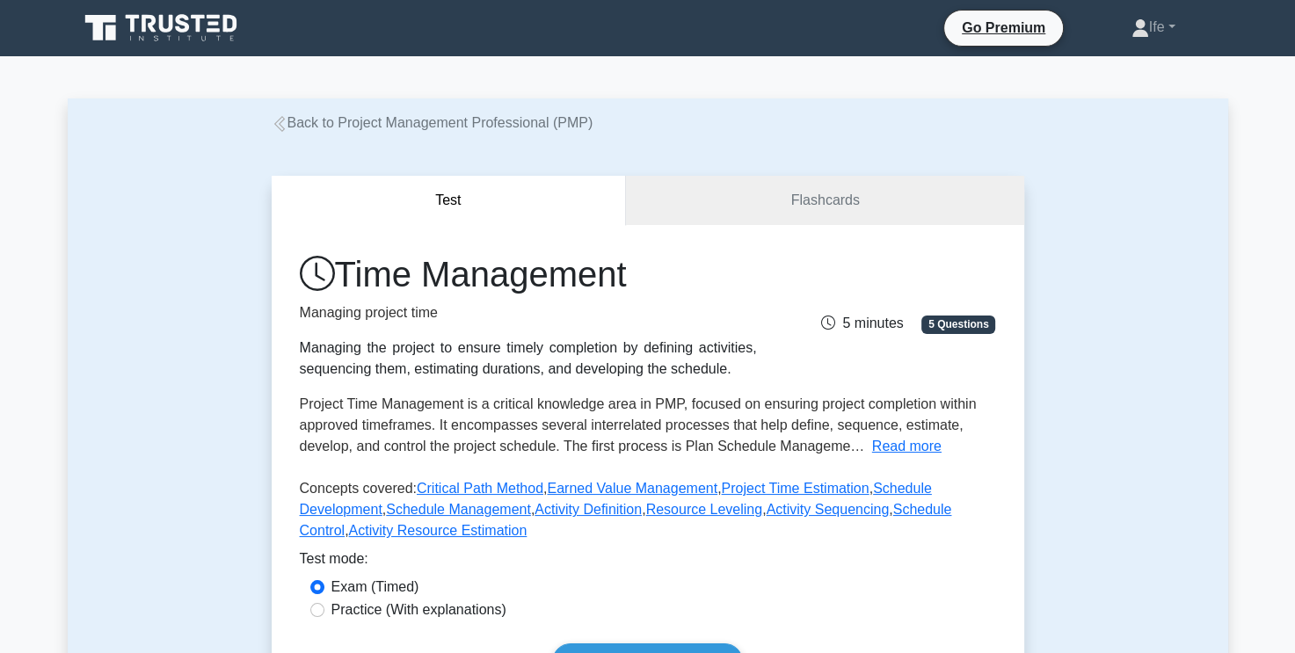
scroll to position [176, 0]
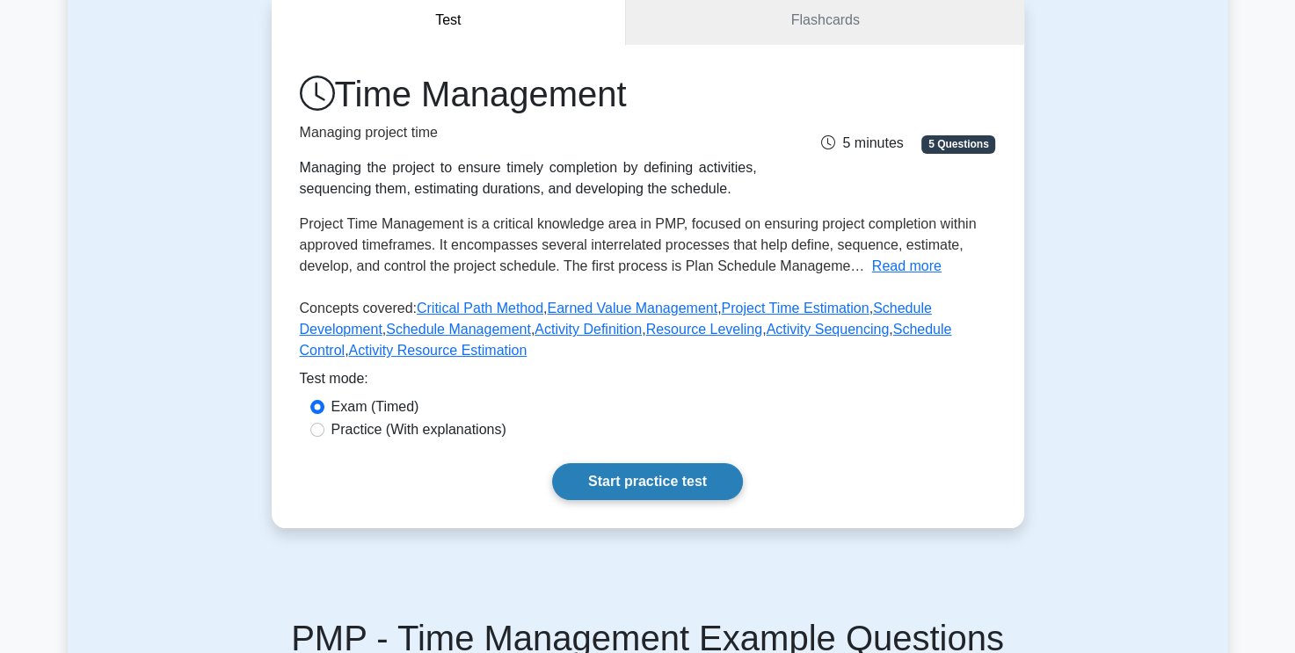
click at [697, 466] on link "Start practice test" at bounding box center [647, 481] width 191 height 37
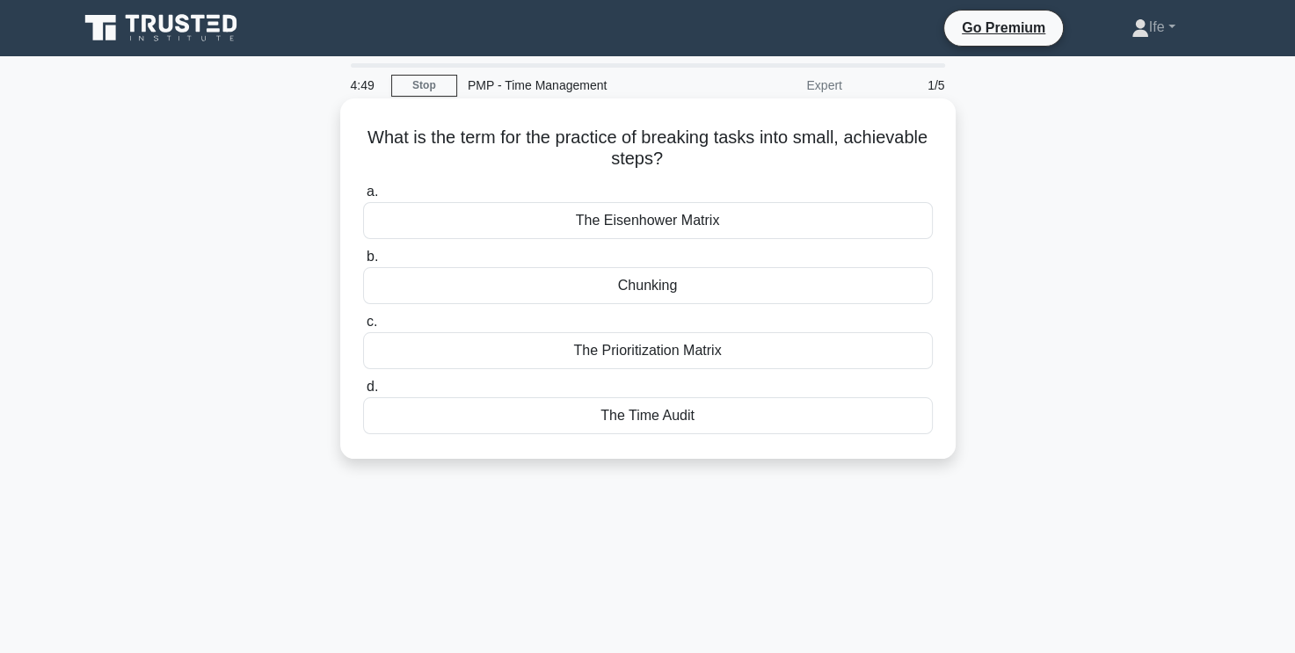
click at [716, 282] on div "Chunking" at bounding box center [648, 285] width 570 height 37
click at [363, 263] on input "b. Chunking" at bounding box center [363, 256] width 0 height 11
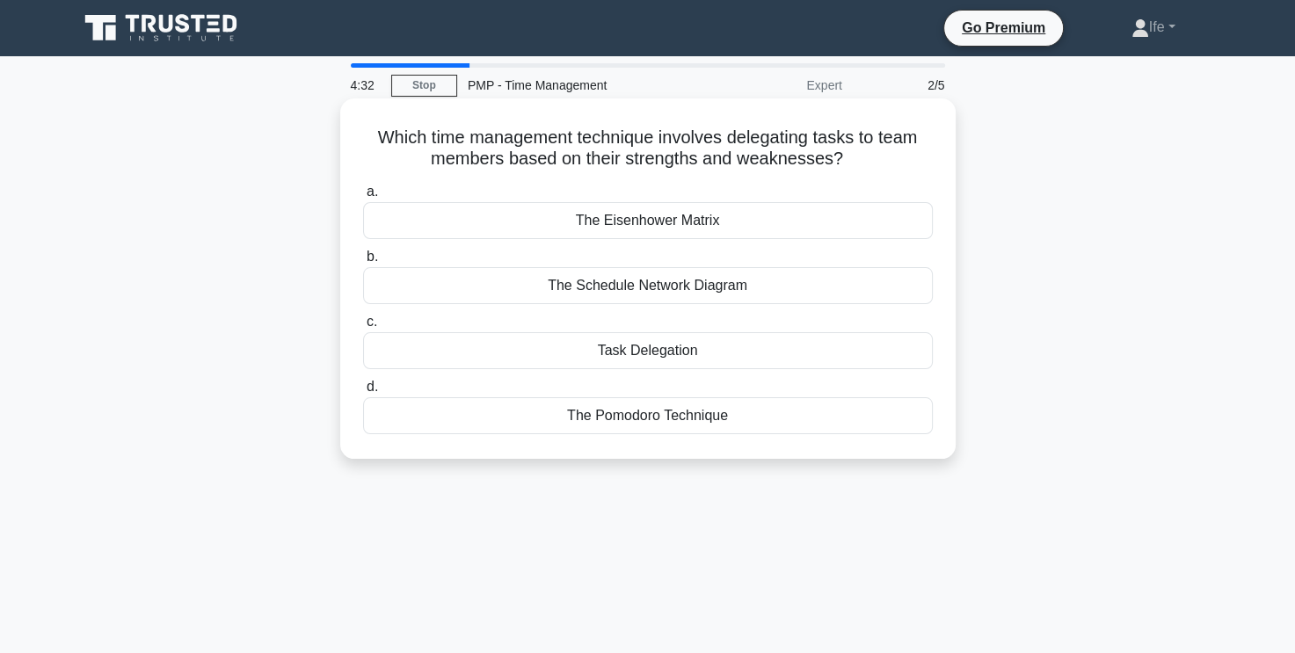
click at [736, 352] on div "Task Delegation" at bounding box center [648, 350] width 570 height 37
click at [363, 328] on input "c. Task Delegation" at bounding box center [363, 321] width 0 height 11
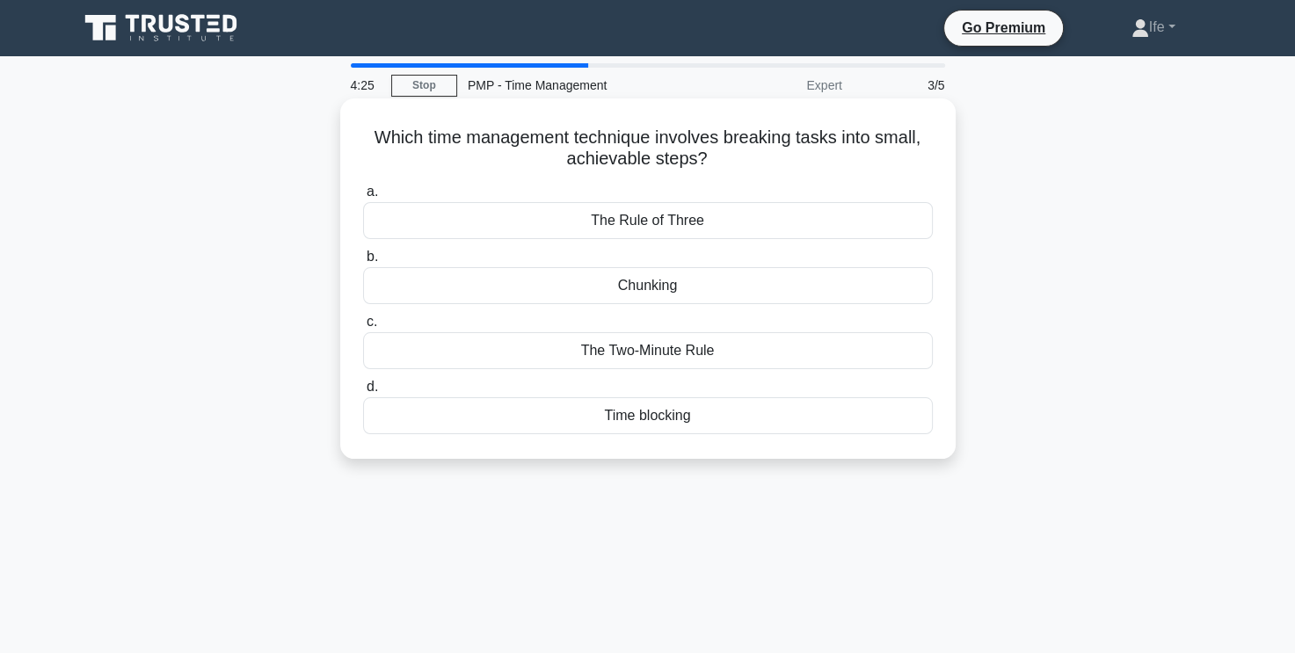
click at [727, 284] on div "Chunking" at bounding box center [648, 285] width 570 height 37
click at [363, 263] on input "b. Chunking" at bounding box center [363, 256] width 0 height 11
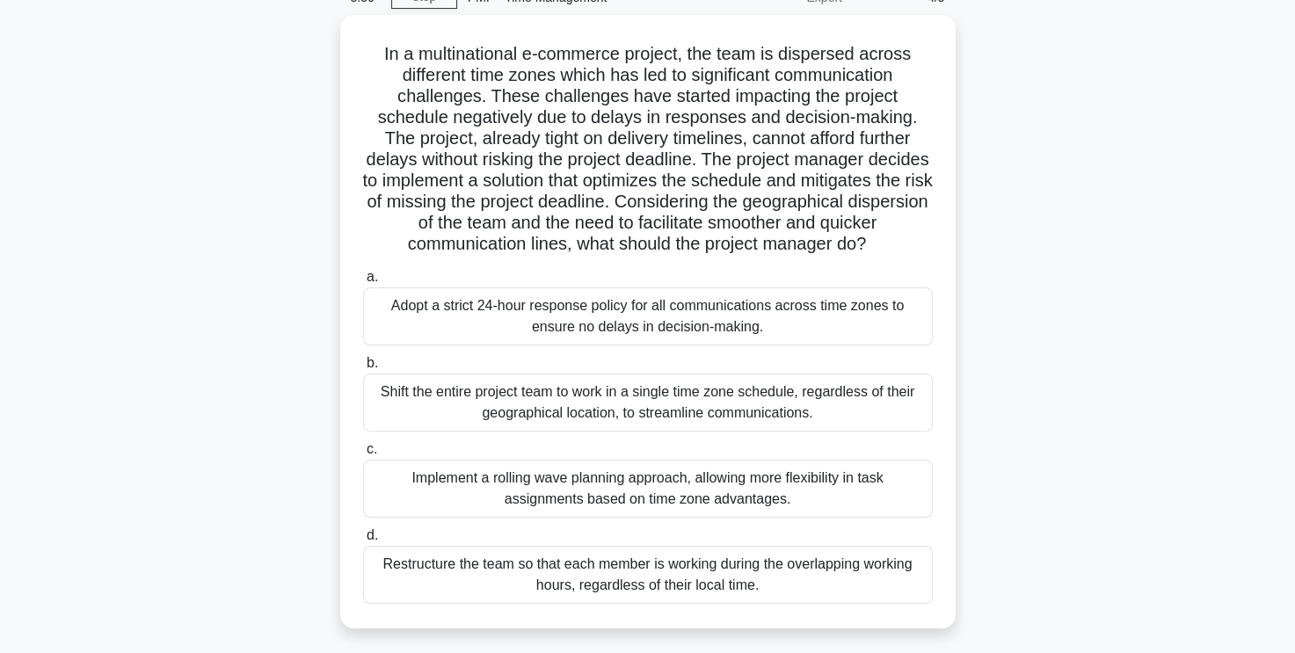
scroll to position [176, 0]
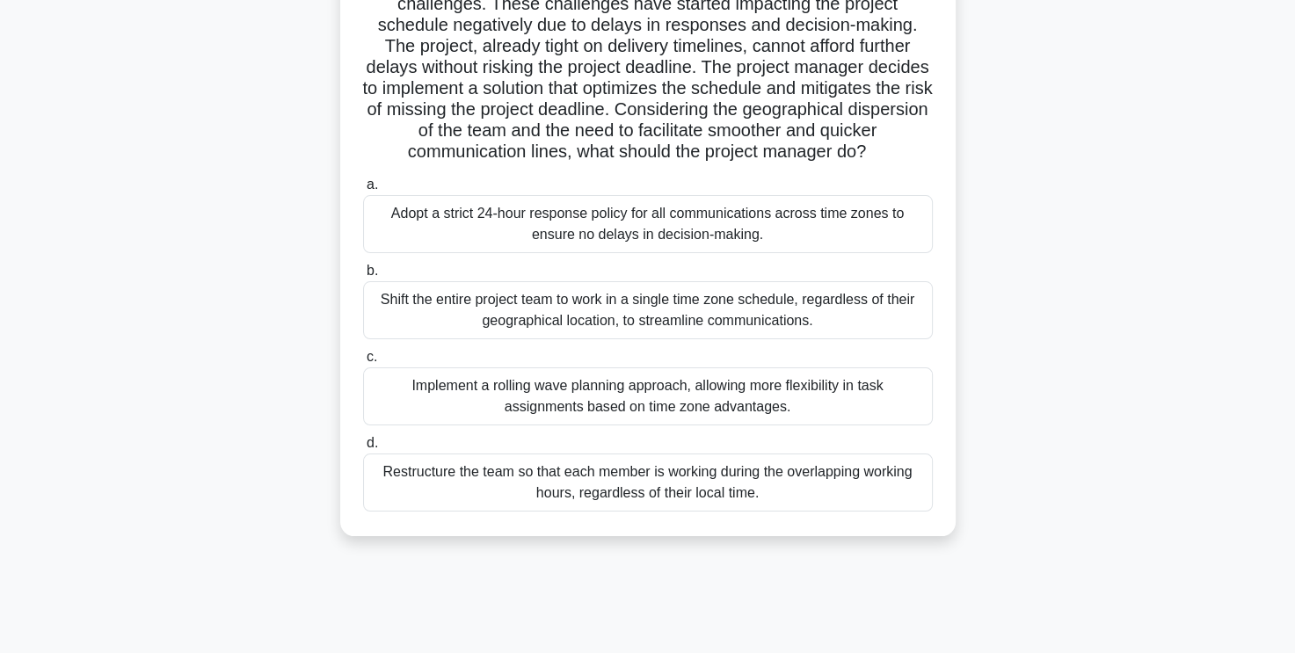
click at [759, 414] on div "Implement a rolling wave planning approach, allowing more flexibility in task a…" at bounding box center [648, 396] width 570 height 58
click at [363, 363] on input "c. Implement a rolling wave planning approach, allowing more flexibility in tas…" at bounding box center [363, 357] width 0 height 11
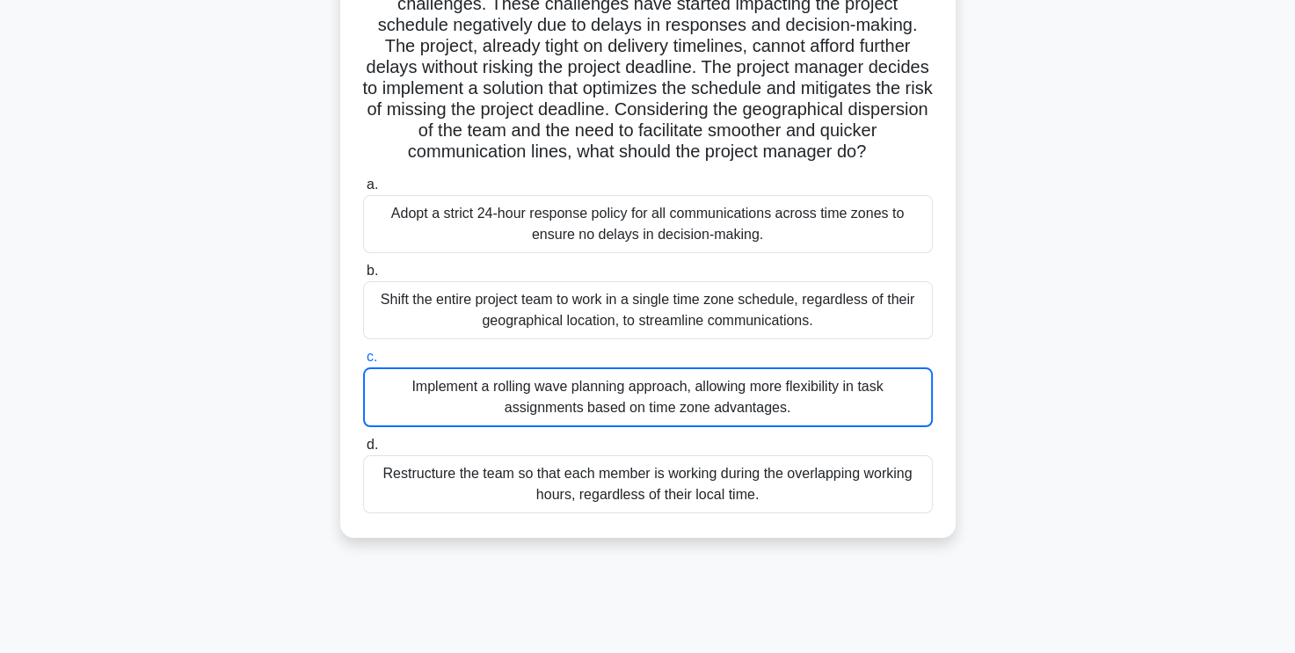
scroll to position [0, 0]
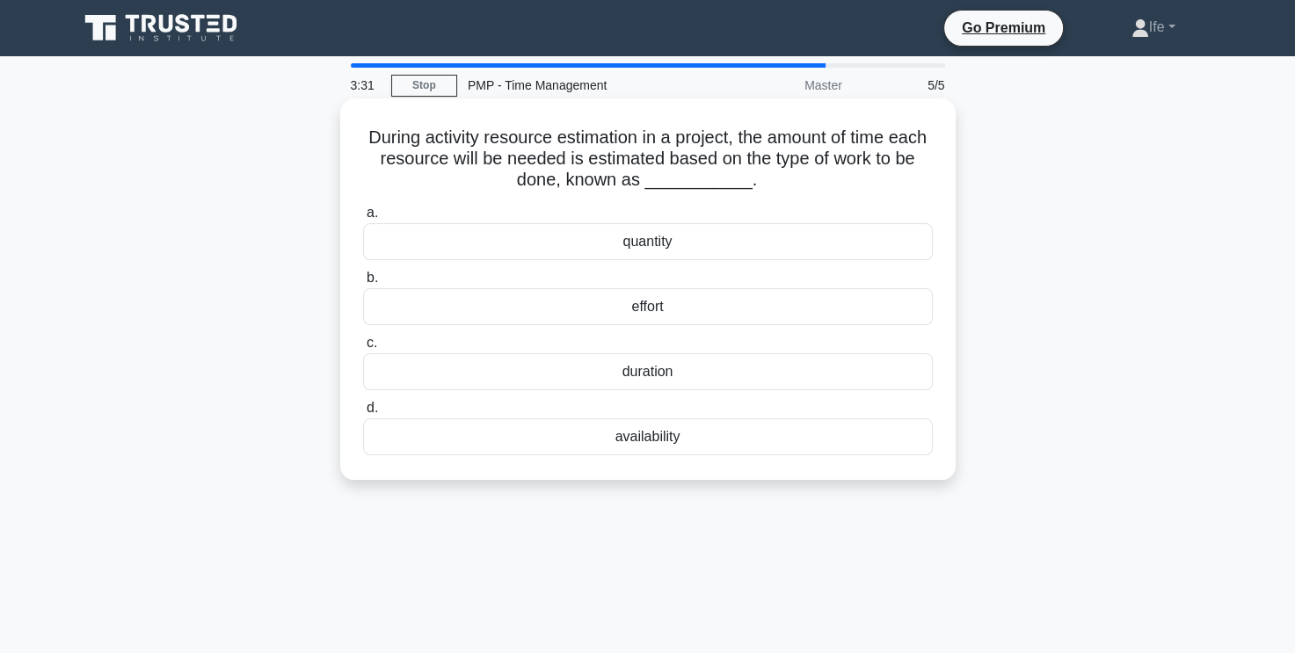
click at [730, 371] on div "duration" at bounding box center [648, 371] width 570 height 37
click at [363, 349] on input "c. duration" at bounding box center [363, 343] width 0 height 11
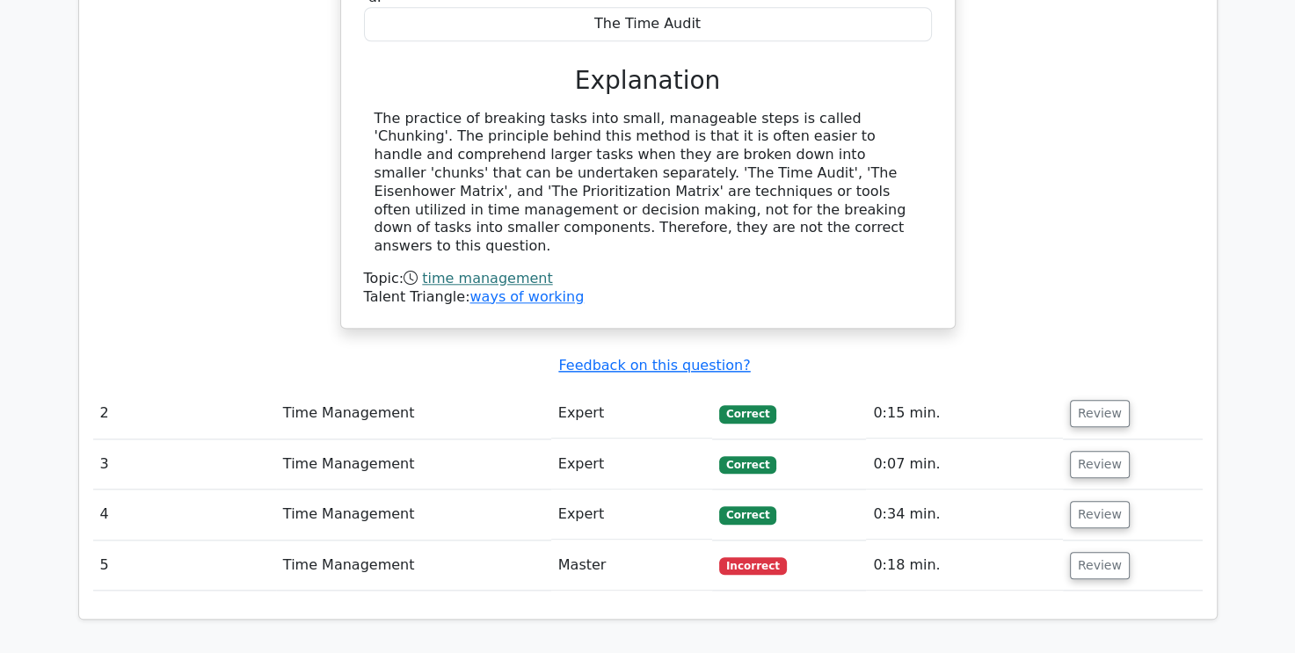
scroll to position [1846, 0]
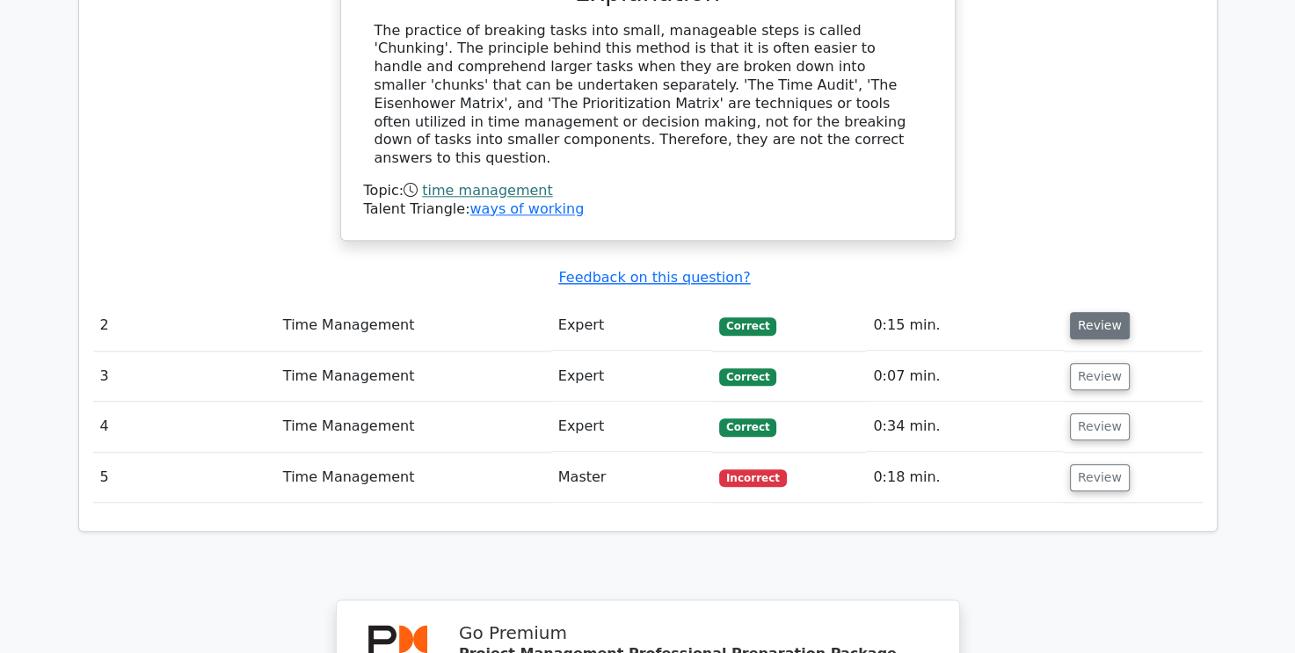
click at [1093, 312] on button "Review" at bounding box center [1100, 325] width 60 height 27
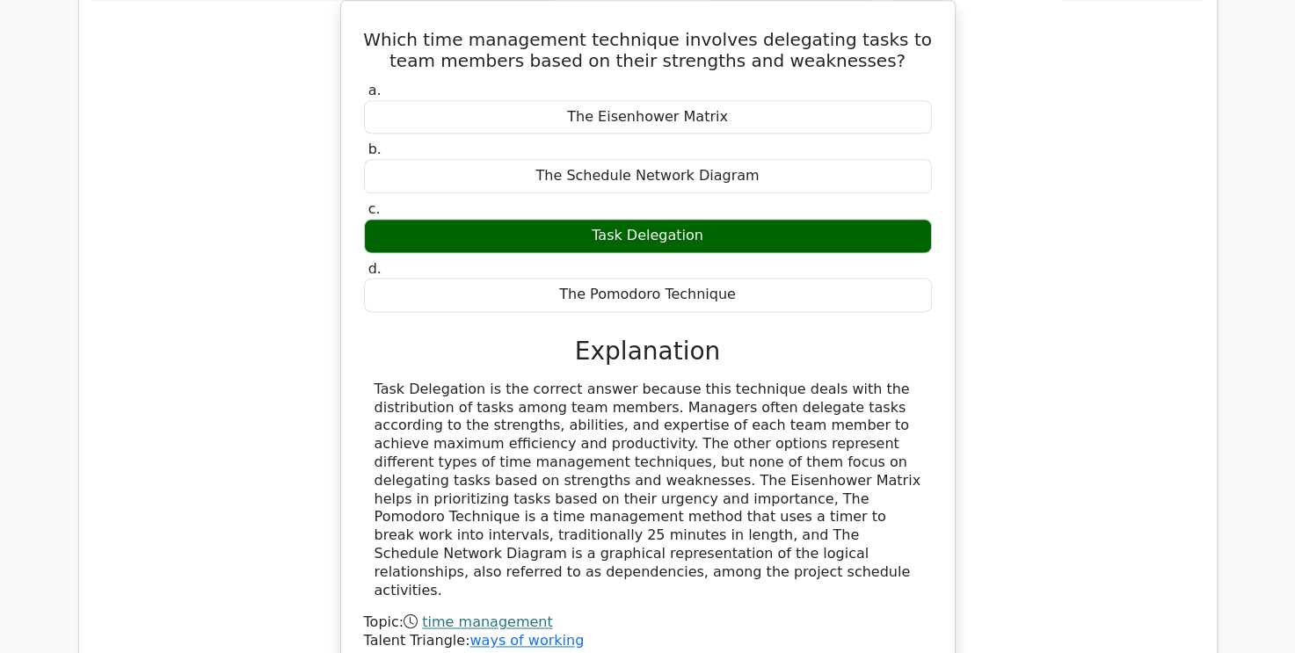
scroll to position [2374, 0]
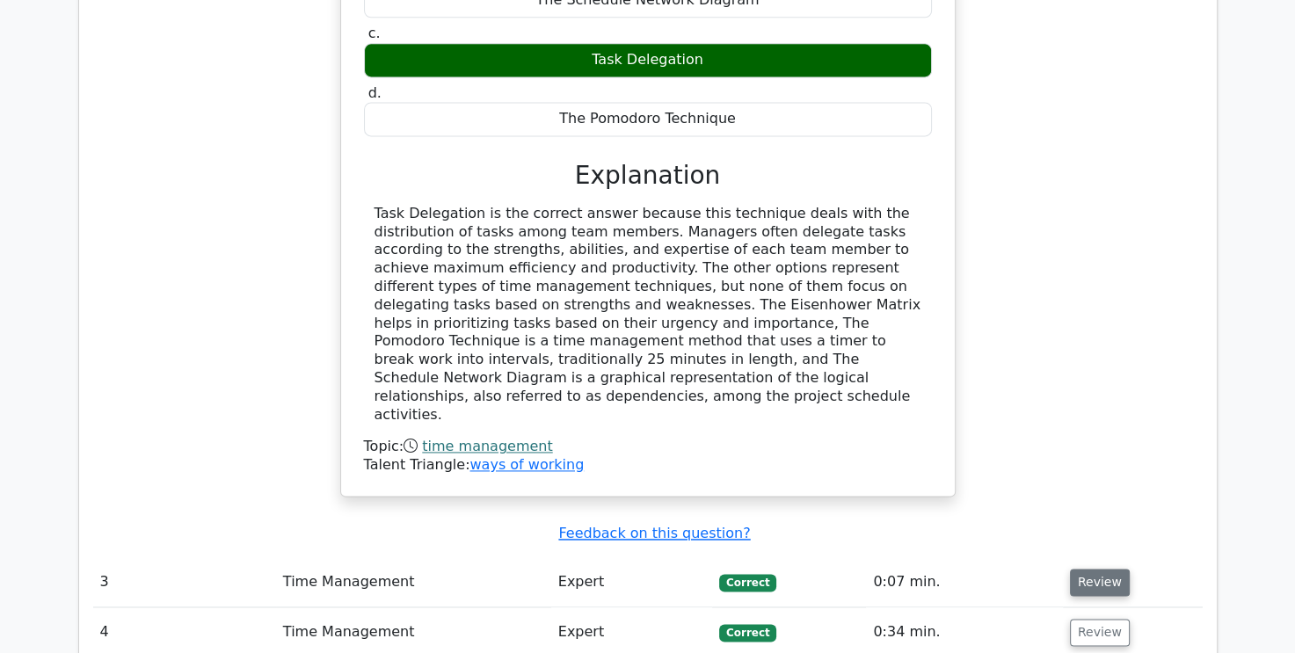
click at [1089, 569] on button "Review" at bounding box center [1100, 582] width 60 height 27
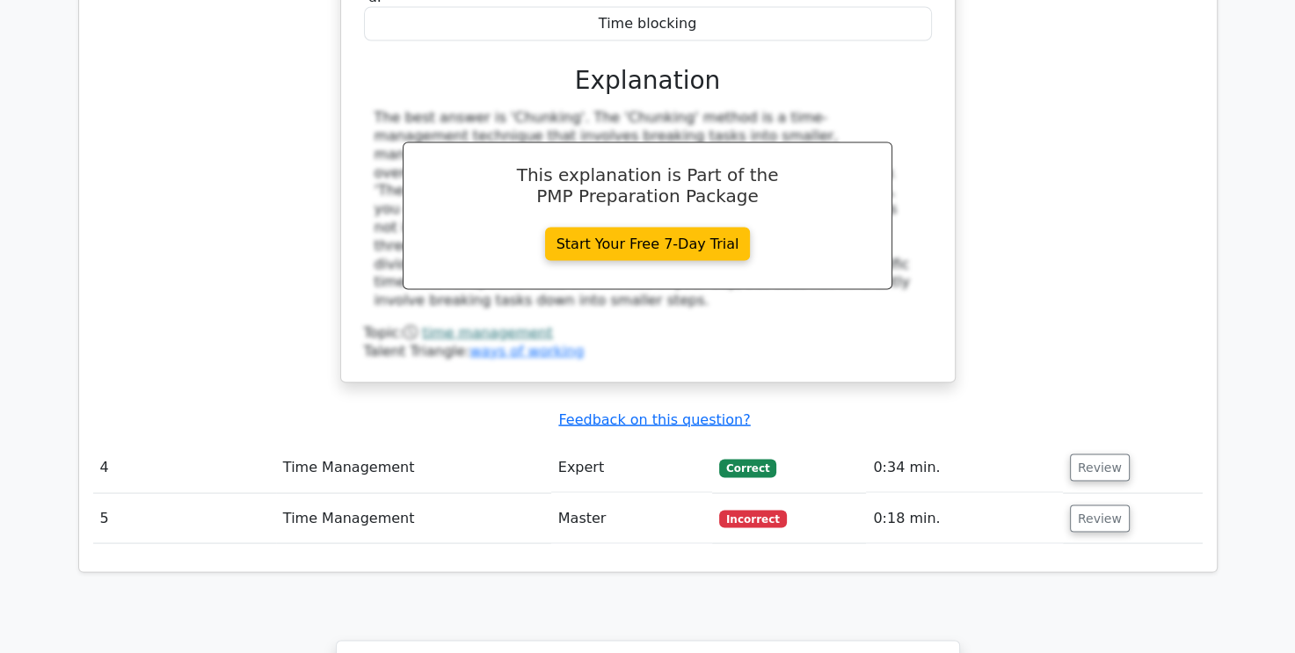
scroll to position [3341, 0]
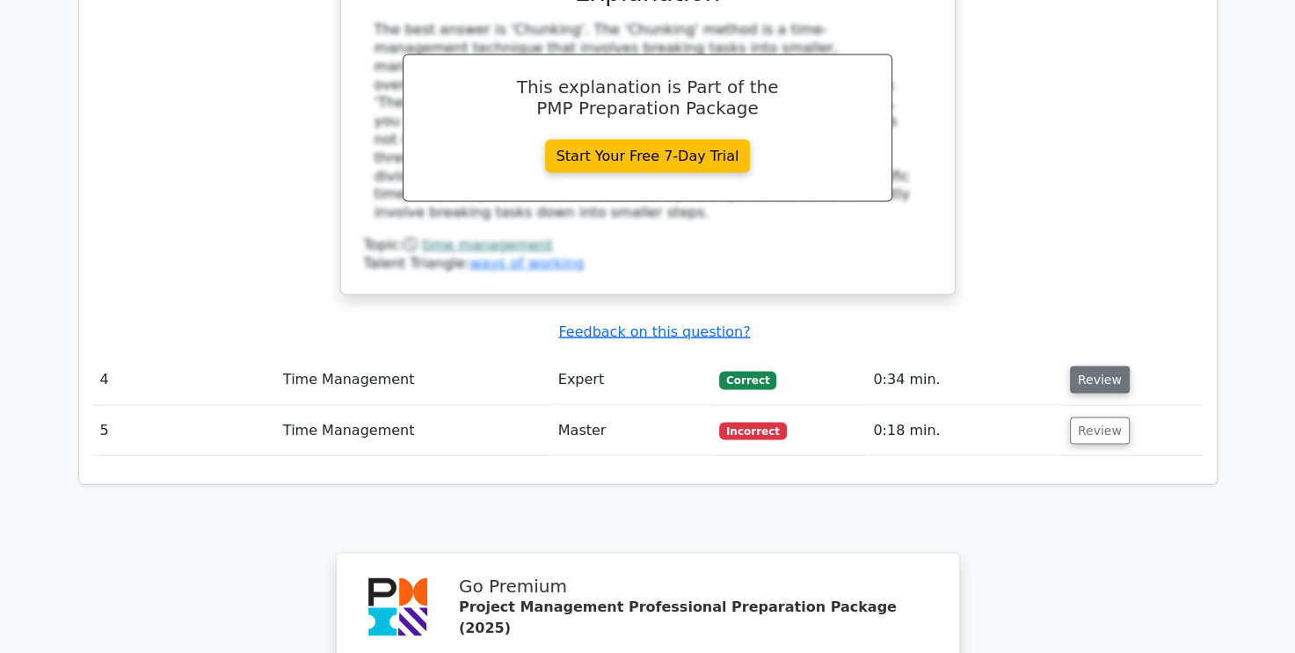
click at [1101, 367] on button "Review" at bounding box center [1100, 380] width 60 height 27
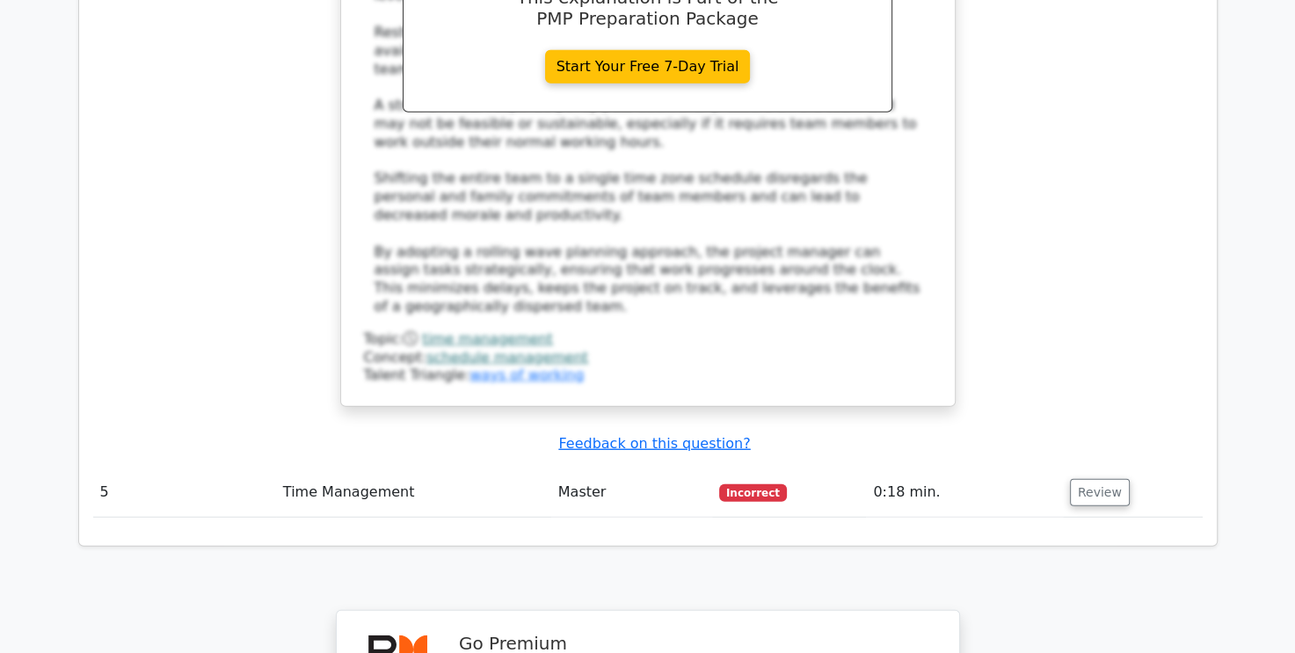
scroll to position [5011, 0]
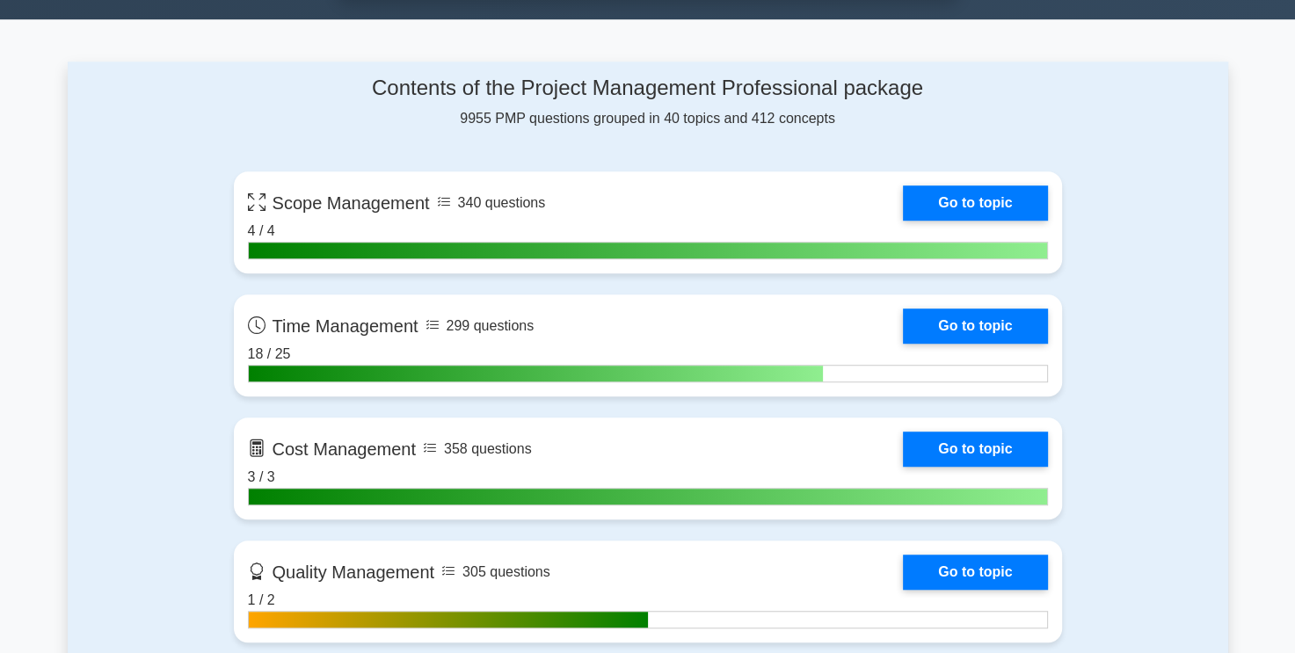
scroll to position [1231, 0]
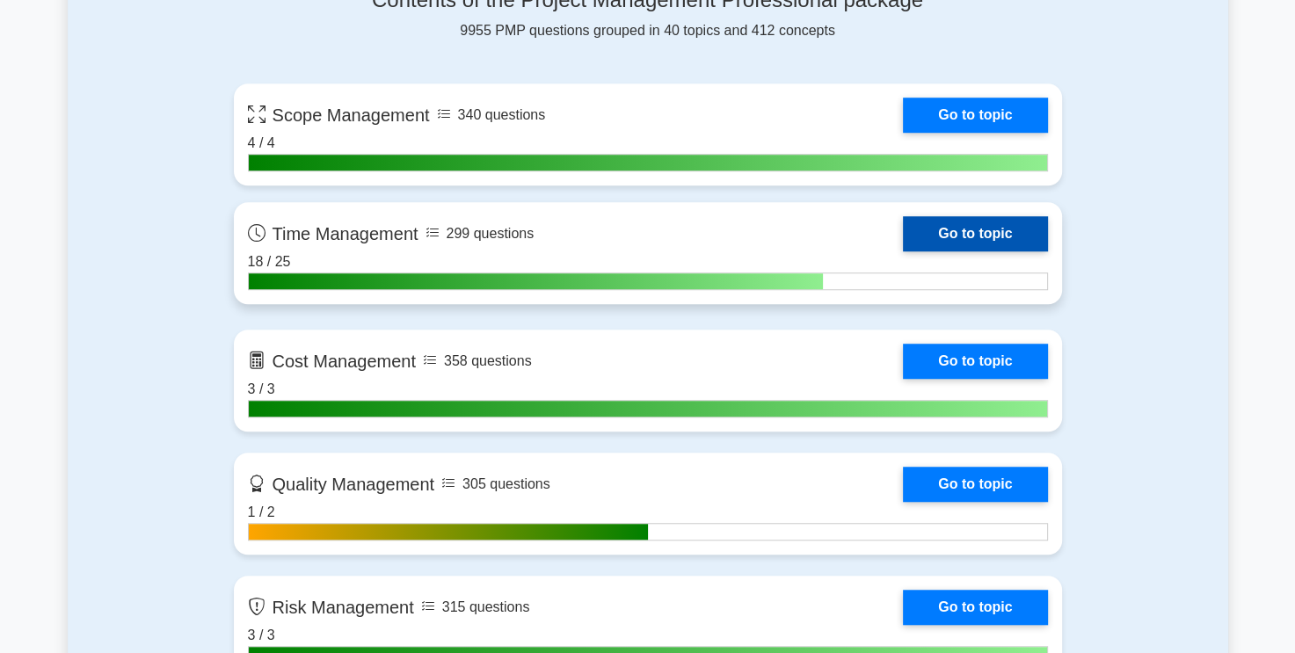
click at [999, 235] on link "Go to topic" at bounding box center [975, 233] width 144 height 35
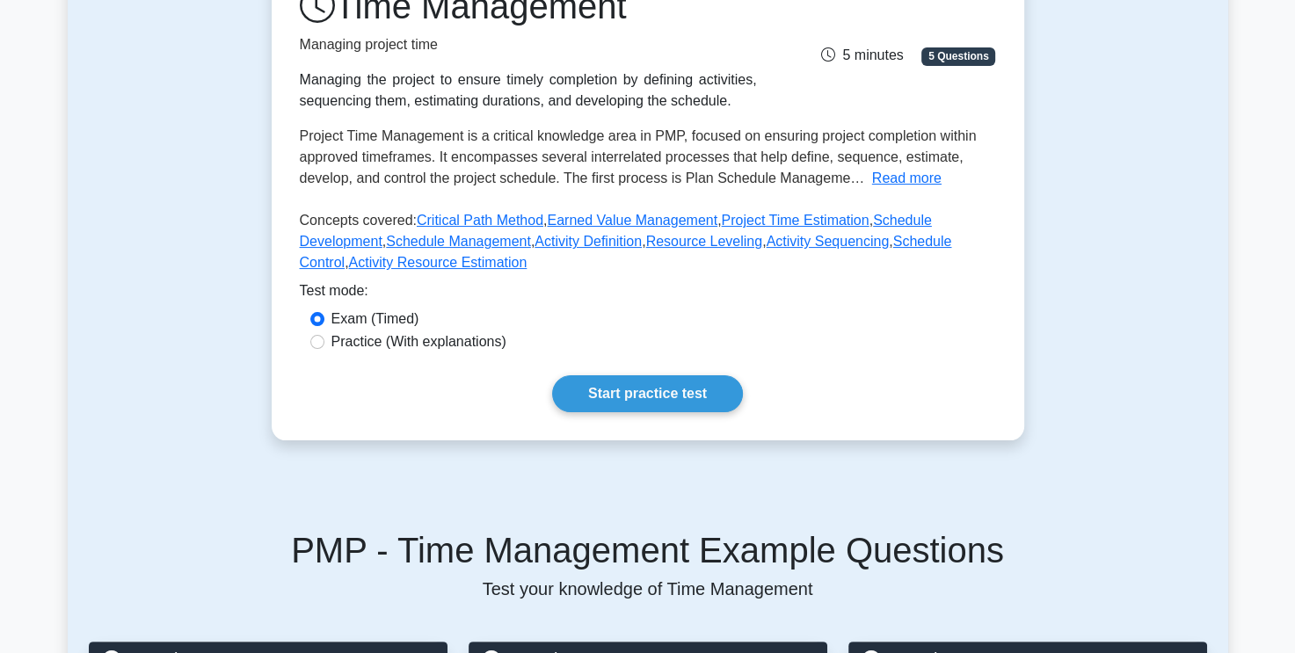
scroll to position [352, 0]
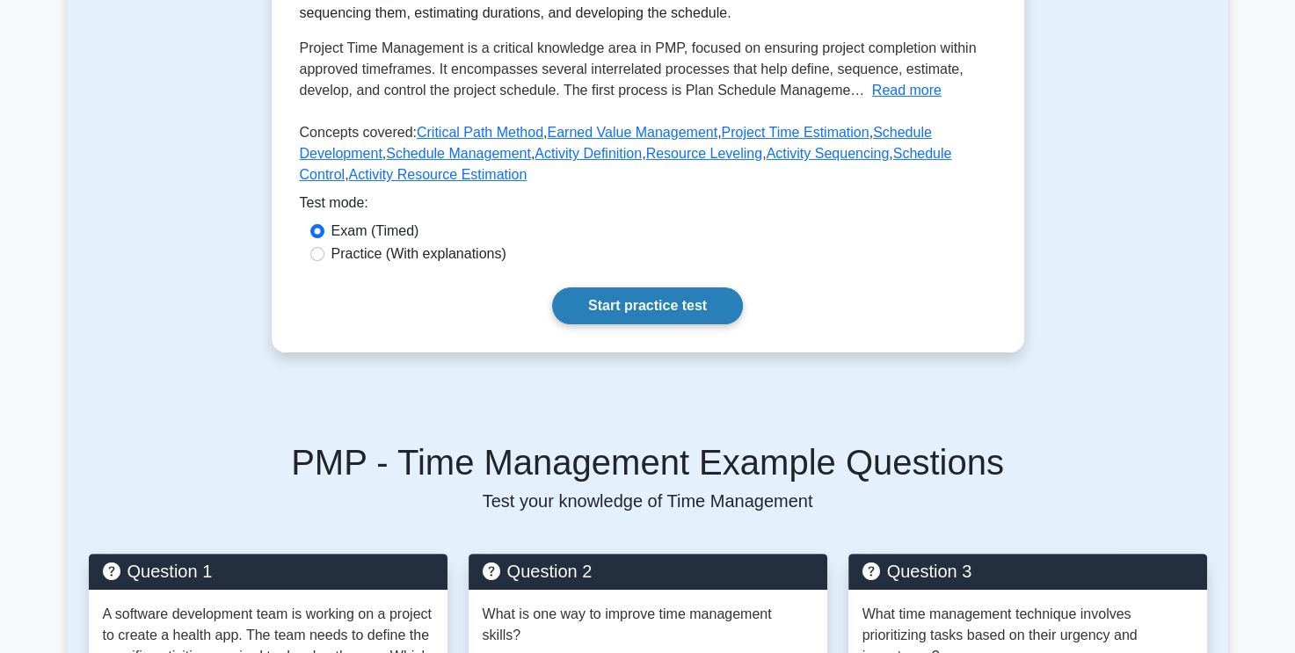
click at [647, 309] on link "Start practice test" at bounding box center [647, 305] width 191 height 37
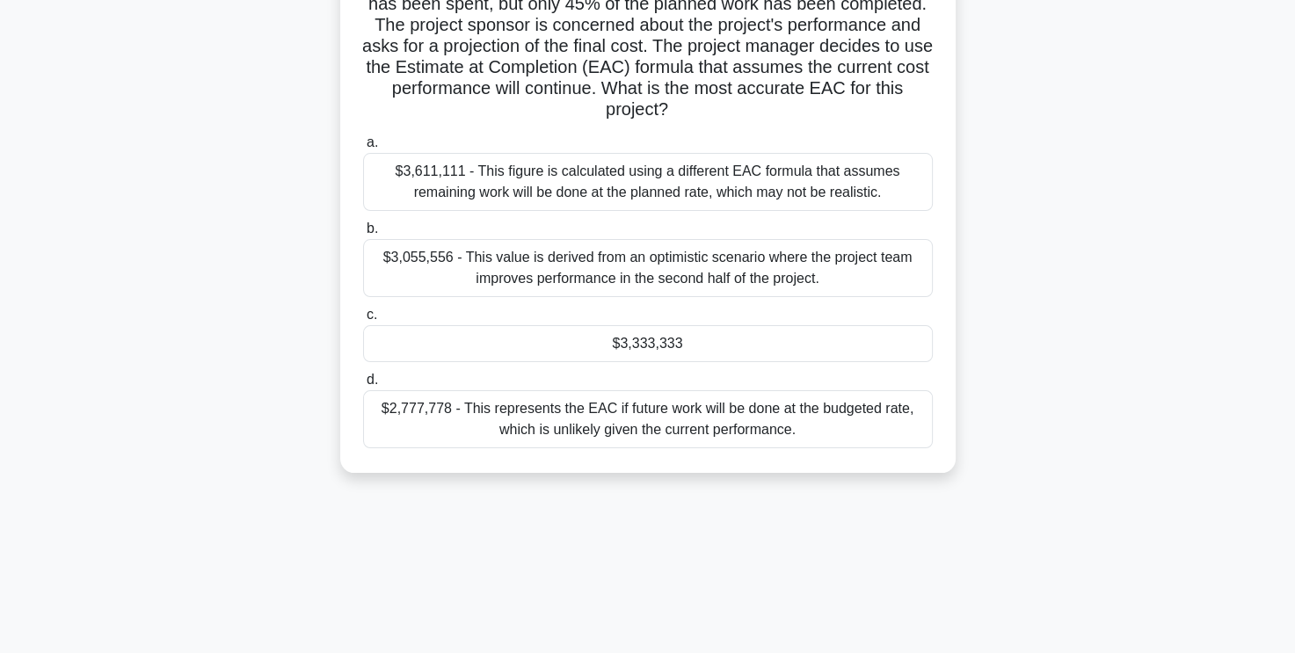
scroll to position [264, 0]
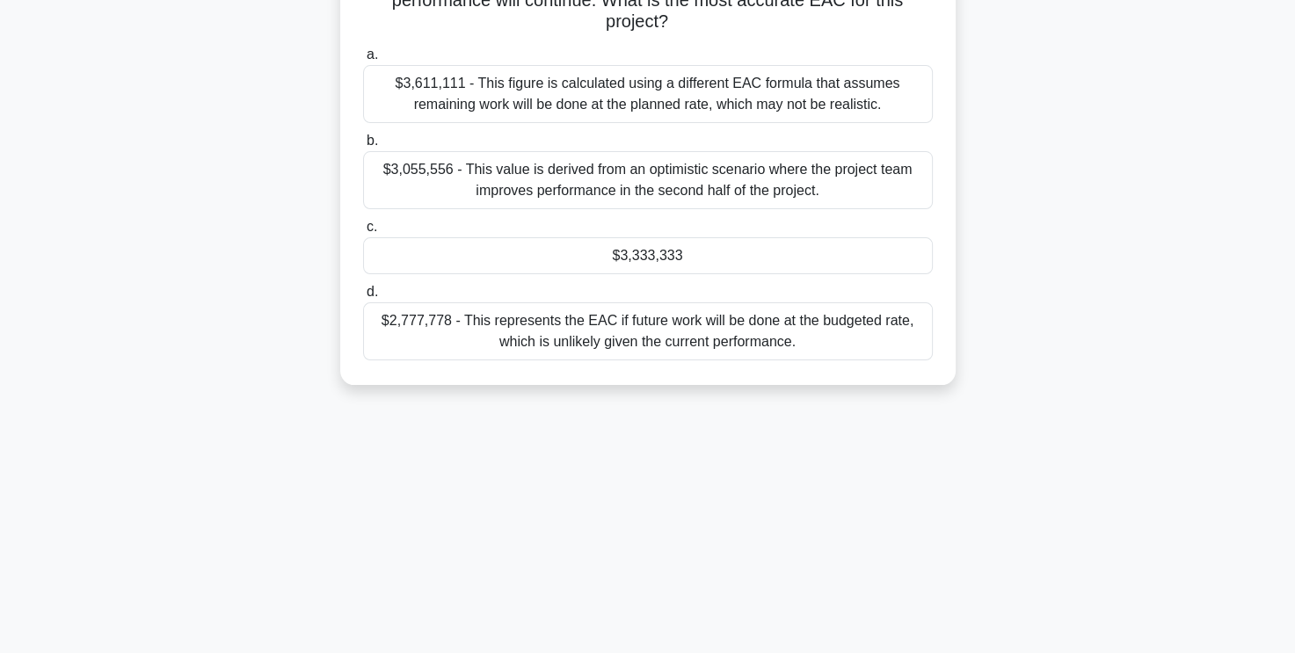
click at [650, 340] on div "$2,777,778 - This represents the EAC if future work will be done at the budgete…" at bounding box center [648, 331] width 570 height 58
click at [363, 298] on input "d. $2,777,778 - This represents the EAC if future work will be done at the budg…" at bounding box center [363, 292] width 0 height 11
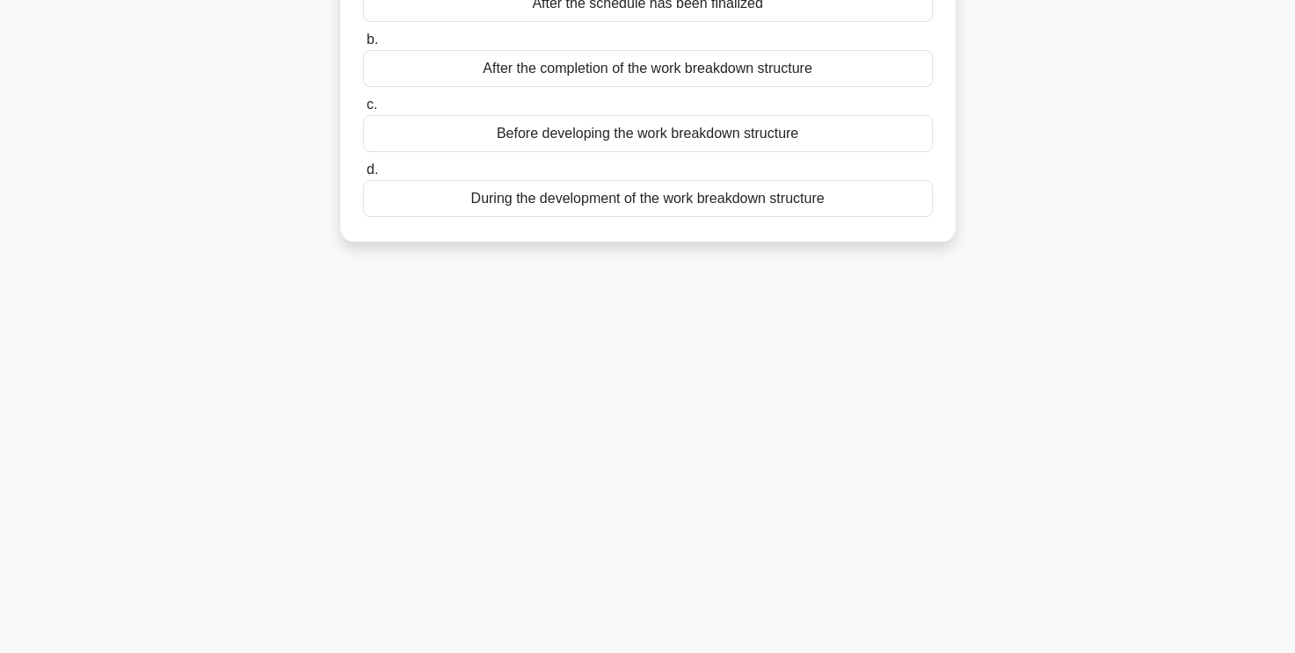
scroll to position [0, 0]
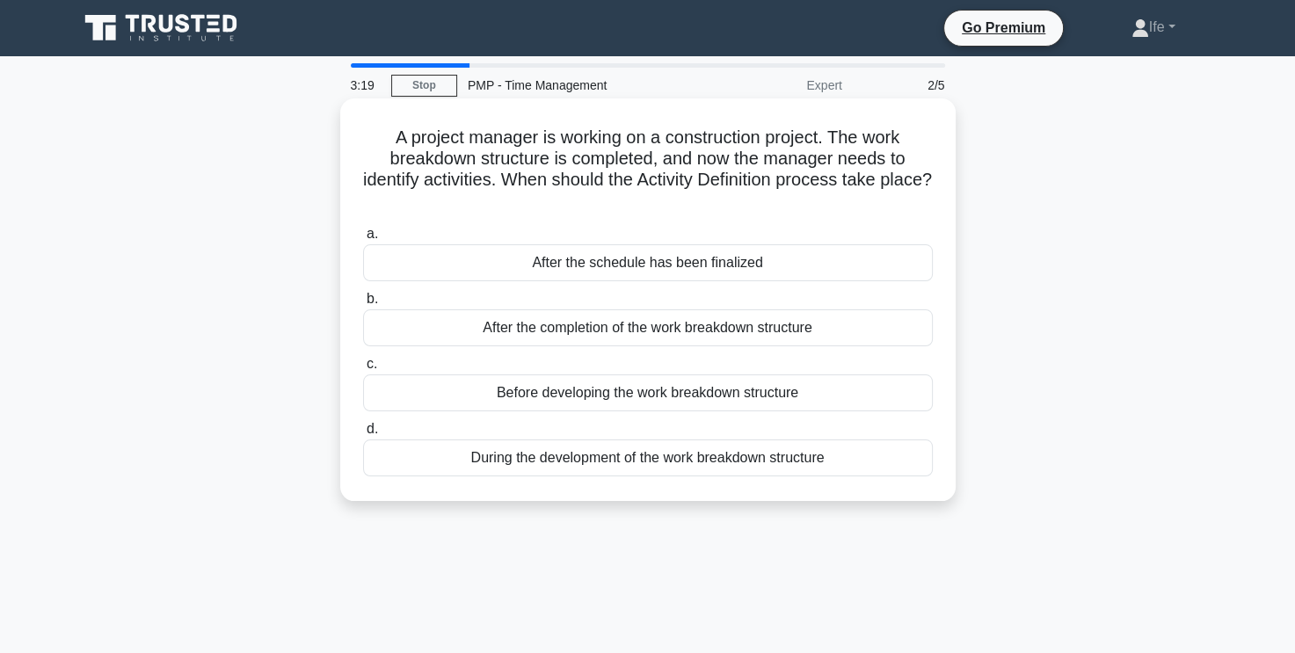
click at [738, 401] on div "Before developing the work breakdown structure" at bounding box center [648, 392] width 570 height 37
click at [363, 370] on input "c. Before developing the work breakdown structure" at bounding box center [363, 364] width 0 height 11
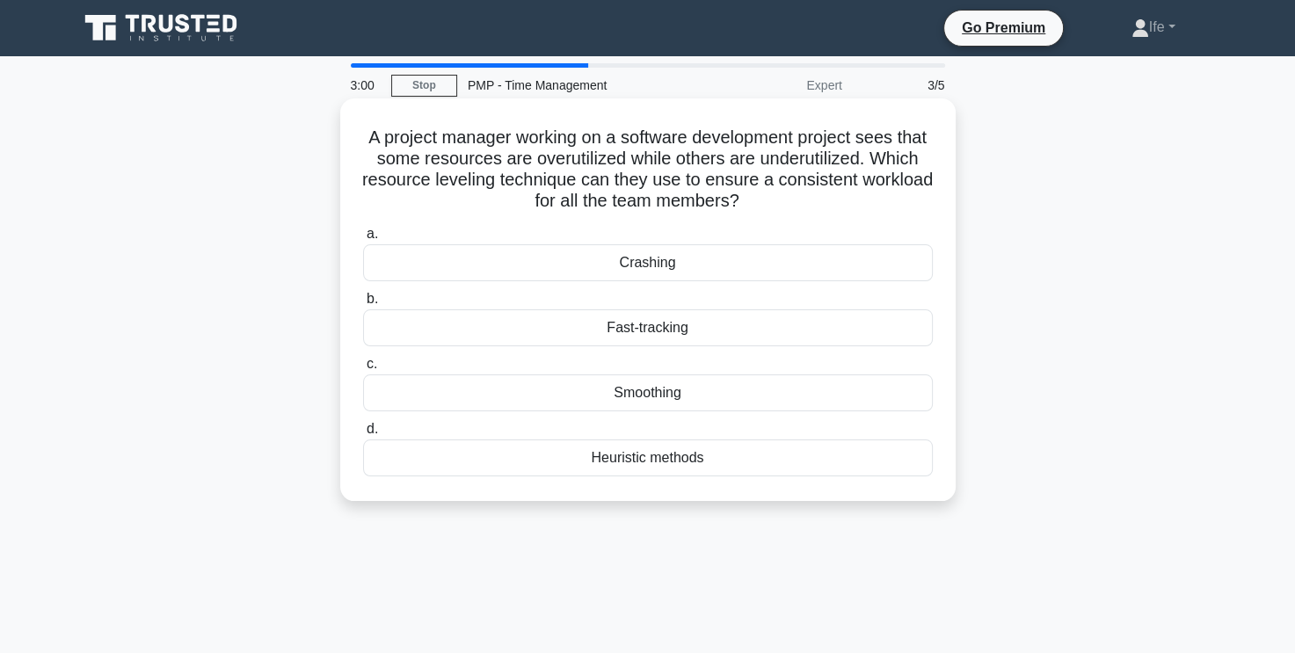
click at [716, 391] on div "Smoothing" at bounding box center [648, 392] width 570 height 37
click at [363, 370] on input "c. Smoothing" at bounding box center [363, 364] width 0 height 11
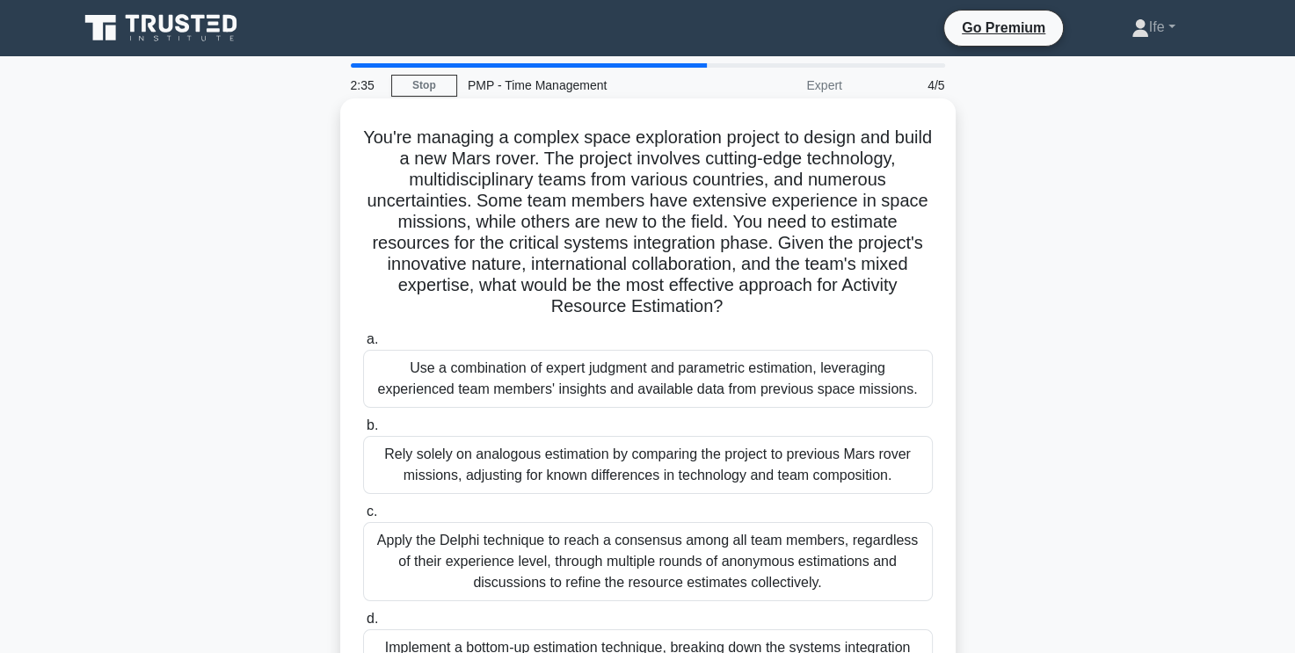
scroll to position [88, 0]
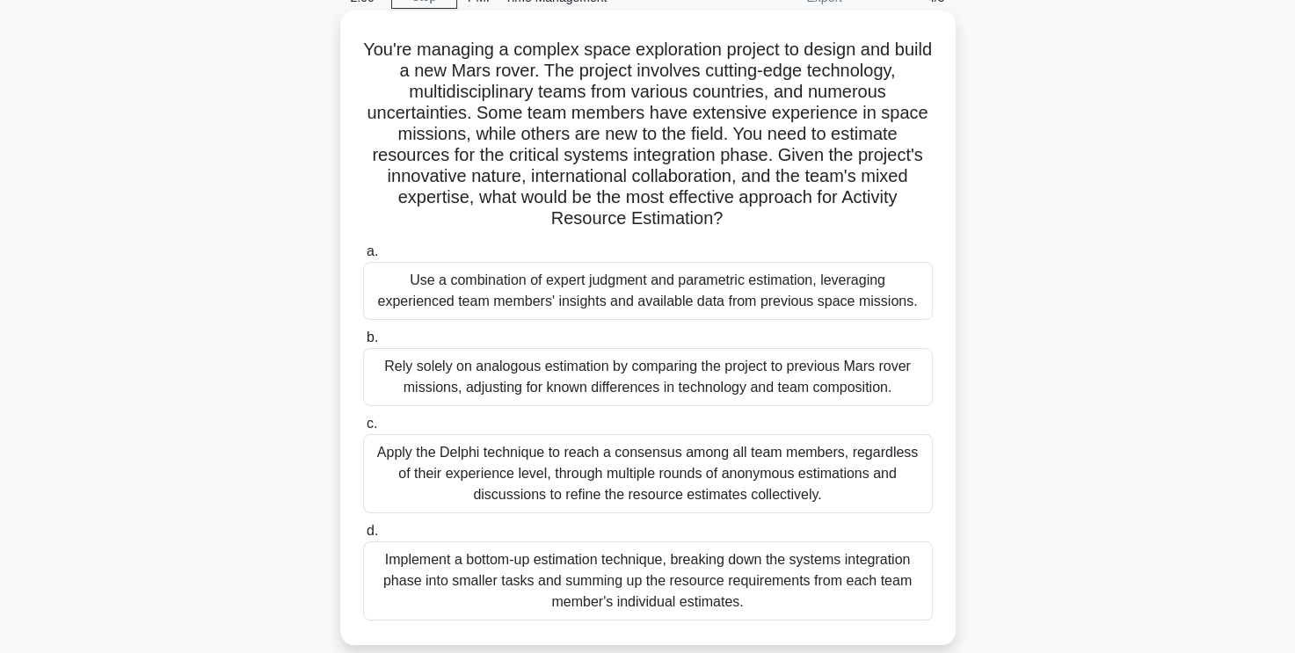
click at [595, 456] on div "Apply the Delphi technique to reach a consensus among all team members, regardl…" at bounding box center [648, 473] width 570 height 79
click at [363, 430] on input "c. Apply the Delphi technique to reach a consensus among all team members, rega…" at bounding box center [363, 423] width 0 height 11
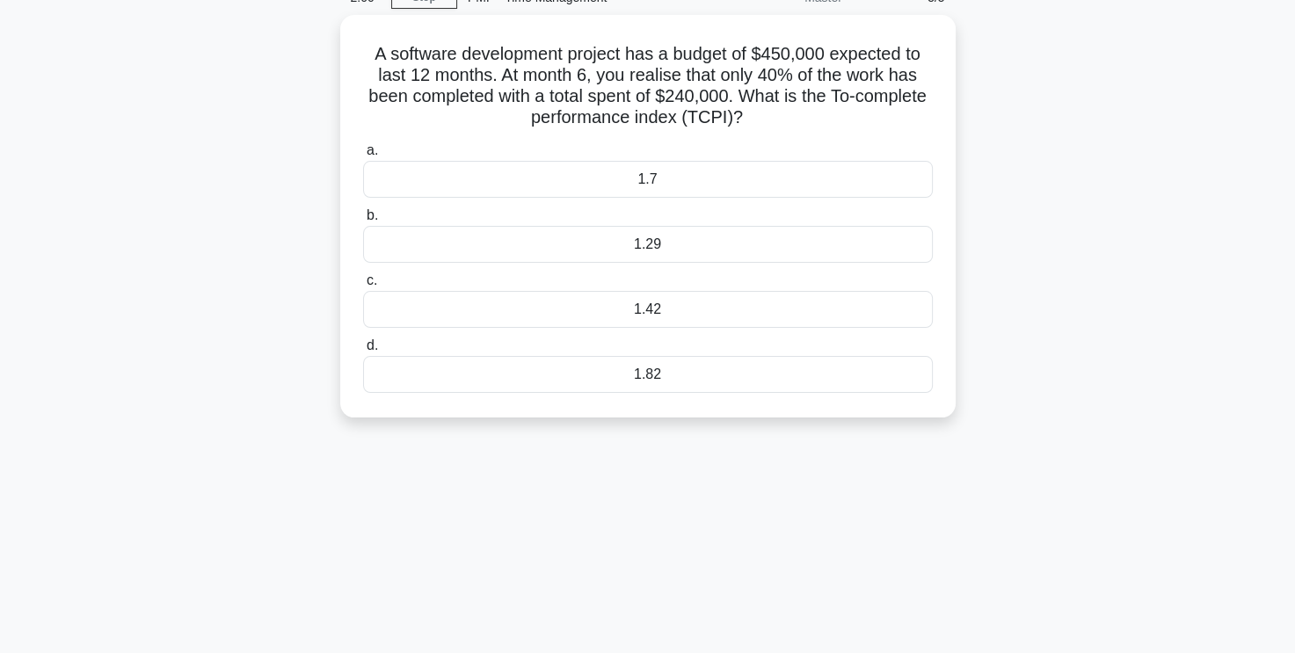
scroll to position [0, 0]
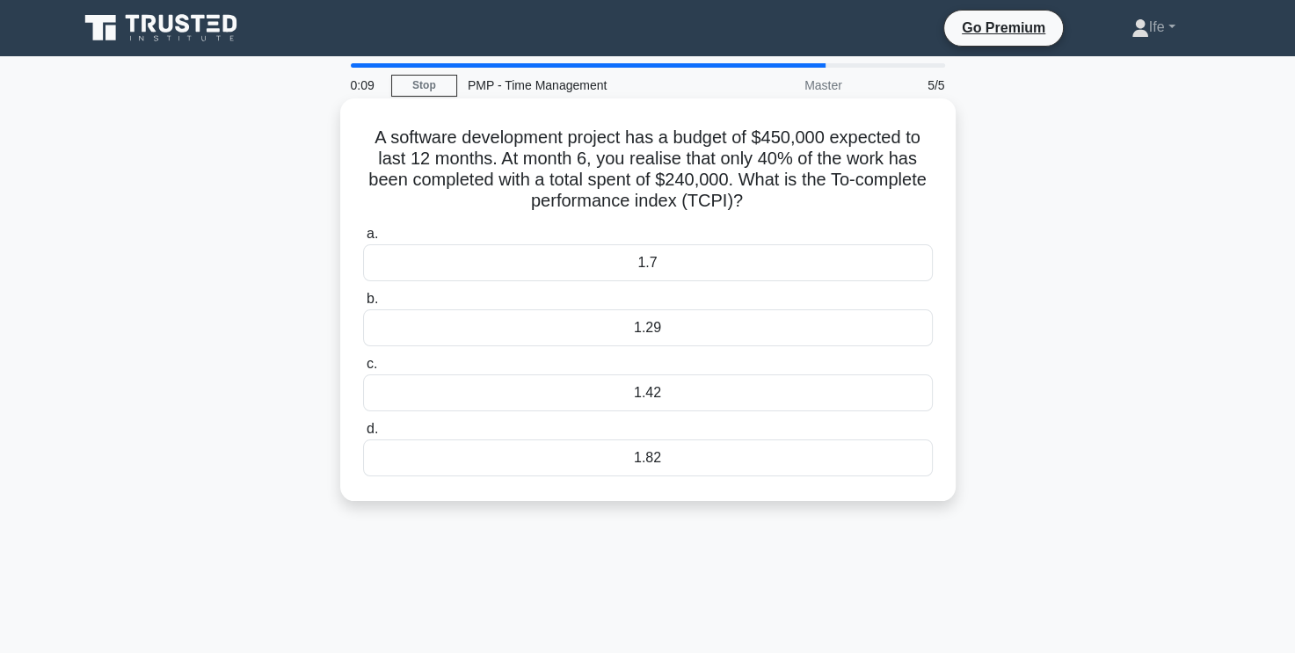
click at [635, 145] on h5 "A software development project has a budget of $450,000 expected to last 12 mon…" at bounding box center [647, 170] width 573 height 86
click at [693, 323] on div "1.29" at bounding box center [648, 327] width 570 height 37
click at [363, 305] on input "b. 1.29" at bounding box center [363, 299] width 0 height 11
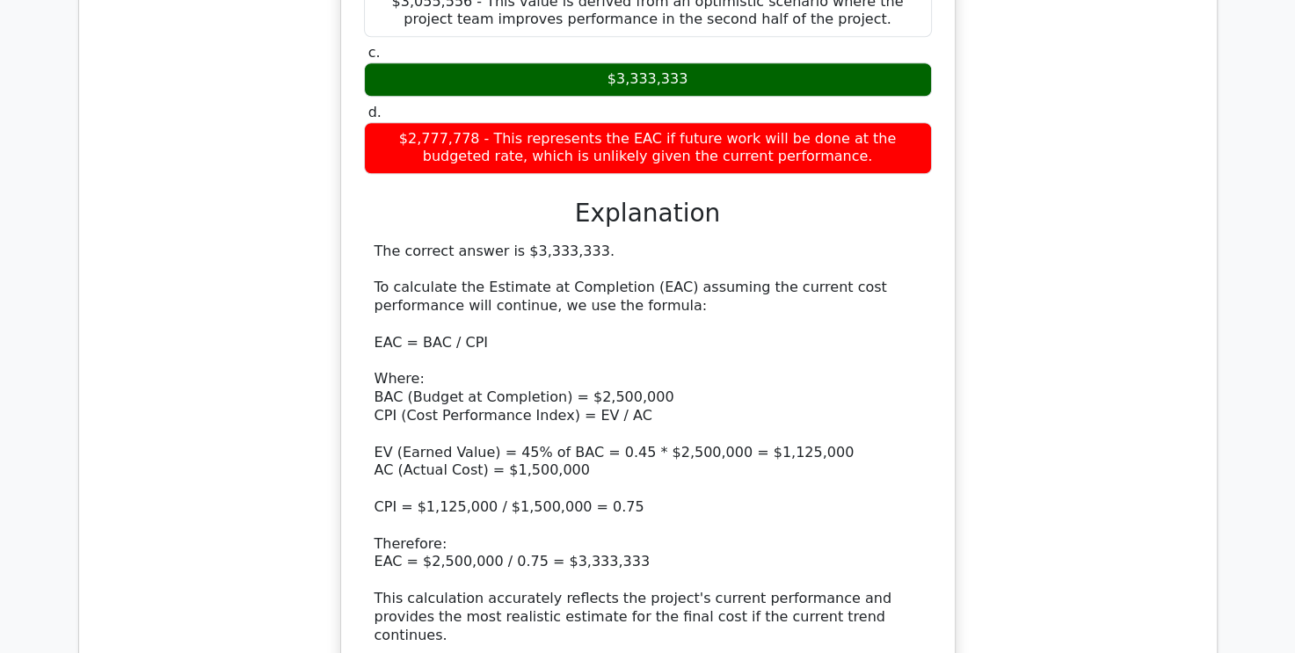
scroll to position [2374, 0]
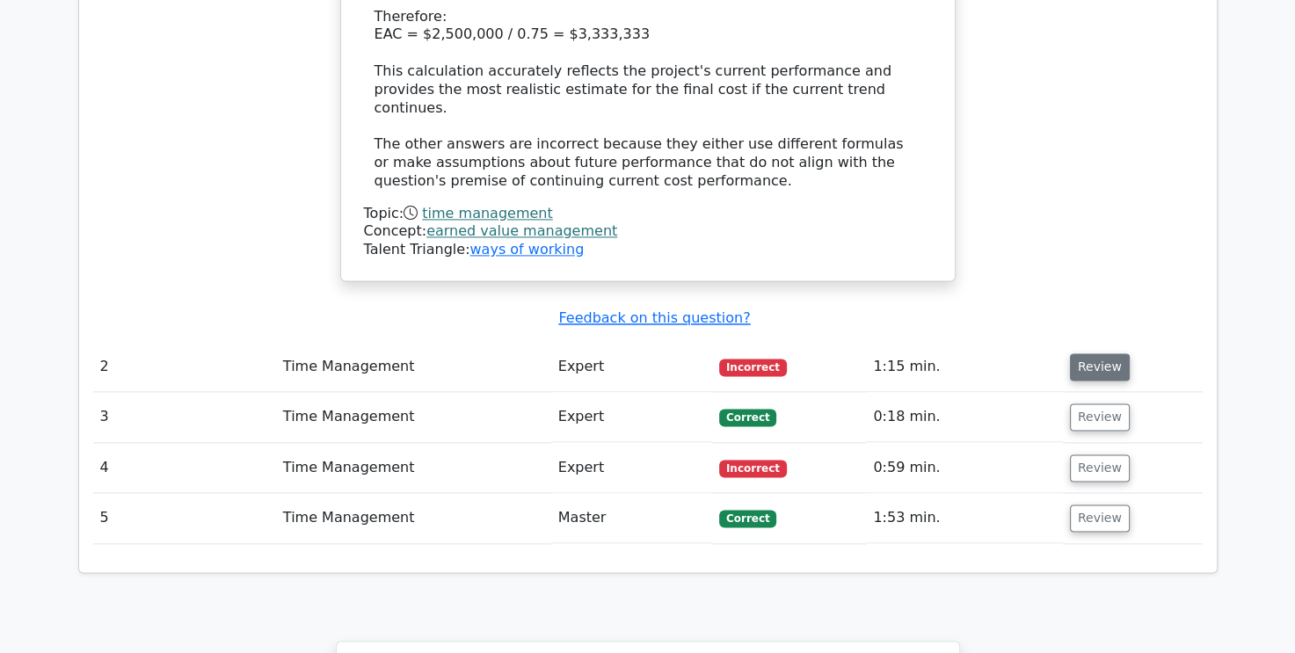
click at [1089, 353] on button "Review" at bounding box center [1100, 366] width 60 height 27
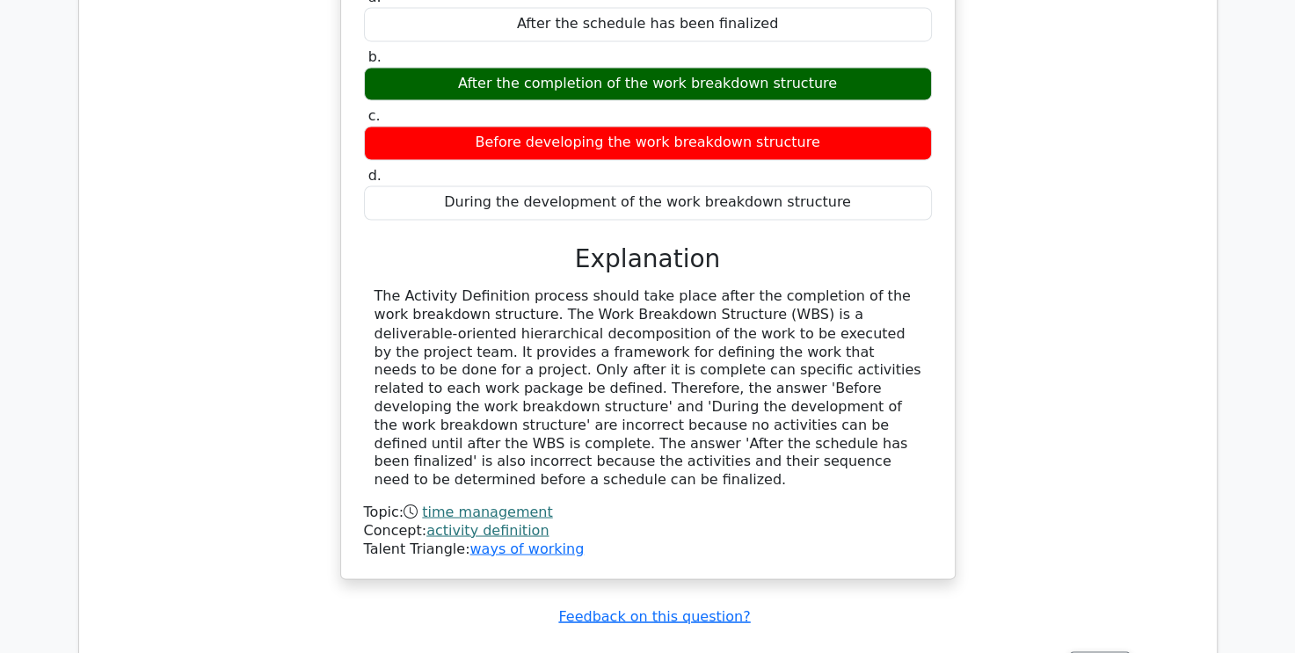
scroll to position [2989, 0]
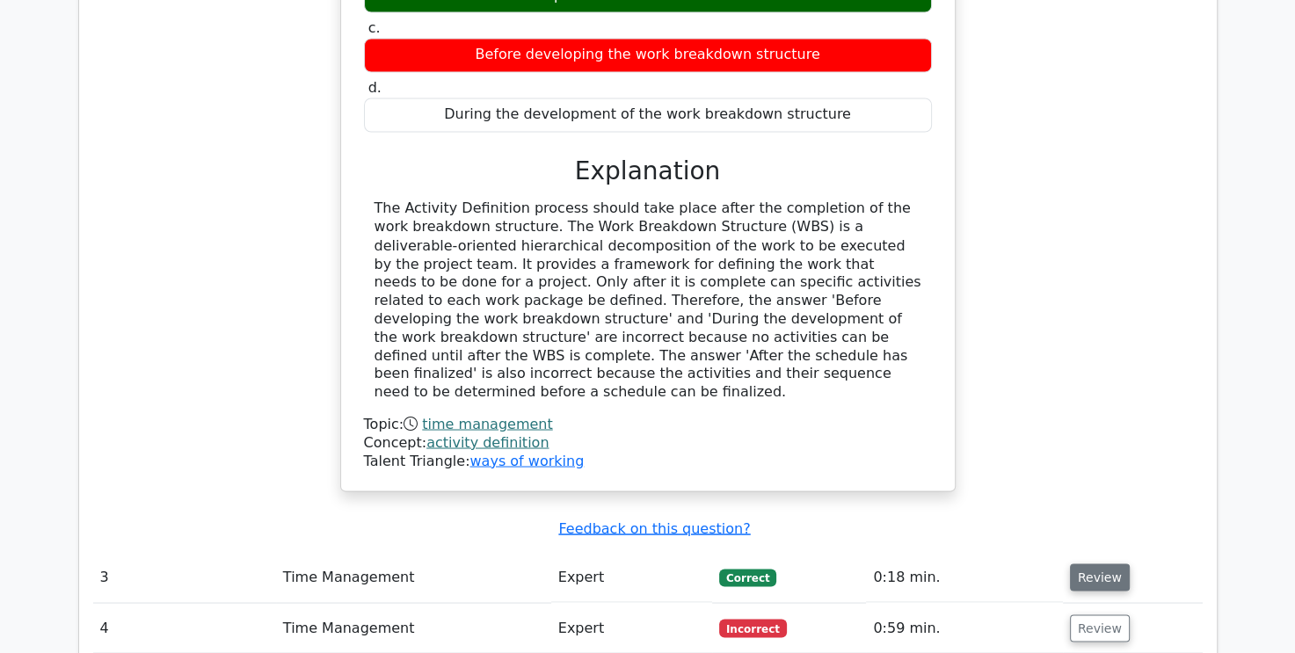
click at [1084, 563] on button "Review" at bounding box center [1100, 576] width 60 height 27
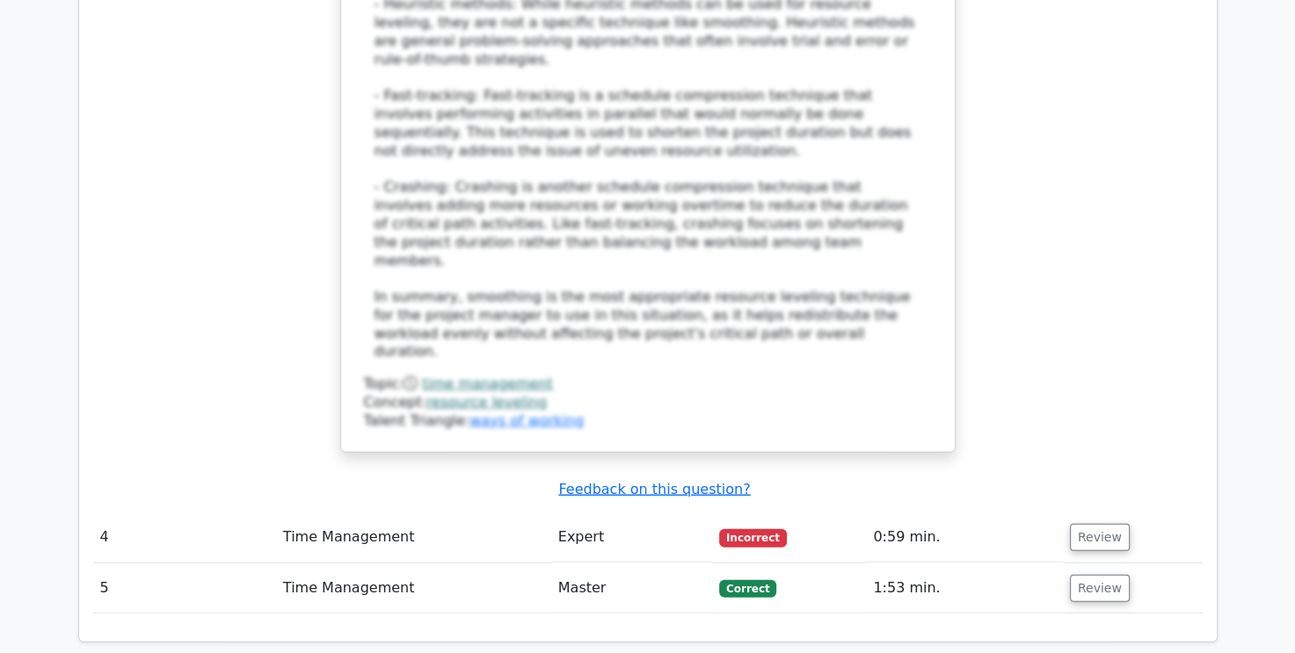
scroll to position [4483, 0]
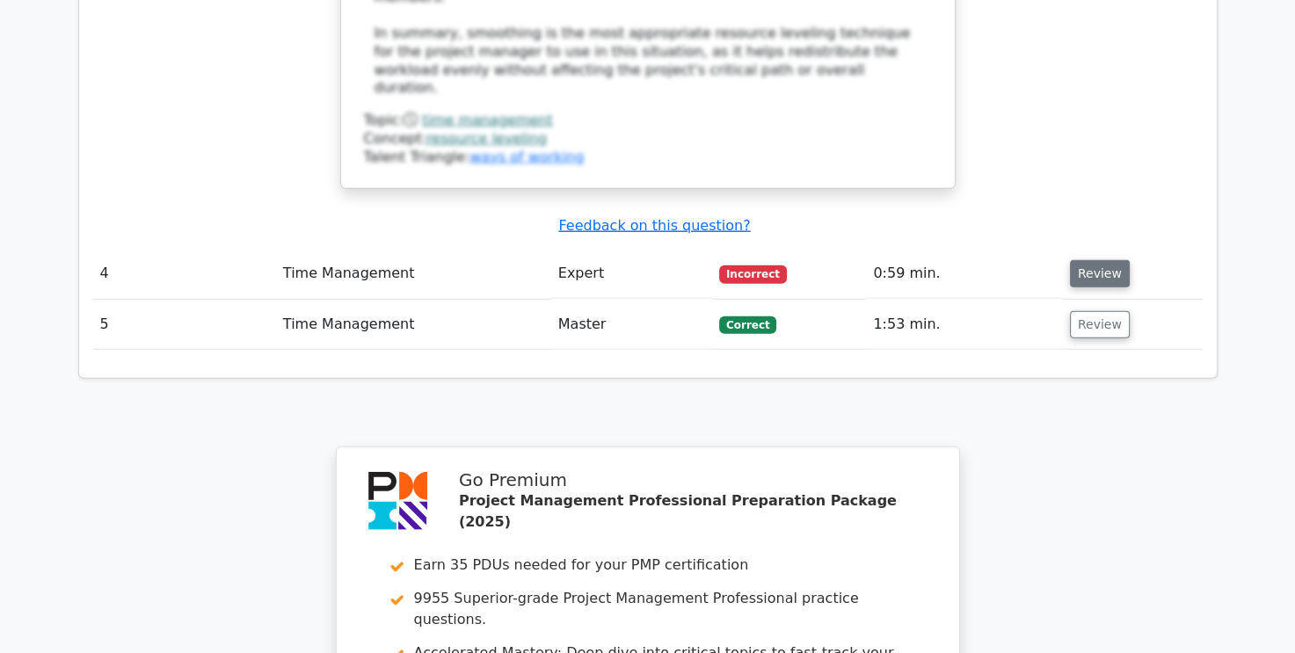
click at [1094, 260] on button "Review" at bounding box center [1100, 273] width 60 height 27
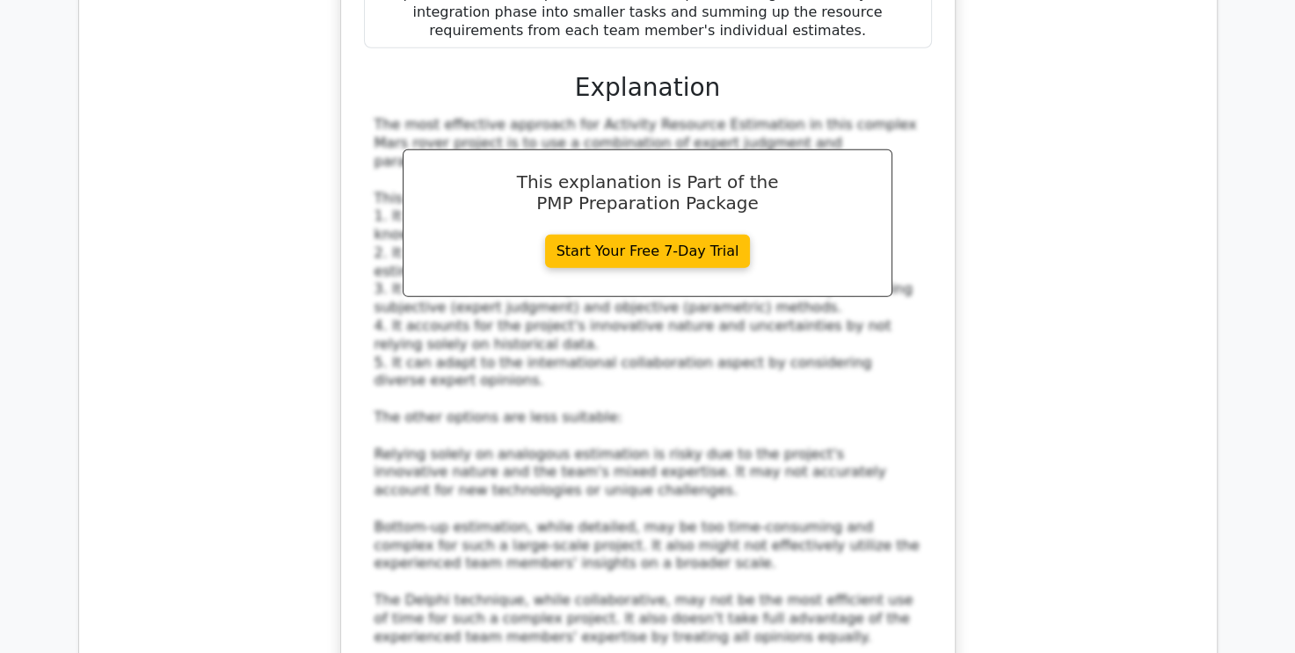
scroll to position [5450, 0]
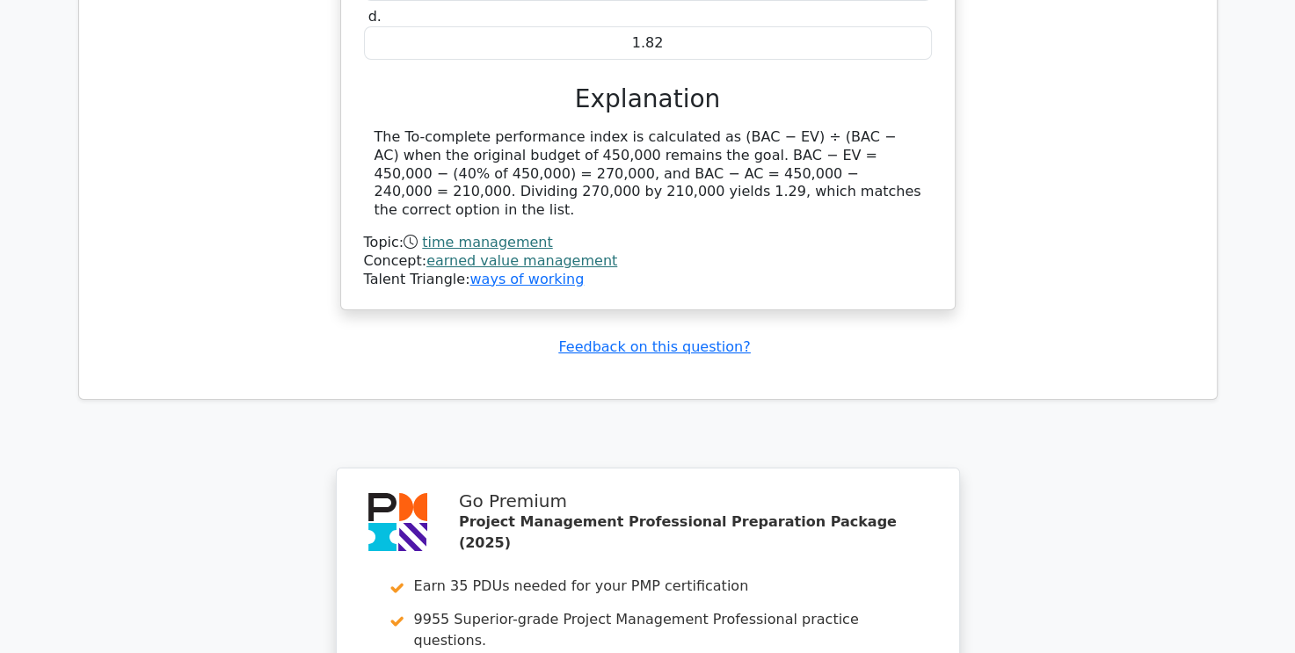
scroll to position [6790, 0]
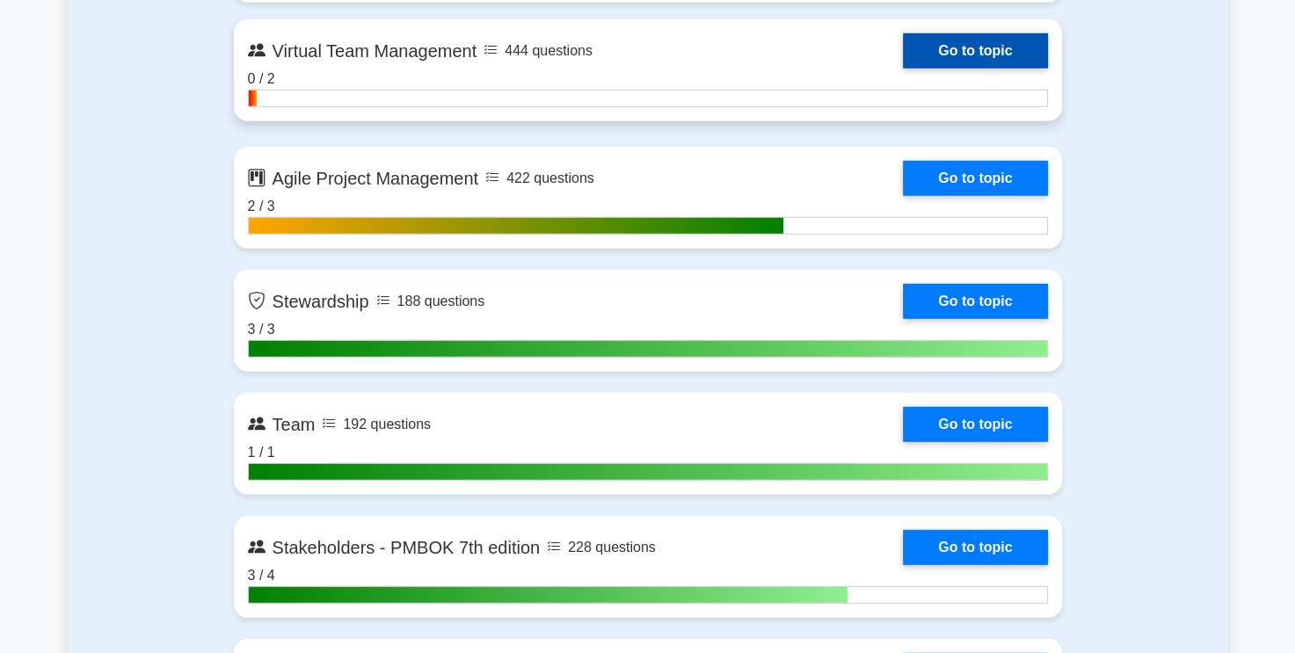
scroll to position [4571, 0]
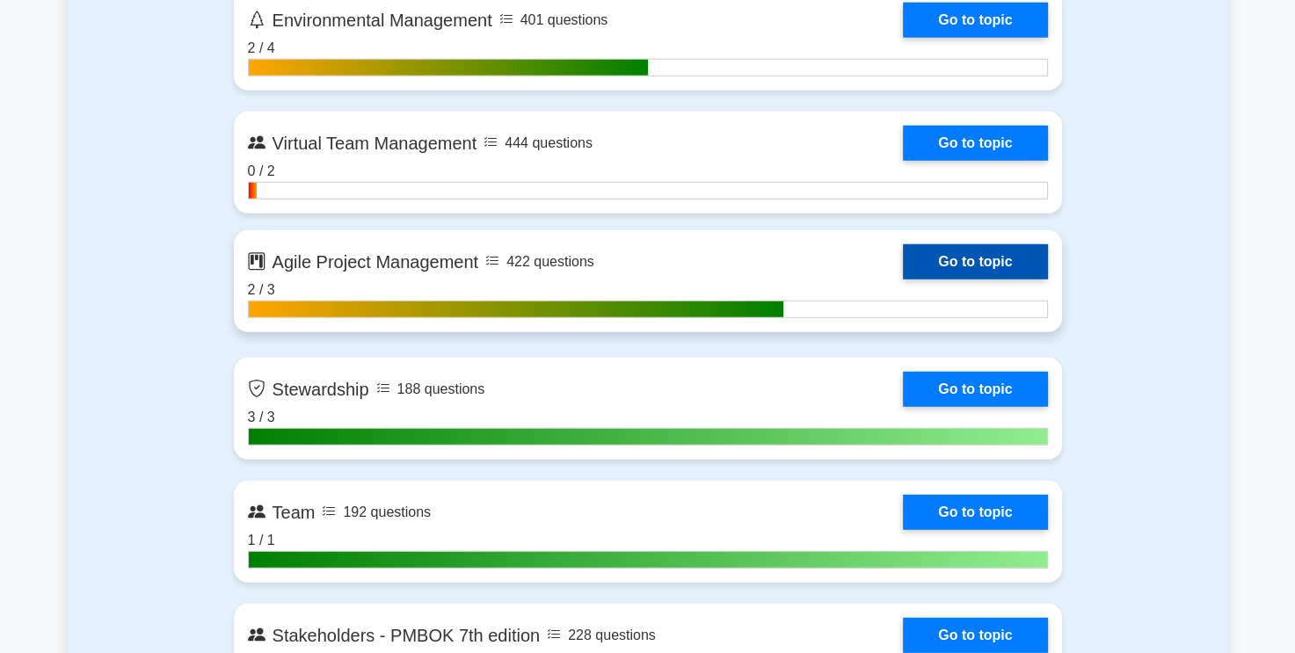
click at [903, 264] on link "Go to topic" at bounding box center [975, 261] width 144 height 35
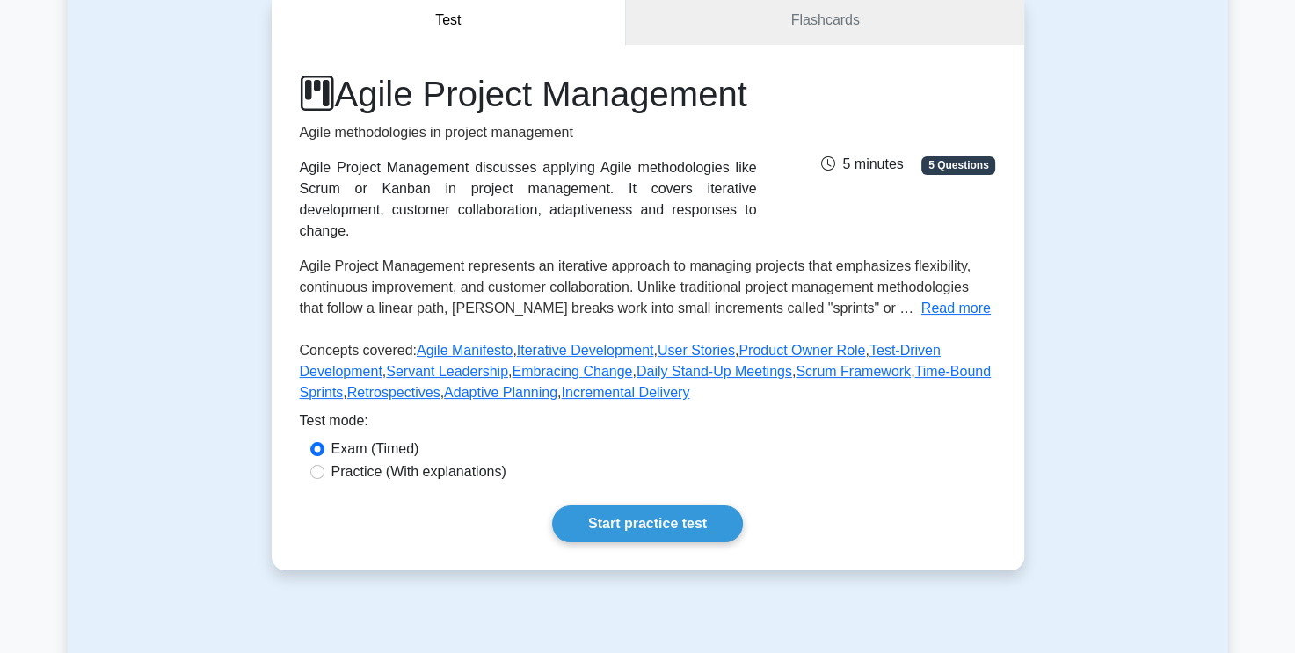
scroll to position [88, 0]
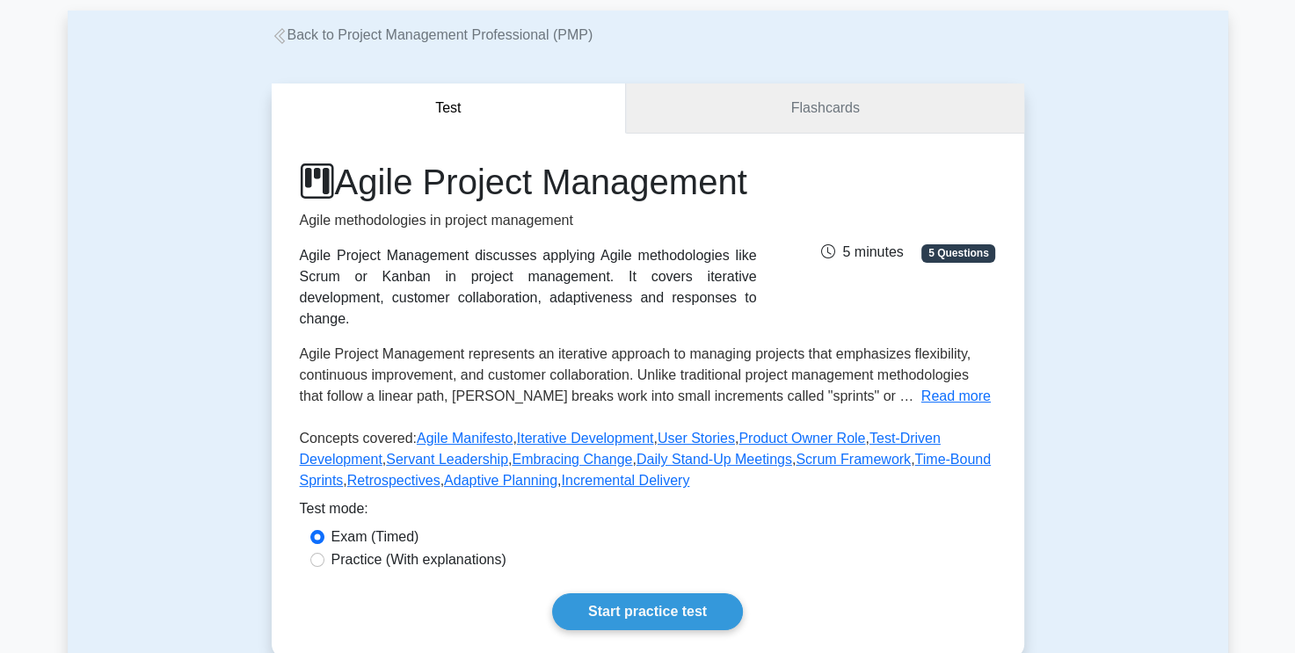
click at [842, 105] on link "Flashcards" at bounding box center [824, 109] width 397 height 50
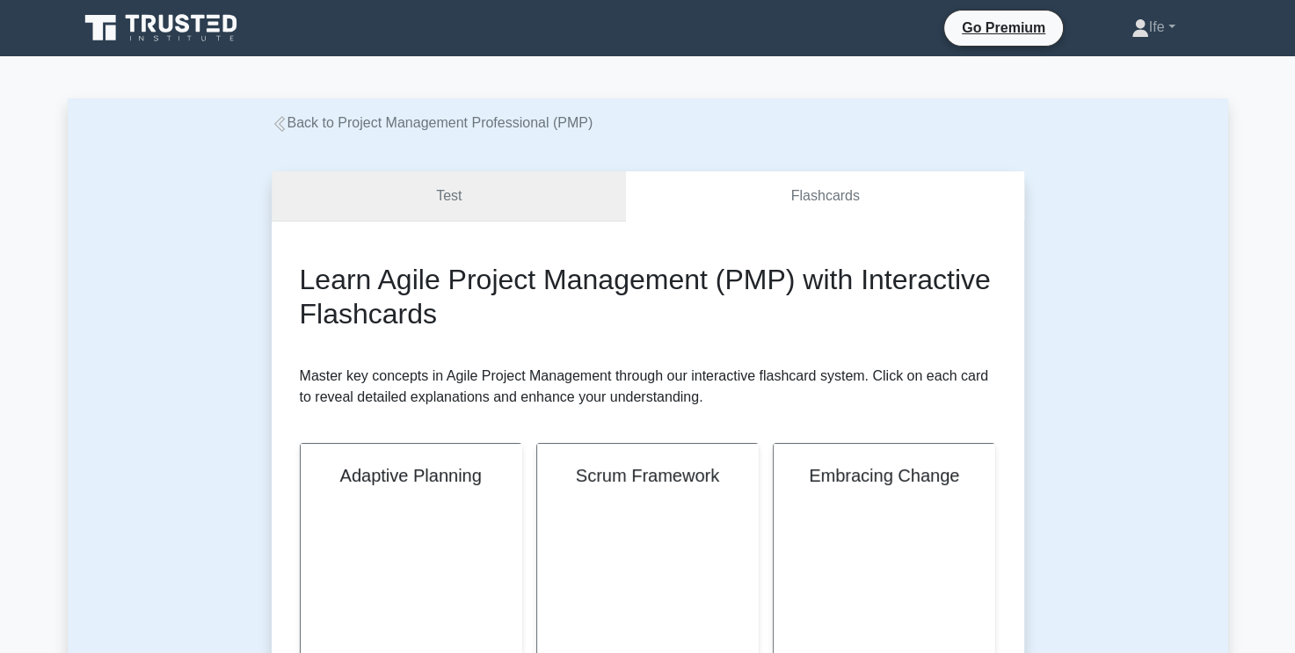
click at [528, 189] on link "Test" at bounding box center [449, 196] width 355 height 50
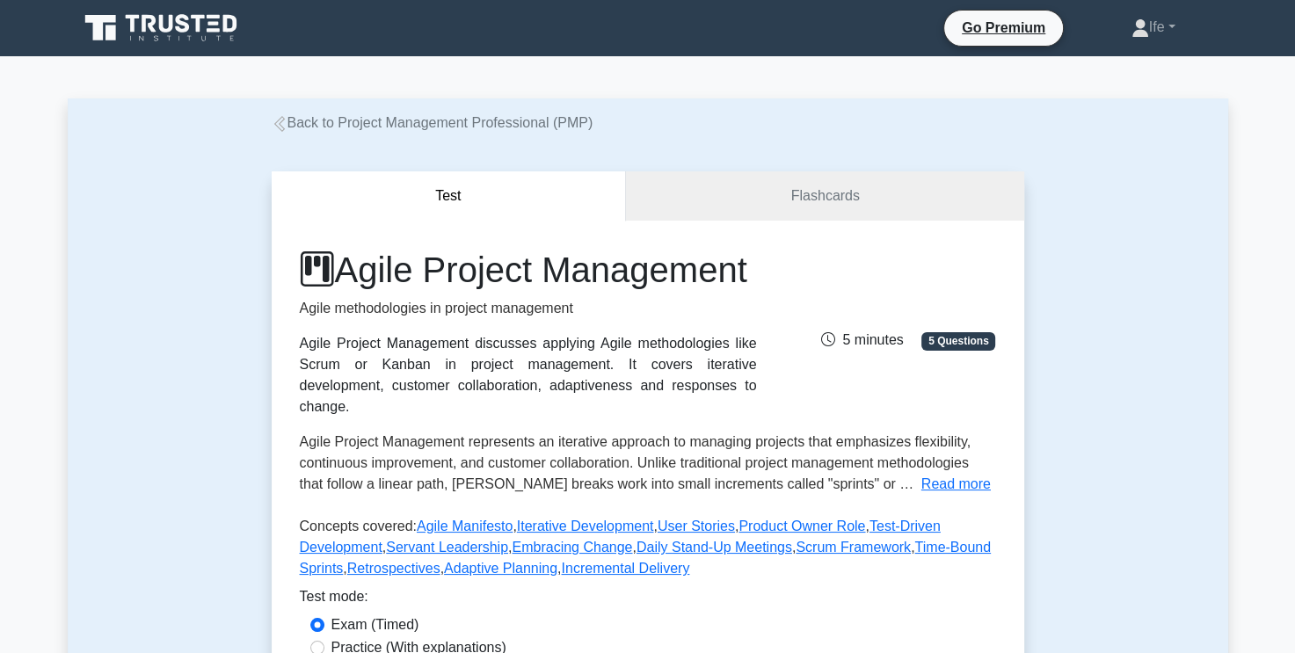
scroll to position [440, 0]
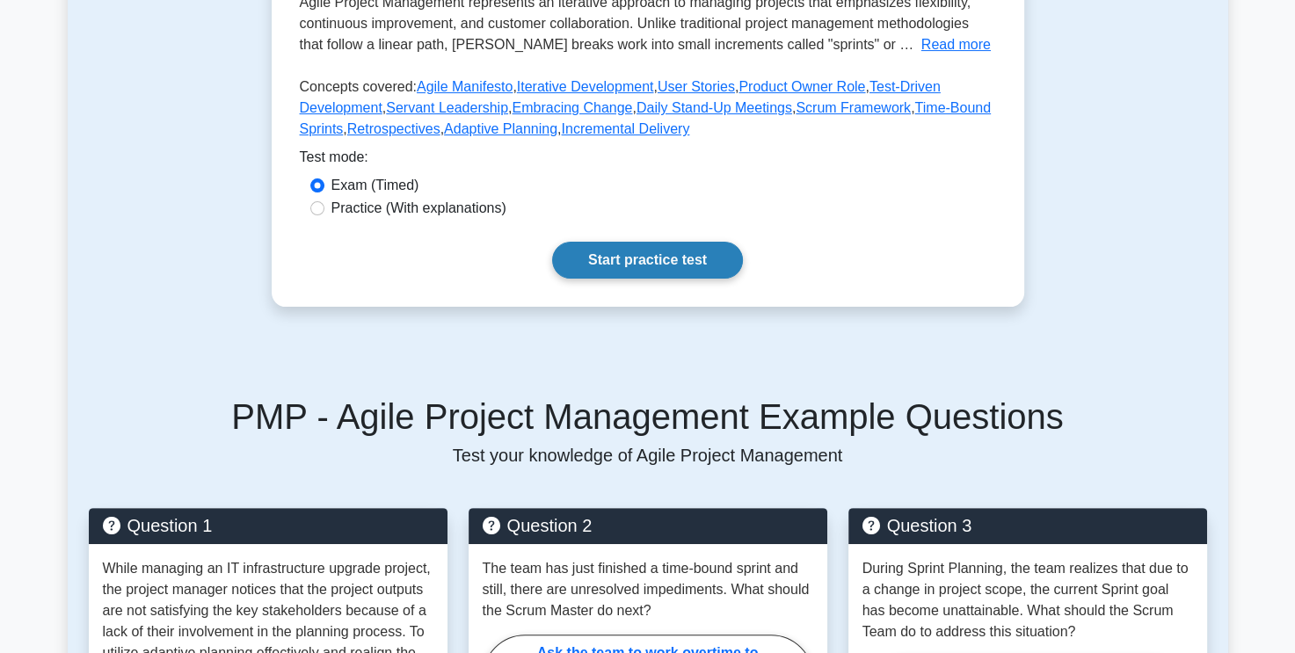
click at [650, 270] on link "Start practice test" at bounding box center [647, 260] width 191 height 37
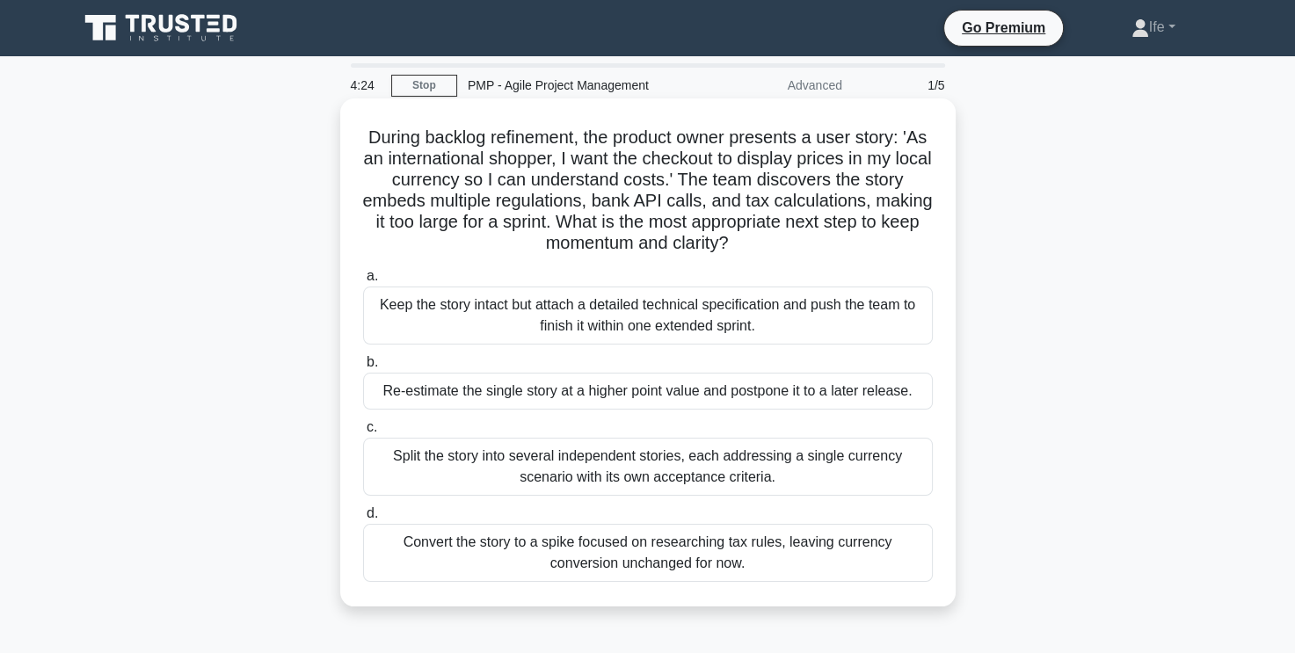
scroll to position [88, 0]
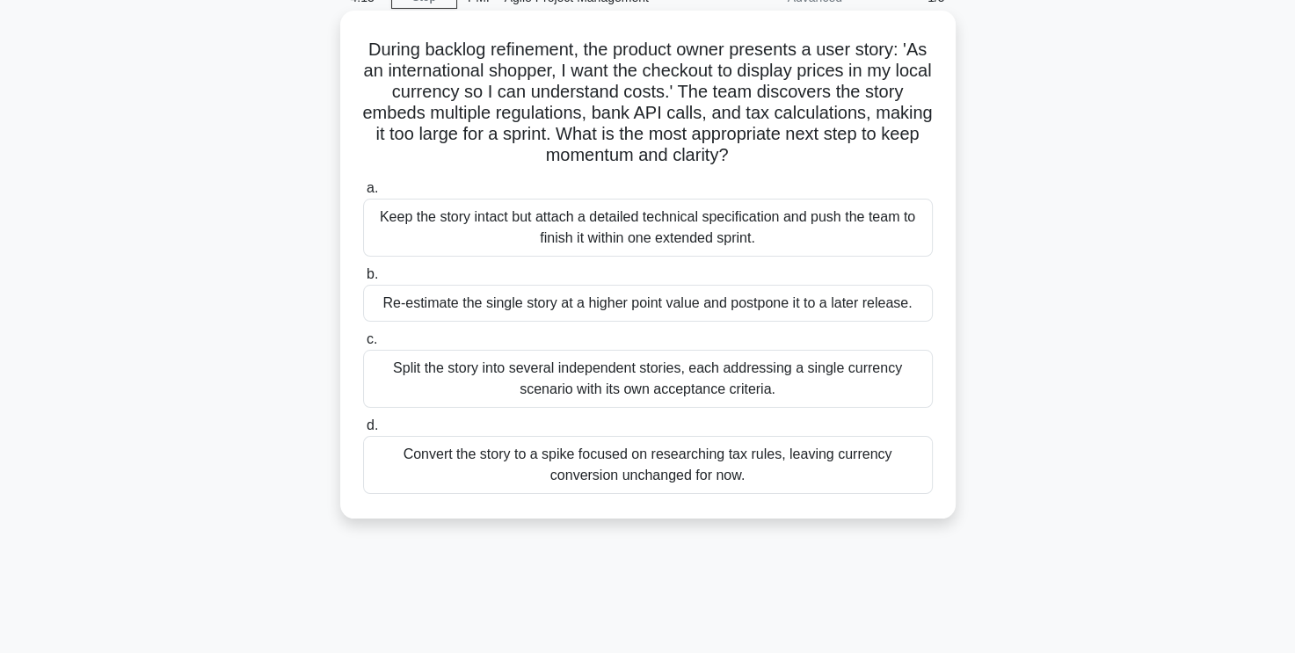
click at [850, 382] on div "Split the story into several independent stories, each addressing a single curr…" at bounding box center [648, 379] width 570 height 58
click at [363, 345] on input "c. Split the story into several independent stories, each addressing a single c…" at bounding box center [363, 339] width 0 height 11
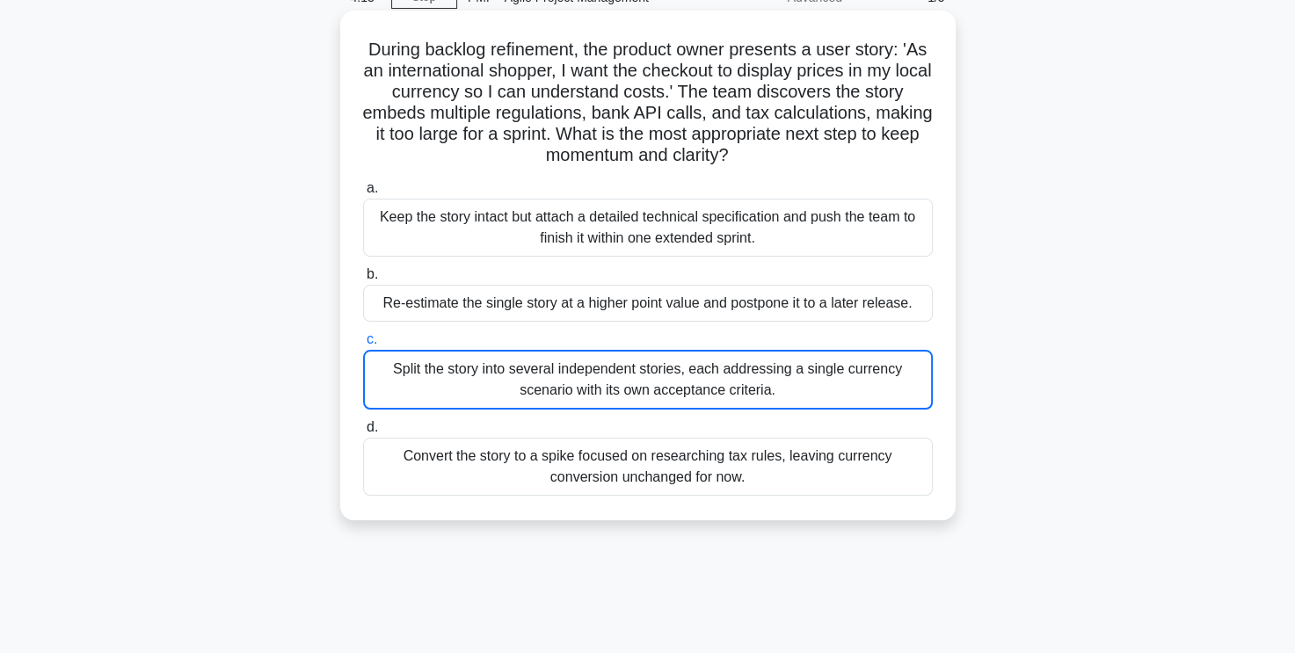
scroll to position [0, 0]
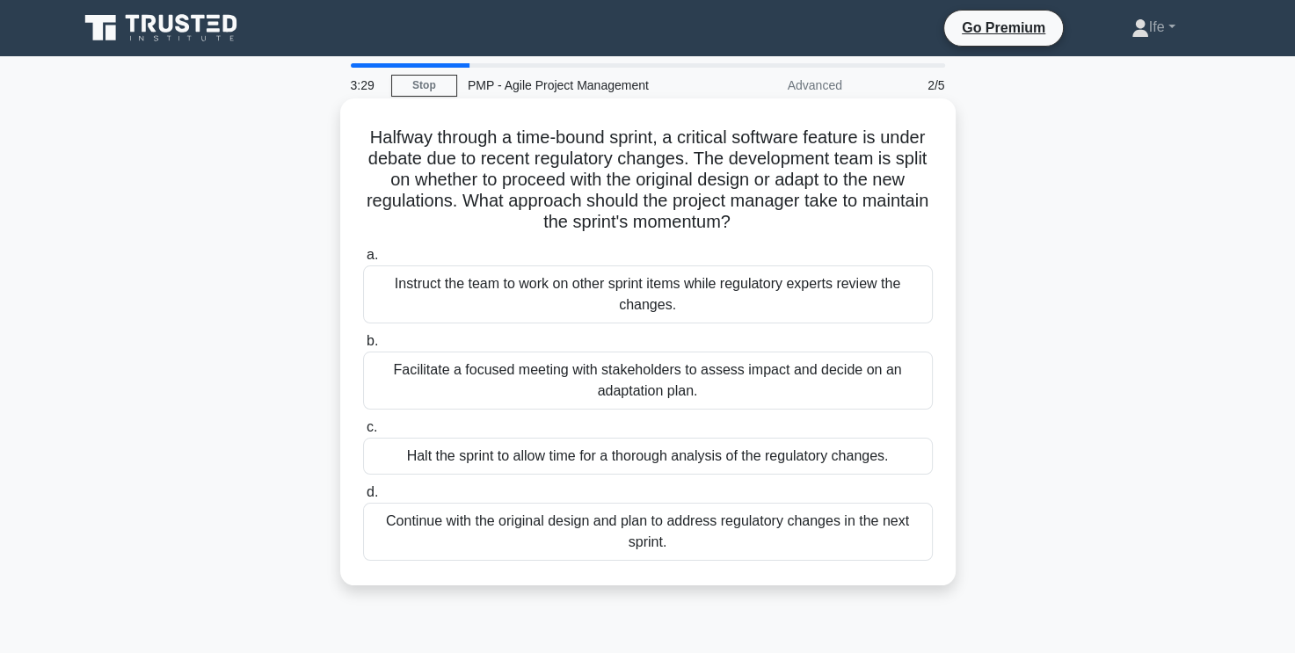
click at [662, 390] on div "Facilitate a focused meeting with stakeholders to assess impact and decide on a…" at bounding box center [648, 381] width 570 height 58
click at [363, 347] on input "b. Facilitate a focused meeting with stakeholders to assess impact and decide o…" at bounding box center [363, 341] width 0 height 11
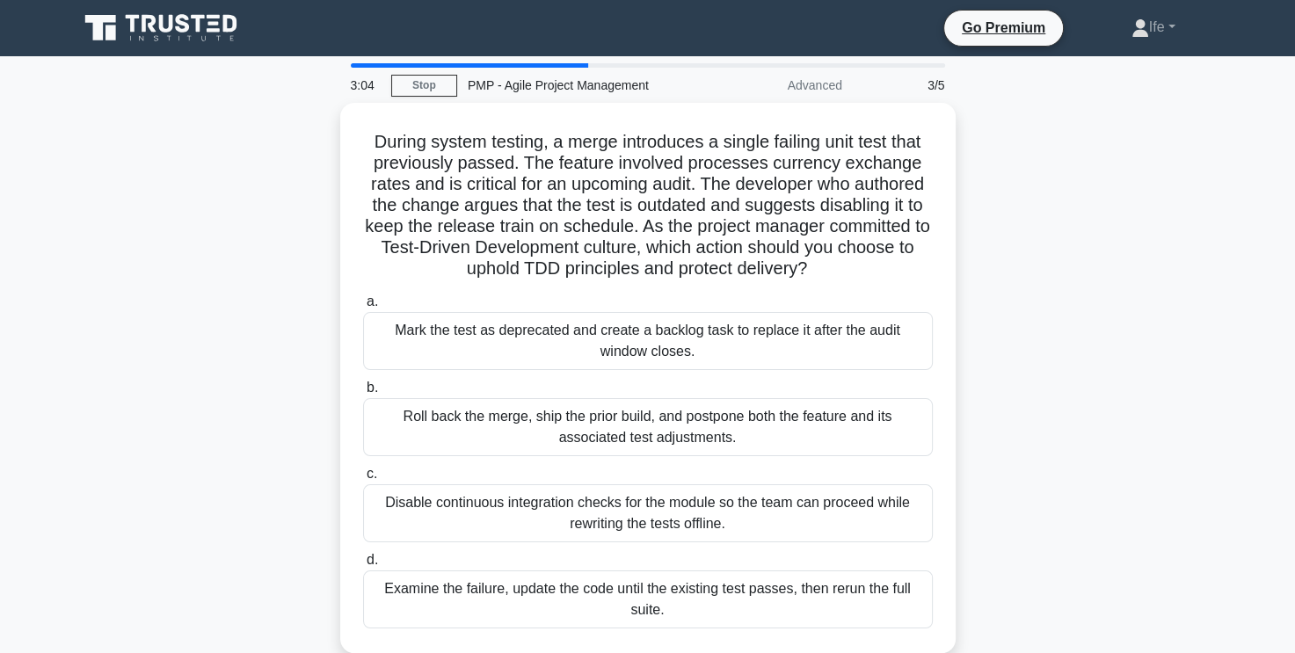
scroll to position [176, 0]
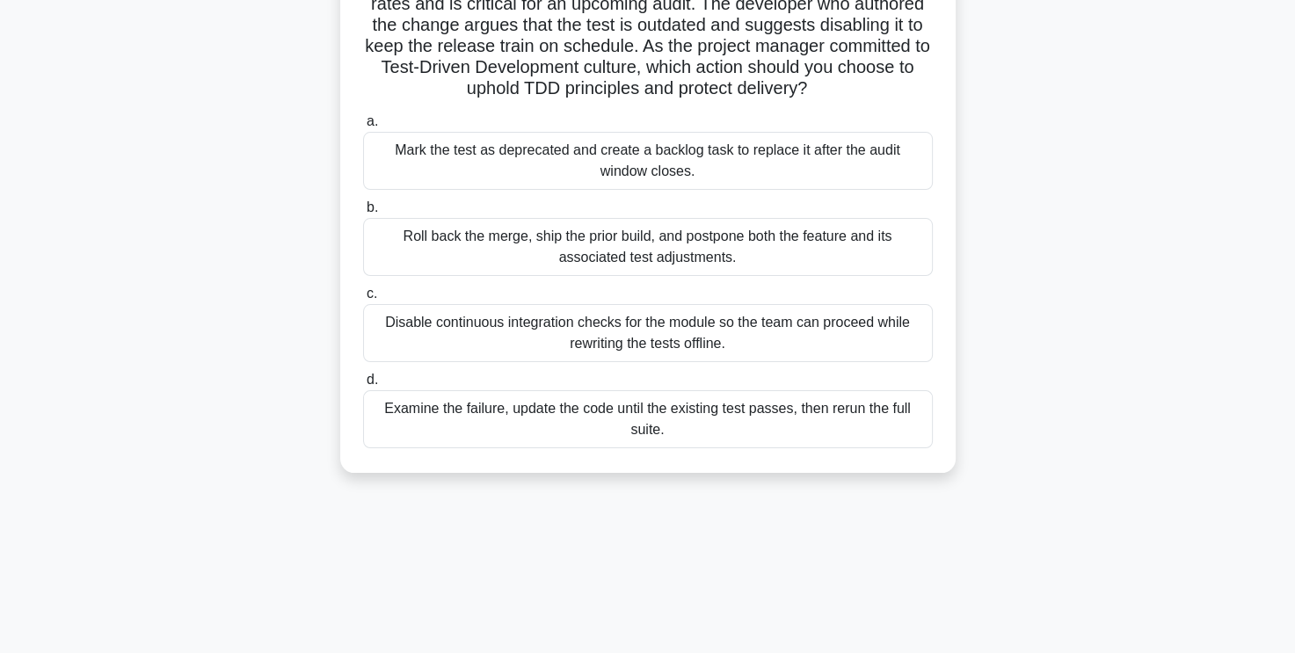
click at [753, 416] on div "Examine the failure, update the code until the existing test passes, then rerun…" at bounding box center [648, 419] width 570 height 58
click at [363, 386] on input "d. Examine the failure, update the code until the existing test passes, then re…" at bounding box center [363, 379] width 0 height 11
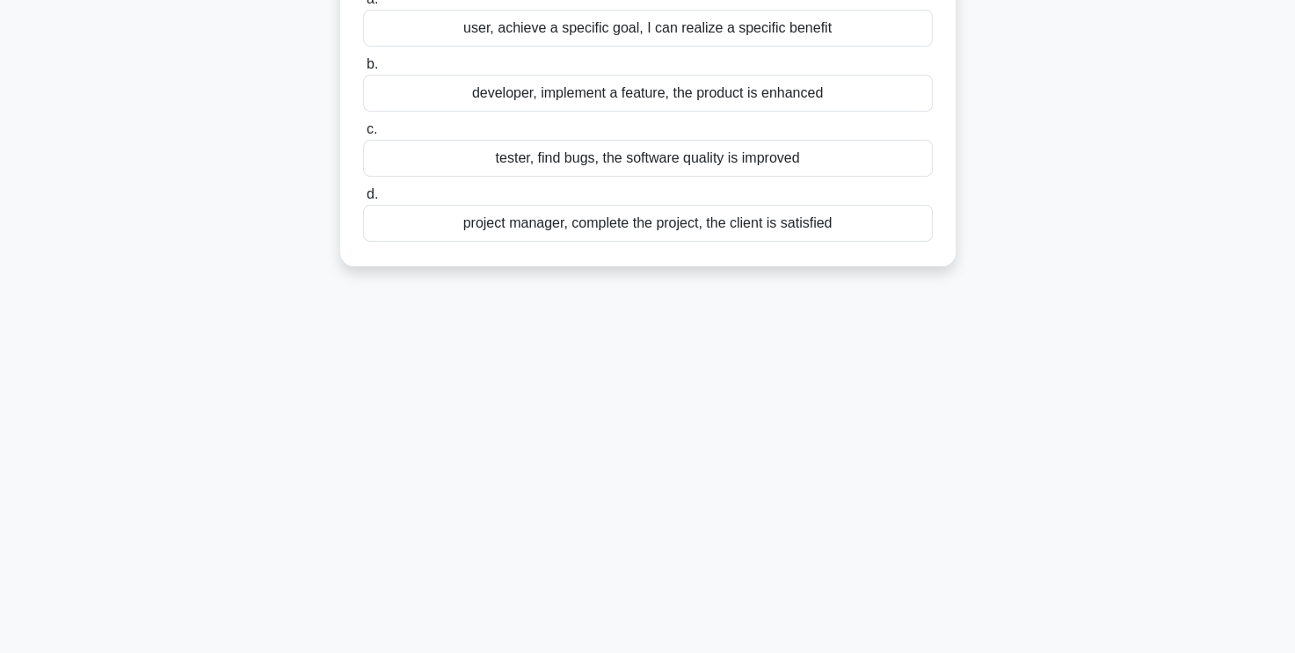
scroll to position [0, 0]
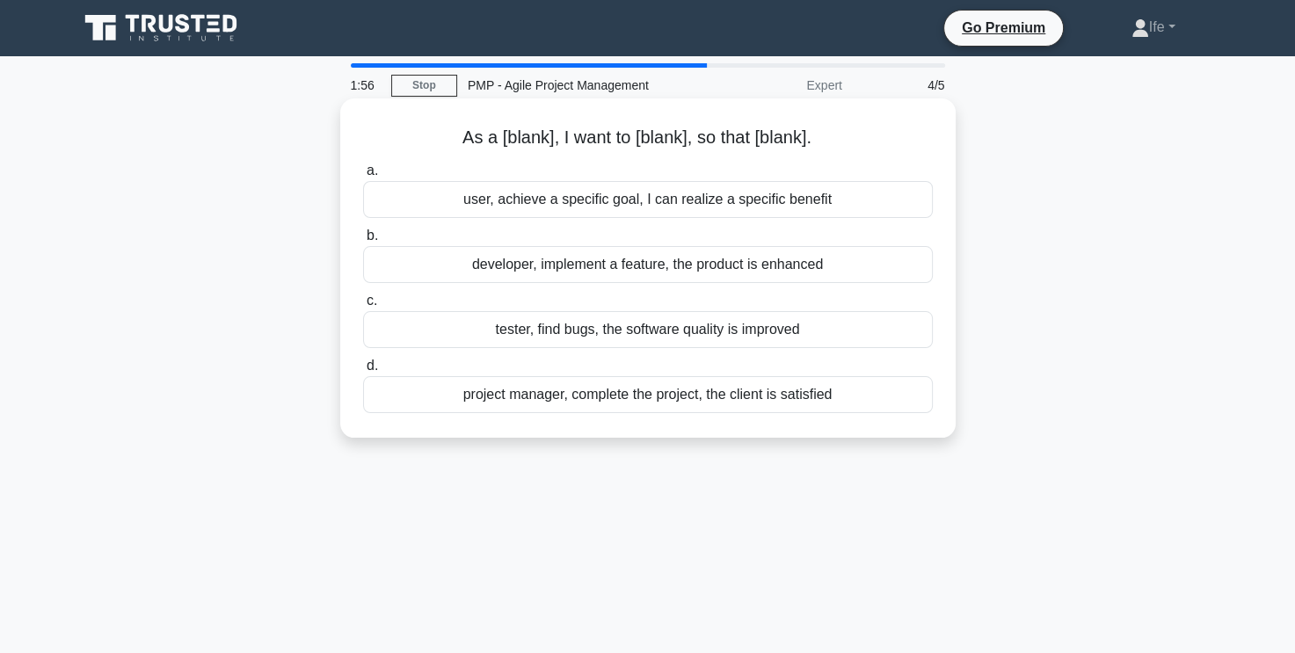
click at [738, 401] on div "project manager, complete the project, the client is satisfied" at bounding box center [648, 394] width 570 height 37
click at [363, 372] on input "d. project manager, complete the project, the client is satisfied" at bounding box center [363, 365] width 0 height 11
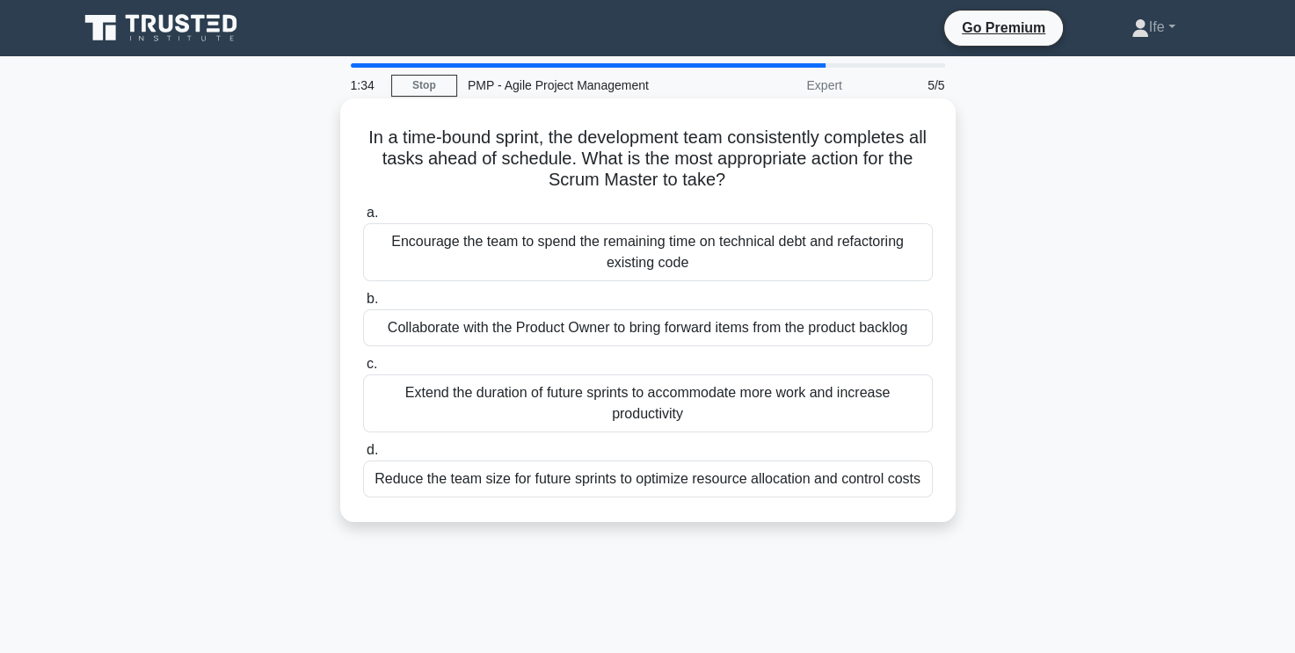
click at [727, 332] on div "Collaborate with the Product Owner to bring forward items from the product back…" at bounding box center [648, 327] width 570 height 37
click at [363, 305] on input "b. Collaborate with the Product Owner to bring forward items from the product b…" at bounding box center [363, 299] width 0 height 11
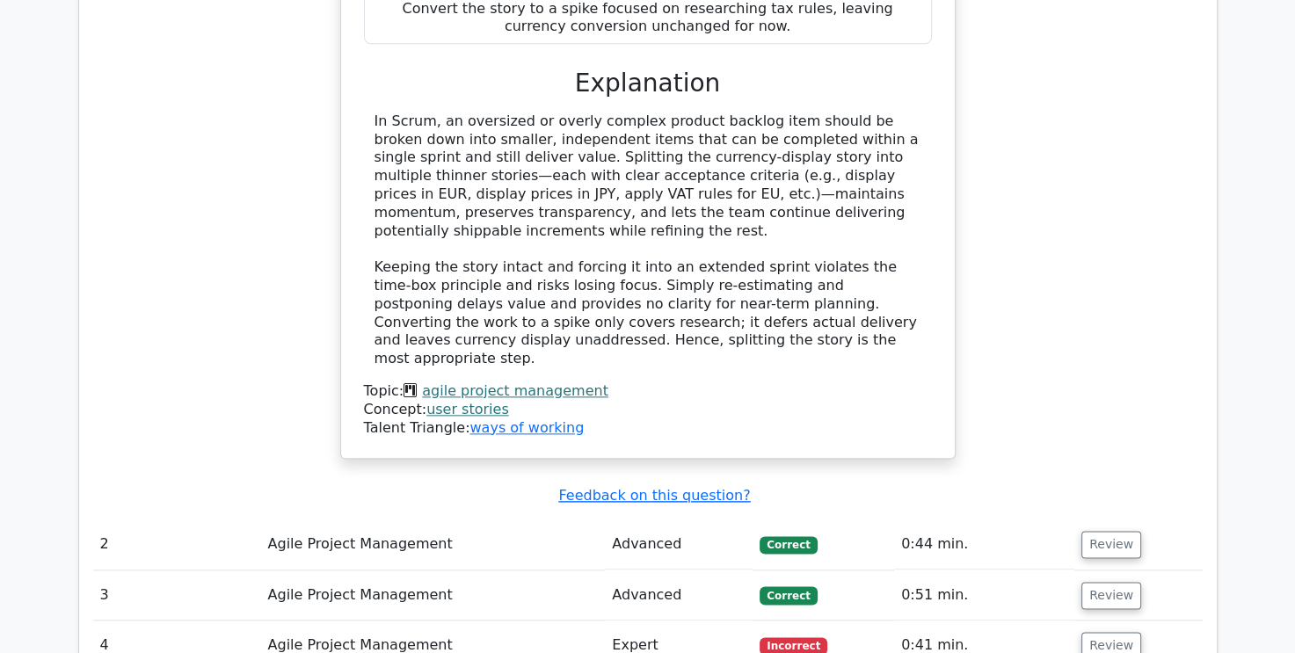
scroll to position [2022, 0]
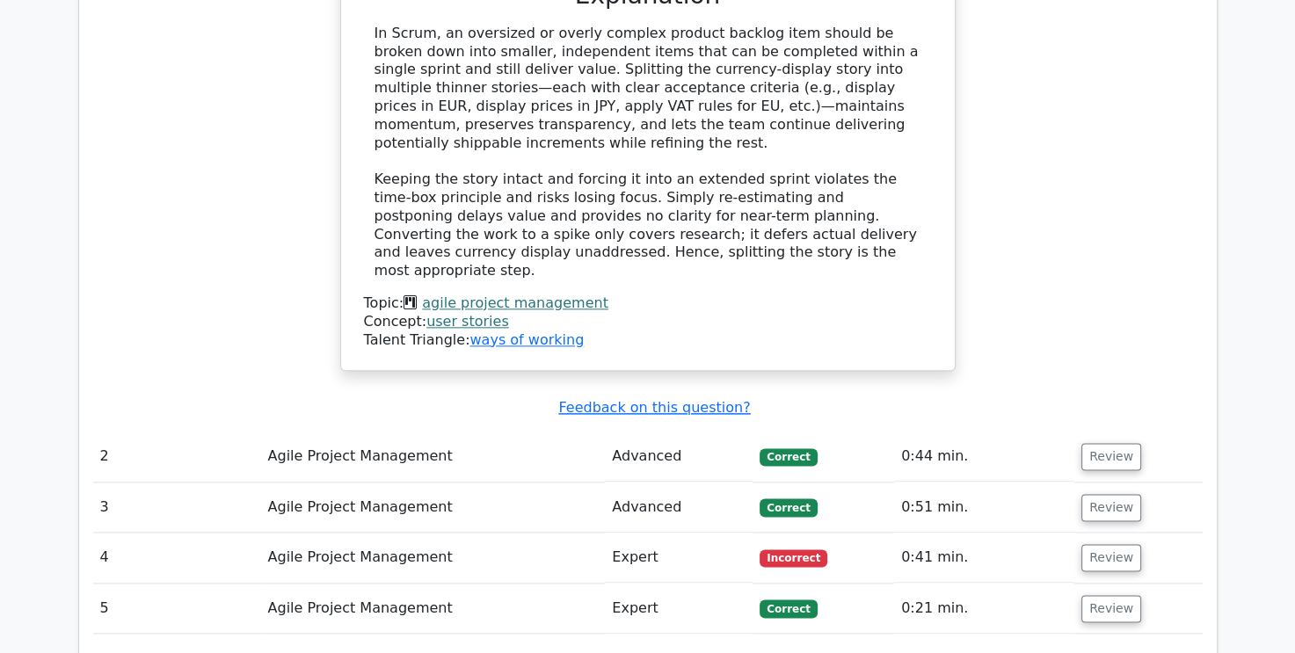
click at [904, 432] on td "0:44 min." at bounding box center [984, 457] width 180 height 50
click at [1109, 443] on button "Review" at bounding box center [1111, 456] width 60 height 27
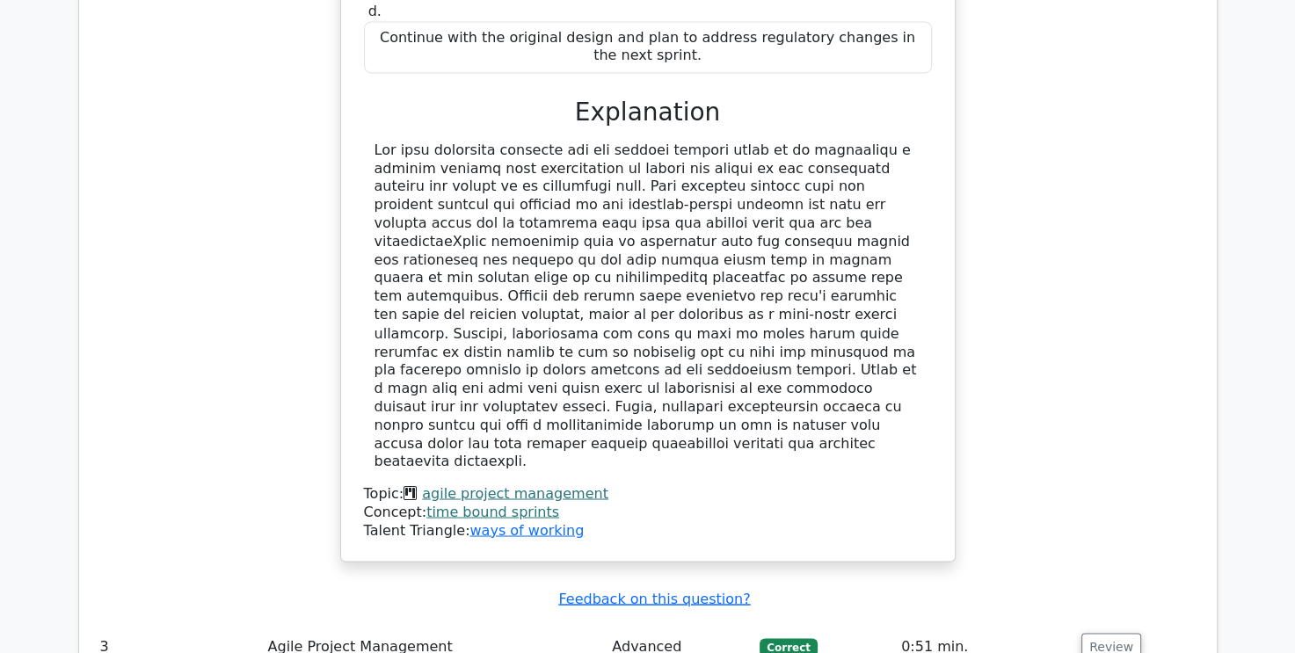
scroll to position [2989, 0]
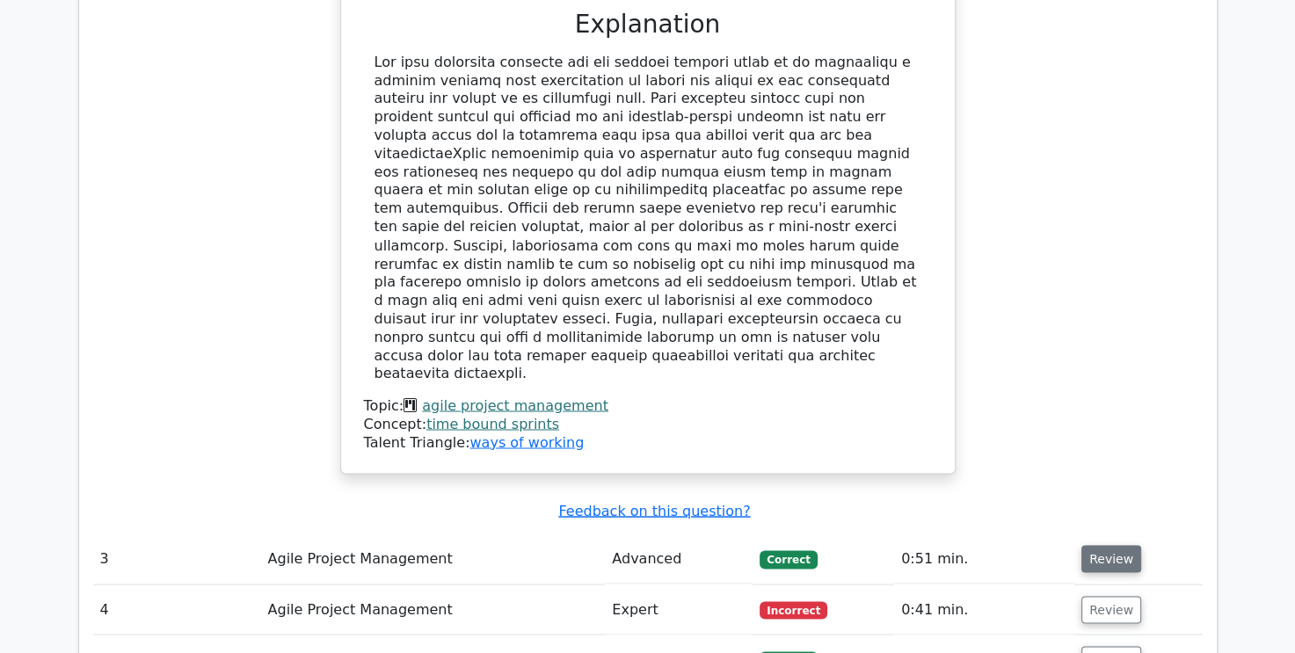
click at [1094, 545] on button "Review" at bounding box center [1111, 558] width 60 height 27
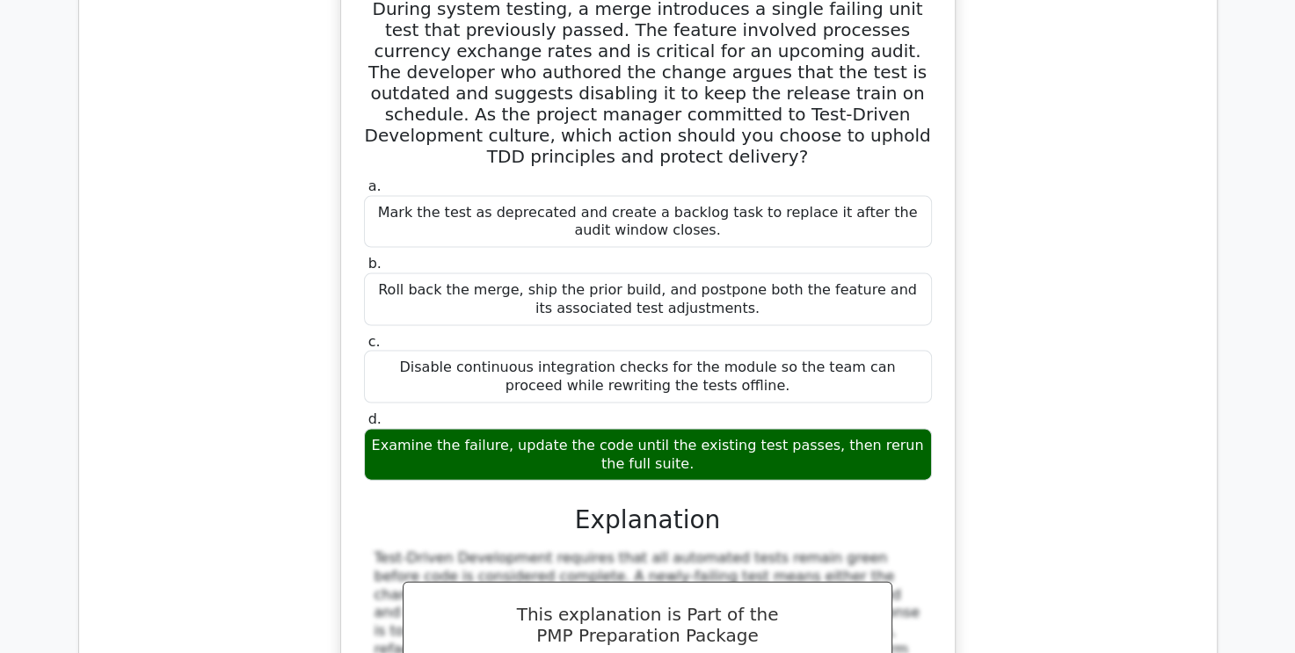
scroll to position [4044, 0]
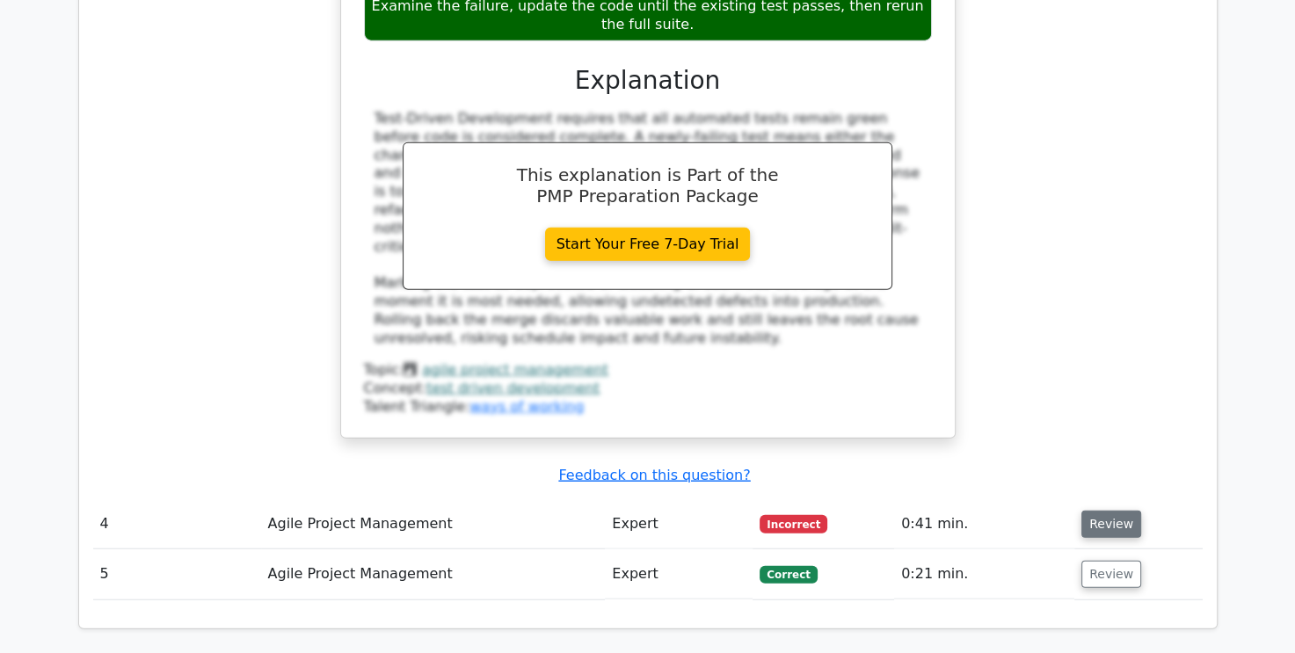
click at [1097, 511] on button "Review" at bounding box center [1111, 524] width 60 height 27
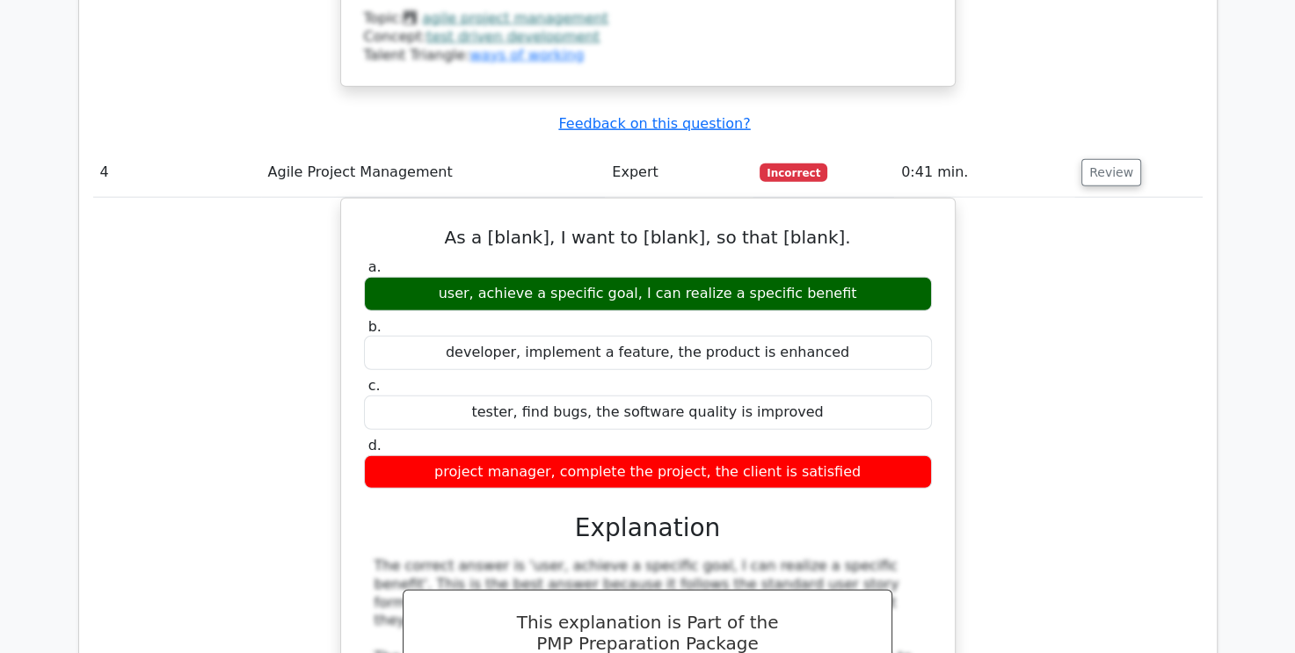
scroll to position [4835, 0]
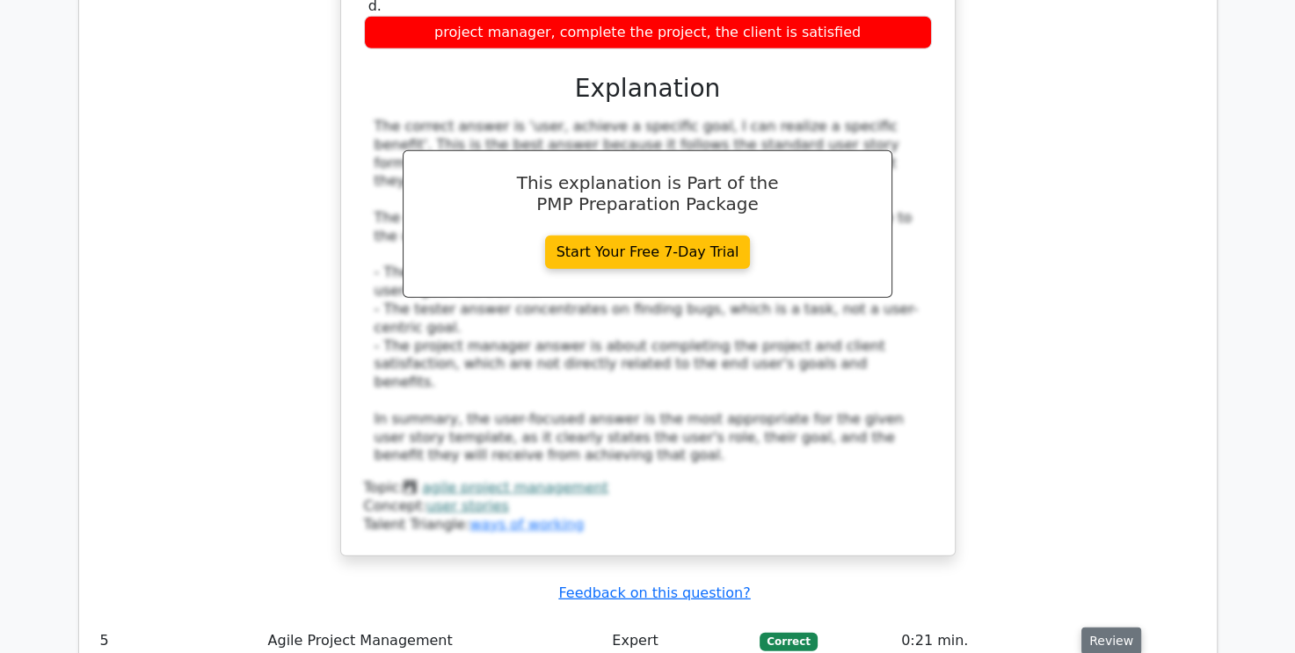
click at [1095, 628] on button "Review" at bounding box center [1111, 641] width 60 height 27
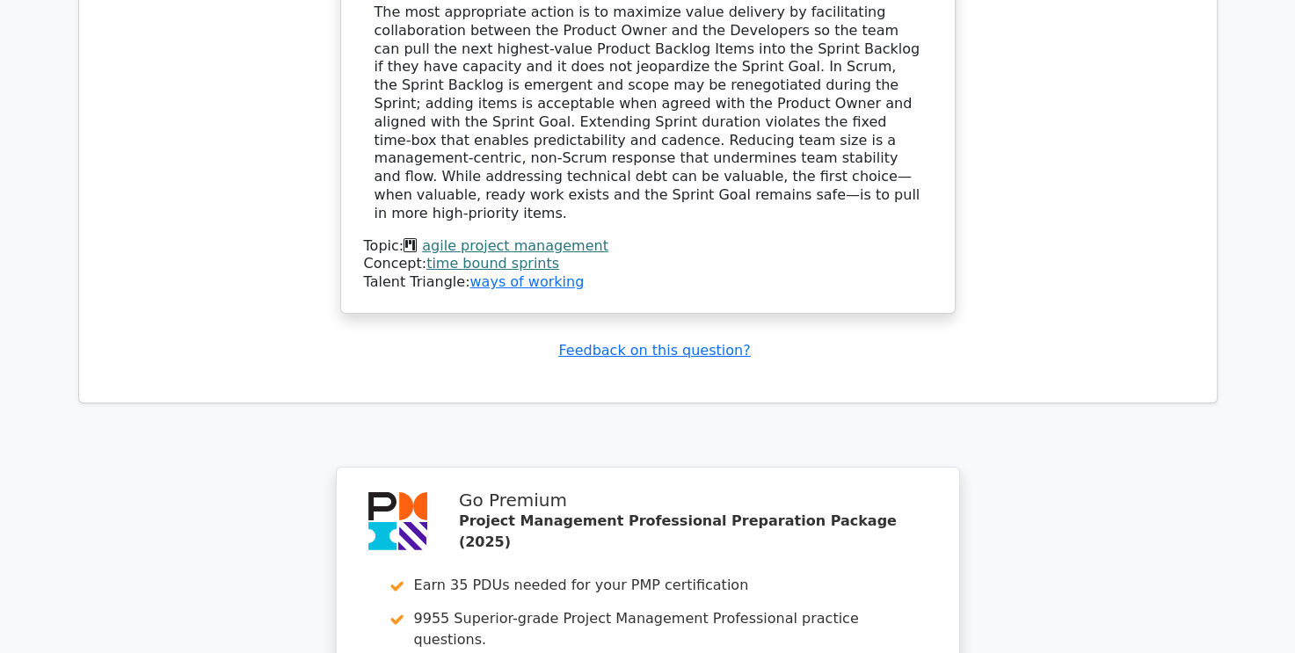
scroll to position [6167, 0]
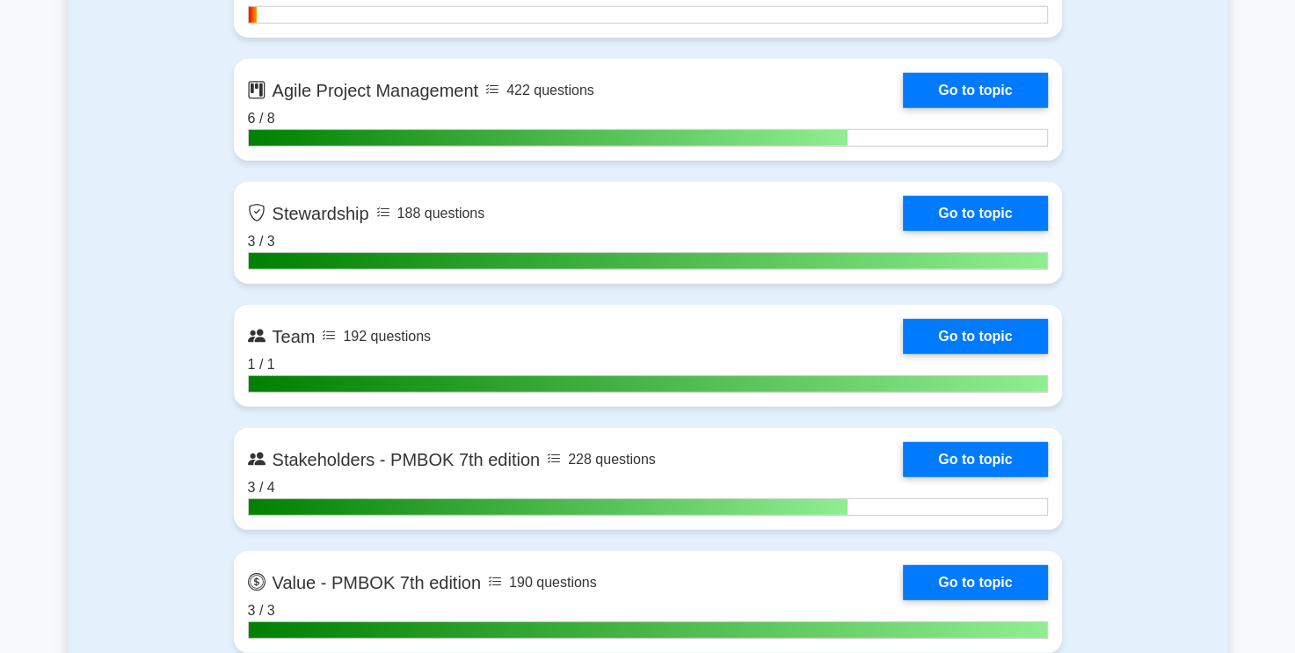
scroll to position [4571, 0]
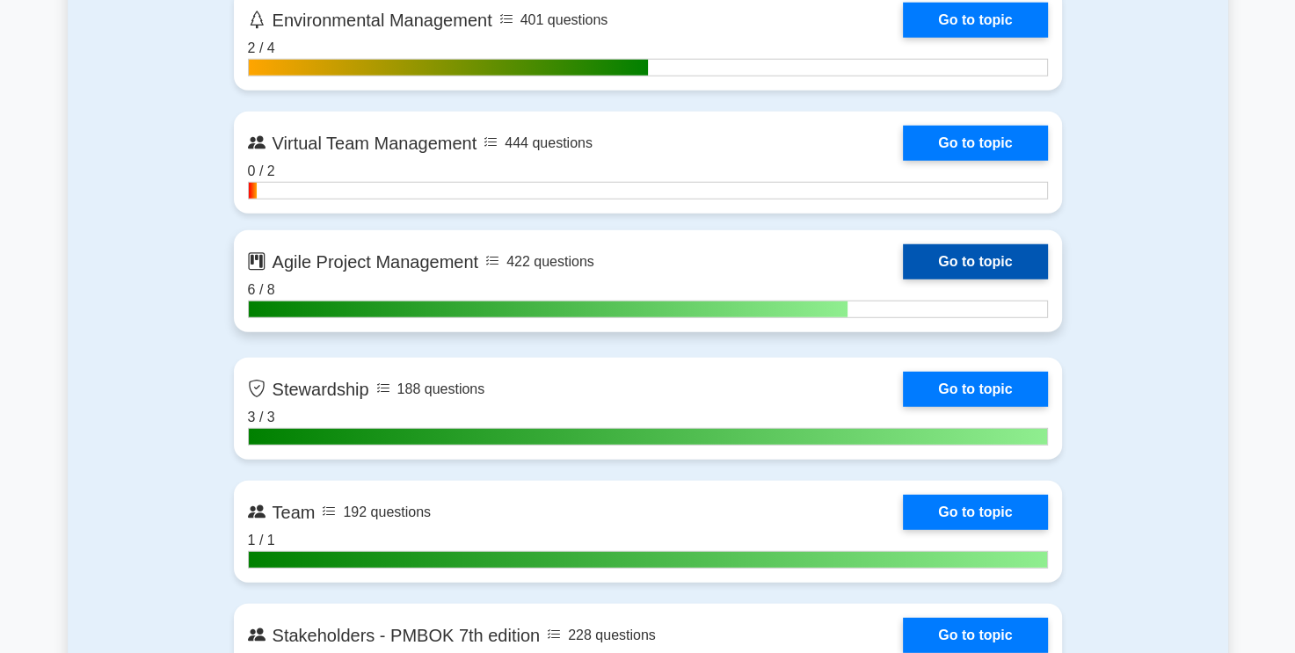
click at [990, 254] on link "Go to topic" at bounding box center [975, 261] width 144 height 35
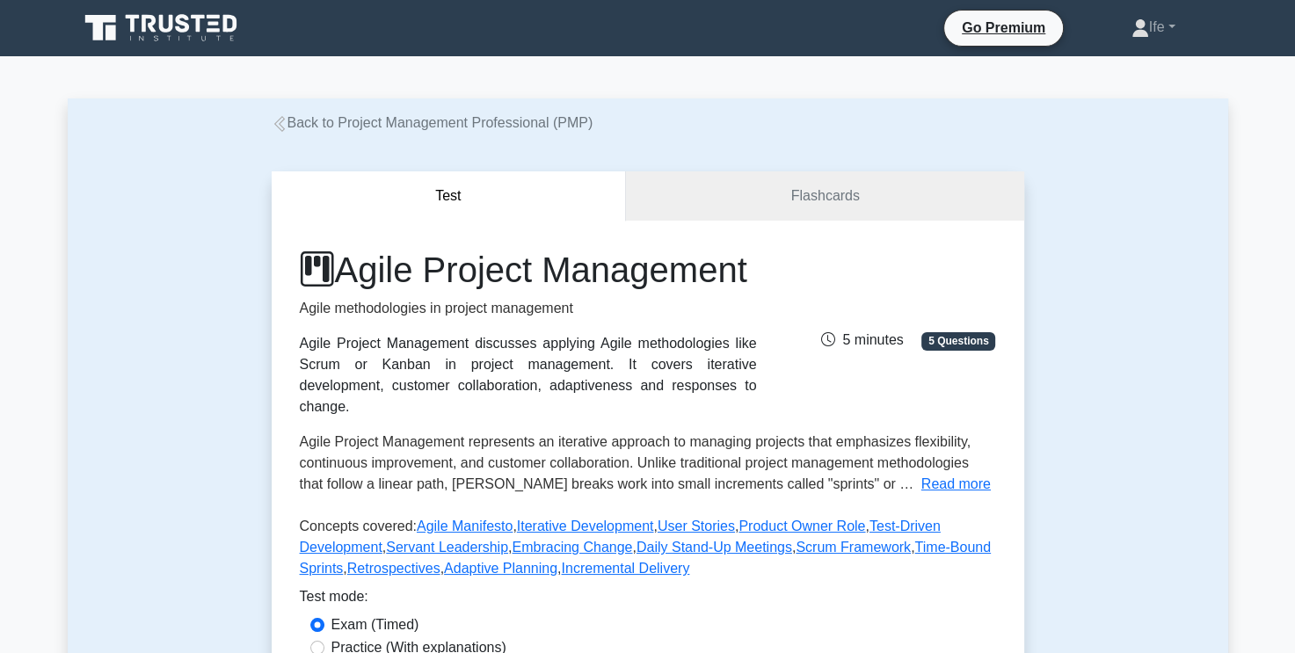
scroll to position [176, 0]
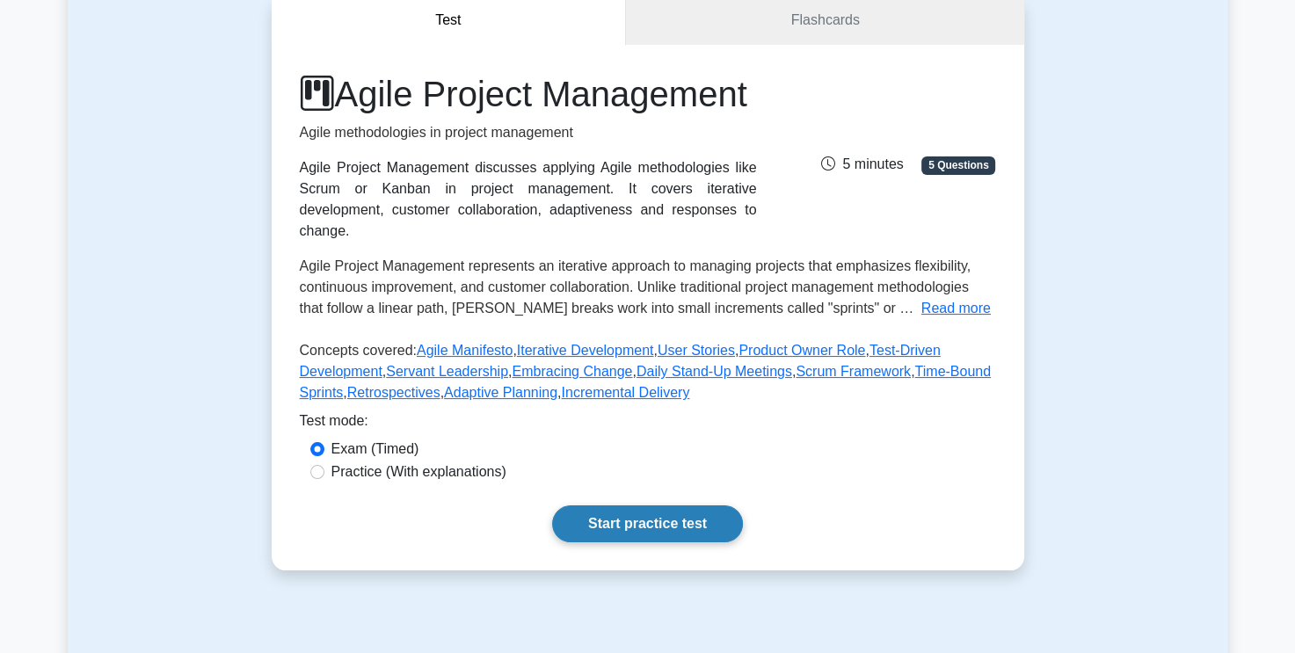
click at [654, 542] on link "Start practice test" at bounding box center [647, 523] width 191 height 37
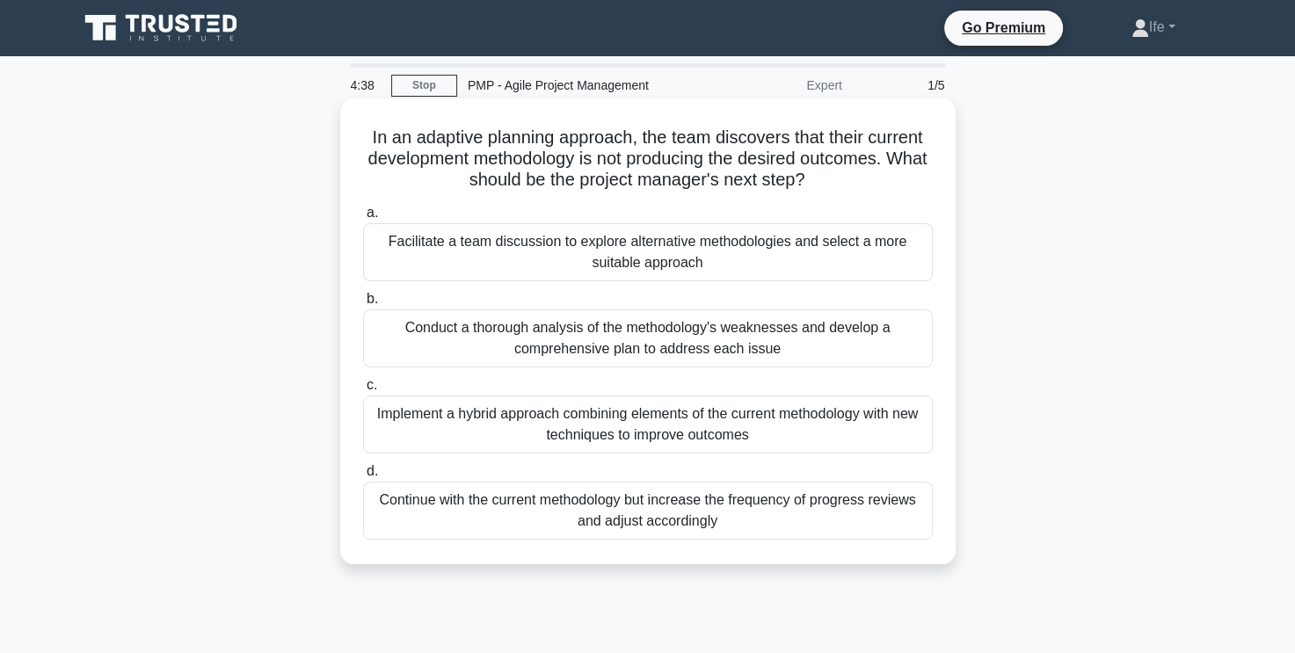
click at [689, 257] on div "Facilitate a team discussion to explore alternative methodologies and select a …" at bounding box center [648, 252] width 570 height 58
click at [363, 219] on input "a. Facilitate a team discussion to explore alternative methodologies and select…" at bounding box center [363, 212] width 0 height 11
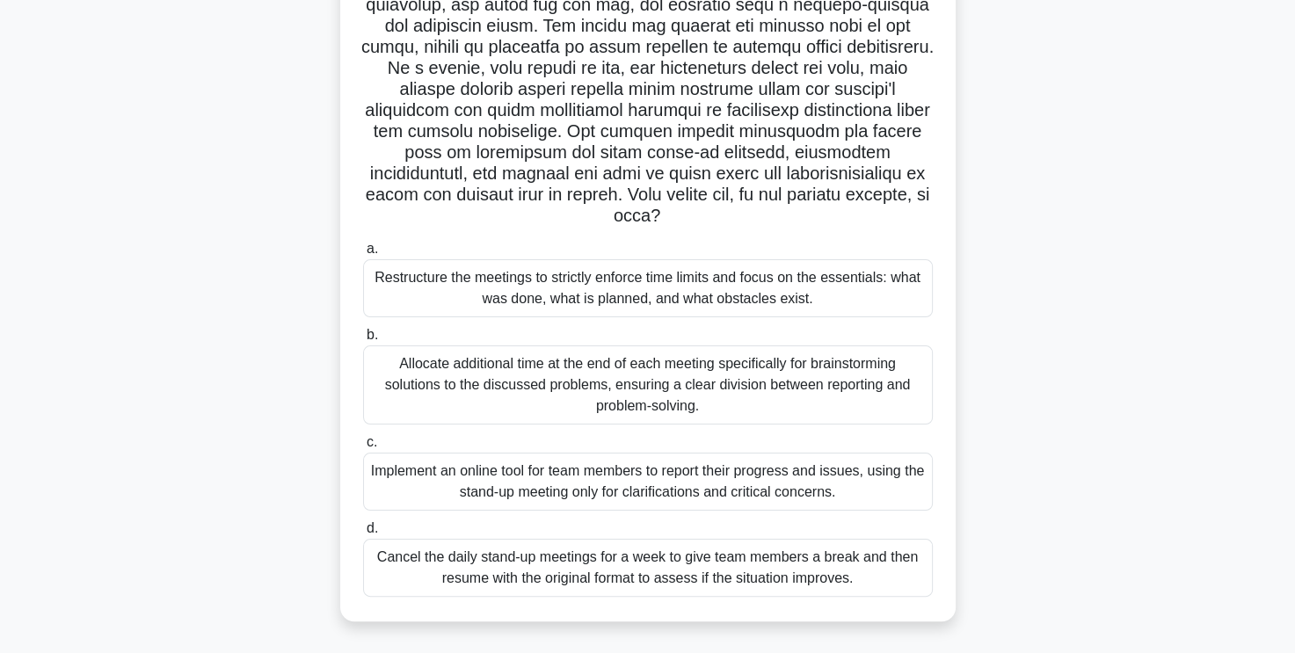
scroll to position [296, 0]
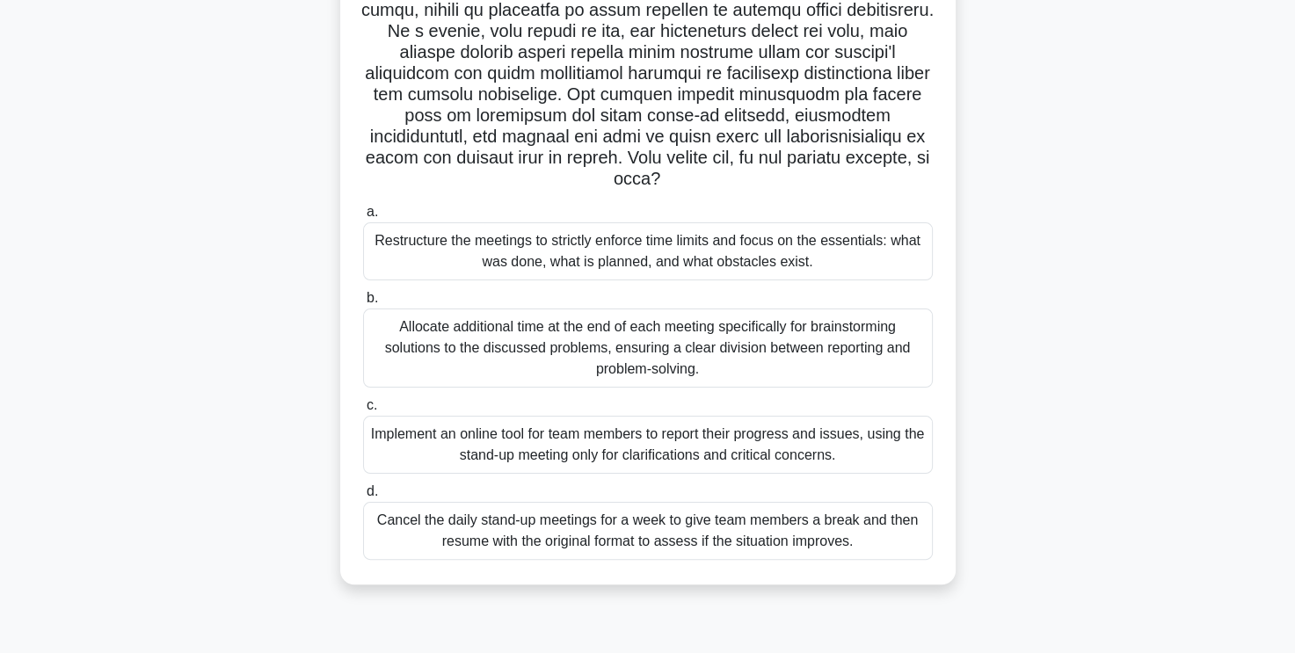
click at [788, 453] on div "Implement an online tool for team members to report their progress and issues, …" at bounding box center [648, 445] width 570 height 58
click at [363, 411] on input "c. Implement an online tool for team members to report their progress and issue…" at bounding box center [363, 405] width 0 height 11
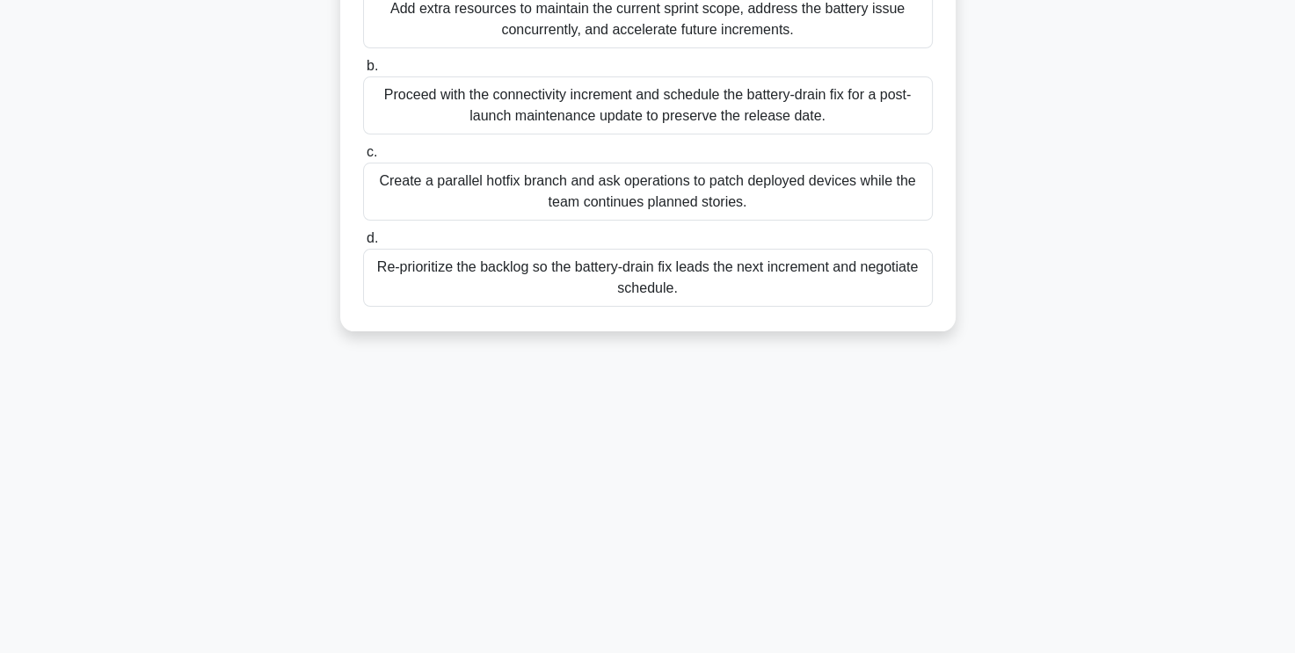
scroll to position [0, 0]
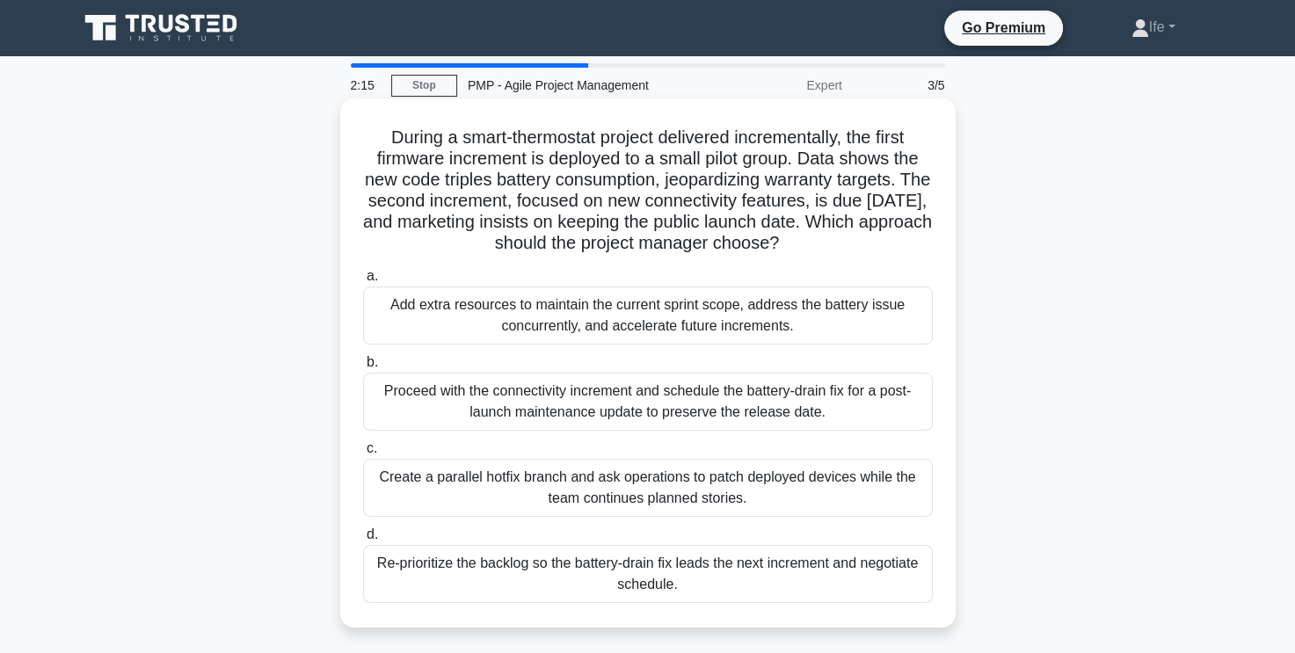
click at [745, 499] on div "Create a parallel hotfix branch and ask operations to patch deployed devices wh…" at bounding box center [648, 488] width 570 height 58
click at [363, 454] on input "c. Create a parallel hotfix branch and ask operations to patch deployed devices…" at bounding box center [363, 448] width 0 height 11
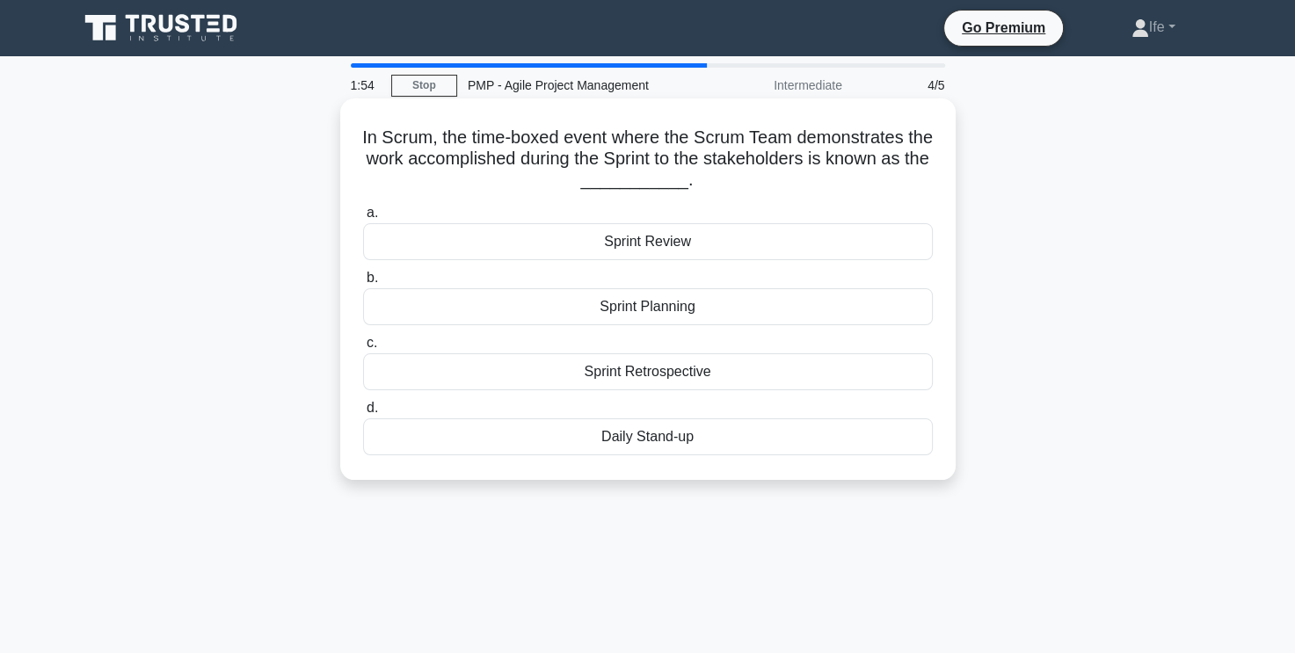
click at [702, 239] on div "Sprint Review" at bounding box center [648, 241] width 570 height 37
click at [363, 219] on input "a. Sprint Review" at bounding box center [363, 212] width 0 height 11
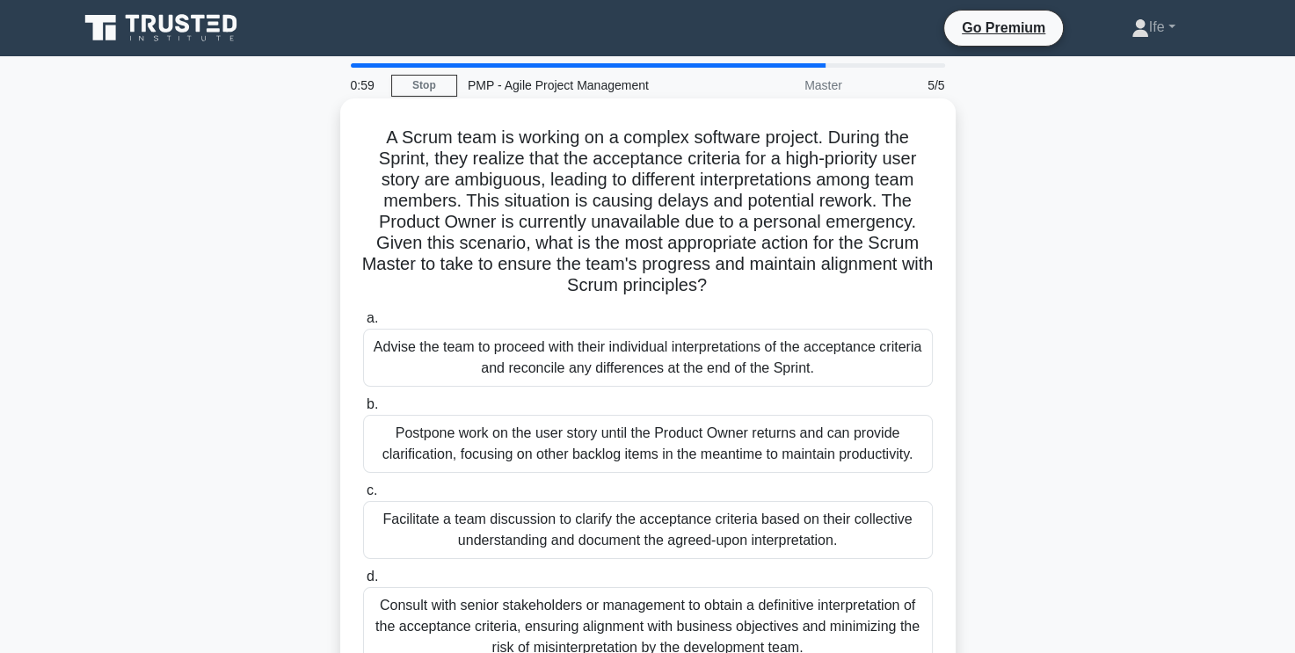
scroll to position [88, 0]
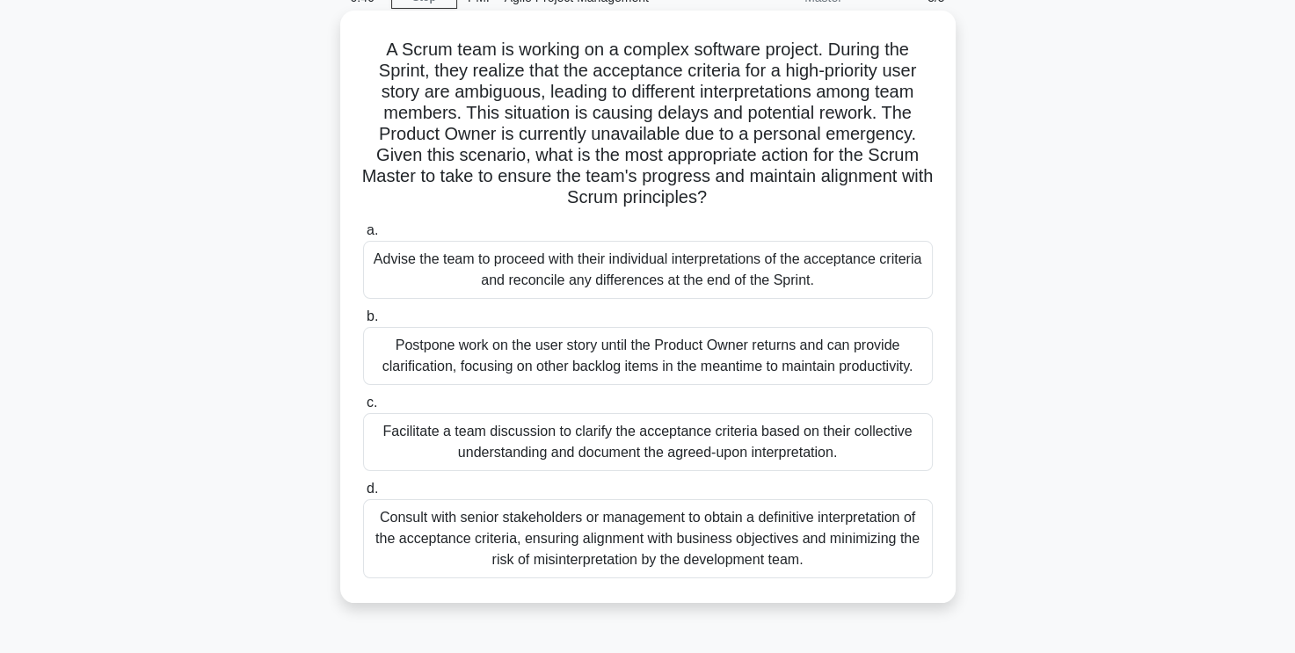
click at [714, 543] on div "Consult with senior stakeholders or management to obtain a definitive interpret…" at bounding box center [648, 538] width 570 height 79
click at [363, 495] on input "d. Consult with senior stakeholders or management to obtain a definitive interp…" at bounding box center [363, 489] width 0 height 11
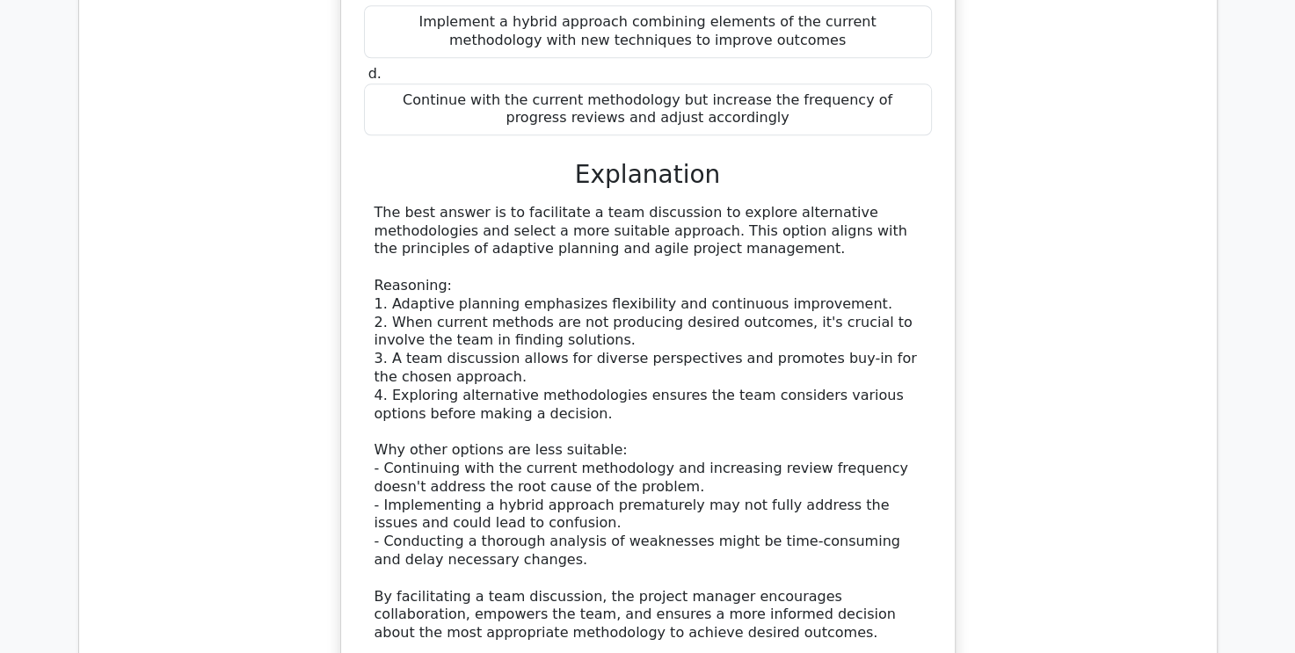
scroll to position [2198, 0]
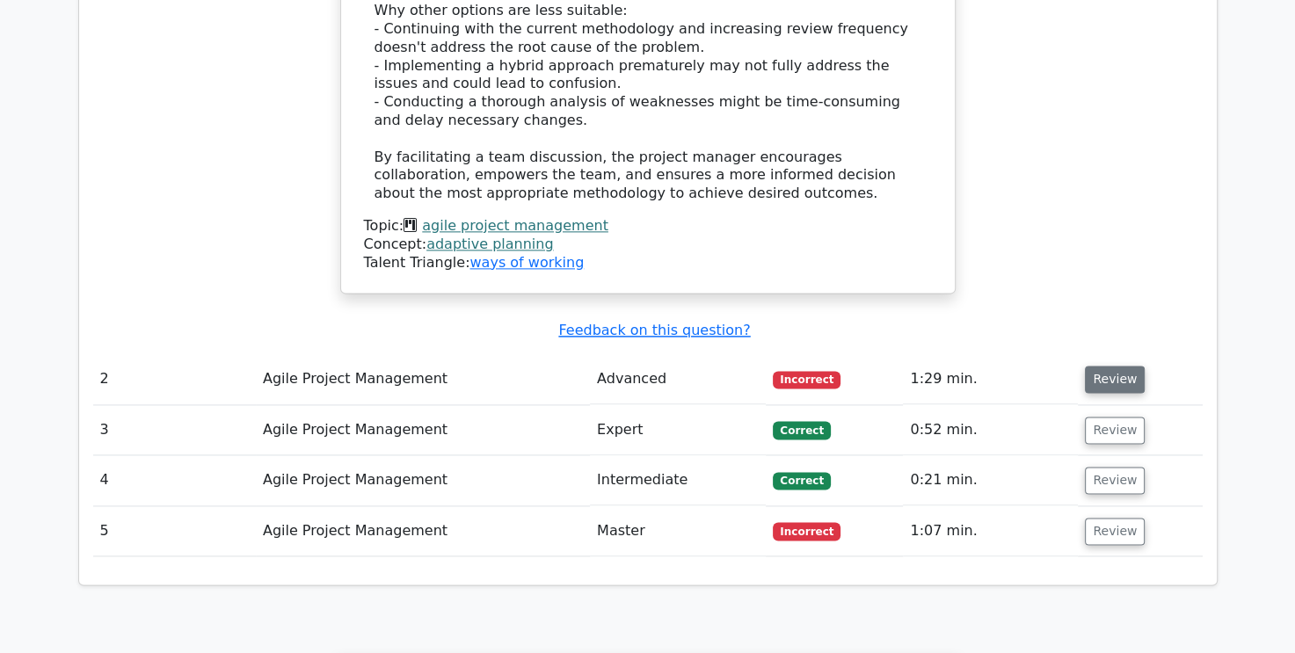
click at [1118, 366] on button "Review" at bounding box center [1115, 379] width 60 height 27
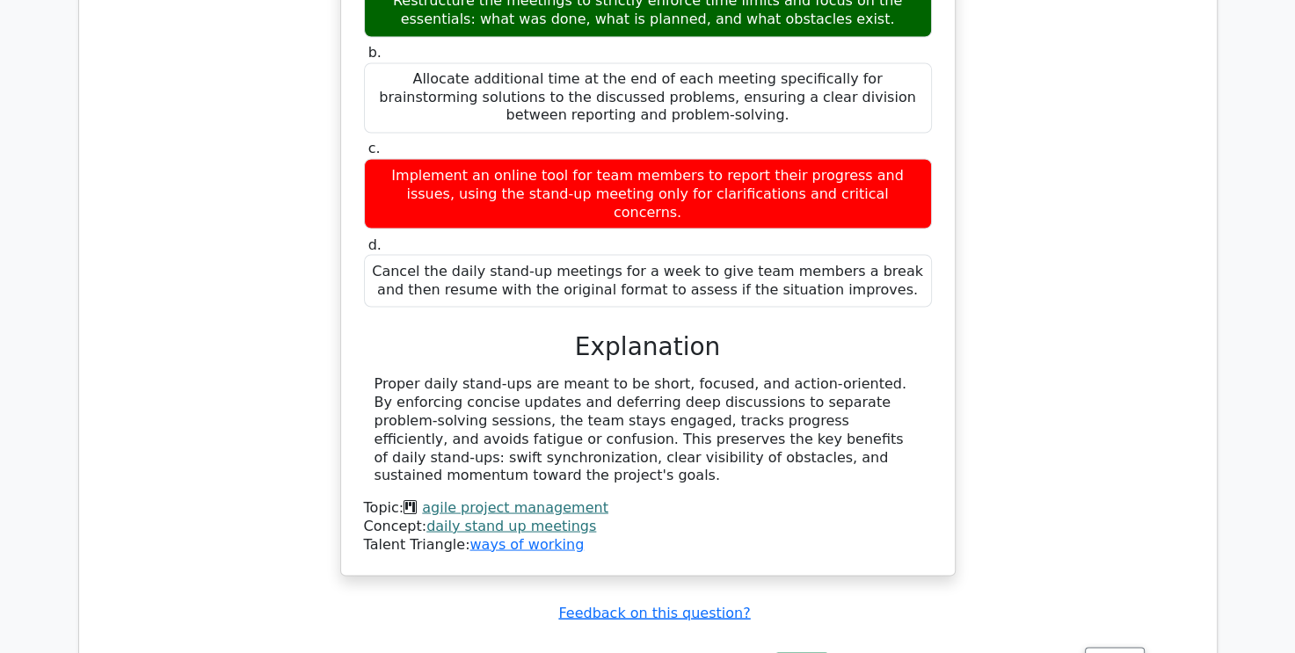
scroll to position [3253, 0]
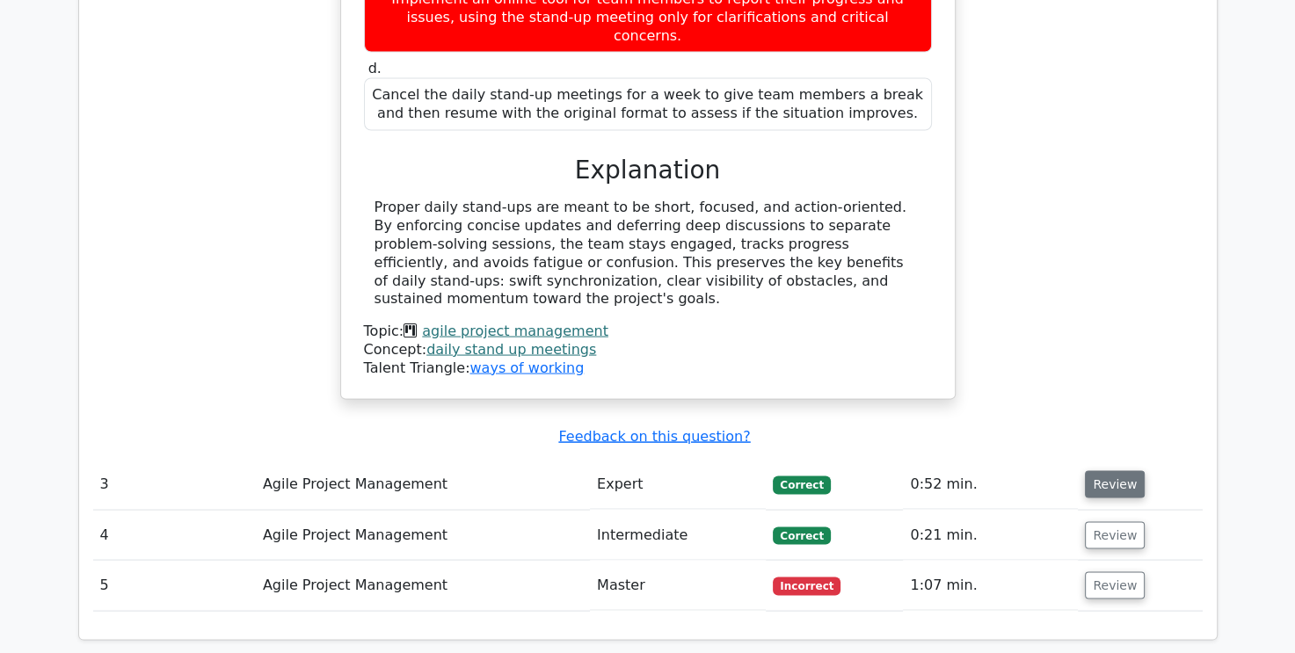
click at [1095, 471] on button "Review" at bounding box center [1115, 484] width 60 height 27
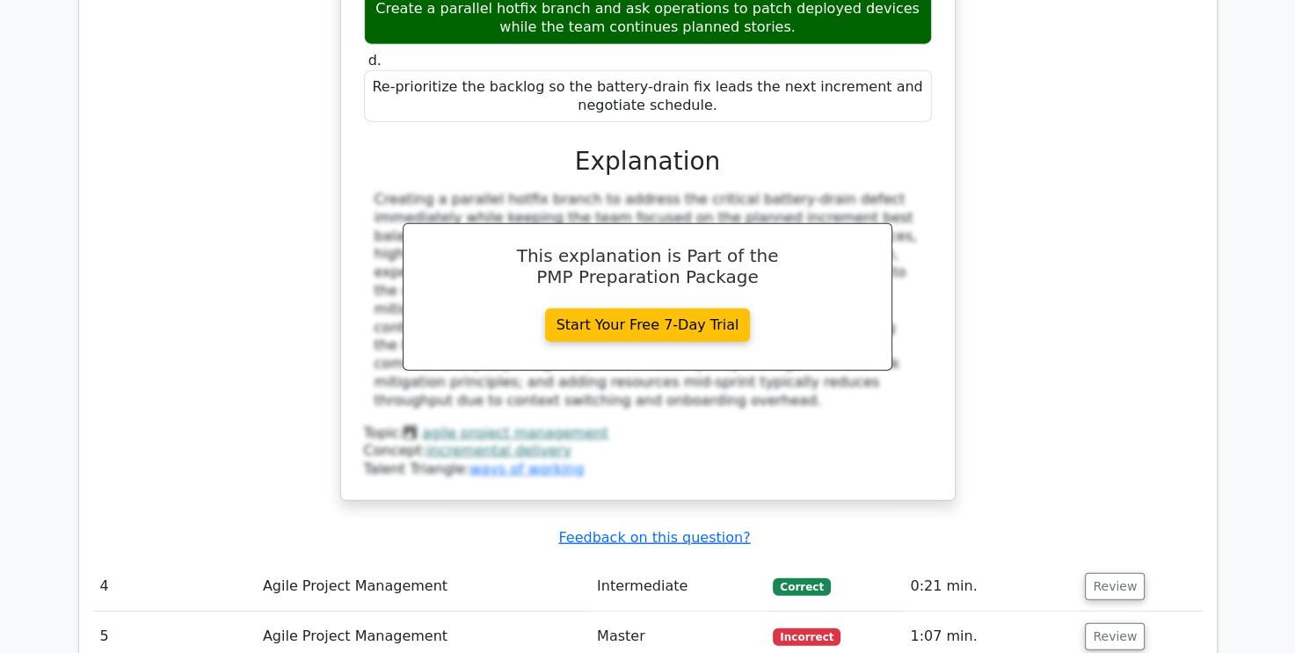
scroll to position [4220, 0]
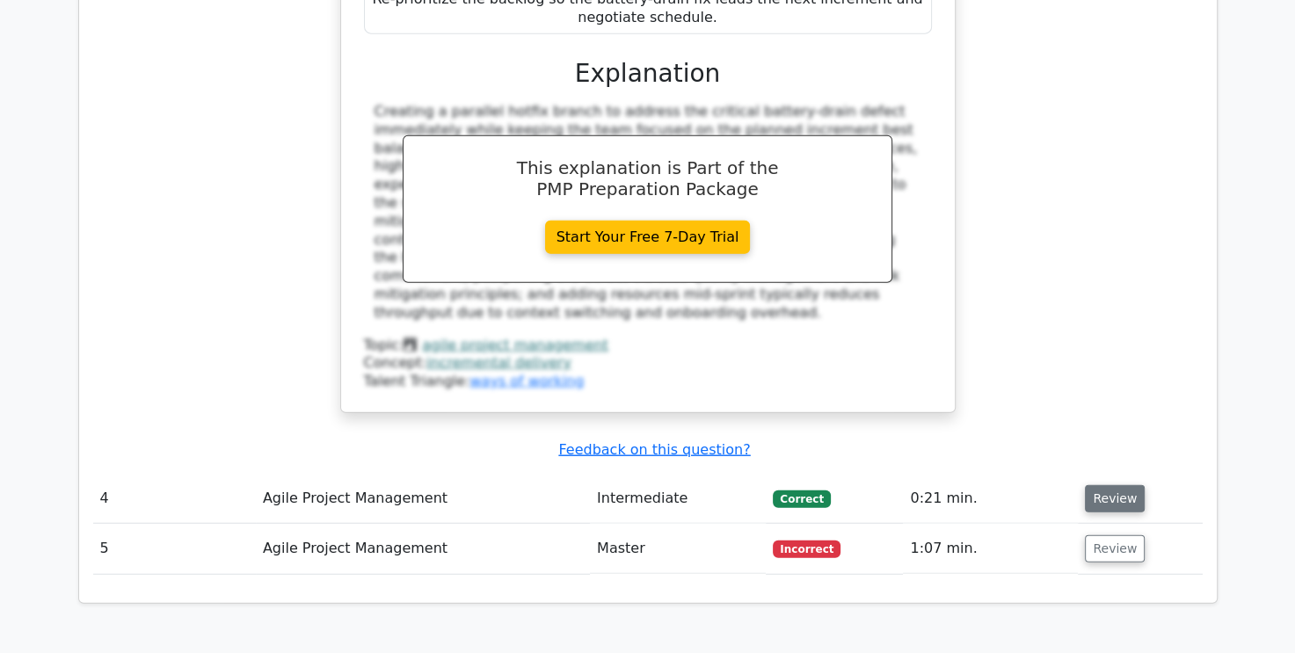
click at [1117, 485] on button "Review" at bounding box center [1115, 498] width 60 height 27
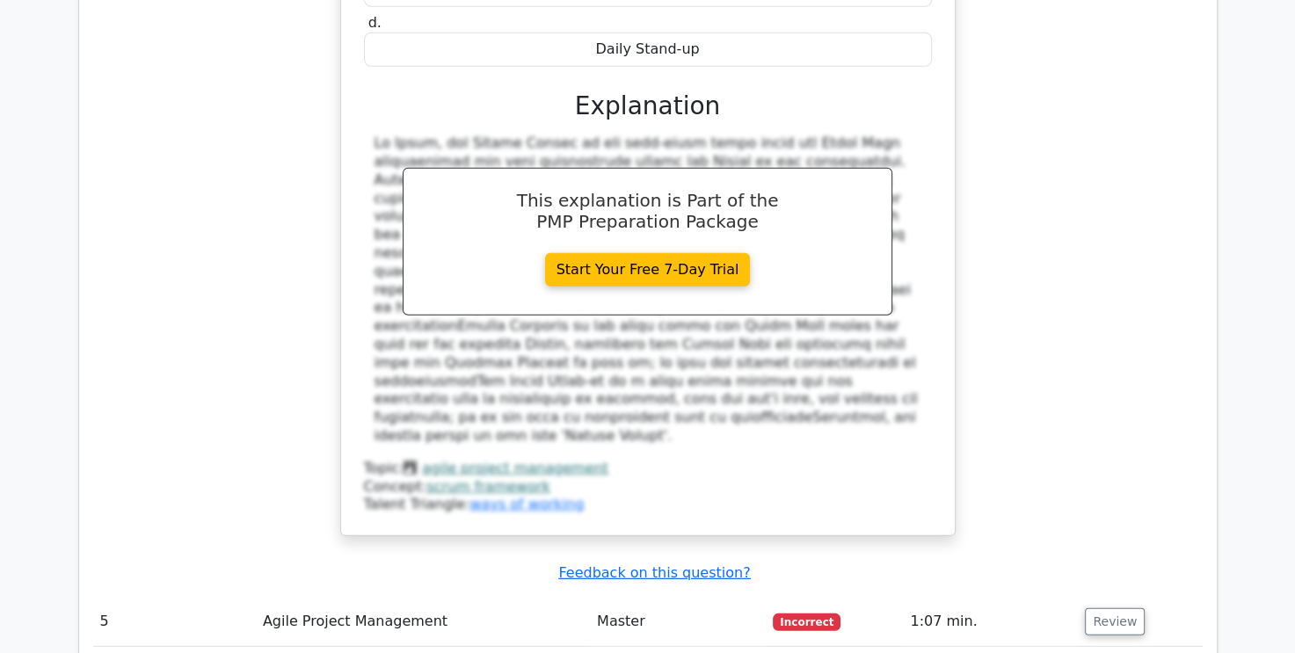
scroll to position [5187, 0]
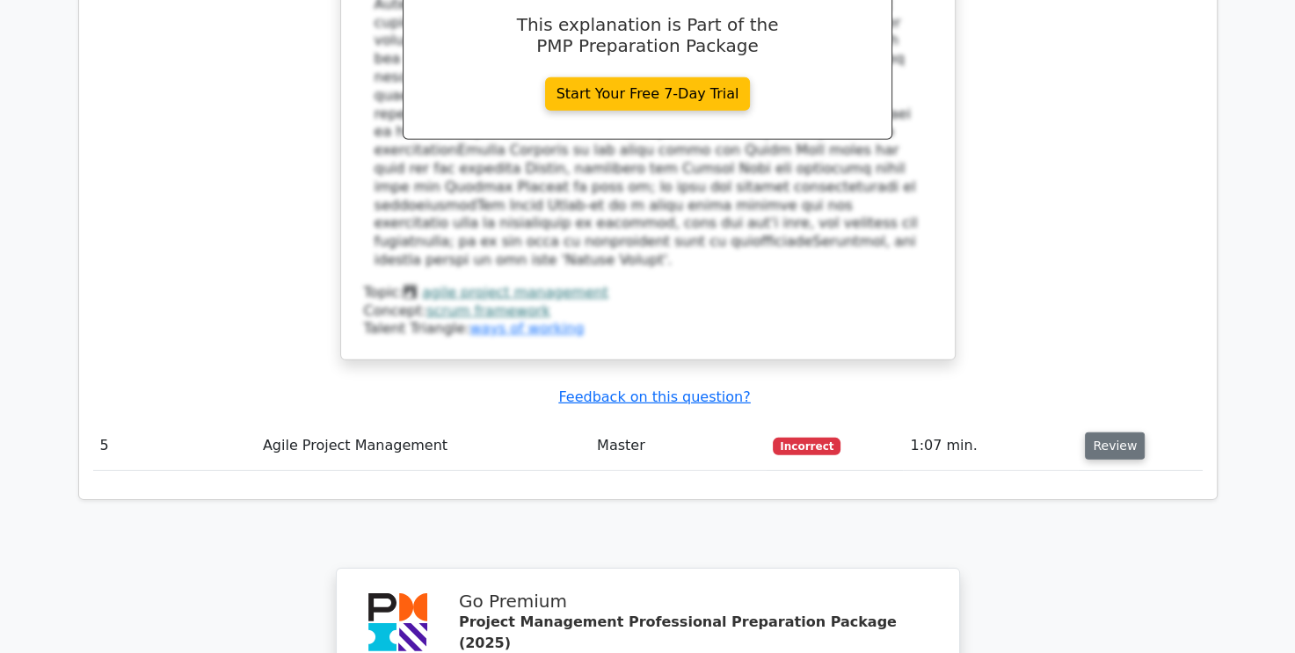
click at [1111, 433] on button "Review" at bounding box center [1115, 446] width 60 height 27
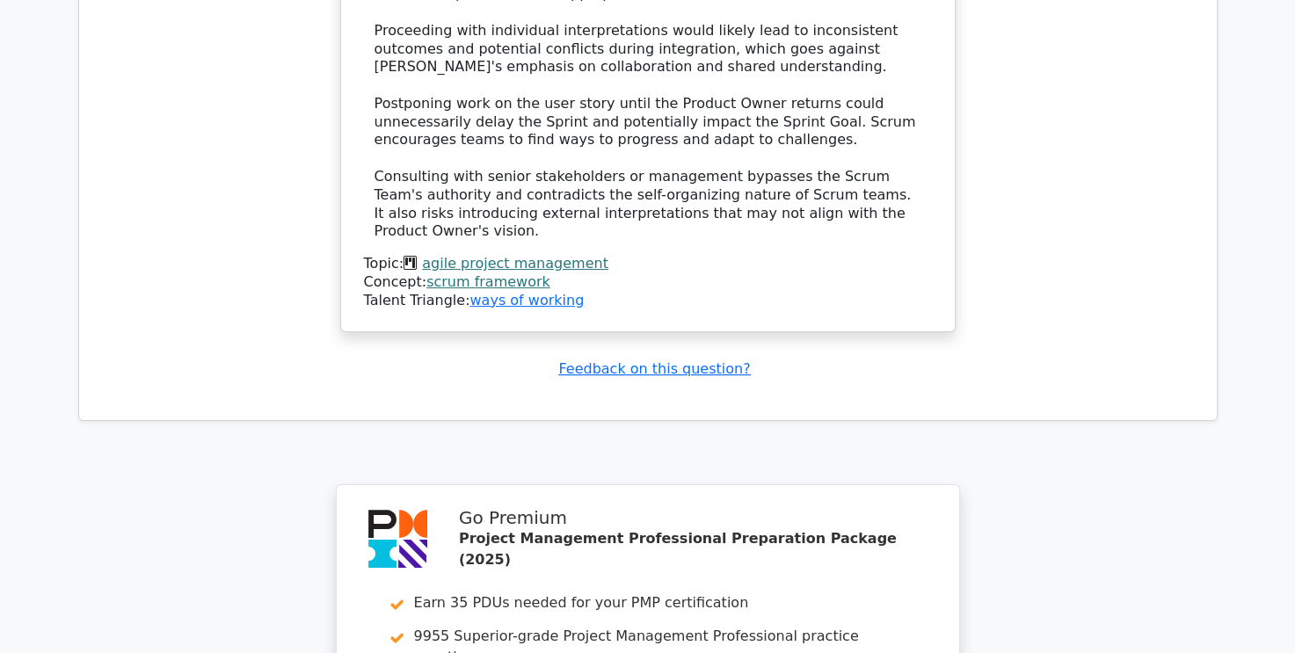
scroll to position [6922, 0]
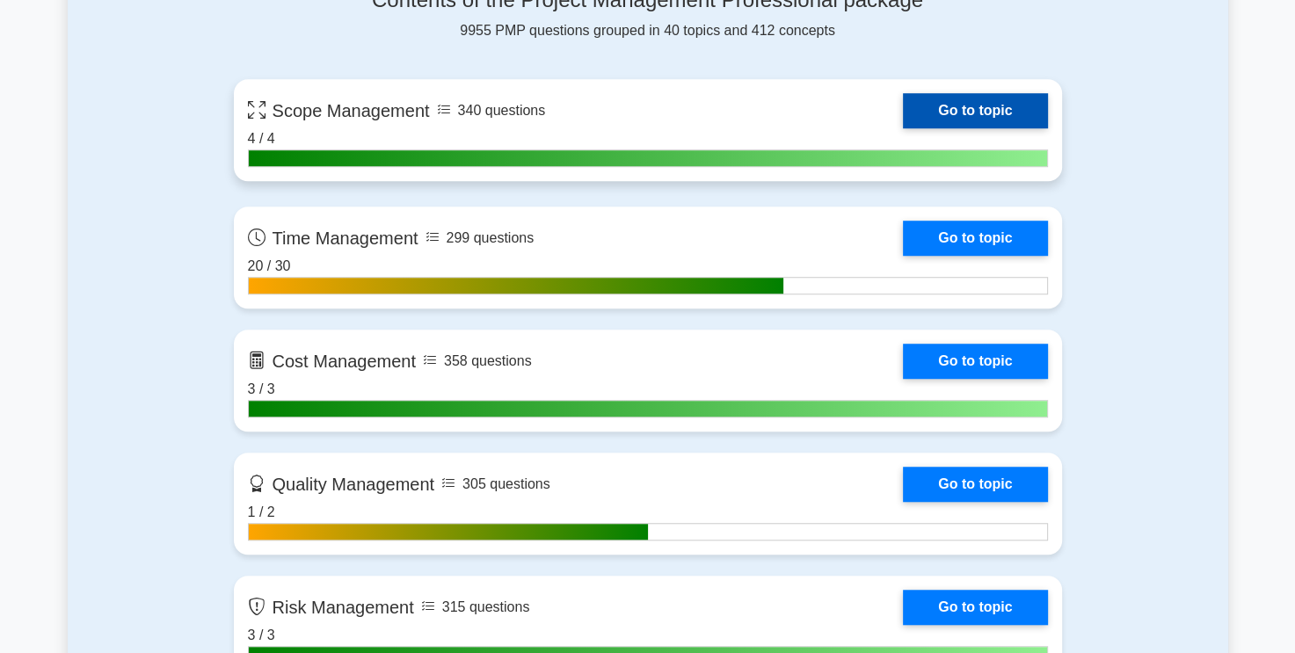
scroll to position [1407, 0]
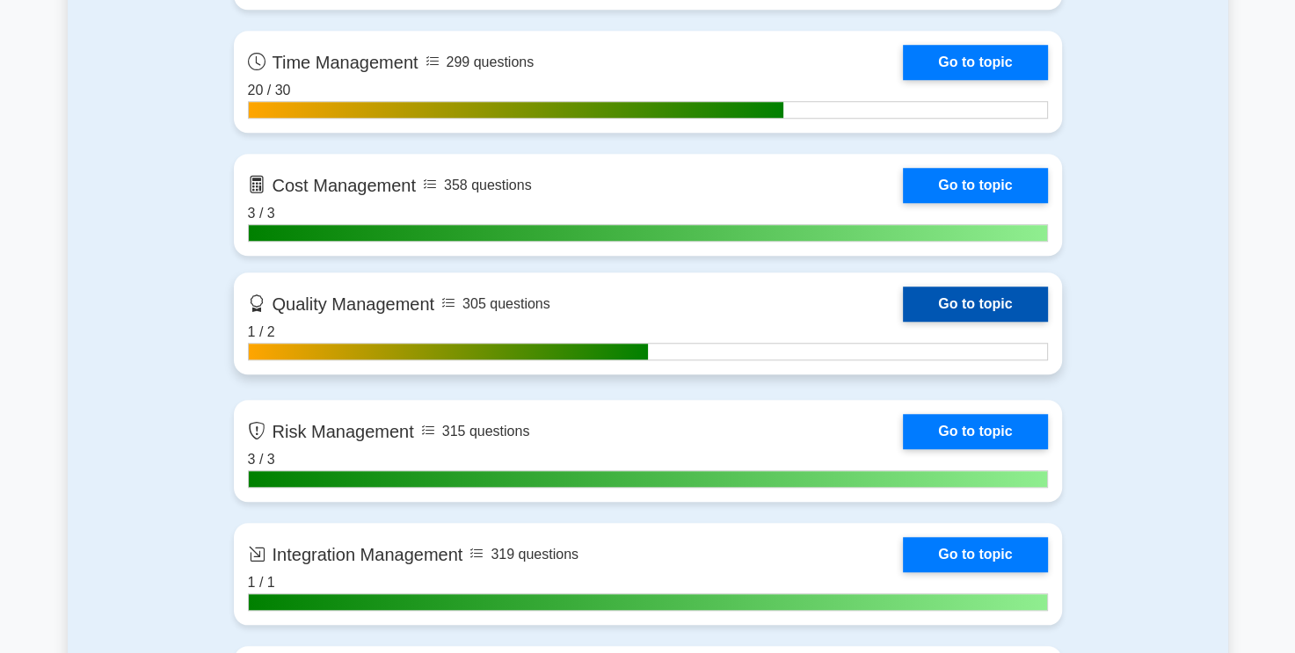
click at [979, 295] on link "Go to topic" at bounding box center [975, 304] width 144 height 35
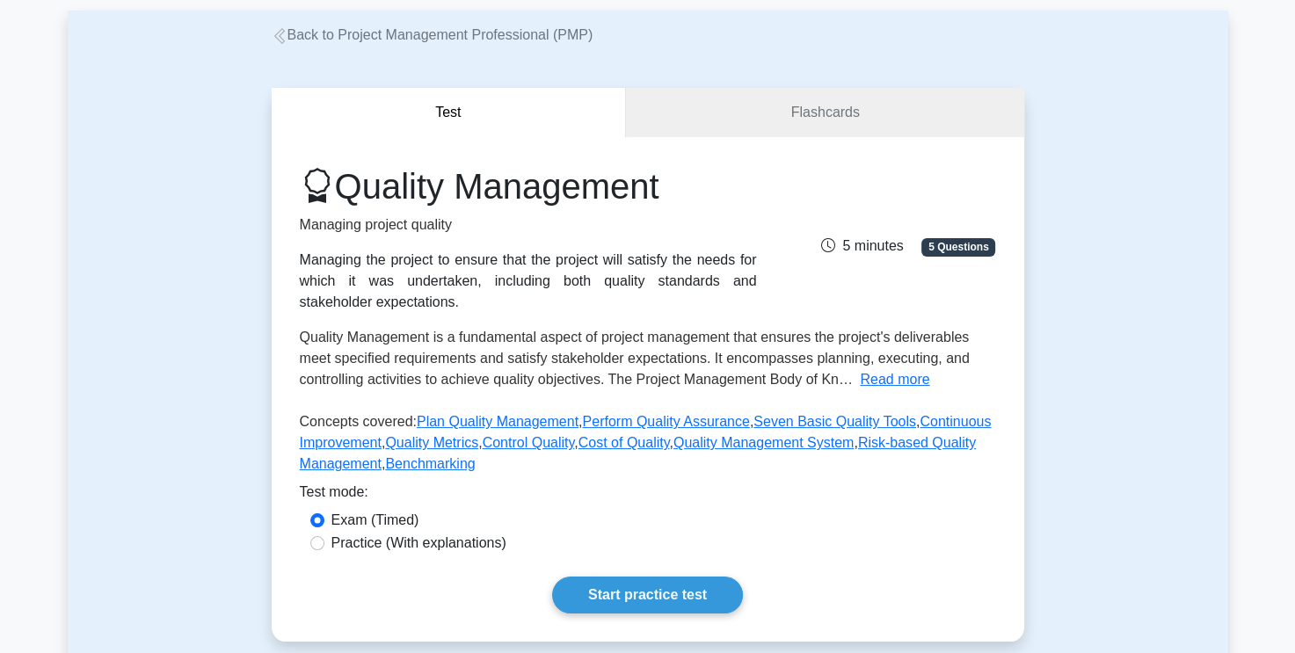
scroll to position [264, 0]
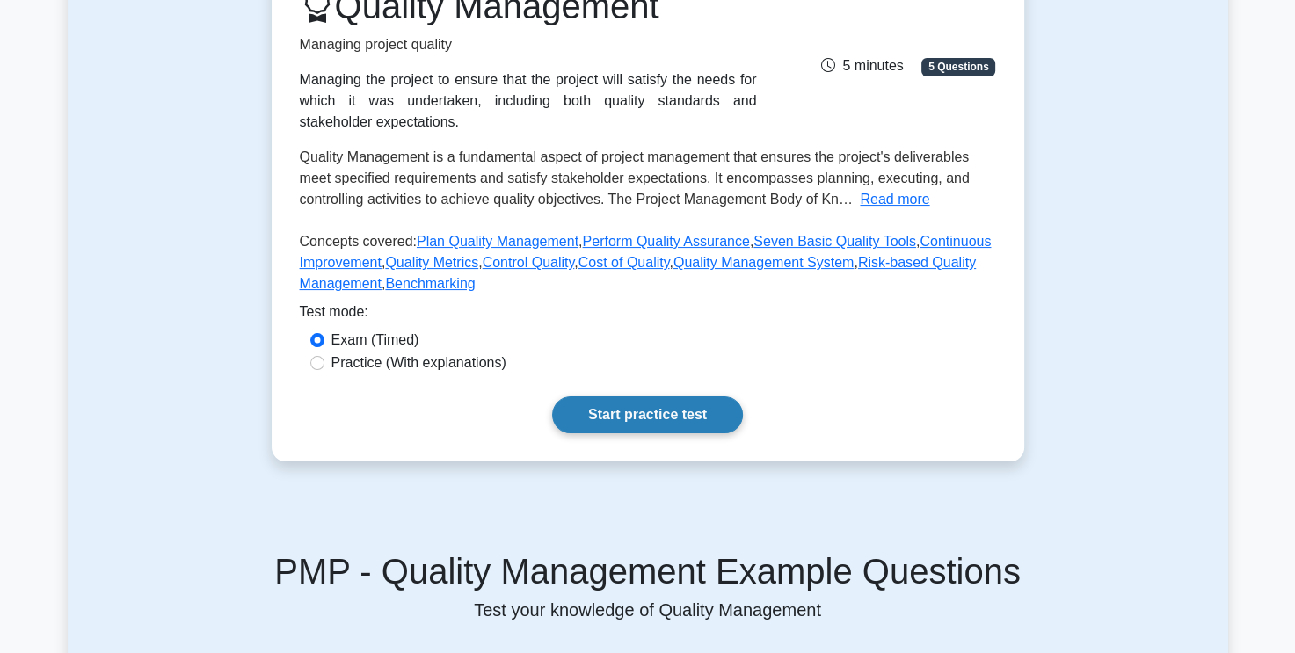
click at [665, 404] on link "Start practice test" at bounding box center [647, 414] width 191 height 37
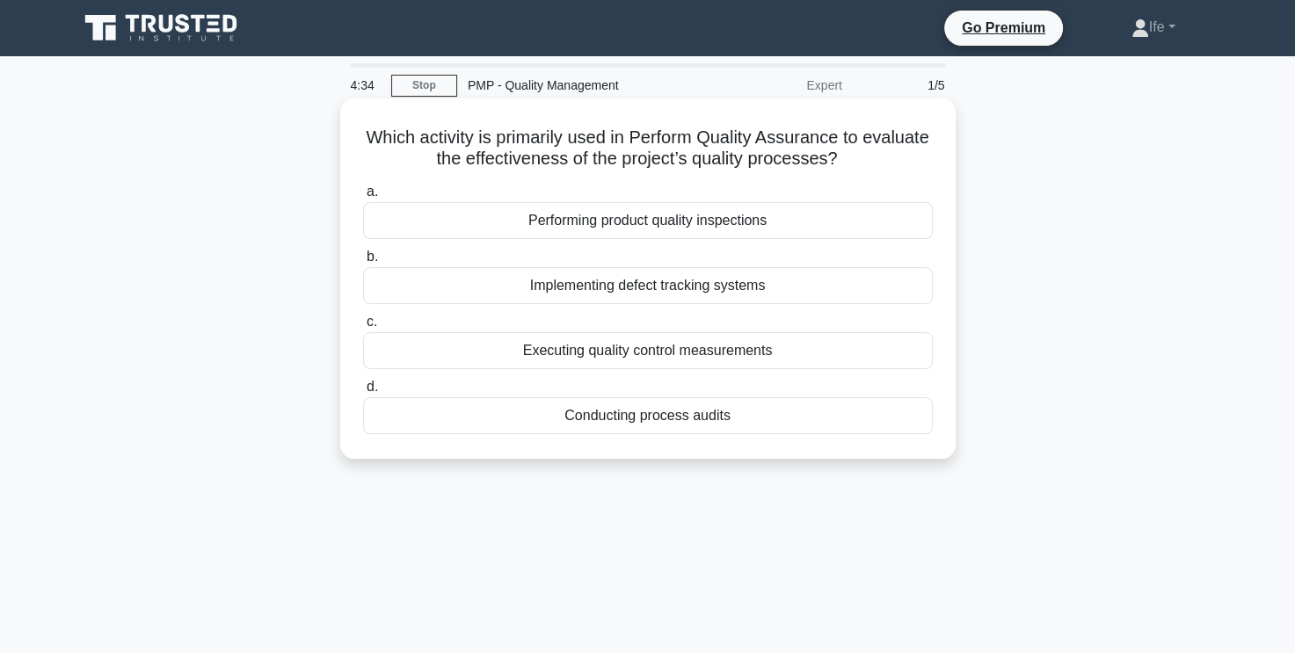
click at [680, 418] on div "Conducting process audits" at bounding box center [648, 415] width 570 height 37
click at [363, 393] on input "d. Conducting process audits" at bounding box center [363, 387] width 0 height 11
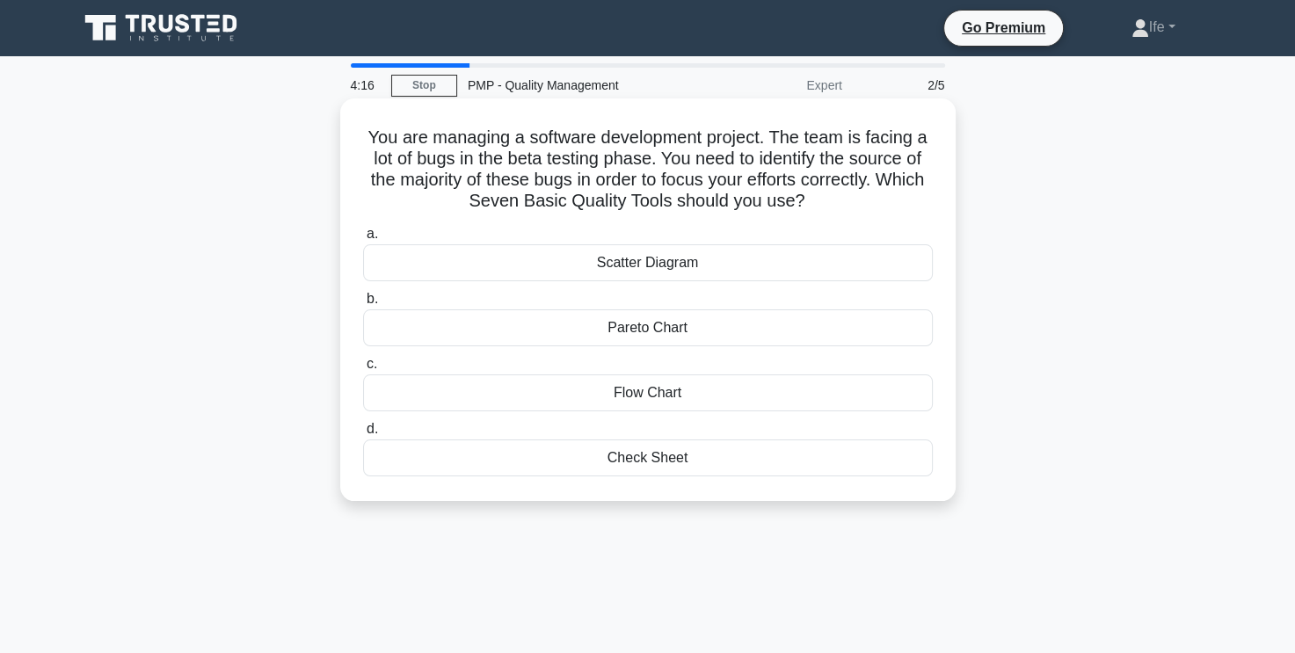
click at [702, 266] on div "Scatter Diagram" at bounding box center [648, 262] width 570 height 37
click at [363, 240] on input "a. Scatter Diagram" at bounding box center [363, 234] width 0 height 11
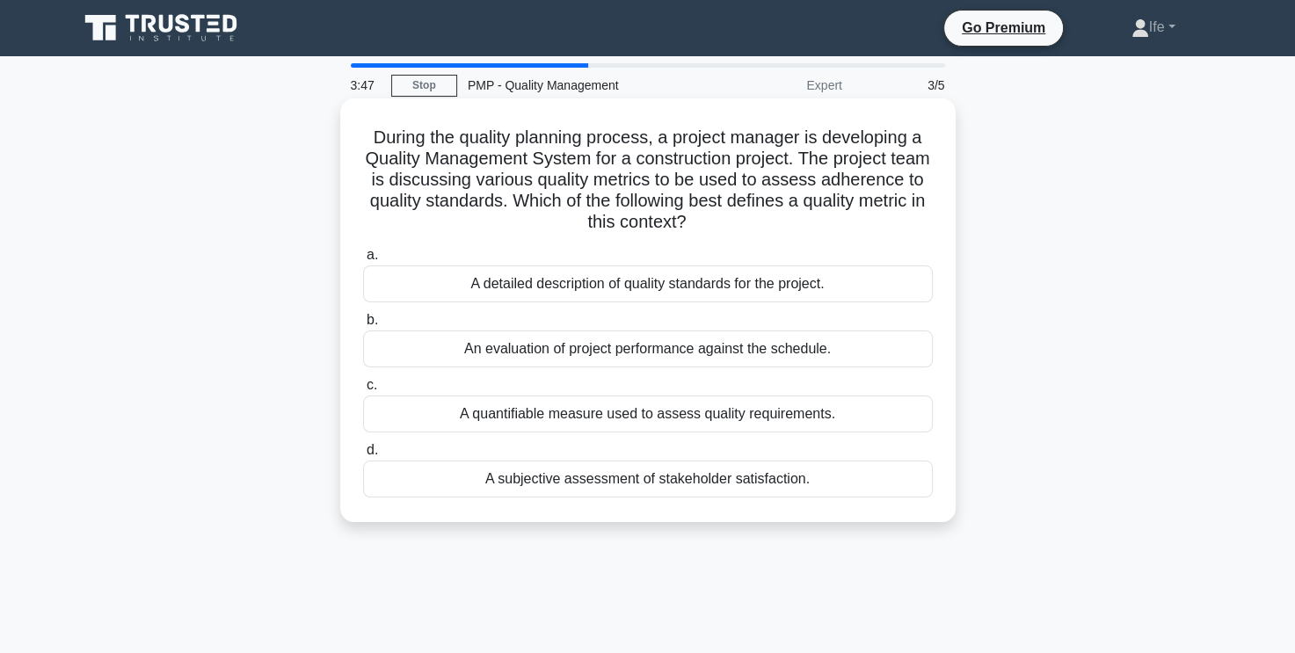
click at [745, 411] on div "A quantifiable measure used to assess quality requirements." at bounding box center [648, 414] width 570 height 37
click at [363, 391] on input "c. A quantifiable measure used to assess quality requirements." at bounding box center [363, 385] width 0 height 11
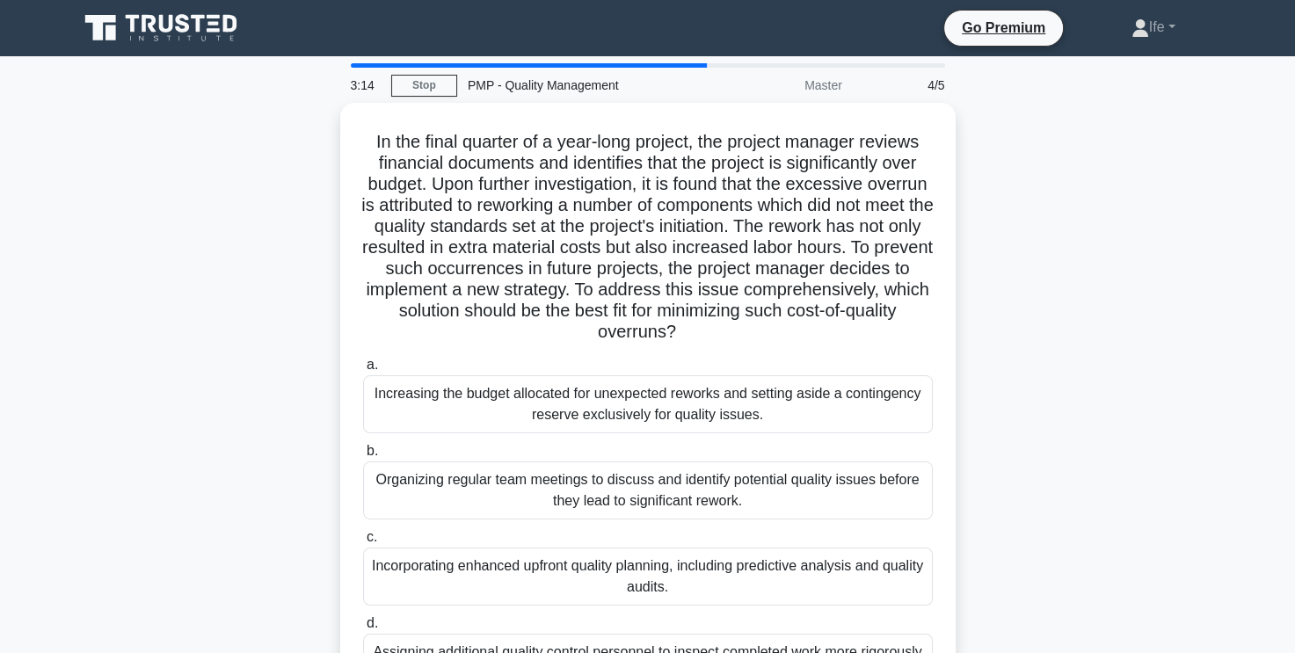
scroll to position [88, 0]
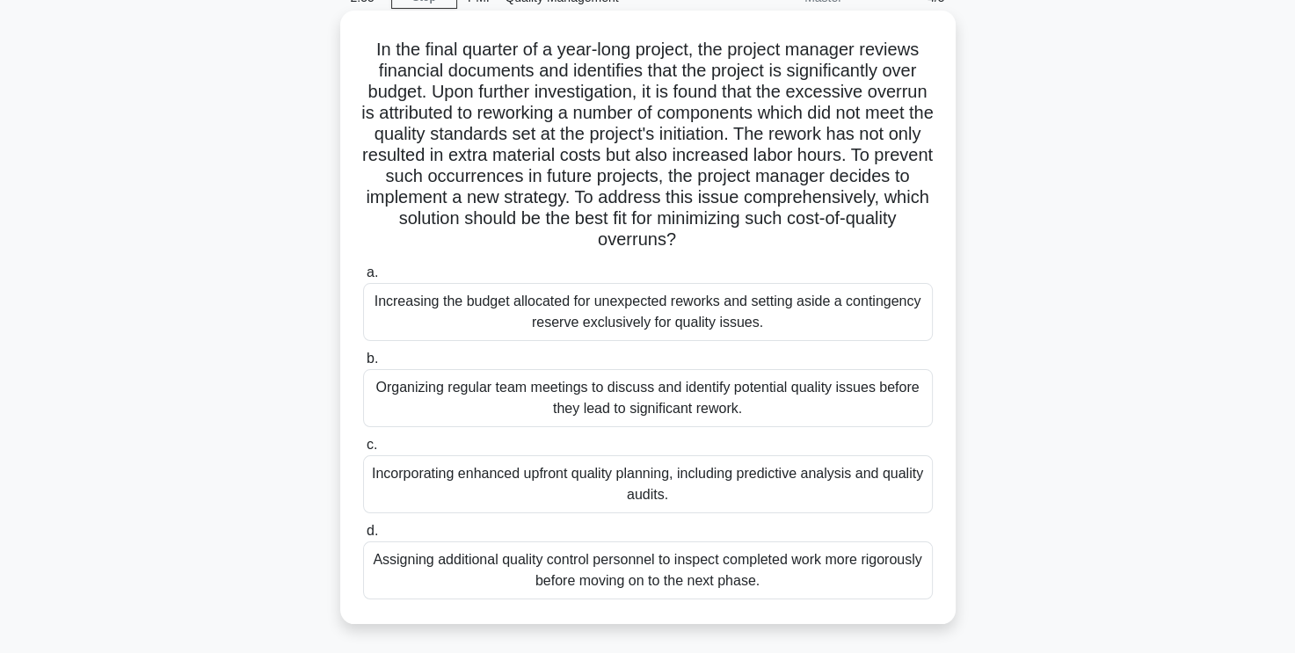
click at [684, 493] on div "Incorporating enhanced upfront quality planning, including predictive analysis …" at bounding box center [648, 484] width 570 height 58
click at [363, 451] on input "c. Incorporating enhanced upfront quality planning, including predictive analys…" at bounding box center [363, 445] width 0 height 11
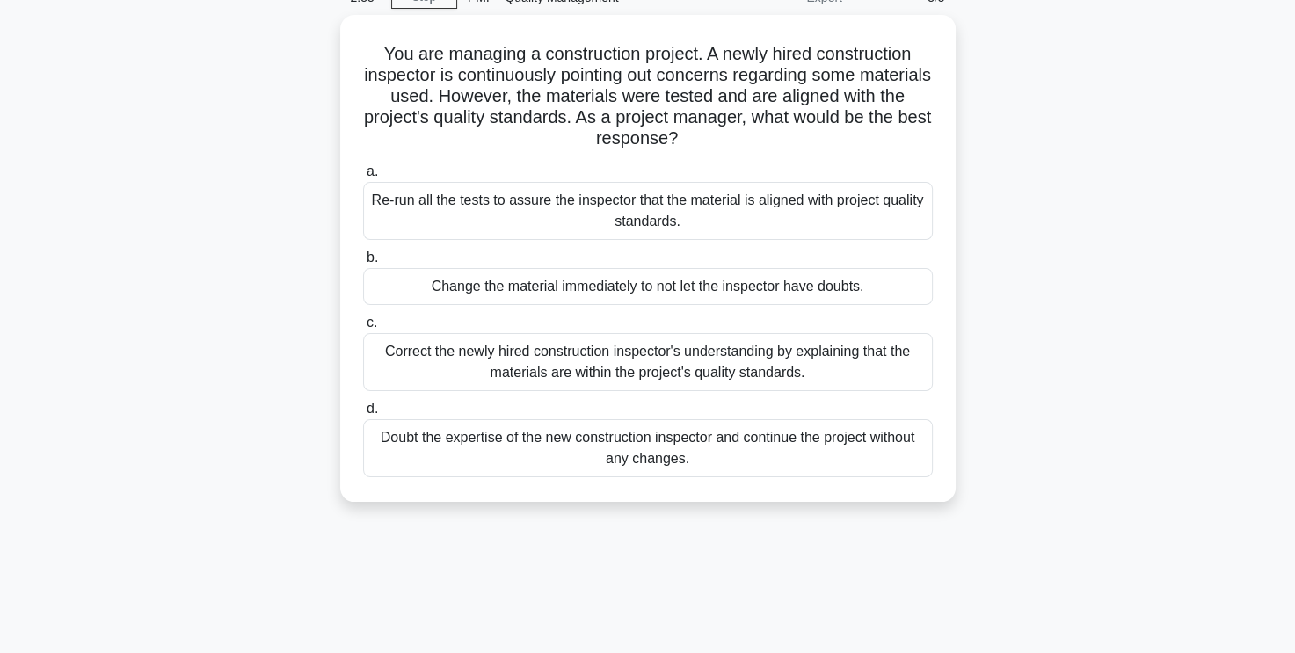
scroll to position [0, 0]
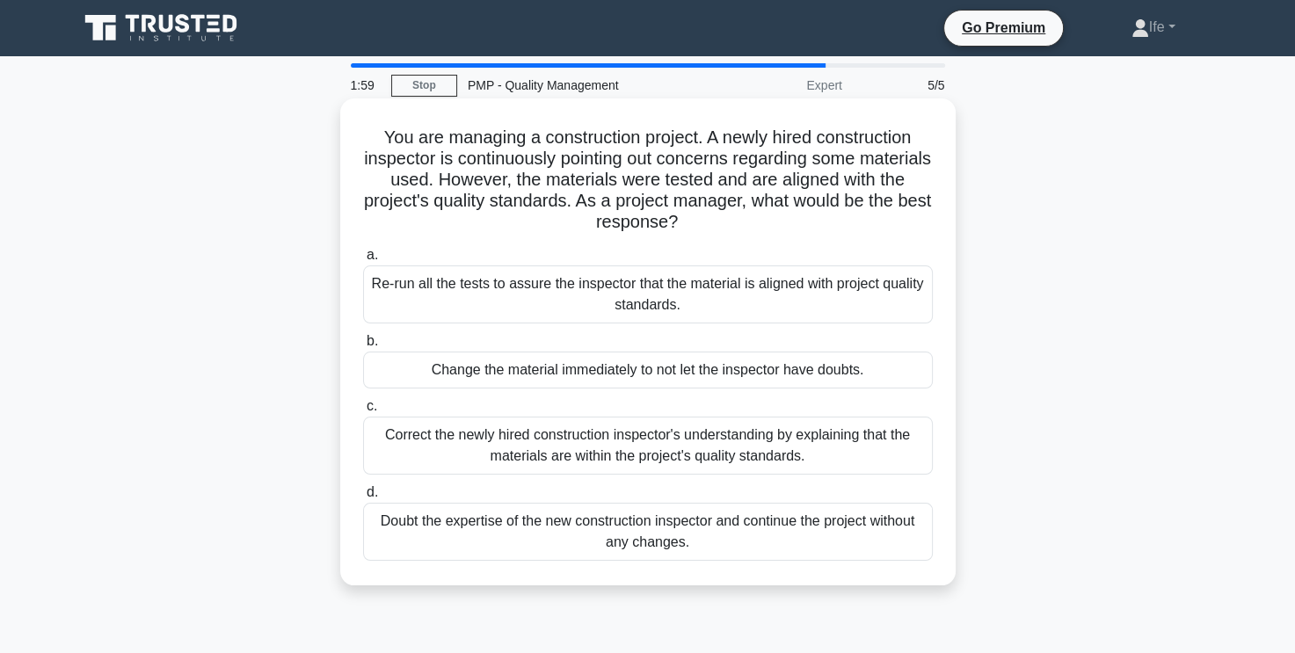
click at [806, 449] on div "Correct the newly hired construction inspector's understanding by explaining th…" at bounding box center [648, 446] width 570 height 58
click at [363, 412] on input "c. [PERSON_NAME] the newly hired construction inspector's understanding by expl…" at bounding box center [363, 406] width 0 height 11
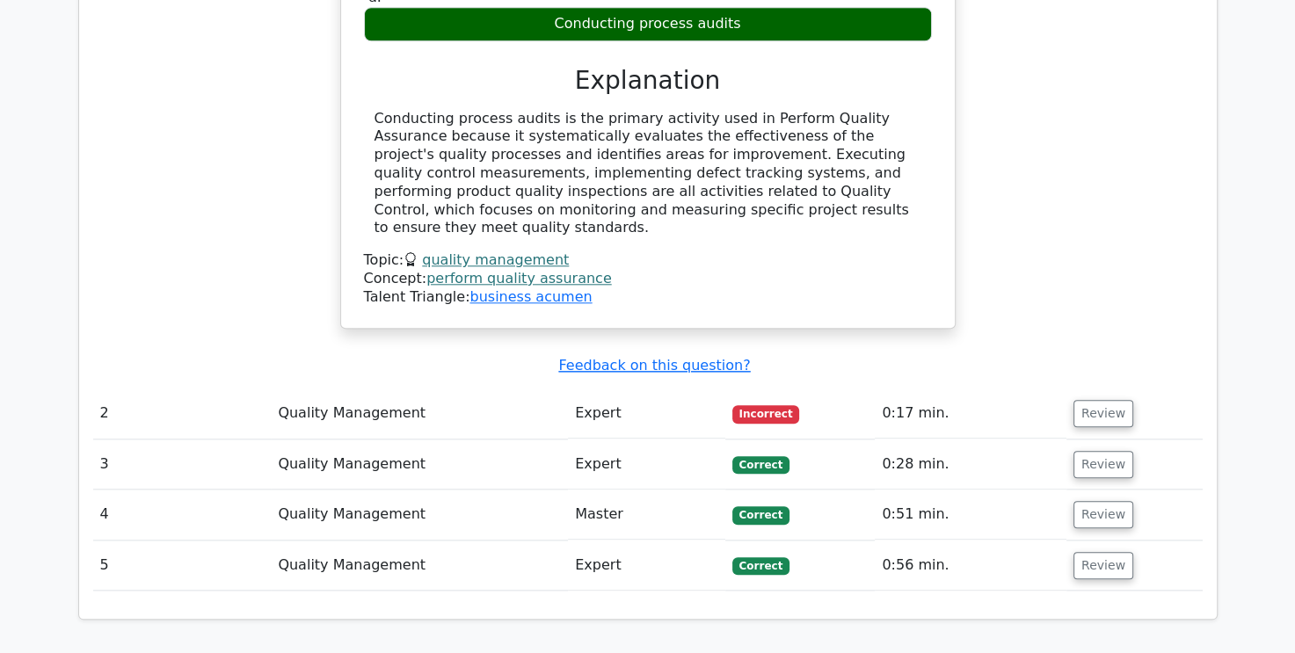
scroll to position [1846, 0]
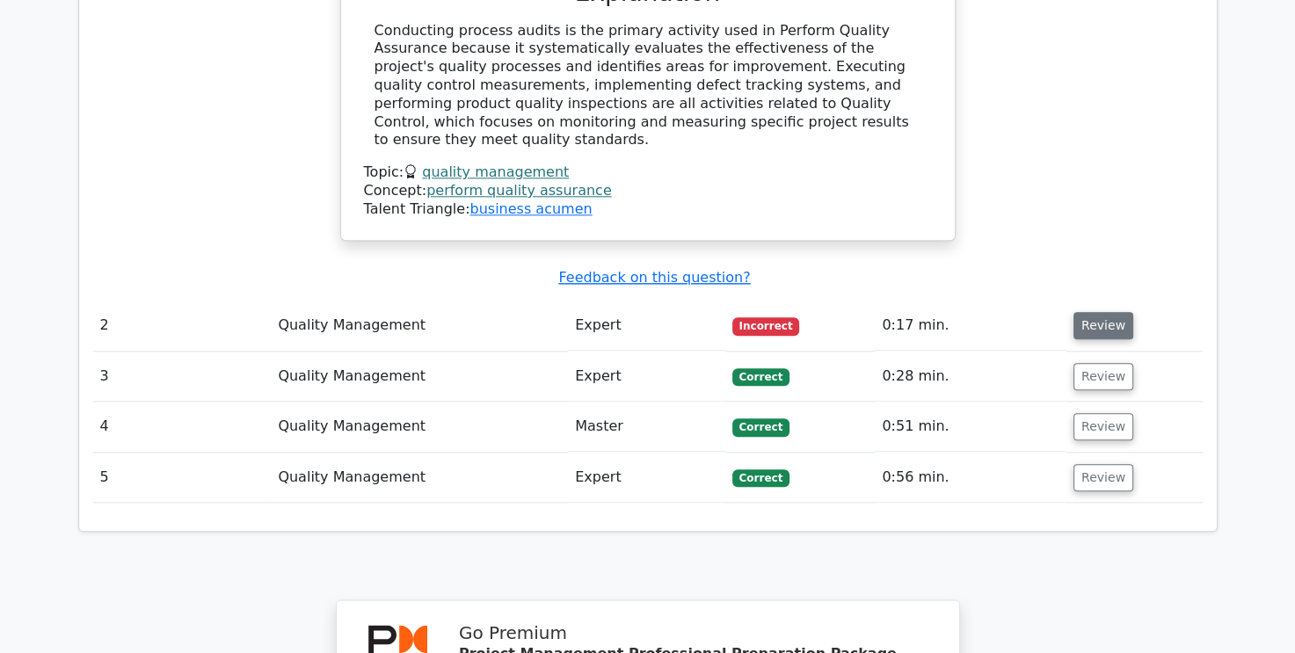
click at [1100, 312] on button "Review" at bounding box center [1103, 325] width 60 height 27
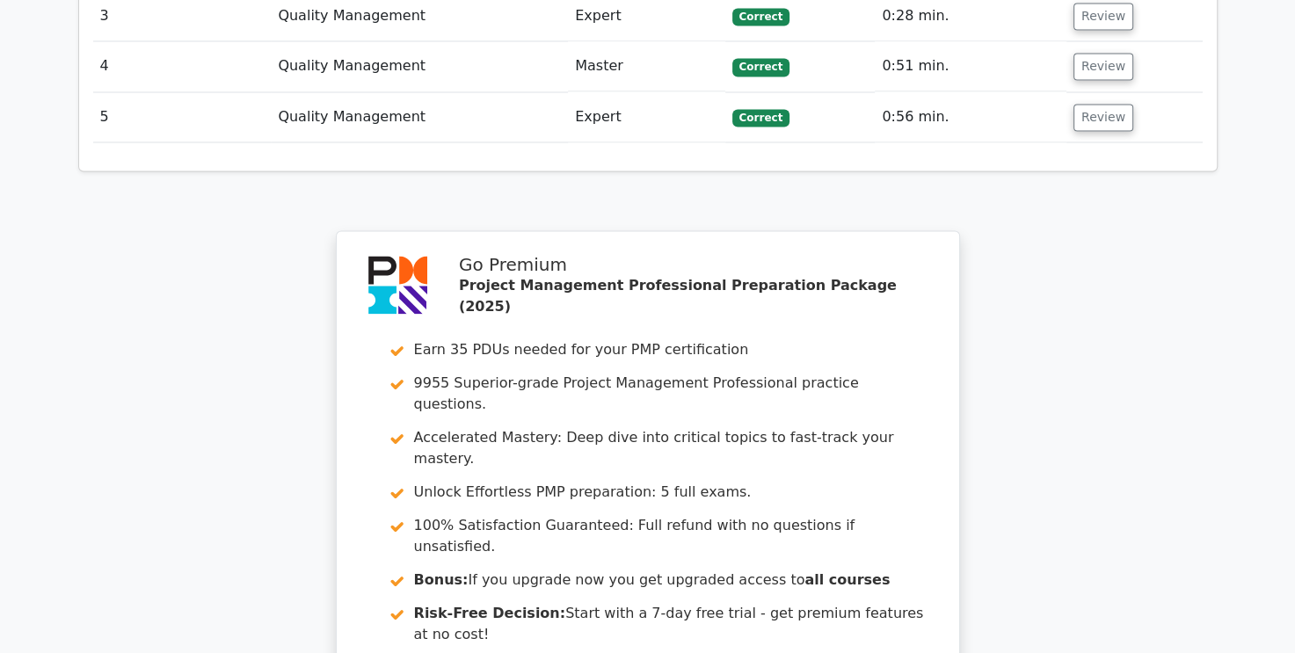
scroll to position [3213, 0]
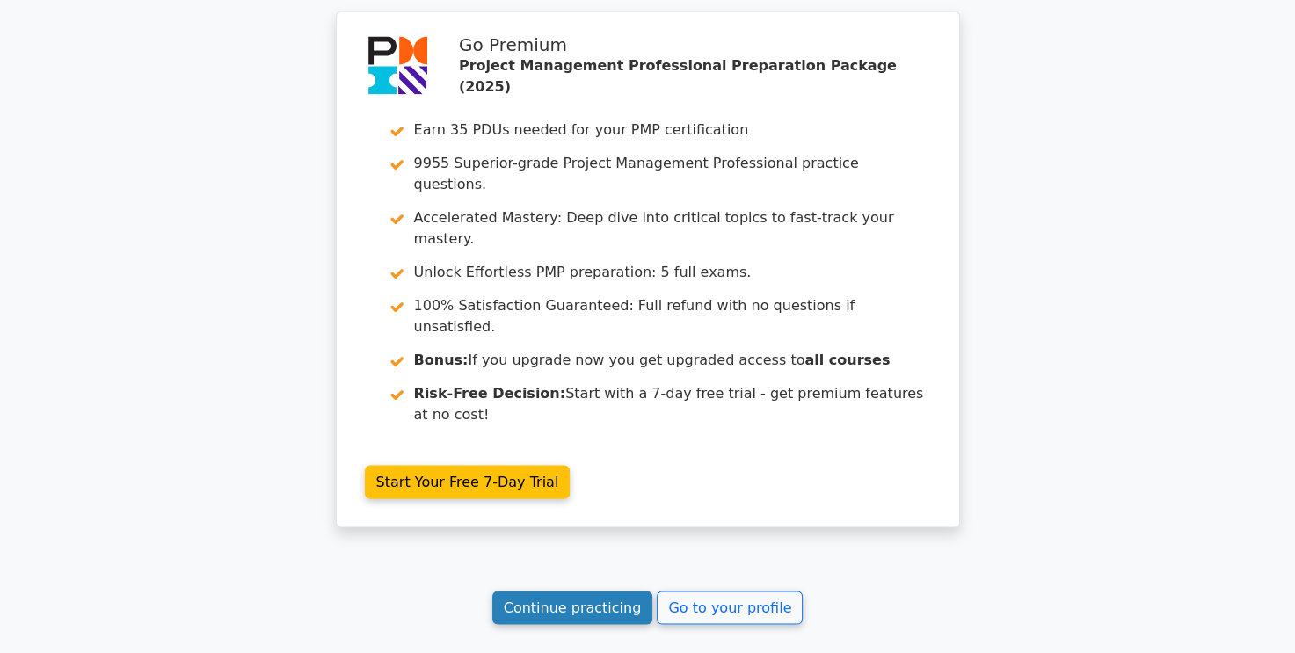
click at [584, 591] on link "Continue practicing" at bounding box center [572, 607] width 161 height 33
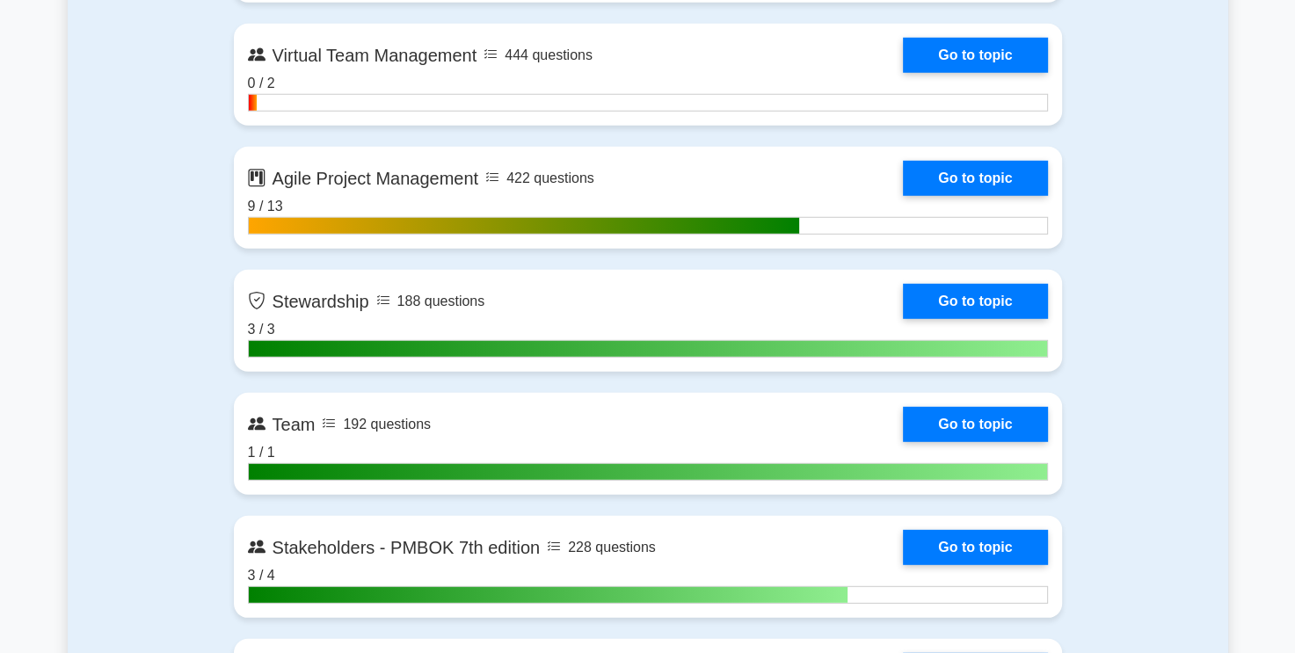
scroll to position [4571, 0]
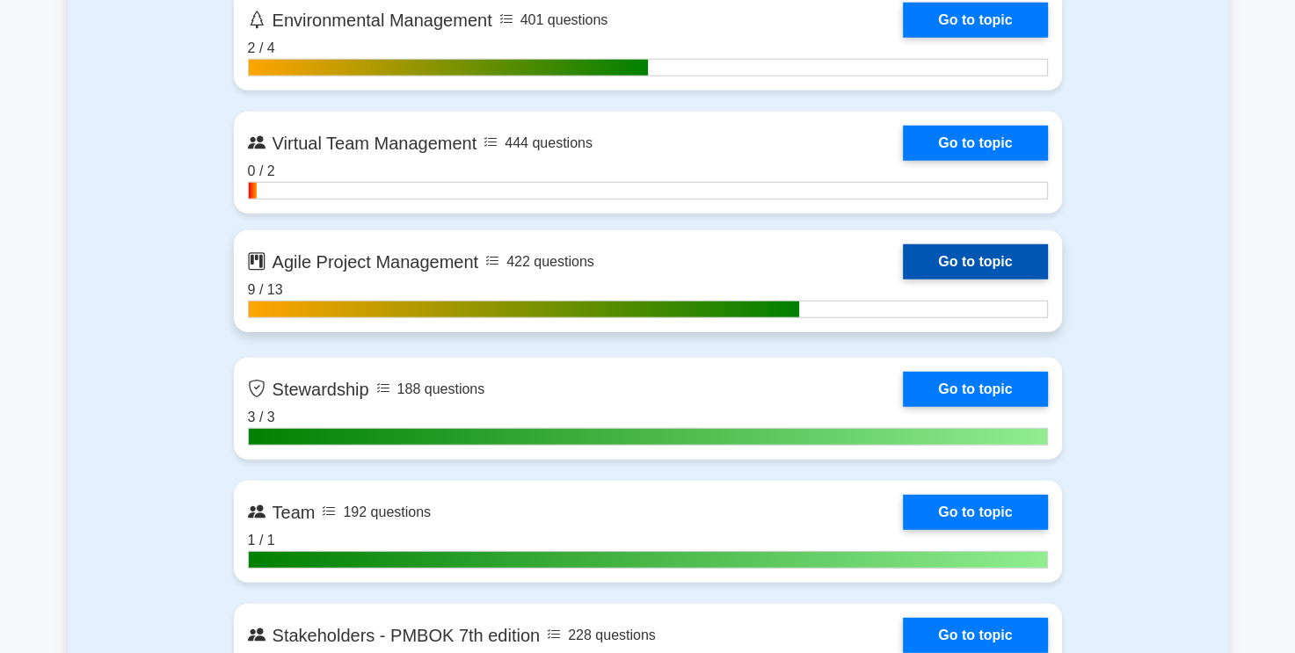
click at [959, 255] on link "Go to topic" at bounding box center [975, 261] width 144 height 35
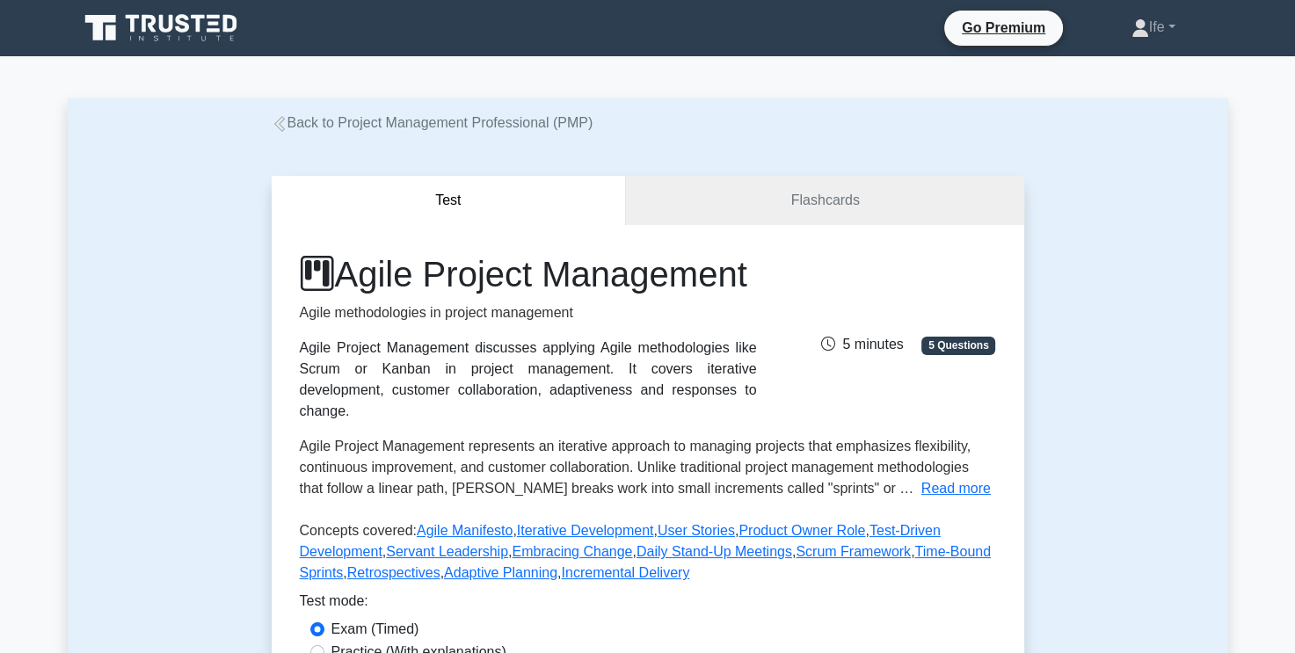
scroll to position [264, 0]
